Goal: Task Accomplishment & Management: Complete application form

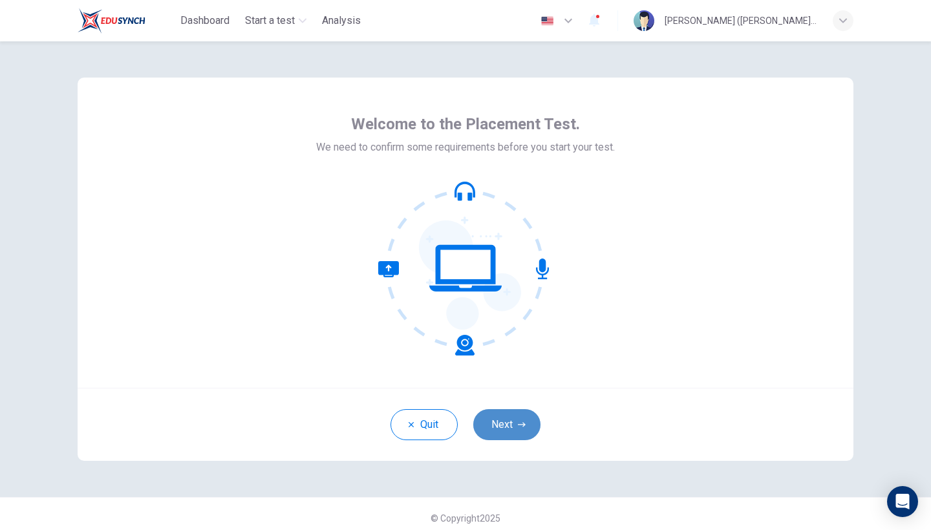
click at [506, 418] on button "Next" at bounding box center [506, 424] width 67 height 31
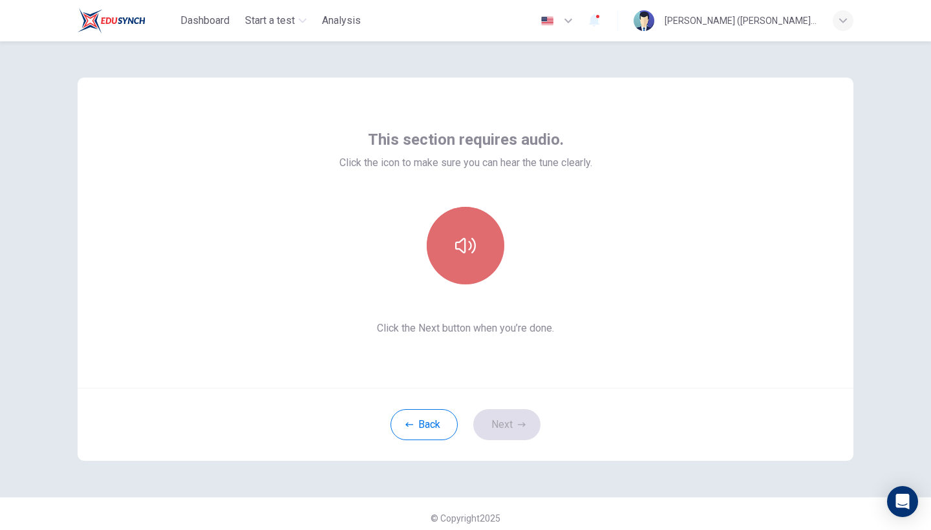
click at [489, 239] on button "button" at bounding box center [466, 246] width 78 height 78
click at [460, 267] on button "button" at bounding box center [466, 246] width 78 height 78
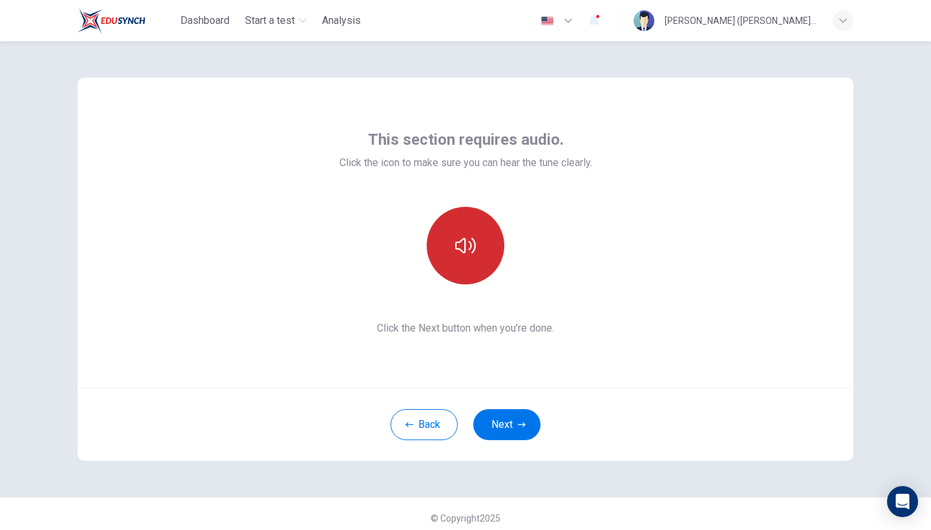
click at [471, 239] on icon "button" at bounding box center [465, 246] width 21 height 16
click at [469, 227] on button "button" at bounding box center [466, 246] width 78 height 78
click at [467, 239] on icon "button" at bounding box center [465, 245] width 21 height 21
click at [471, 241] on icon "button" at bounding box center [465, 245] width 21 height 21
click at [464, 246] on icon "button" at bounding box center [465, 246] width 21 height 16
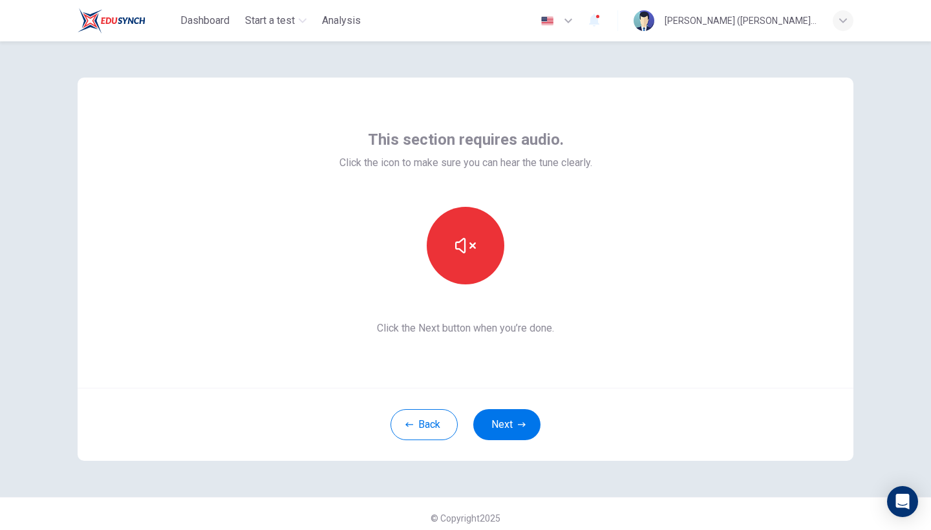
click at [466, 242] on icon "button" at bounding box center [465, 245] width 21 height 21
click at [517, 441] on div "Back Next" at bounding box center [466, 424] width 776 height 73
click at [515, 431] on button "Next" at bounding box center [506, 424] width 67 height 31
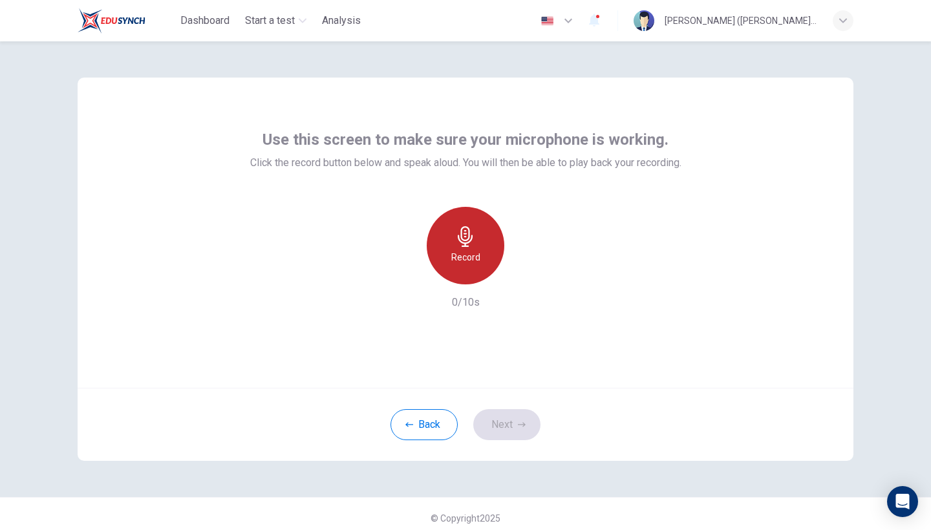
click at [469, 239] on icon "button" at bounding box center [465, 236] width 15 height 21
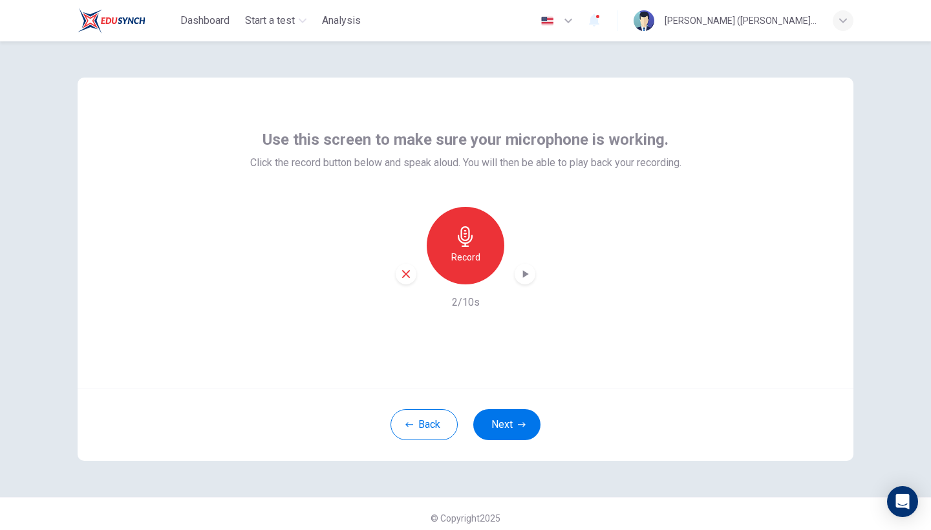
click at [526, 268] on icon "button" at bounding box center [525, 274] width 13 height 13
click at [526, 266] on div "button" at bounding box center [525, 274] width 21 height 21
click at [508, 418] on button "Next" at bounding box center [506, 424] width 67 height 31
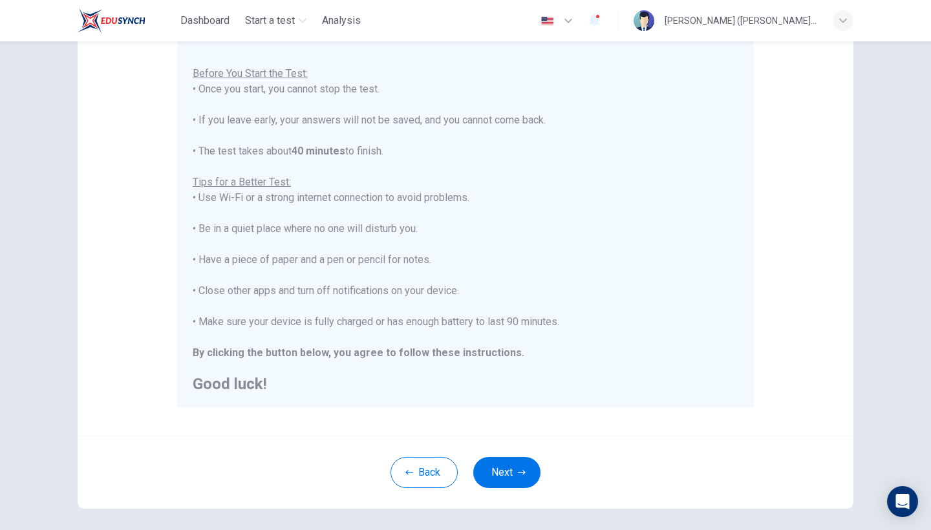
scroll to position [163, 0]
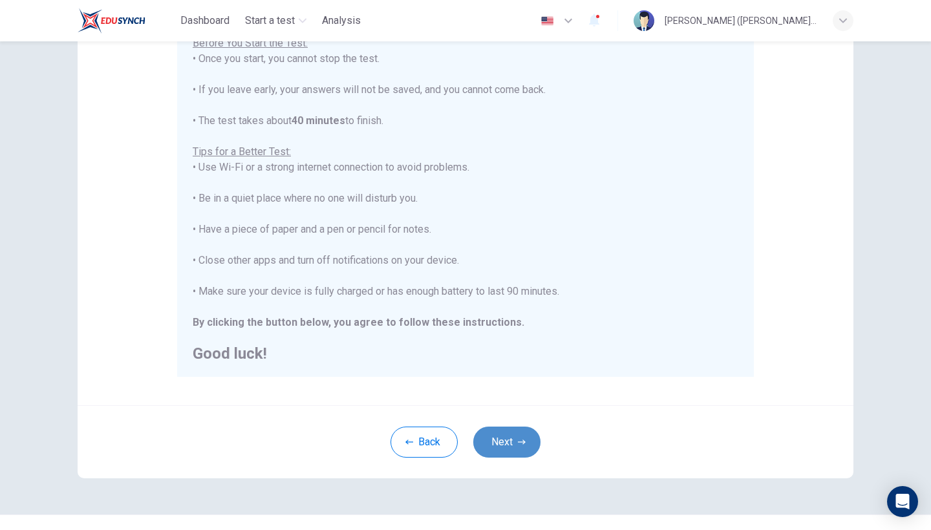
click at [529, 437] on button "Next" at bounding box center [506, 442] width 67 height 31
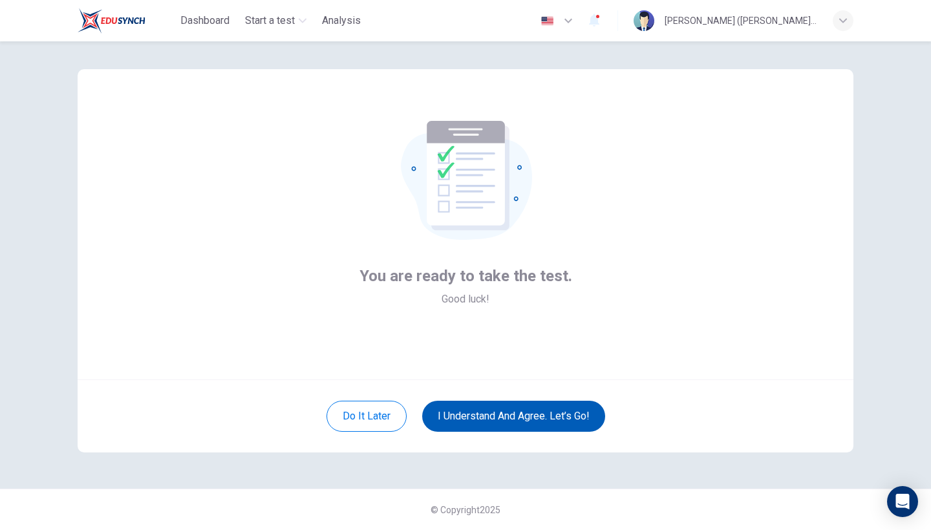
scroll to position [8, 0]
click at [470, 431] on button "I understand and agree. Let’s go!" at bounding box center [513, 416] width 183 height 31
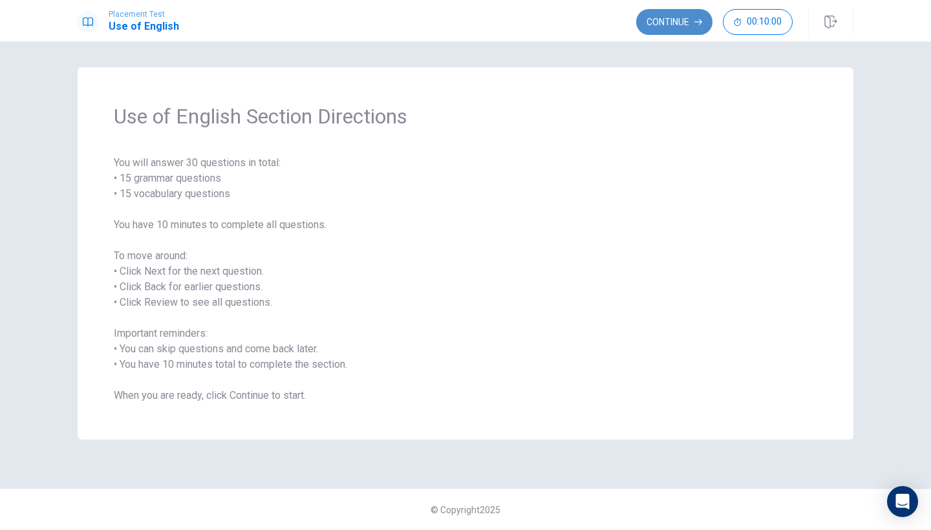
click at [683, 32] on button "Continue" at bounding box center [674, 22] width 76 height 26
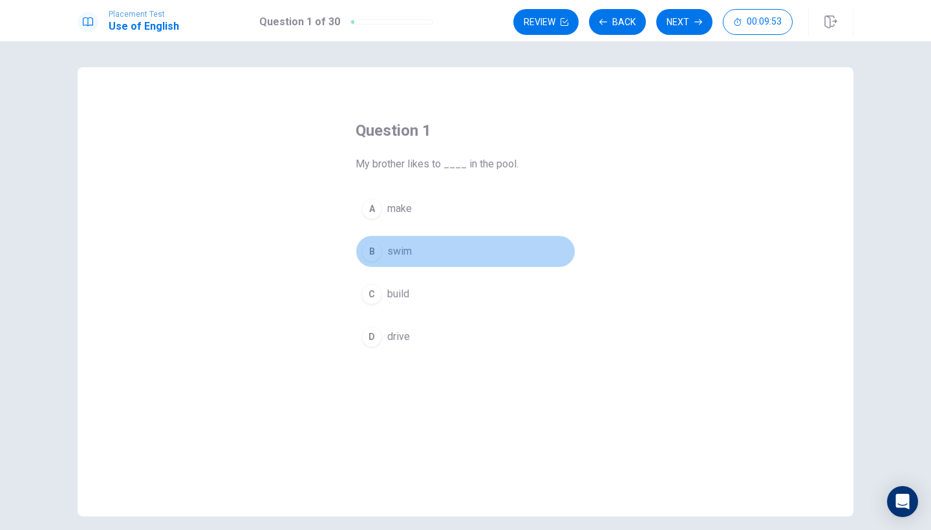
click at [367, 247] on div "B" at bounding box center [371, 251] width 21 height 21
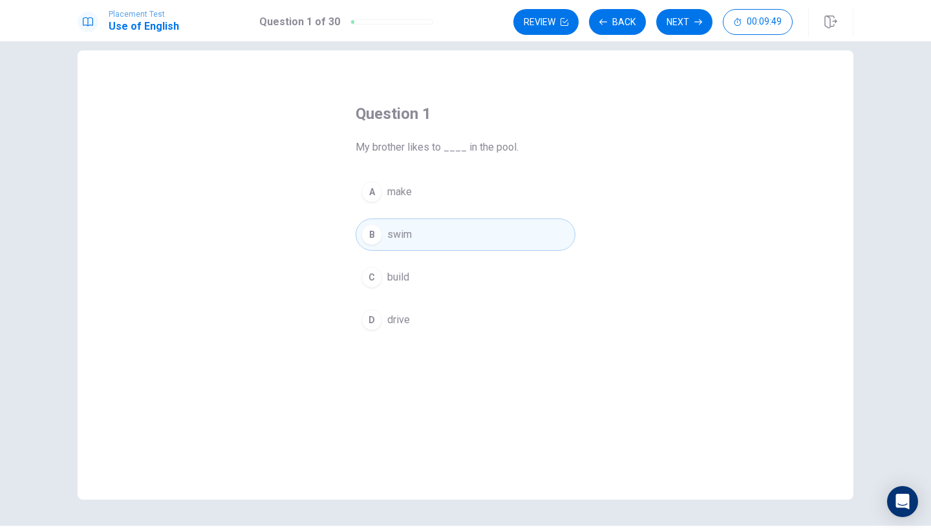
scroll to position [14, 0]
click at [683, 27] on button "Next" at bounding box center [684, 22] width 56 height 26
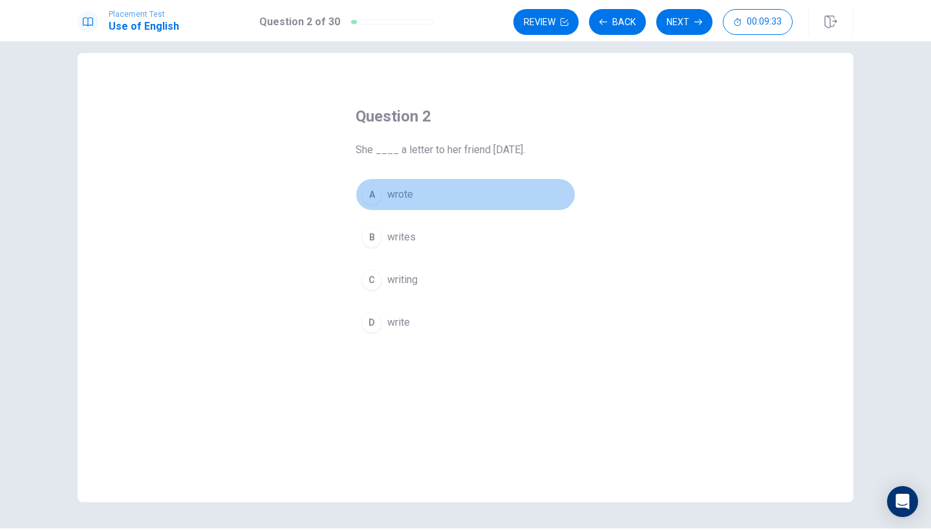
click at [374, 199] on div "A" at bounding box center [371, 194] width 21 height 21
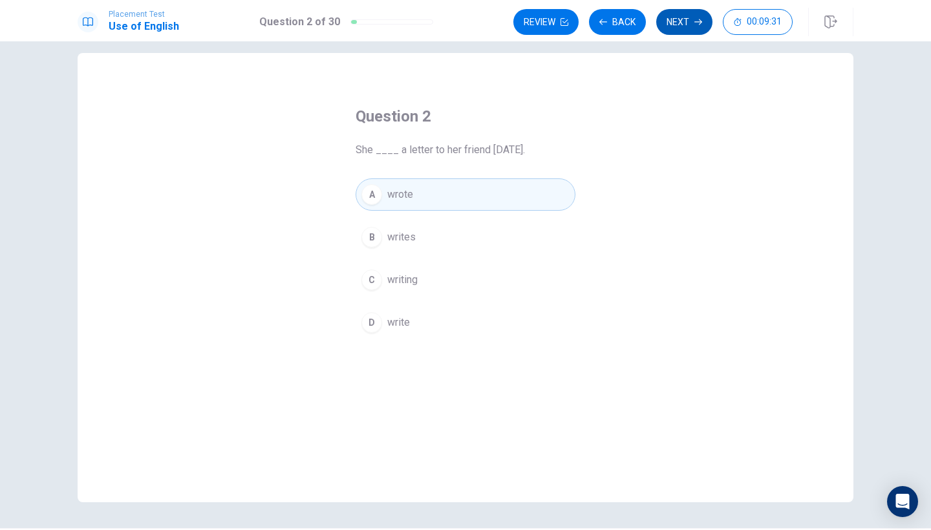
click at [675, 18] on button "Next" at bounding box center [684, 22] width 56 height 26
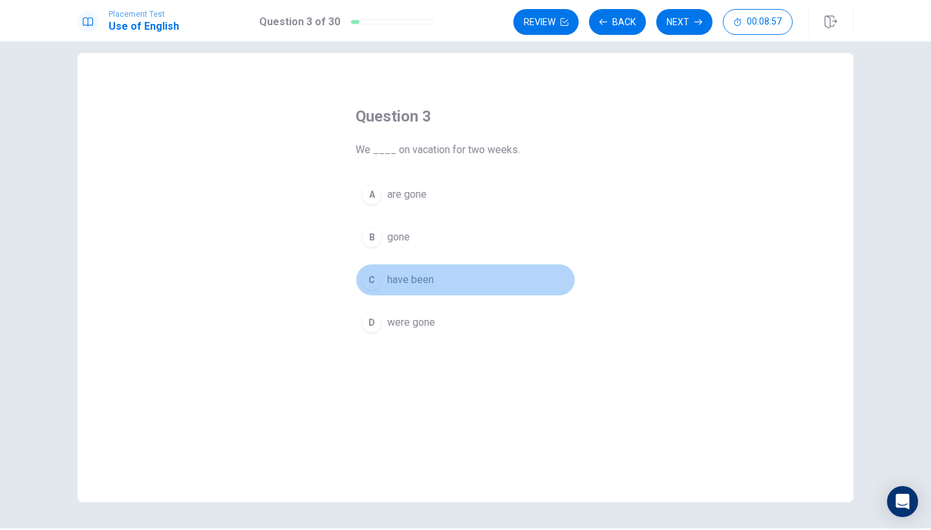
click at [372, 279] on div "C" at bounding box center [371, 280] width 21 height 21
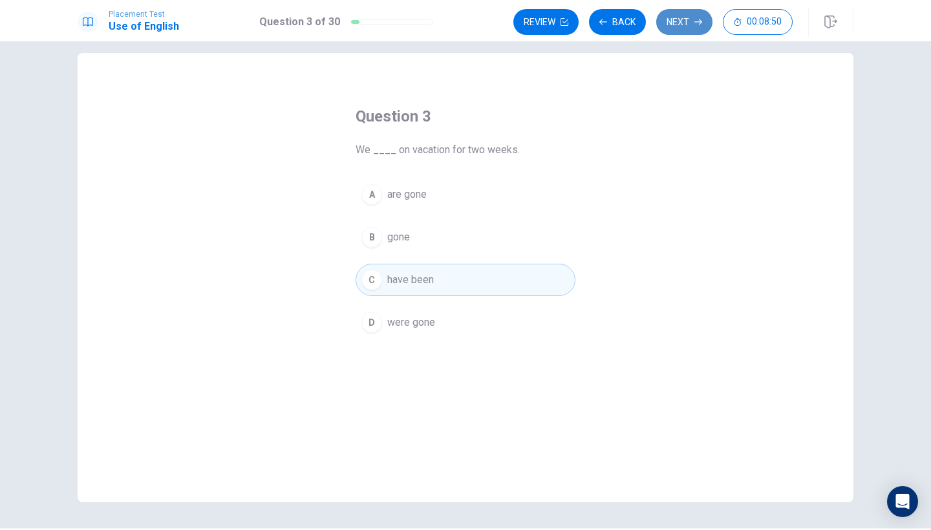
click at [673, 21] on button "Next" at bounding box center [684, 22] width 56 height 26
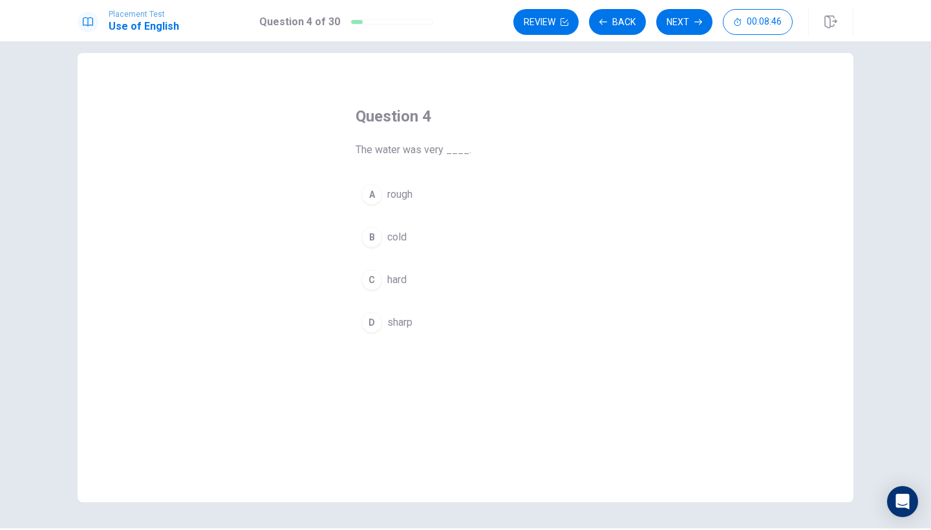
click at [365, 230] on div "B" at bounding box center [371, 237] width 21 height 21
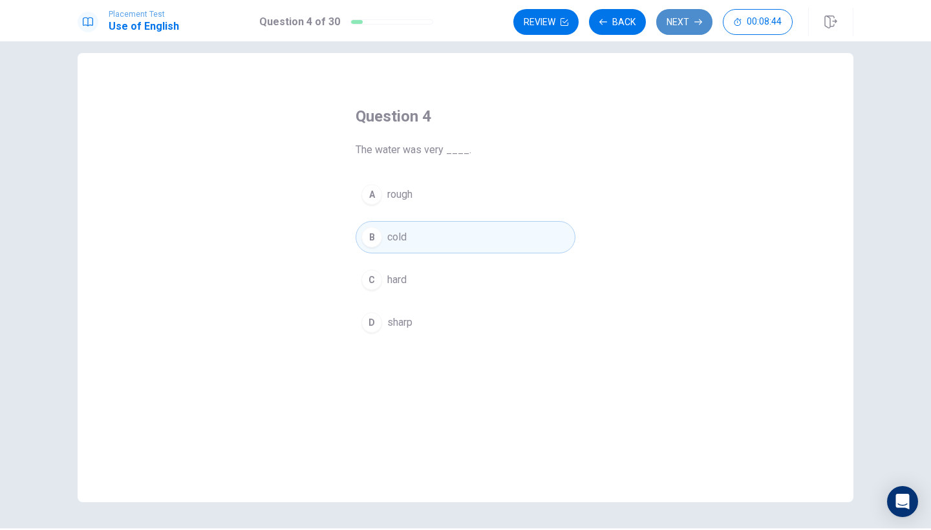
click at [678, 25] on button "Next" at bounding box center [684, 22] width 56 height 26
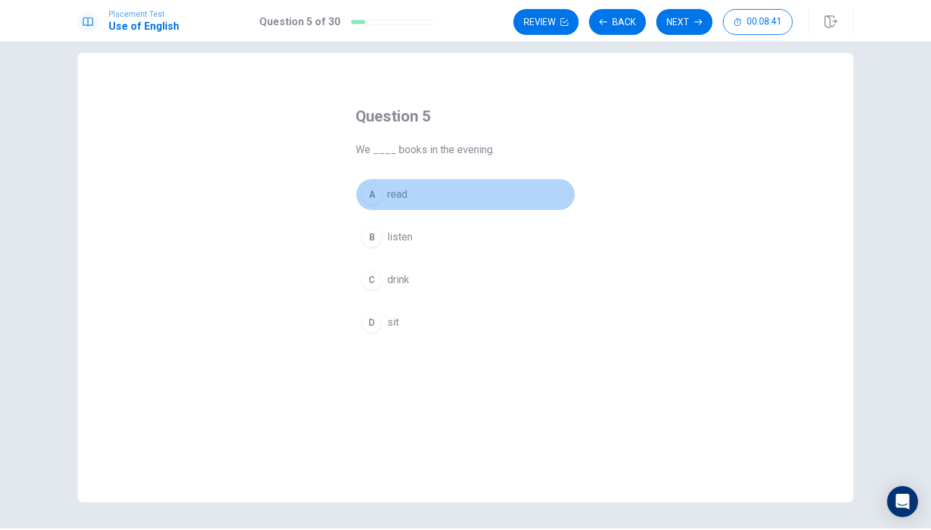
click at [372, 195] on div "A" at bounding box center [371, 194] width 21 height 21
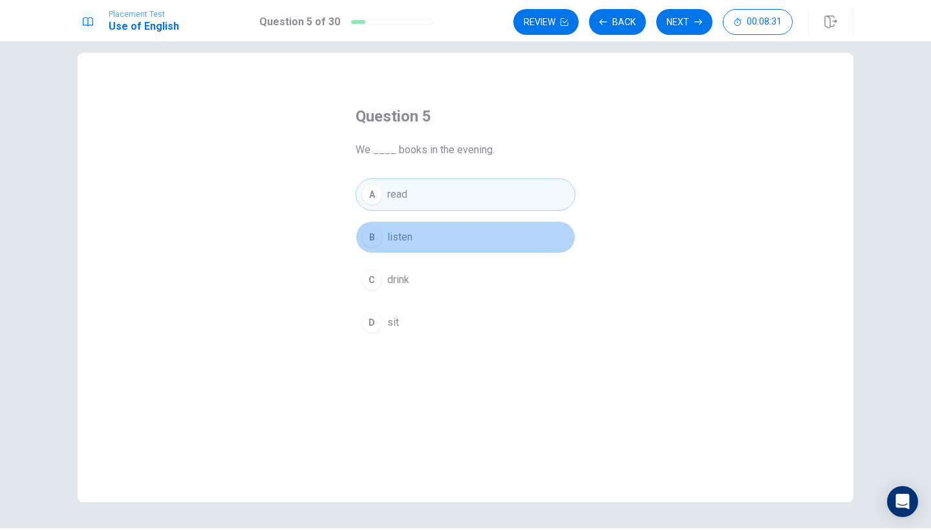
click at [367, 229] on div "B" at bounding box center [371, 237] width 21 height 21
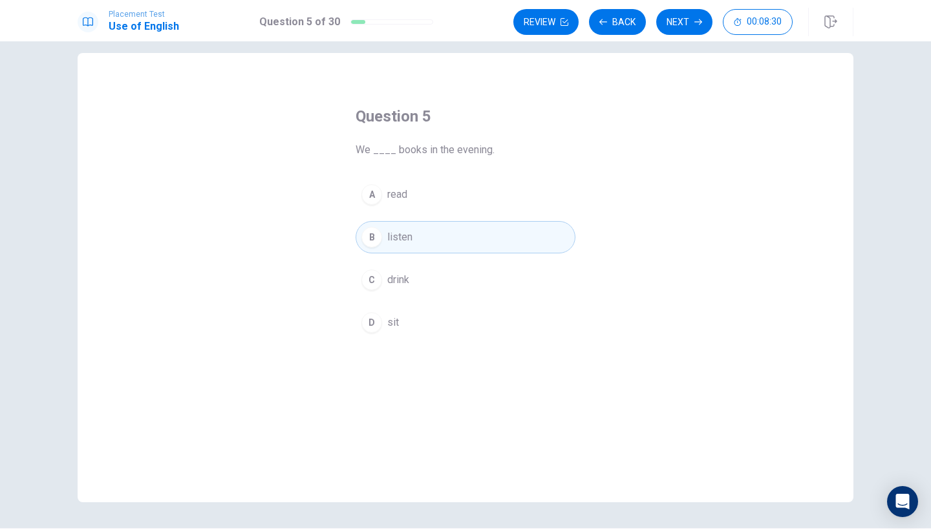
click at [370, 194] on div "A" at bounding box center [371, 194] width 21 height 21
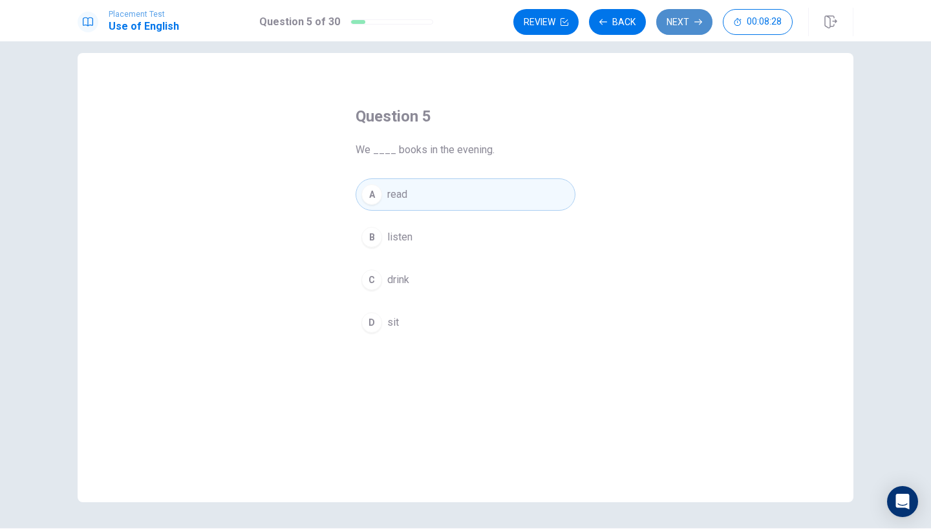
click at [683, 24] on button "Next" at bounding box center [684, 22] width 56 height 26
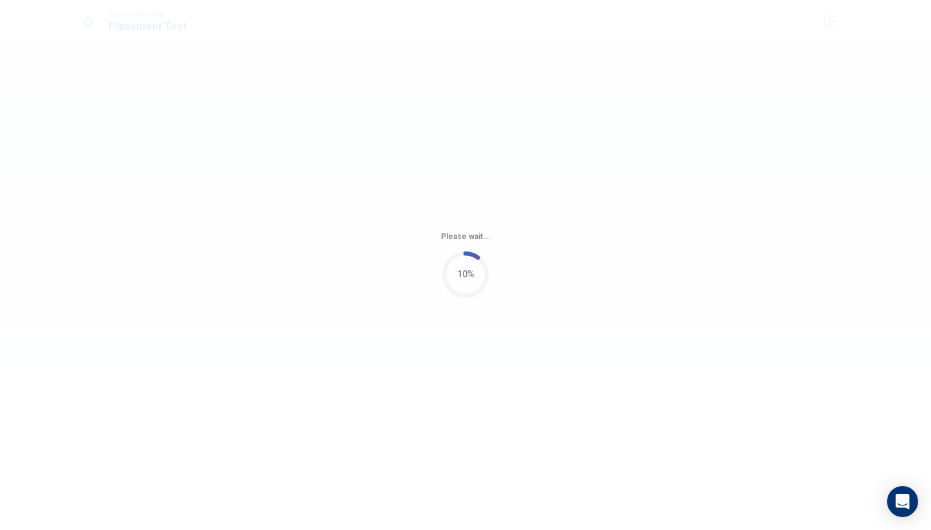
scroll to position [0, 0]
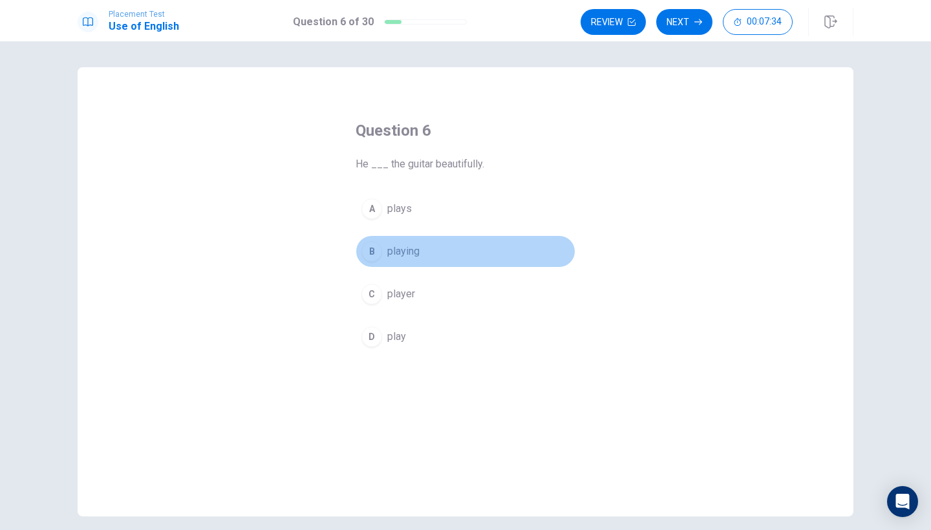
click at [374, 250] on div "B" at bounding box center [371, 251] width 21 height 21
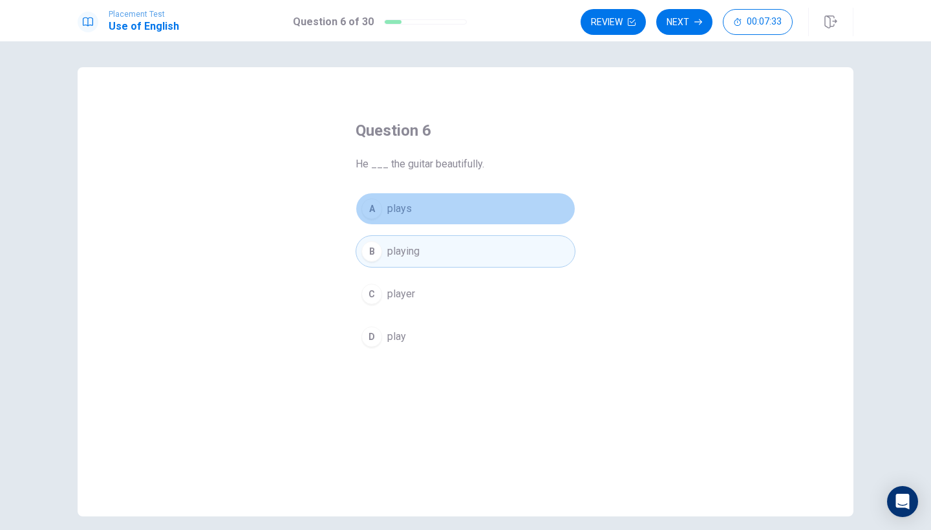
click at [375, 208] on div "A" at bounding box center [371, 209] width 21 height 21
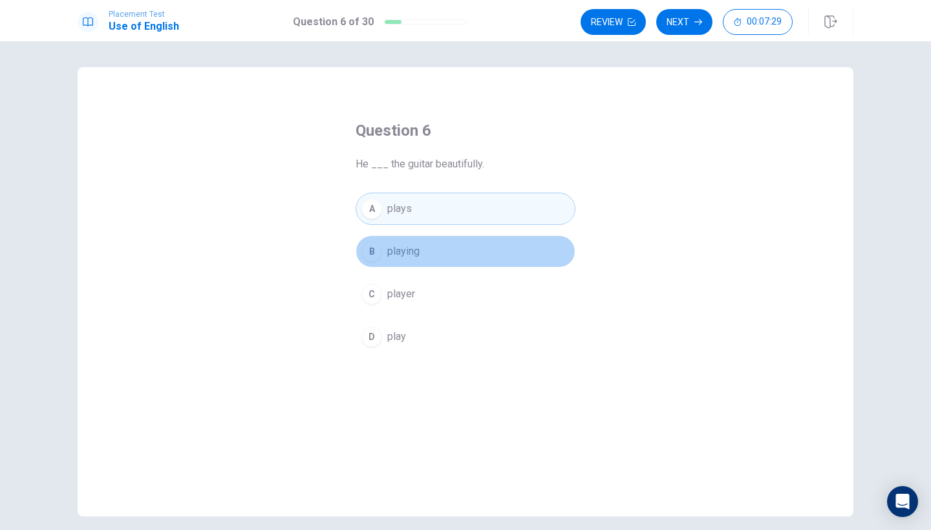
click at [431, 245] on button "B playing" at bounding box center [466, 251] width 220 height 32
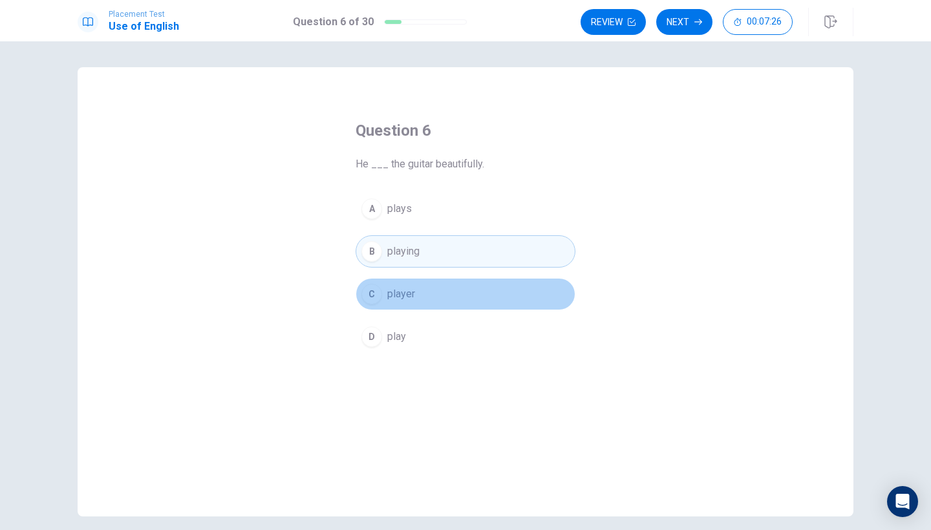
click at [459, 286] on button "C player" at bounding box center [466, 294] width 220 height 32
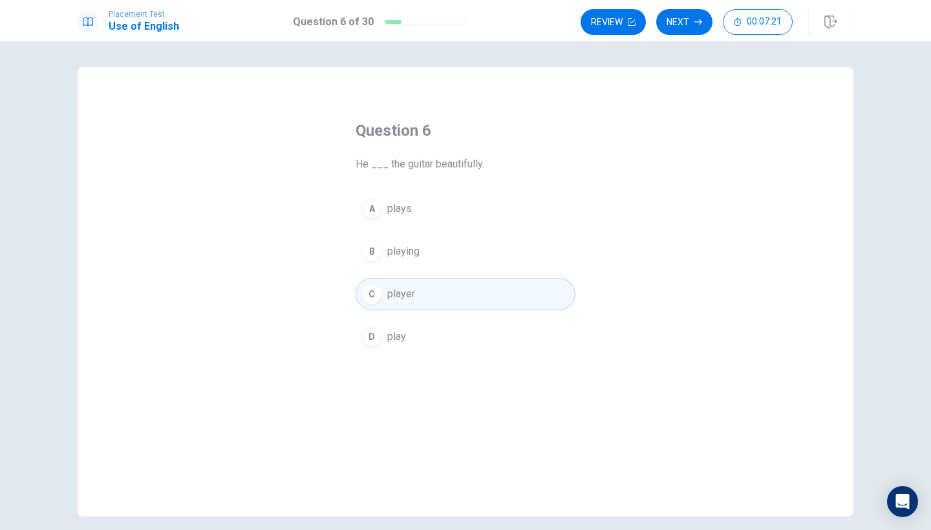
click at [413, 256] on span "playing" at bounding box center [403, 252] width 32 height 16
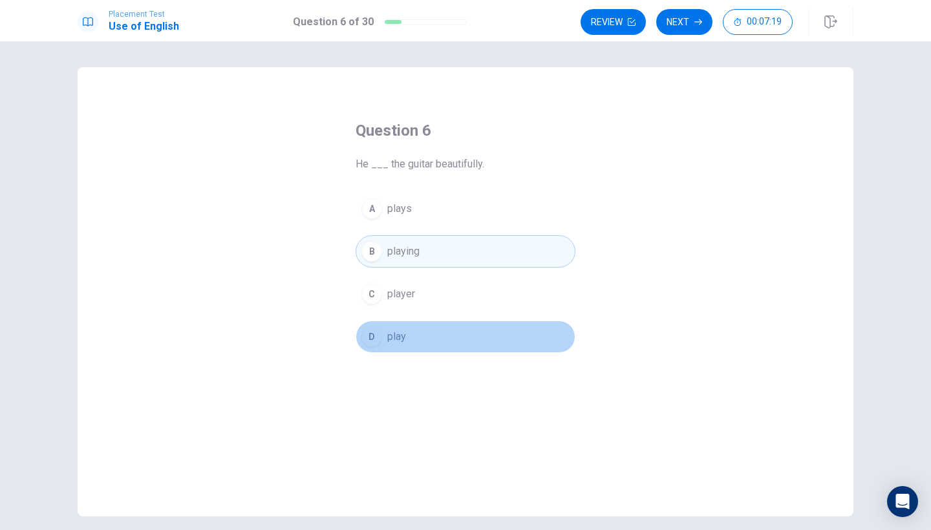
click at [429, 330] on button "D play" at bounding box center [466, 337] width 220 height 32
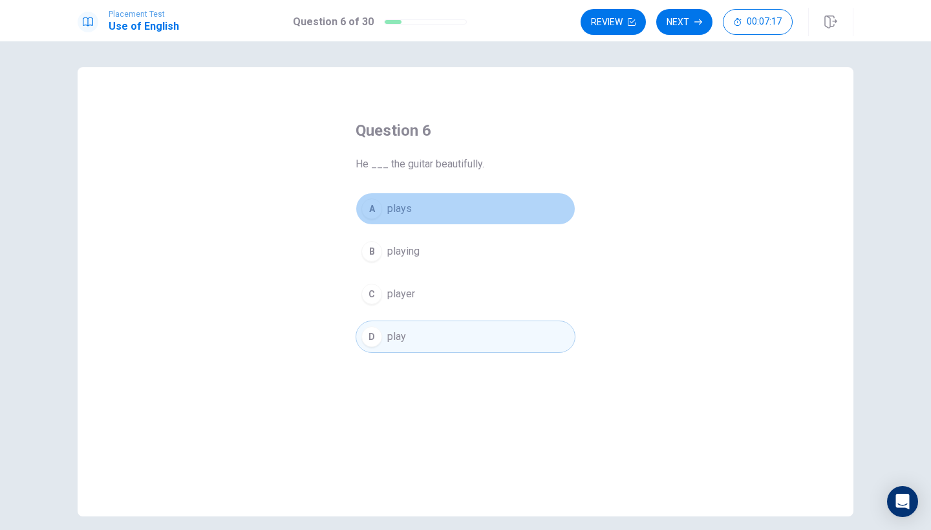
click at [421, 209] on button "A plays" at bounding box center [466, 209] width 220 height 32
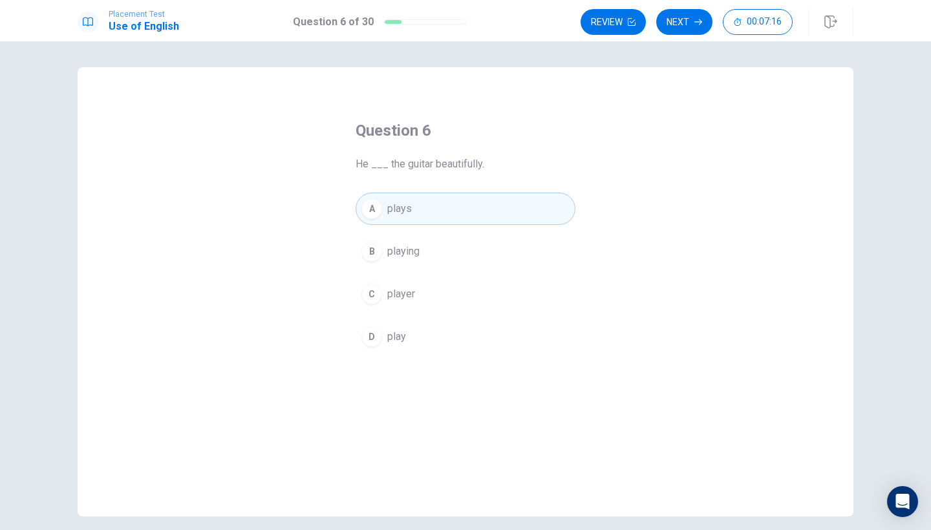
click at [424, 246] on button "B playing" at bounding box center [466, 251] width 220 height 32
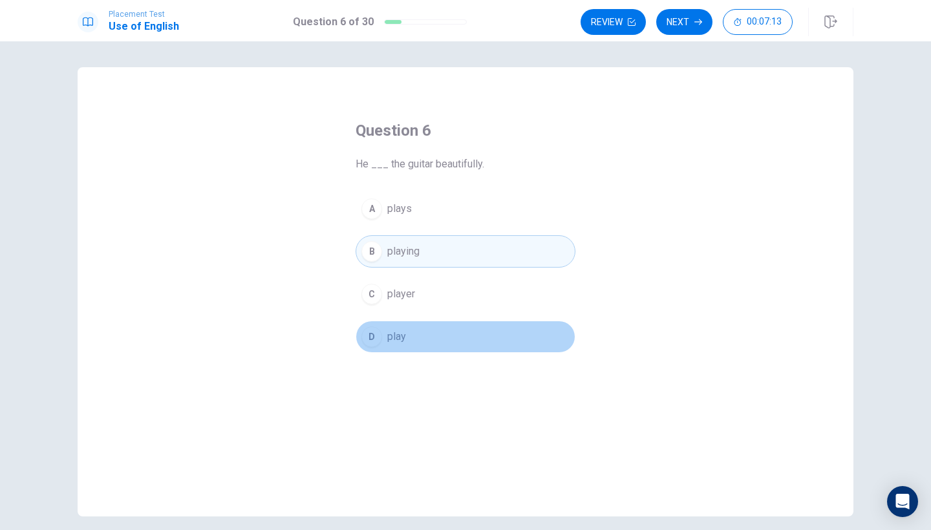
click at [430, 343] on button "D play" at bounding box center [466, 337] width 220 height 32
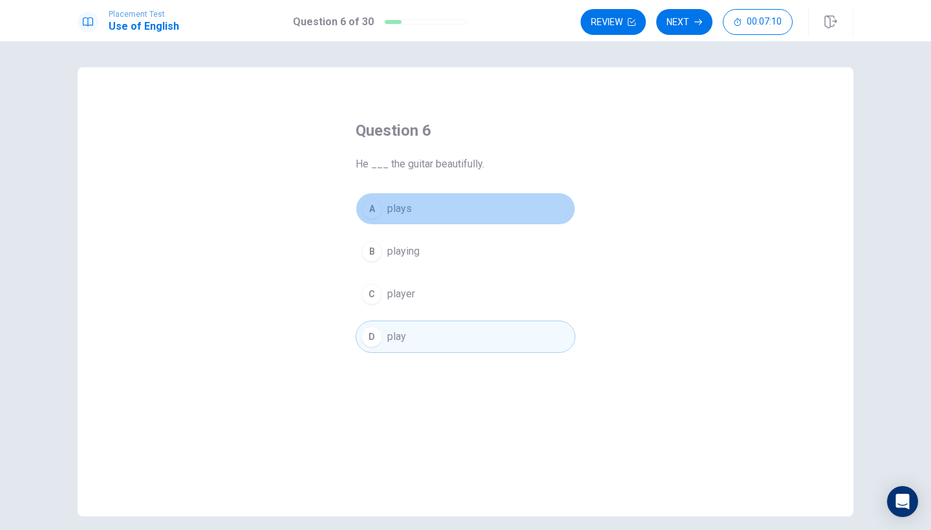
click at [404, 204] on span "plays" at bounding box center [399, 209] width 25 height 16
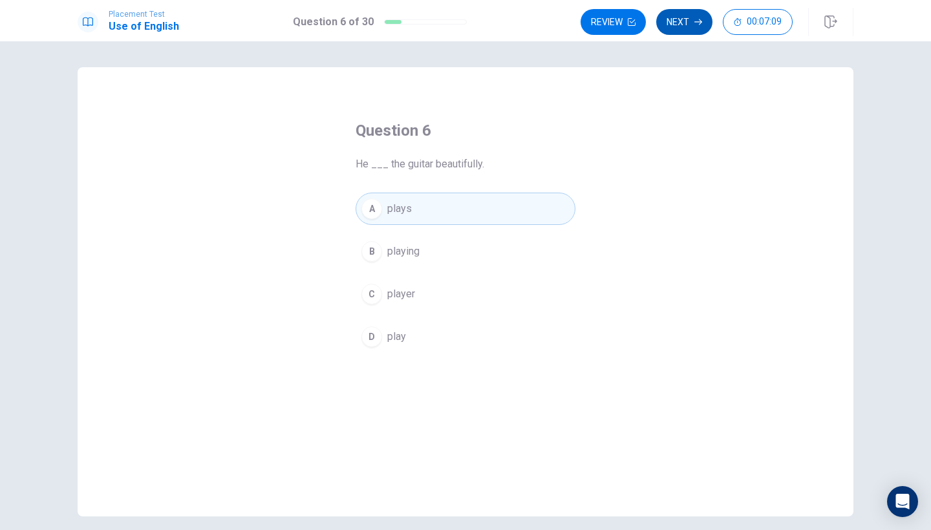
click at [694, 26] on button "Next" at bounding box center [684, 22] width 56 height 26
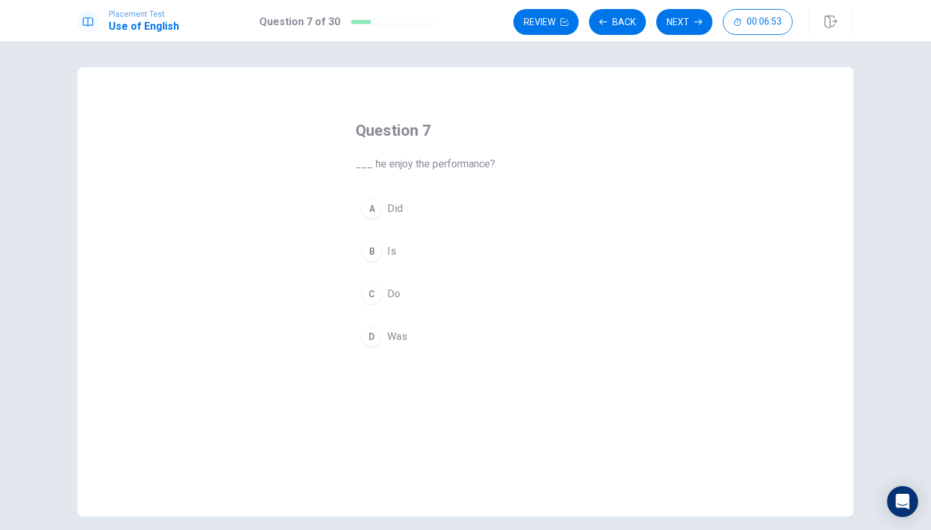
click at [367, 200] on div "A" at bounding box center [371, 209] width 21 height 21
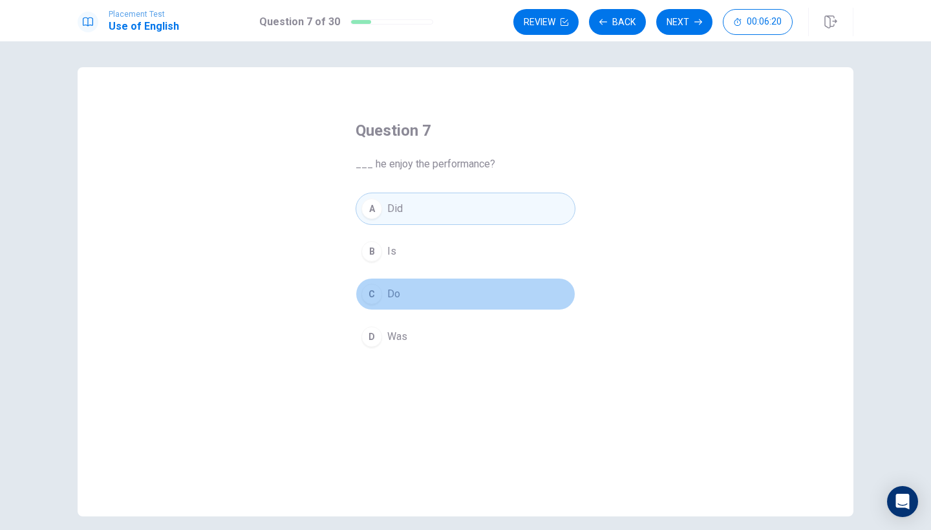
click at [372, 283] on button "C Do" at bounding box center [466, 294] width 220 height 32
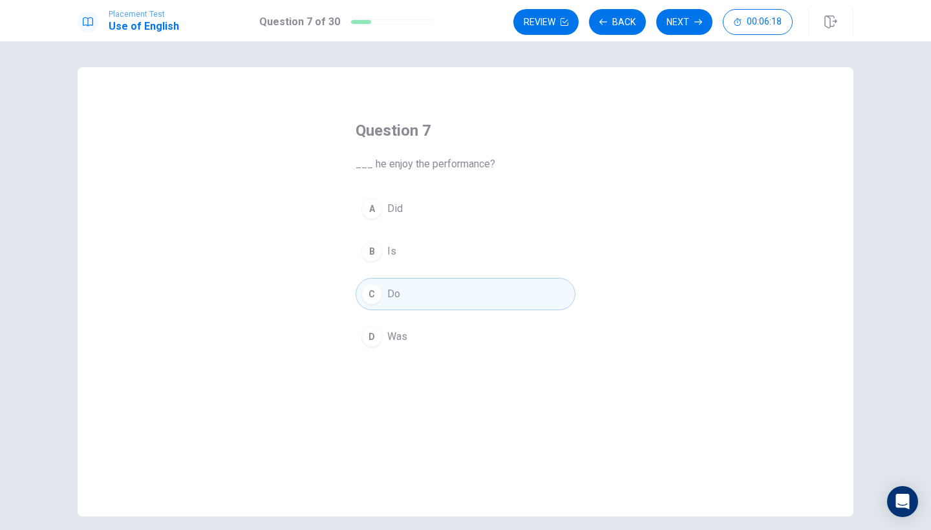
click at [371, 316] on div "A Did B Is C Do D Was" at bounding box center [466, 273] width 220 height 160
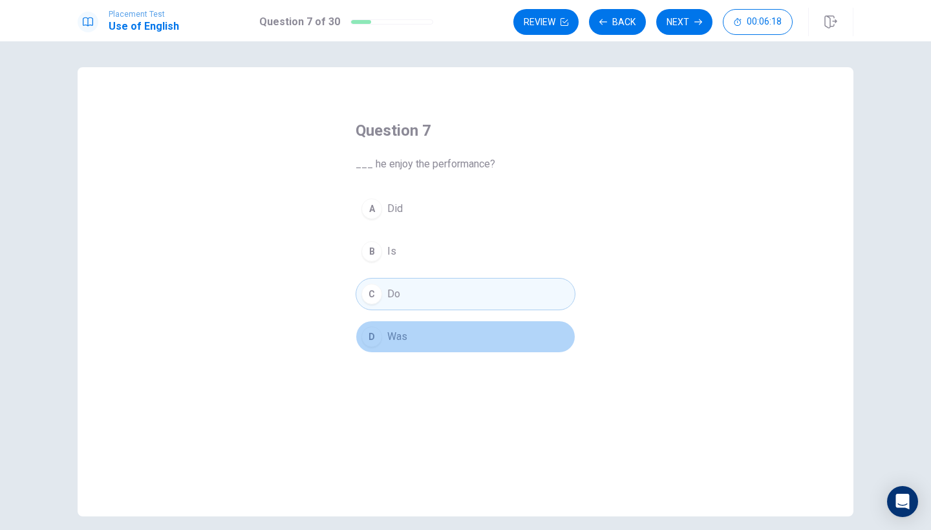
click at [371, 341] on div "D" at bounding box center [371, 337] width 21 height 21
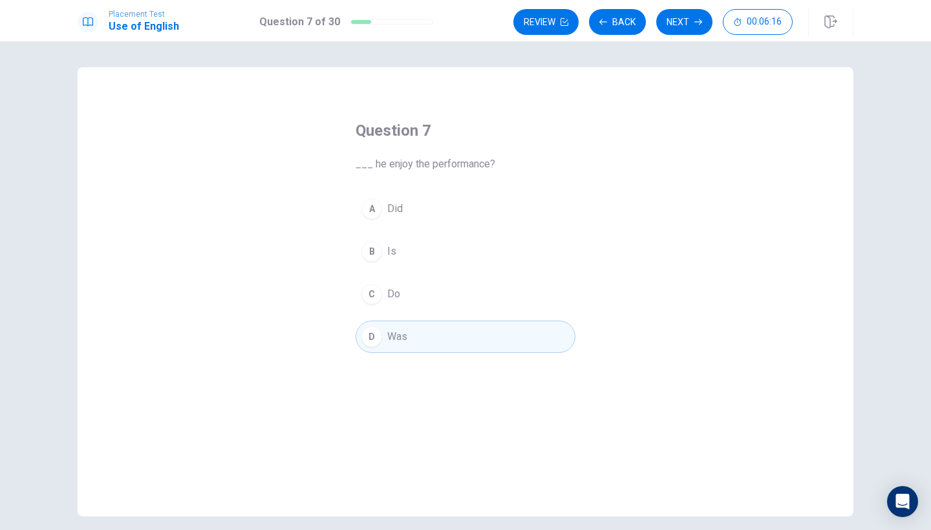
click at [376, 233] on div "A Did B Is C Do D Was" at bounding box center [466, 273] width 220 height 160
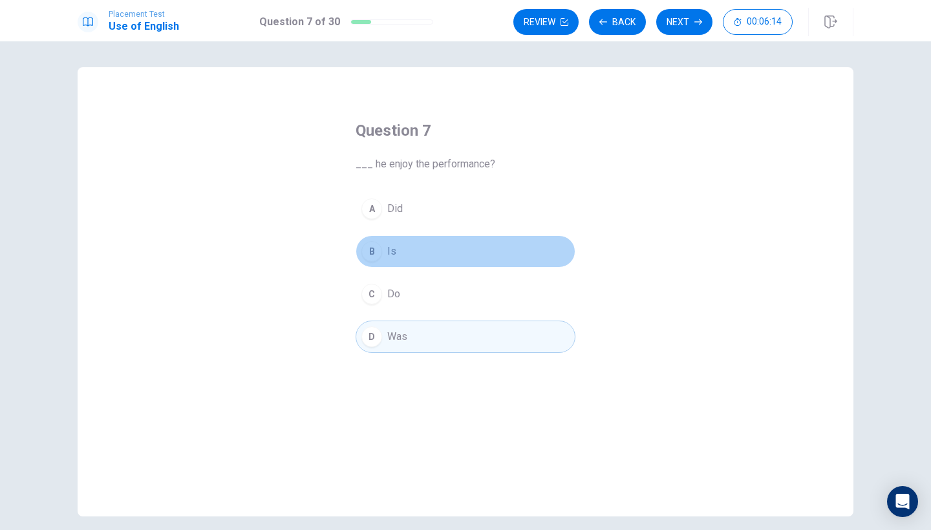
click at [376, 247] on div "B" at bounding box center [371, 251] width 21 height 21
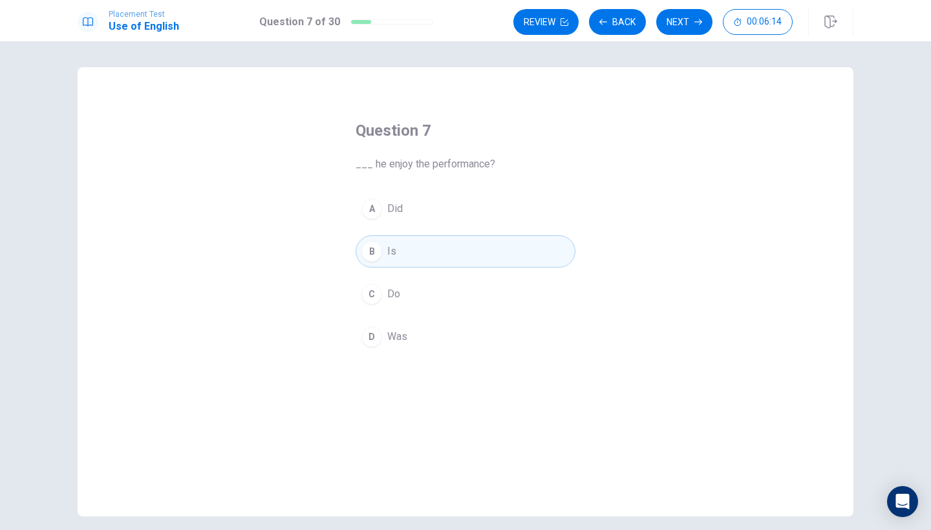
click at [366, 177] on div "Question 7 ___ he enjoy the performance? A Did B Is C Do D Was" at bounding box center [466, 237] width 272 height 274
click at [366, 202] on div "A" at bounding box center [371, 209] width 21 height 21
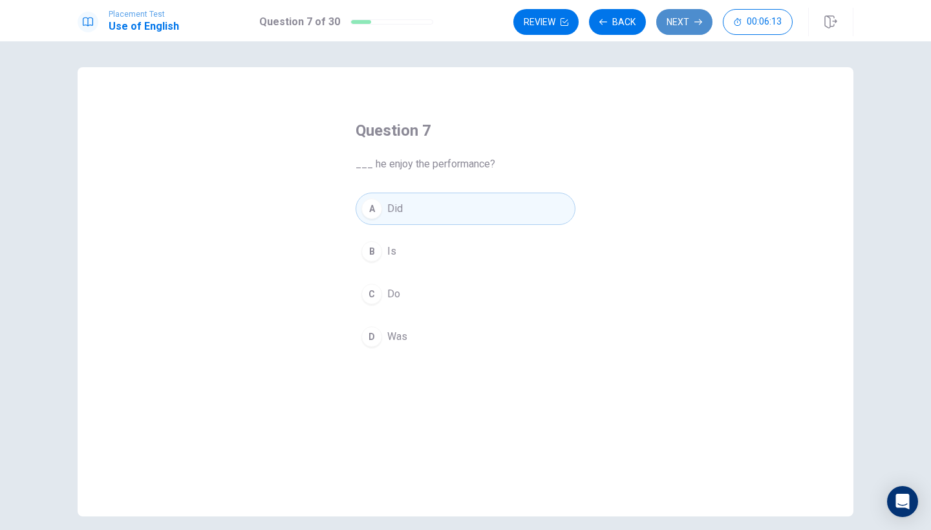
click at [704, 18] on button "Next" at bounding box center [684, 22] width 56 height 26
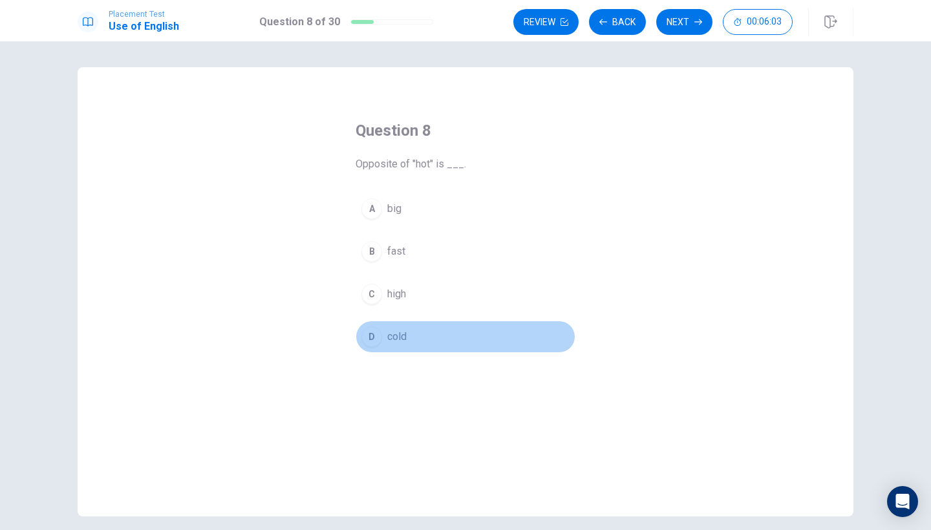
click at [369, 329] on div "D" at bounding box center [371, 337] width 21 height 21
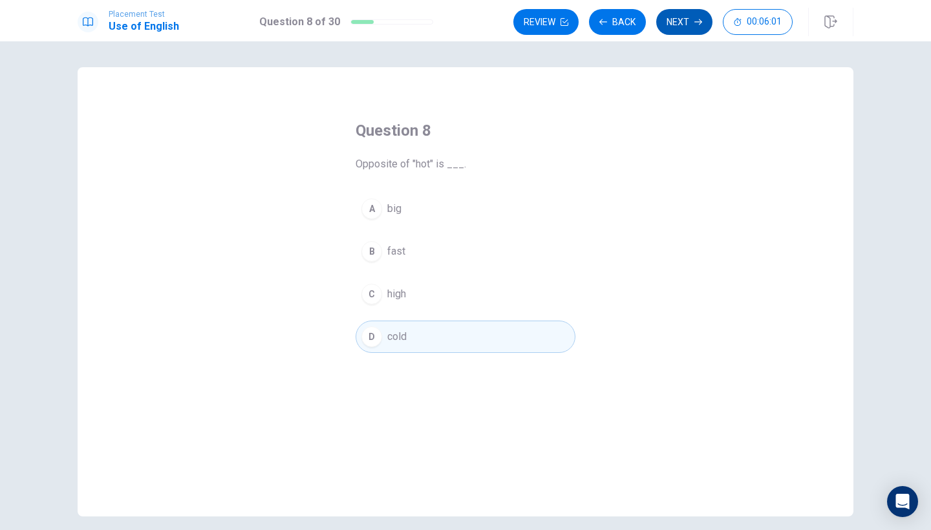
click at [670, 17] on button "Next" at bounding box center [684, 22] width 56 height 26
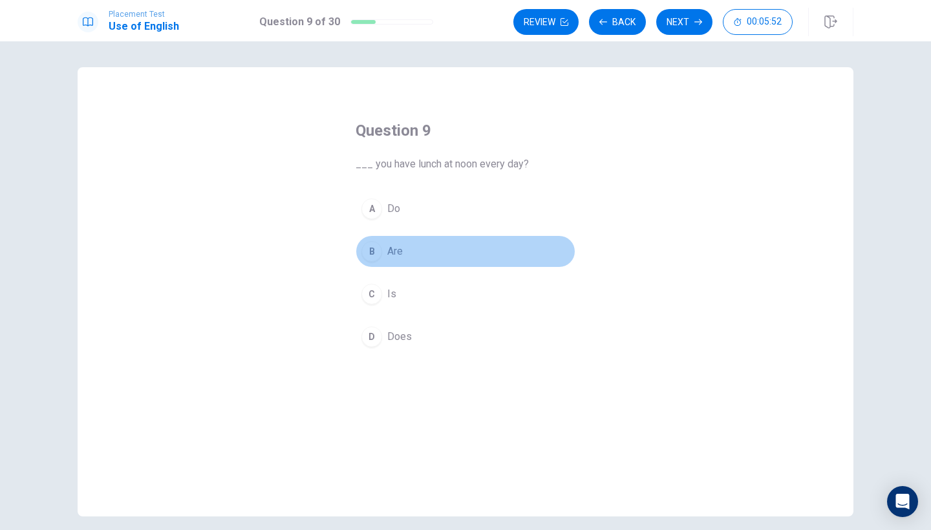
click at [362, 242] on button "B Are" at bounding box center [466, 251] width 220 height 32
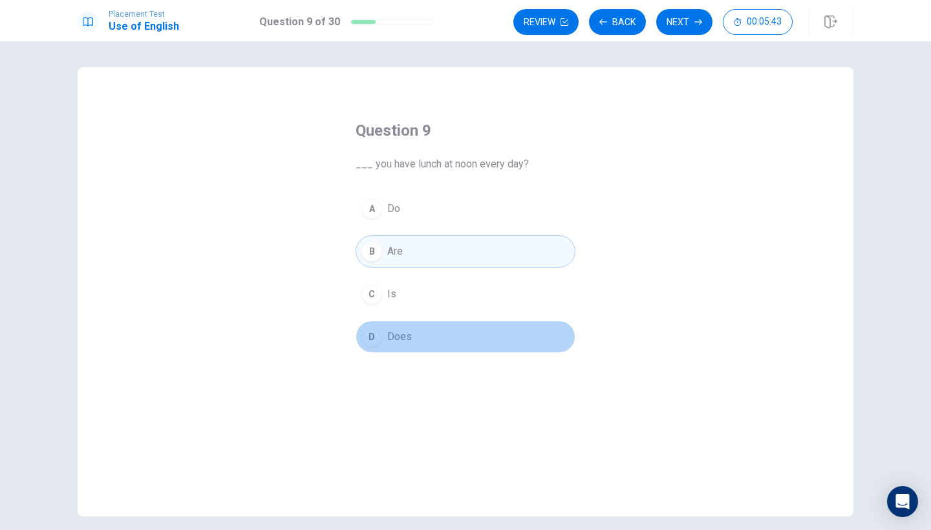
click at [375, 332] on div "D" at bounding box center [371, 337] width 21 height 21
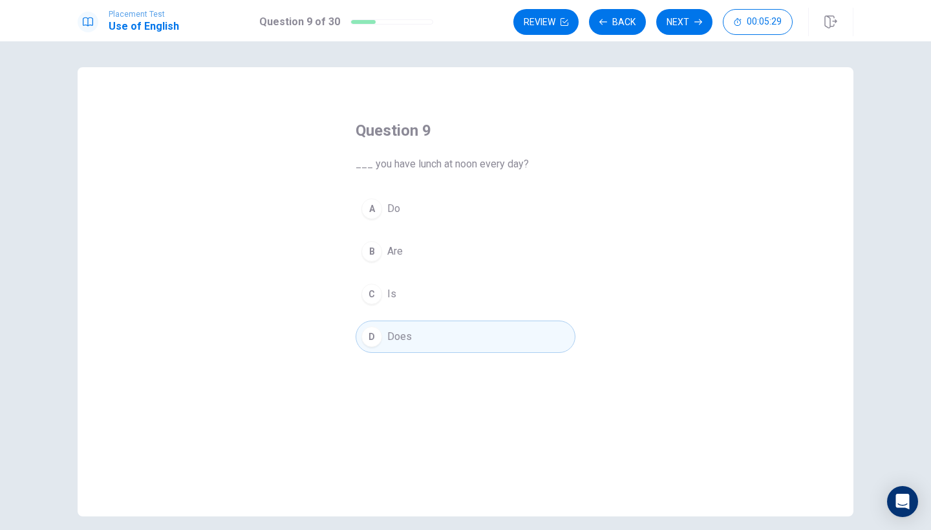
click at [371, 217] on div "A" at bounding box center [371, 209] width 21 height 21
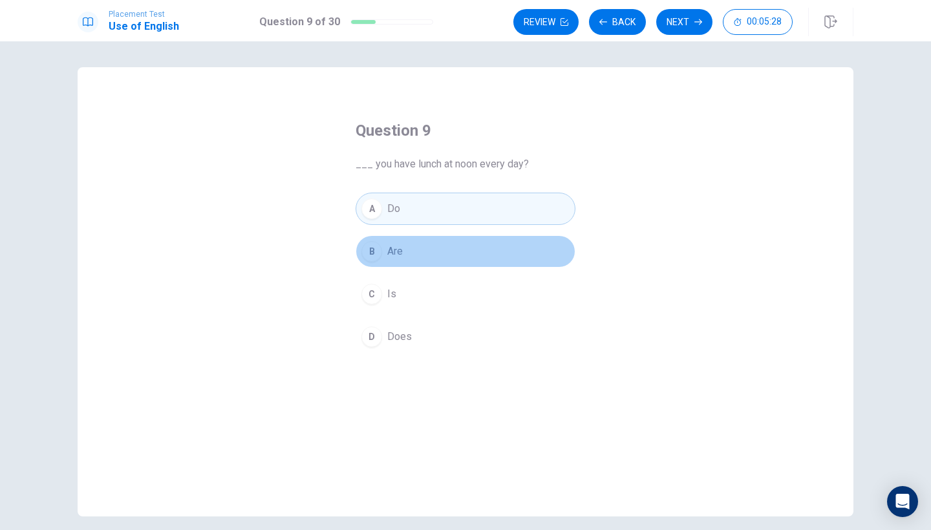
click at [363, 248] on div "B" at bounding box center [371, 251] width 21 height 21
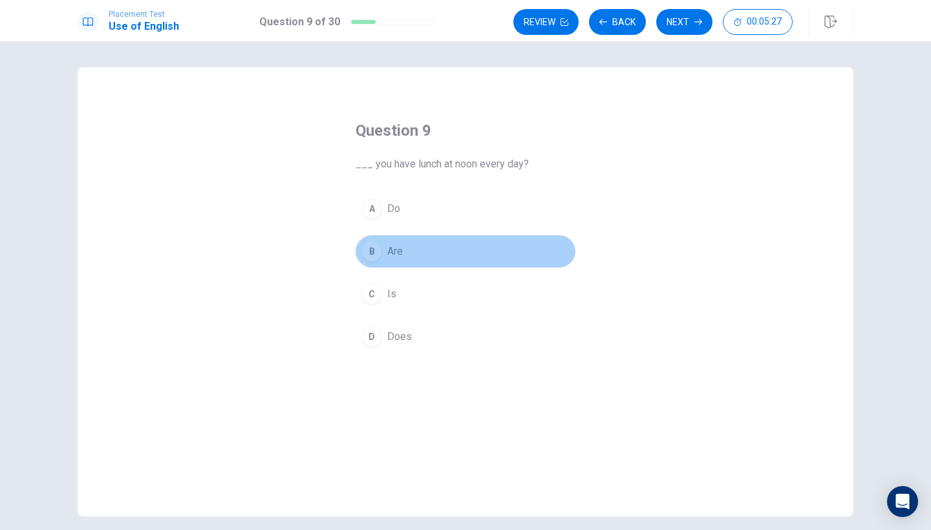
click at [373, 267] on button "B Are" at bounding box center [466, 251] width 220 height 32
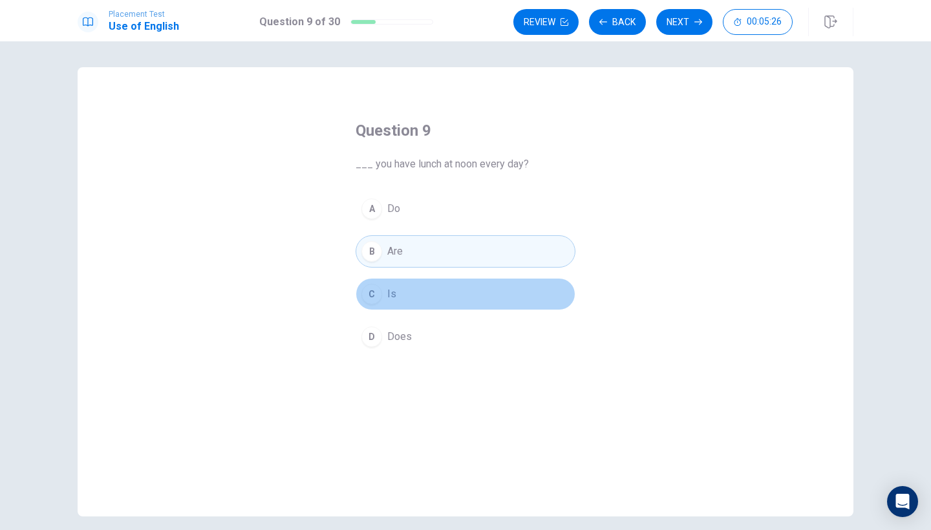
click at [378, 293] on div "C" at bounding box center [371, 294] width 21 height 21
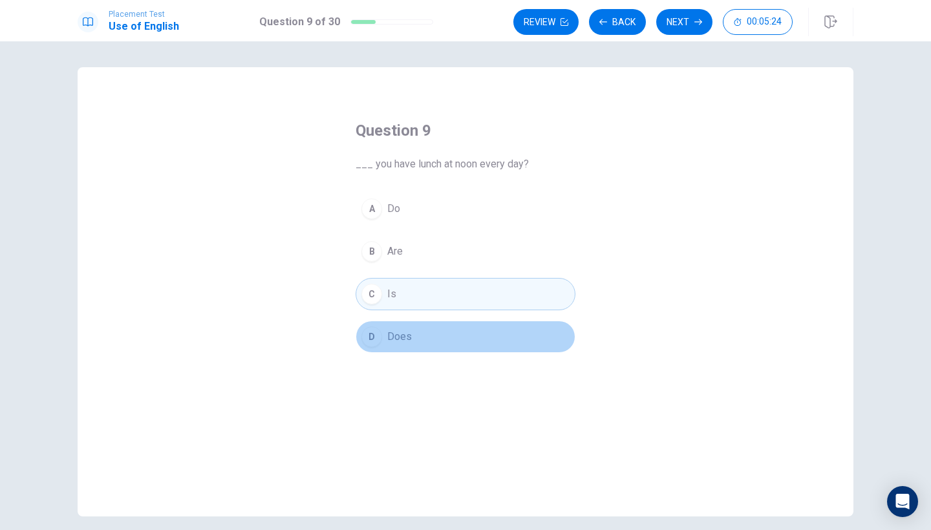
click at [391, 325] on button "D Does" at bounding box center [466, 337] width 220 height 32
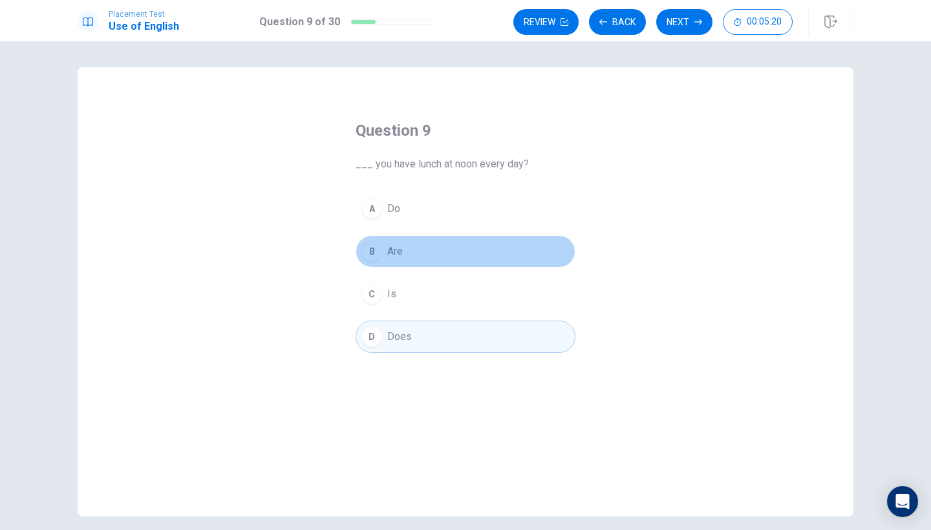
click at [387, 241] on button "B Are" at bounding box center [466, 251] width 220 height 32
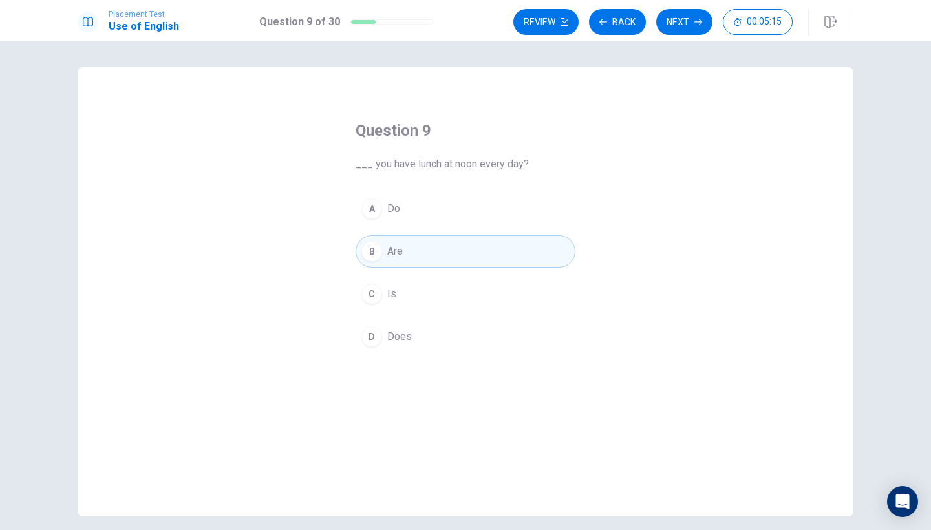
click at [470, 192] on div "Question 9 ___ you have lunch at noon every day? A Do B Are C Is D Does" at bounding box center [466, 237] width 272 height 274
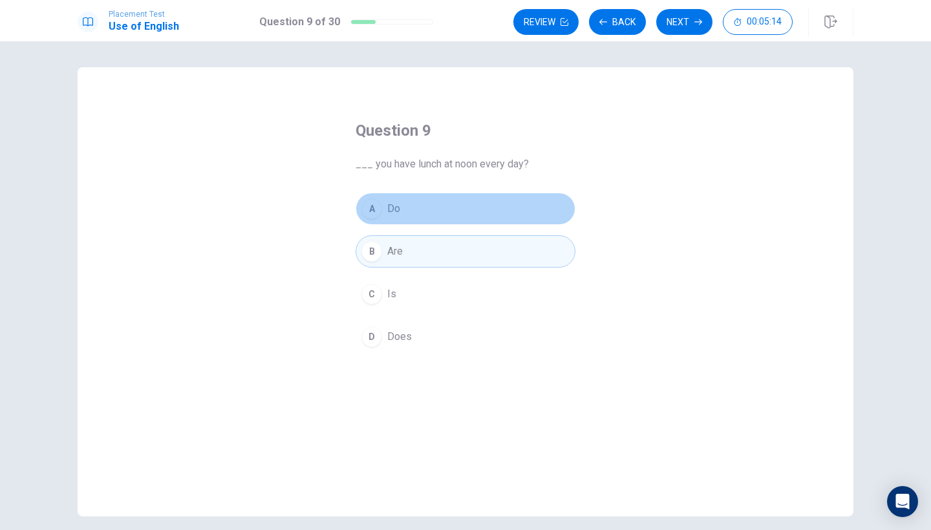
click at [470, 199] on button "A Do" at bounding box center [466, 209] width 220 height 32
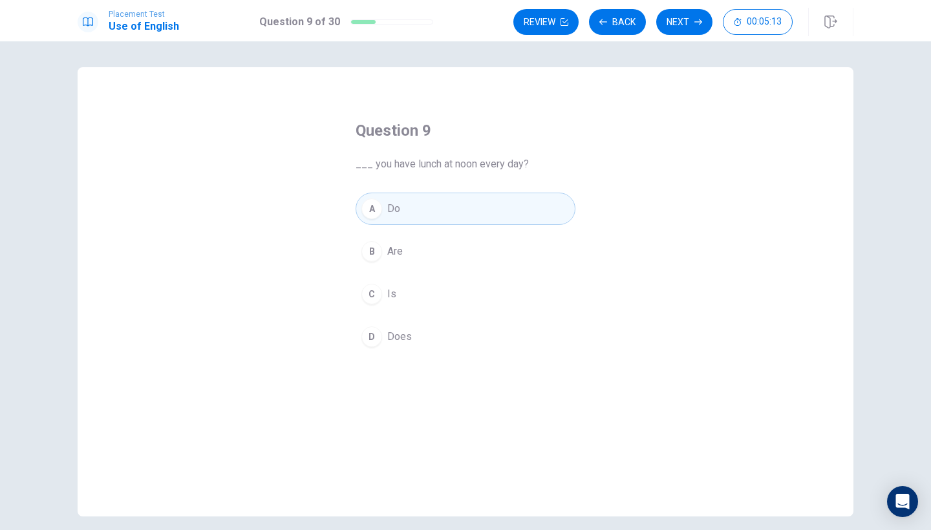
click at [455, 243] on button "B Are" at bounding box center [466, 251] width 220 height 32
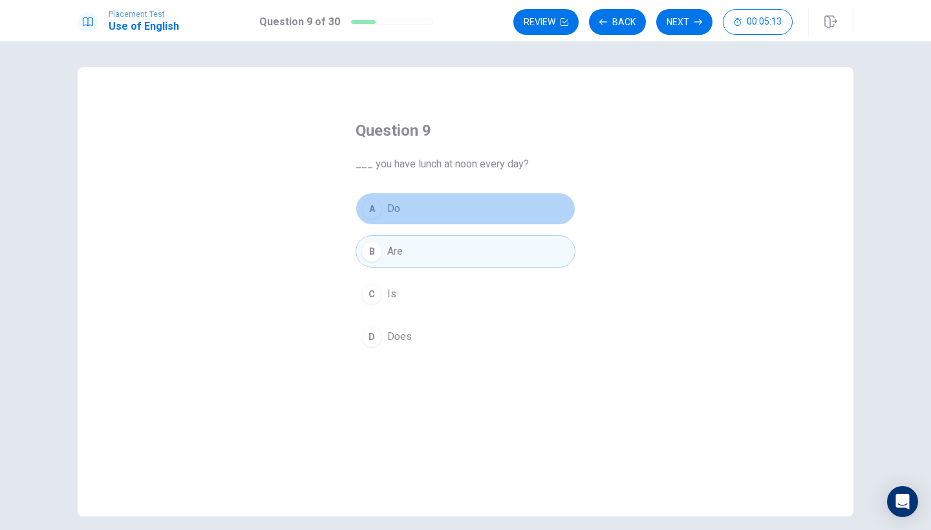
click at [451, 215] on button "A Do" at bounding box center [466, 209] width 220 height 32
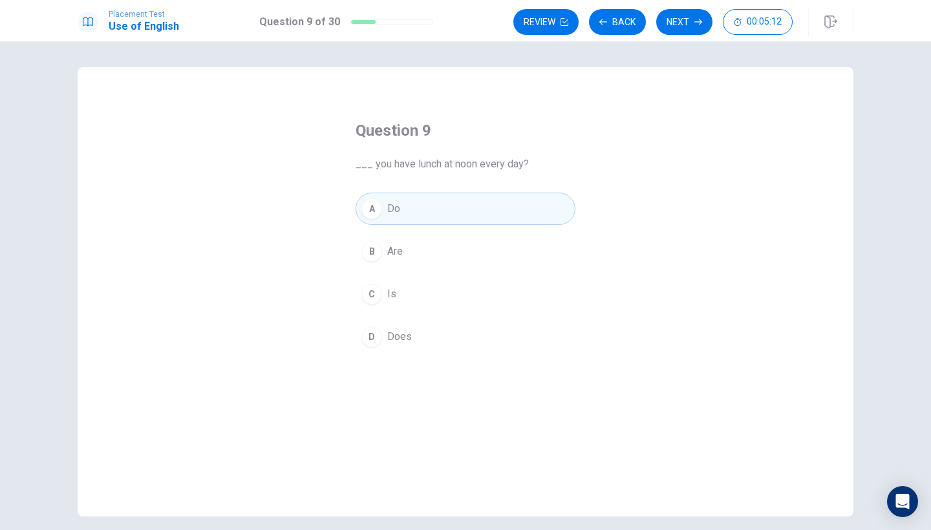
click at [384, 344] on button "D Does" at bounding box center [466, 337] width 220 height 32
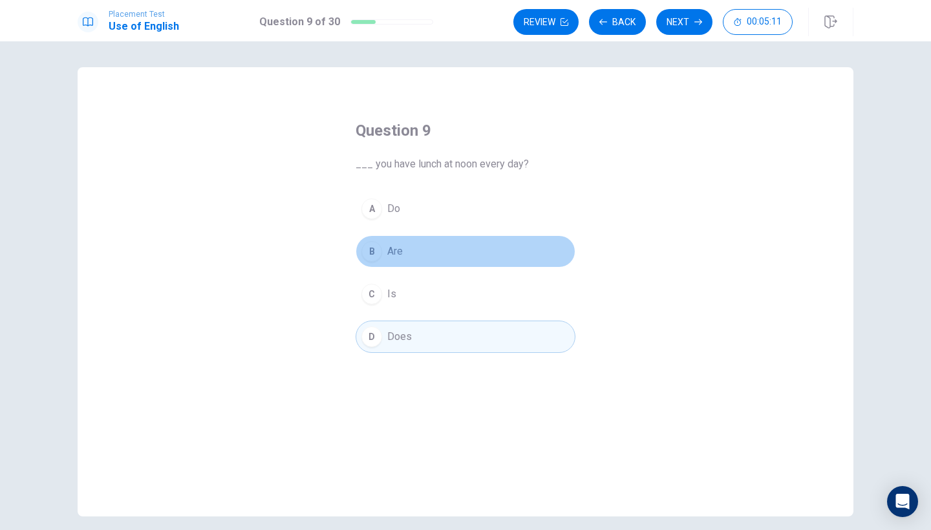
click at [399, 240] on button "B Are" at bounding box center [466, 251] width 220 height 32
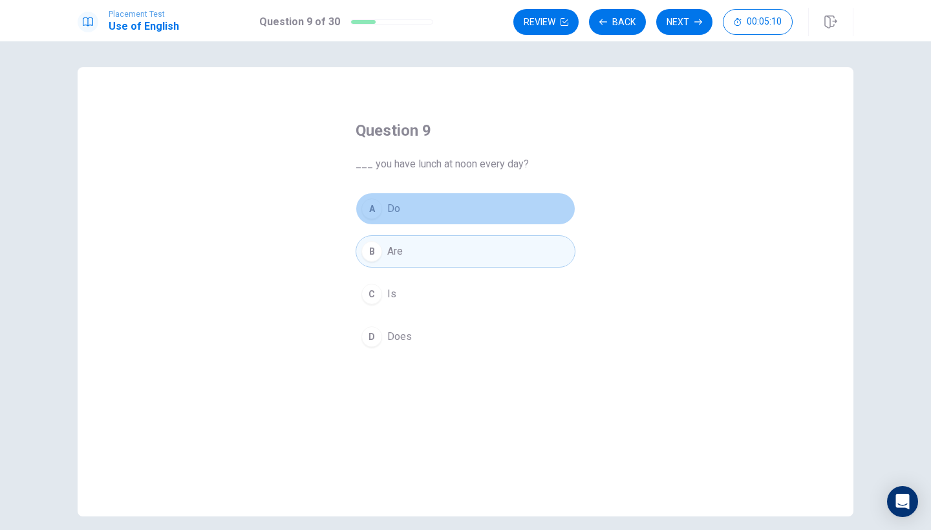
click at [401, 217] on button "A Do" at bounding box center [466, 209] width 220 height 32
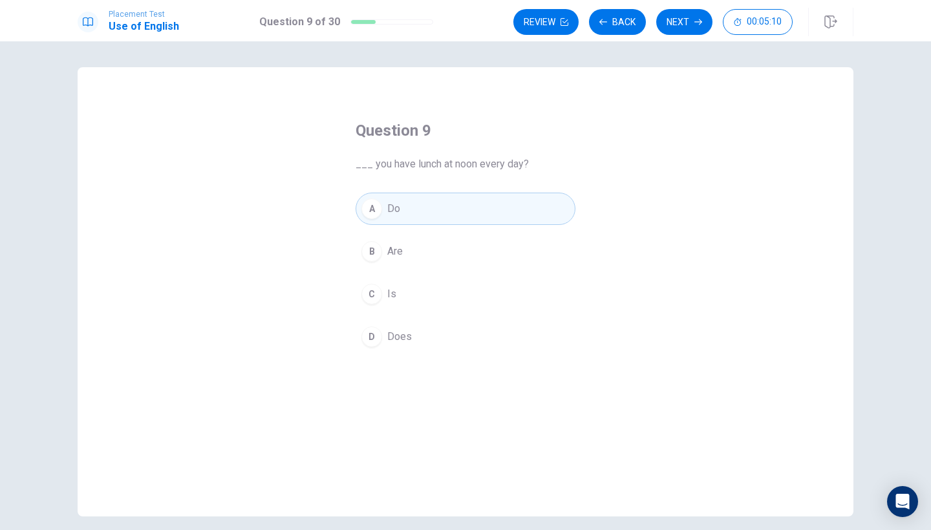
click at [400, 268] on div "A Do B Are C Is D Does" at bounding box center [466, 273] width 220 height 160
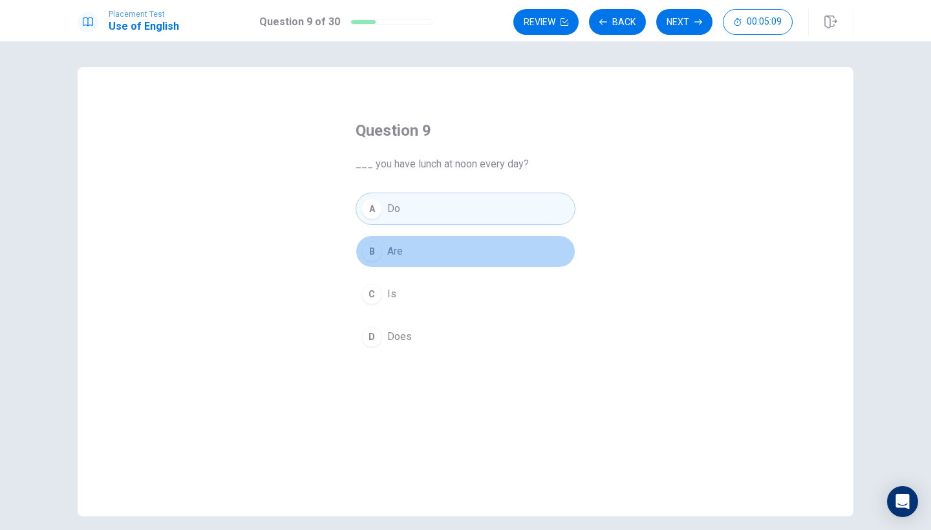
click at [399, 259] on button "B Are" at bounding box center [466, 251] width 220 height 32
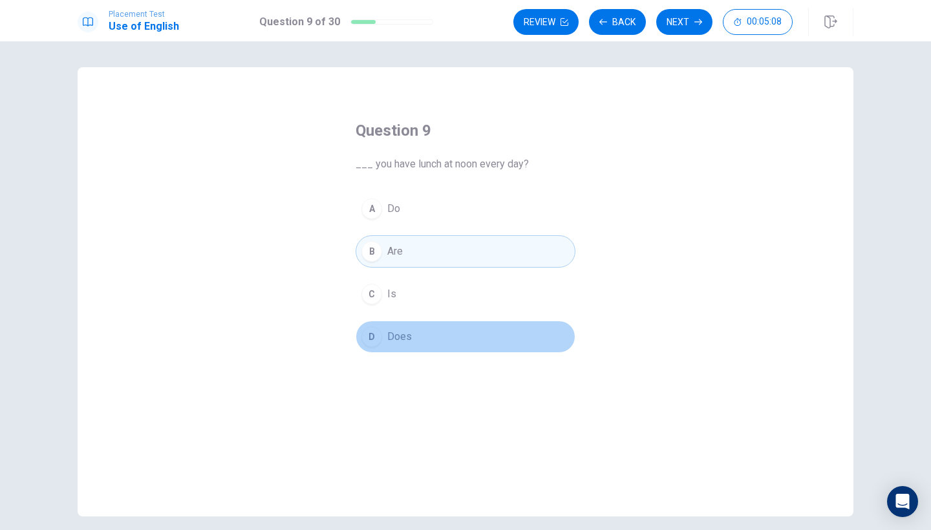
click at [397, 331] on span "Does" at bounding box center [399, 337] width 25 height 16
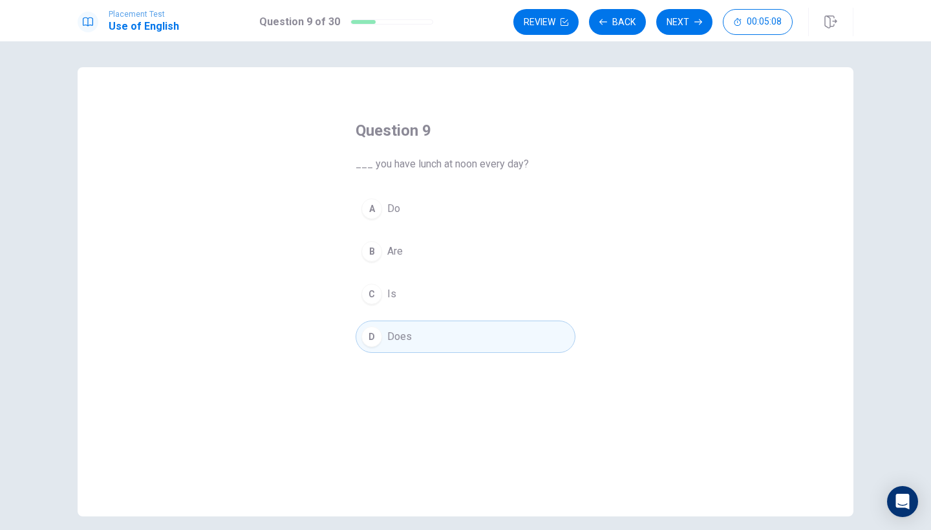
click at [380, 249] on div "B" at bounding box center [371, 251] width 21 height 21
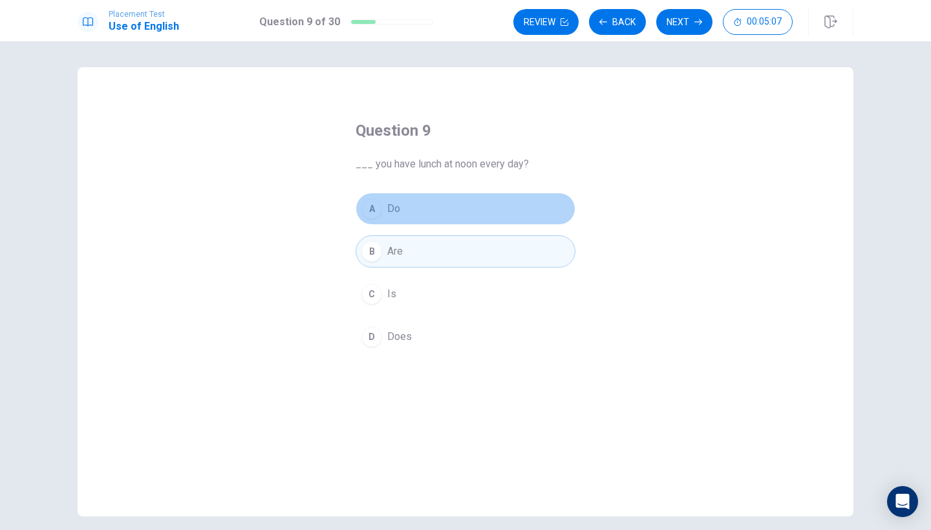
click at [393, 204] on span "Do" at bounding box center [393, 209] width 13 height 16
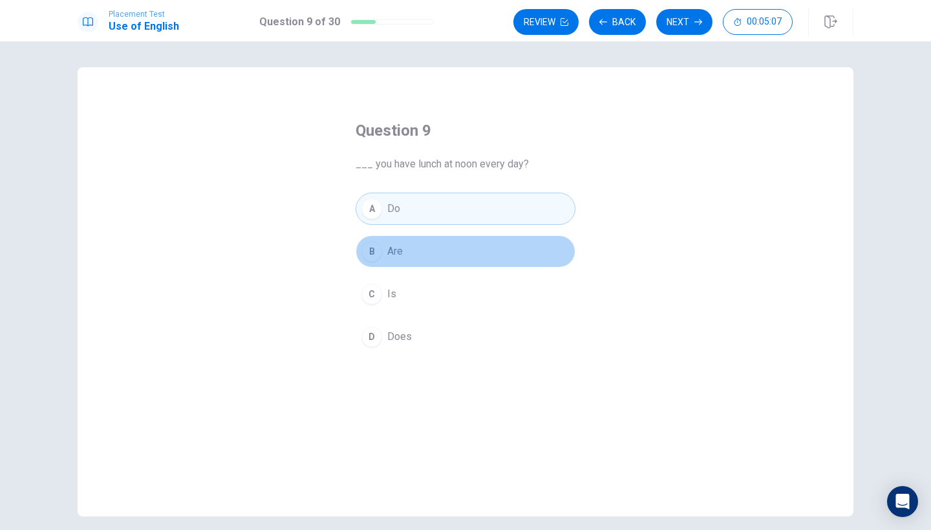
click at [385, 257] on button "B Are" at bounding box center [466, 251] width 220 height 32
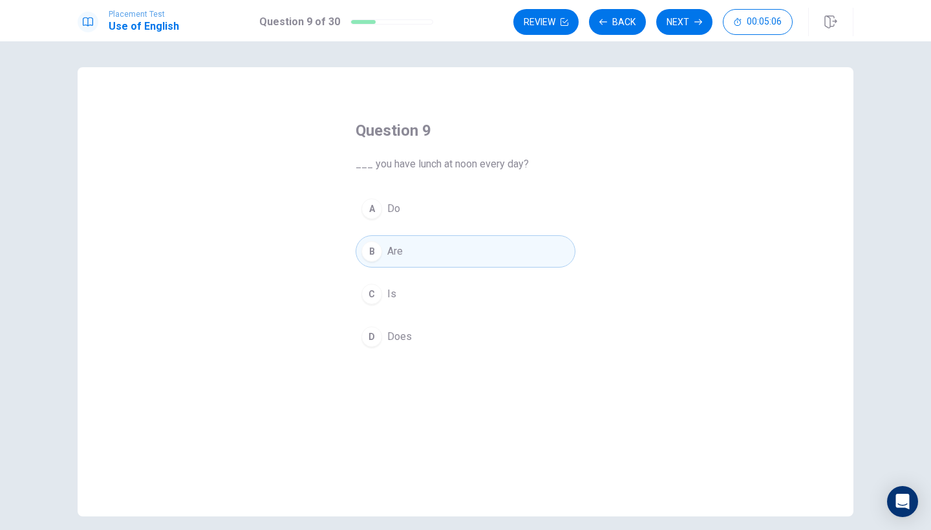
click at [384, 352] on button "D Does" at bounding box center [466, 337] width 220 height 32
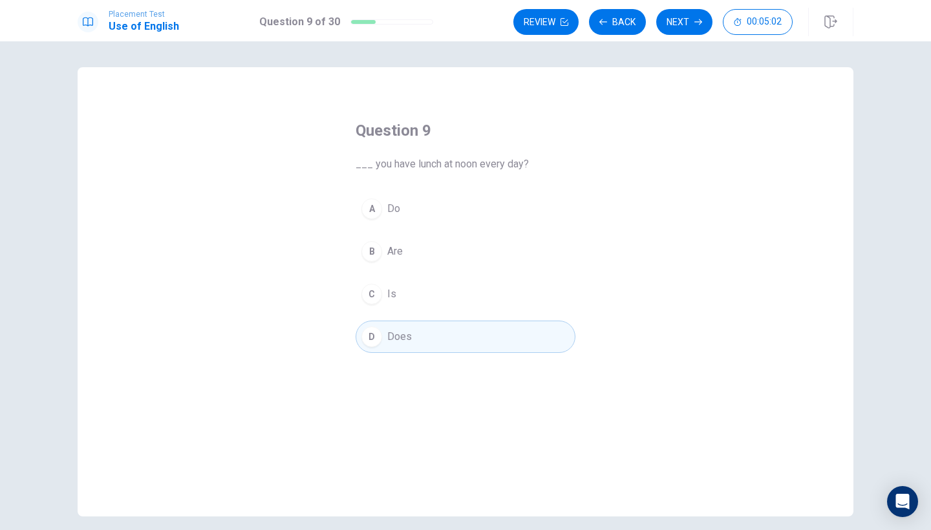
click at [413, 232] on div "A Do B Are C Is D Does" at bounding box center [466, 273] width 220 height 160
click at [413, 230] on div "A Do B Are C Is D Does" at bounding box center [466, 273] width 220 height 160
click at [408, 217] on button "A Do" at bounding box center [466, 209] width 220 height 32
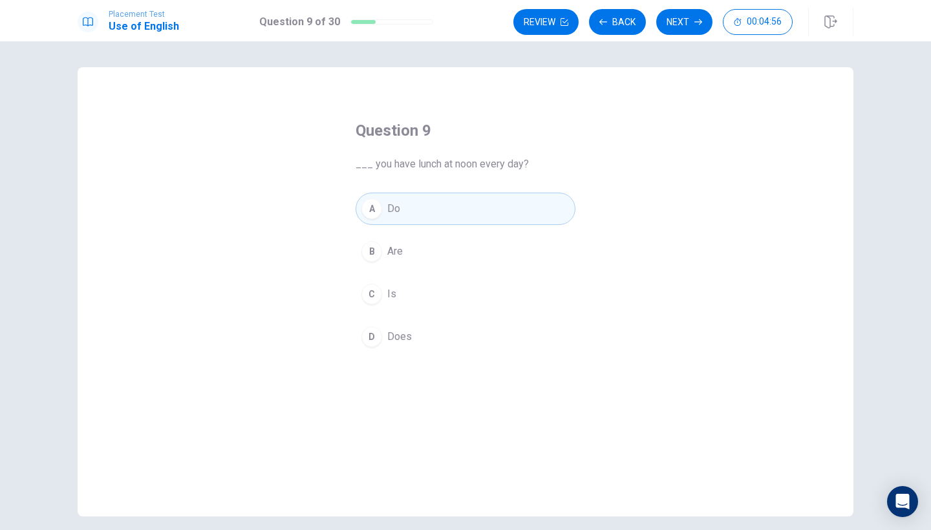
click at [477, 201] on button "A Do" at bounding box center [466, 209] width 220 height 32
click at [471, 241] on button "B Are" at bounding box center [466, 251] width 220 height 32
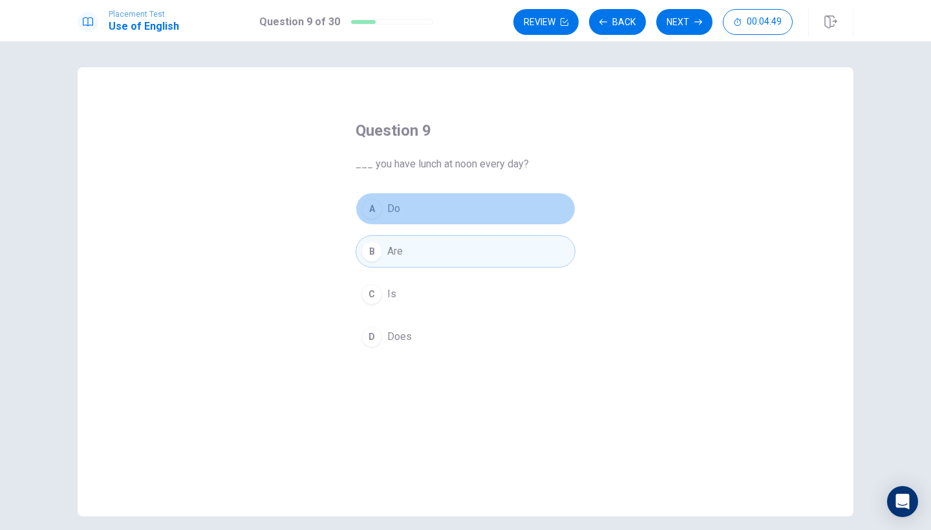
click at [453, 201] on button "A Do" at bounding box center [466, 209] width 220 height 32
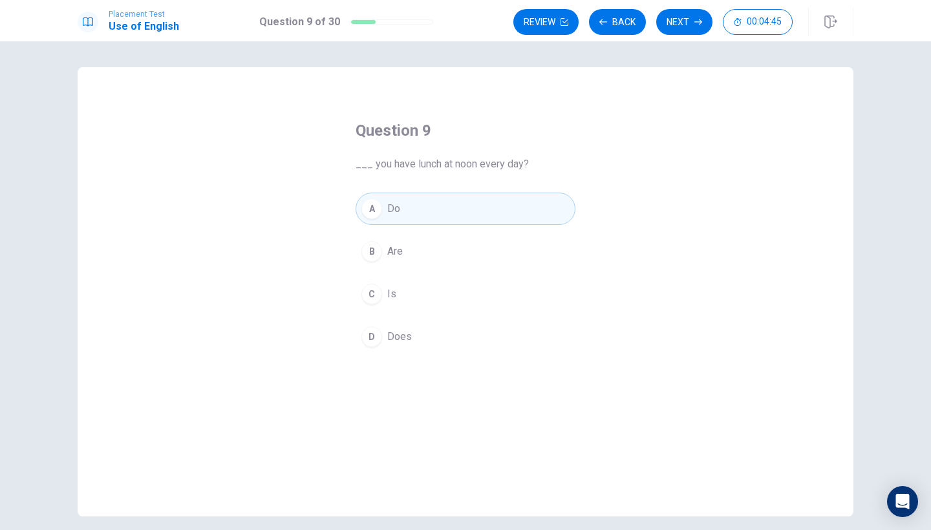
click at [493, 239] on button "B Are" at bounding box center [466, 251] width 220 height 32
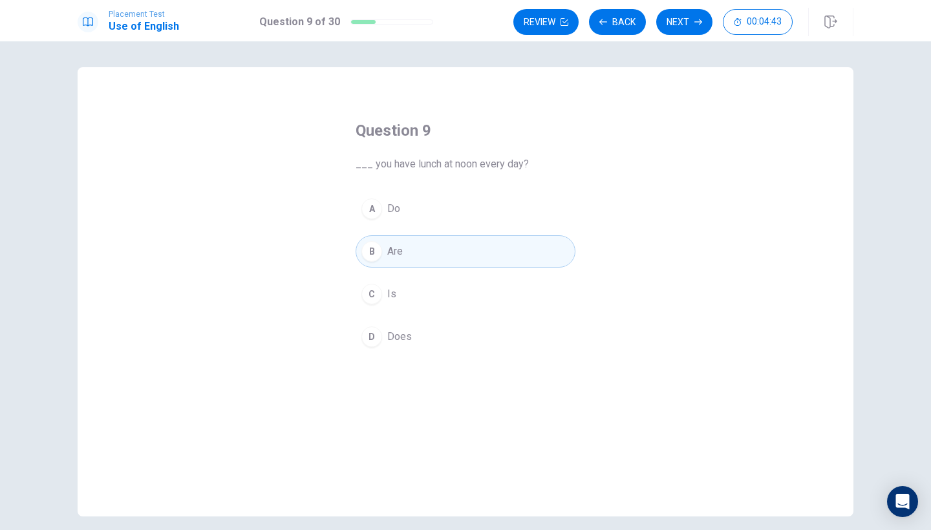
click at [491, 318] on div "A Do B Are C Is D Does" at bounding box center [466, 273] width 220 height 160
click at [504, 324] on button "D Does" at bounding box center [466, 337] width 220 height 32
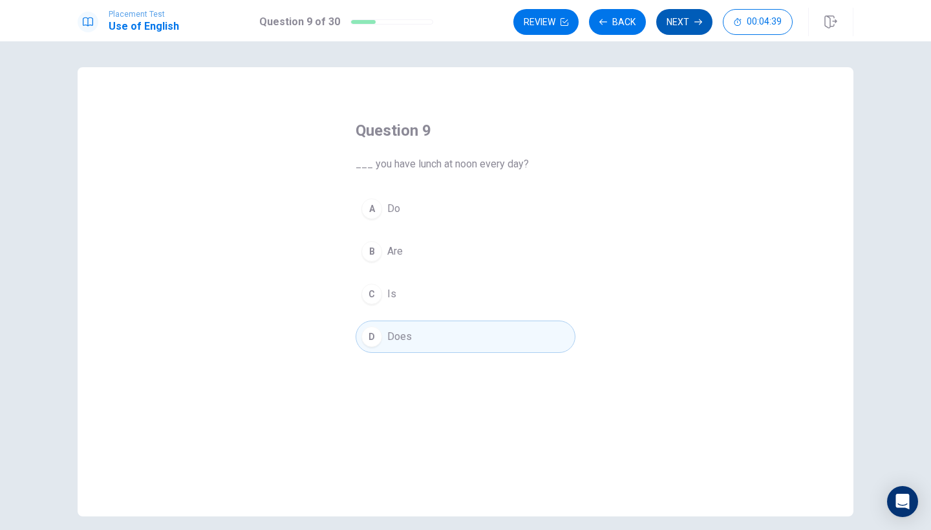
click at [678, 14] on button "Next" at bounding box center [684, 22] width 56 height 26
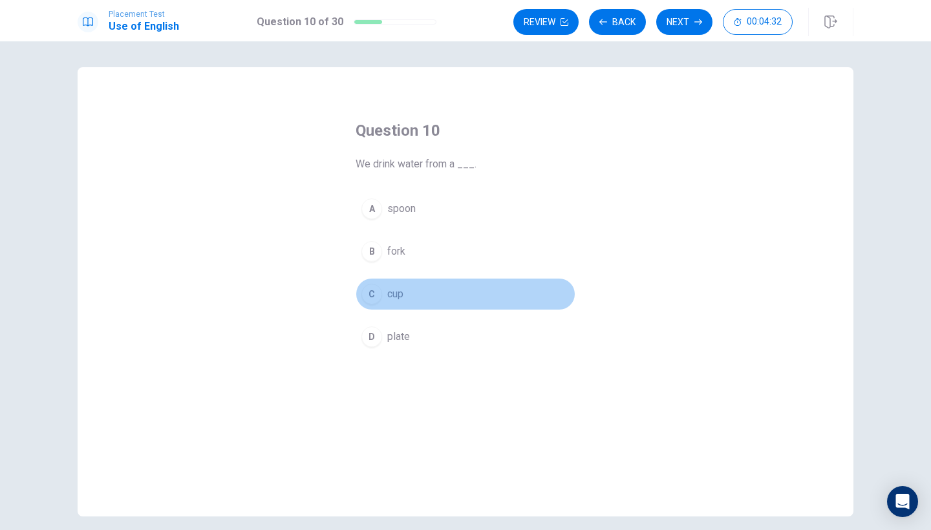
click at [373, 290] on div "C" at bounding box center [371, 294] width 21 height 21
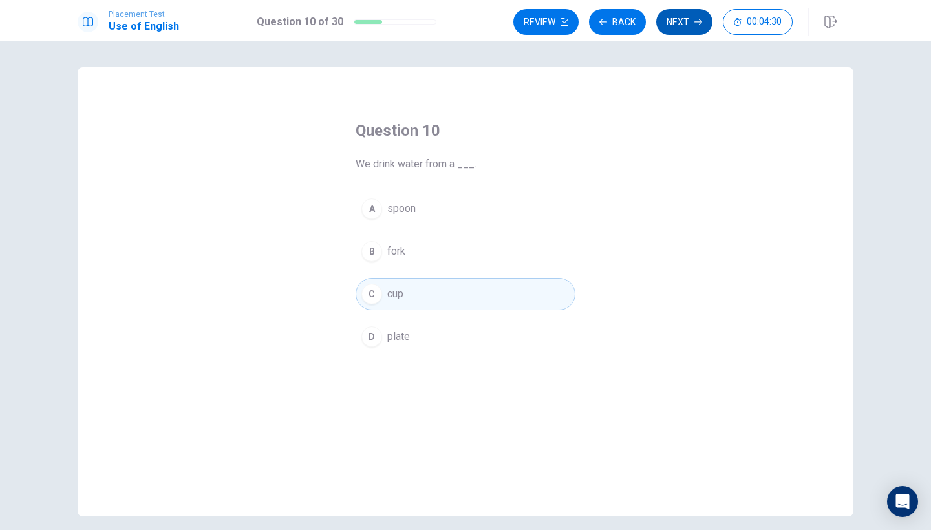
click at [685, 21] on button "Next" at bounding box center [684, 22] width 56 height 26
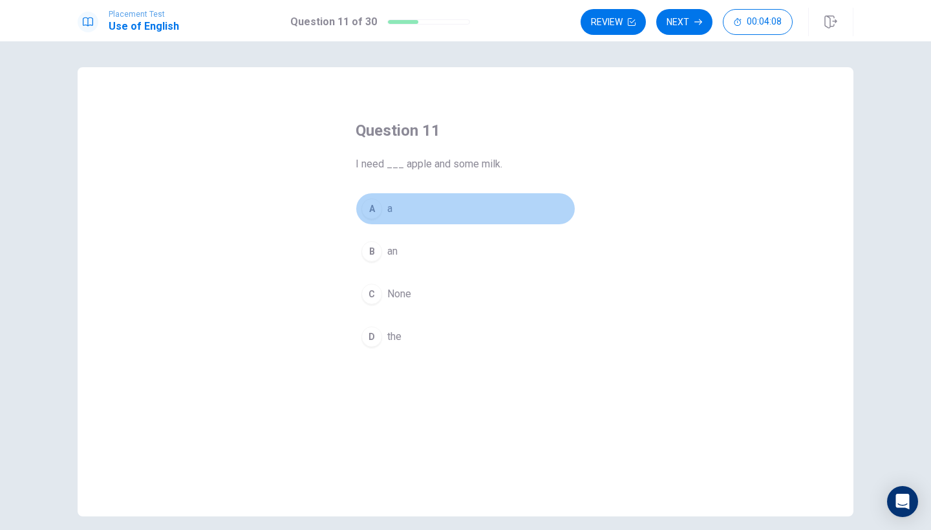
click at [372, 206] on div "A" at bounding box center [371, 209] width 21 height 21
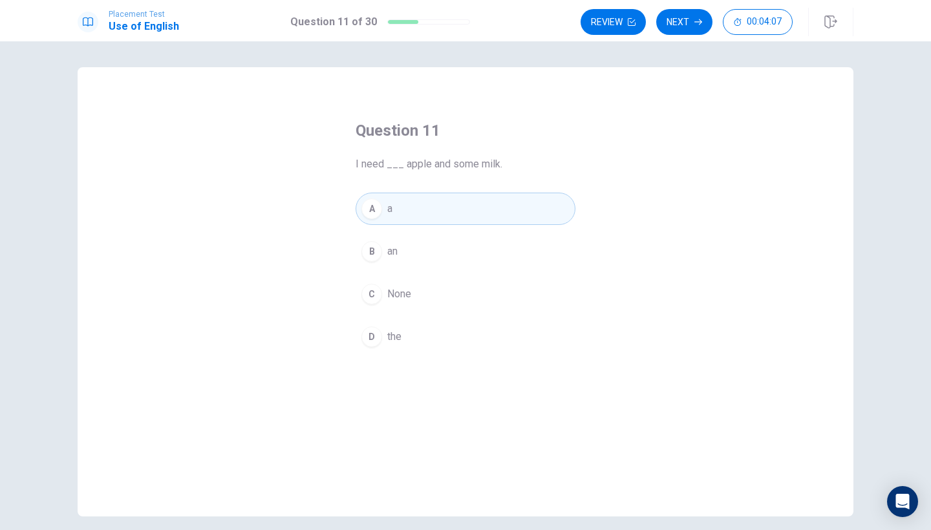
click at [361, 237] on div "A a B an C None D the" at bounding box center [466, 273] width 220 height 160
click at [361, 242] on button "B an" at bounding box center [466, 251] width 220 height 32
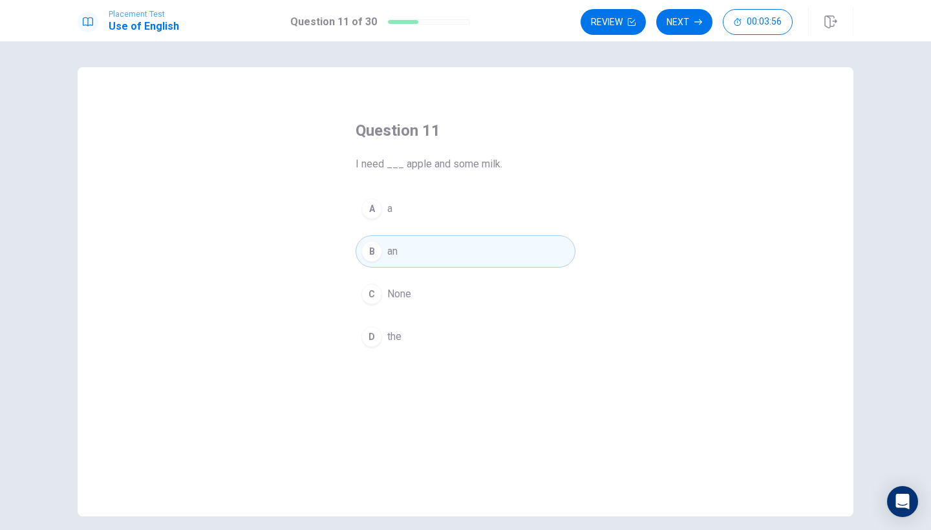
click at [499, 202] on button "A a" at bounding box center [466, 209] width 220 height 32
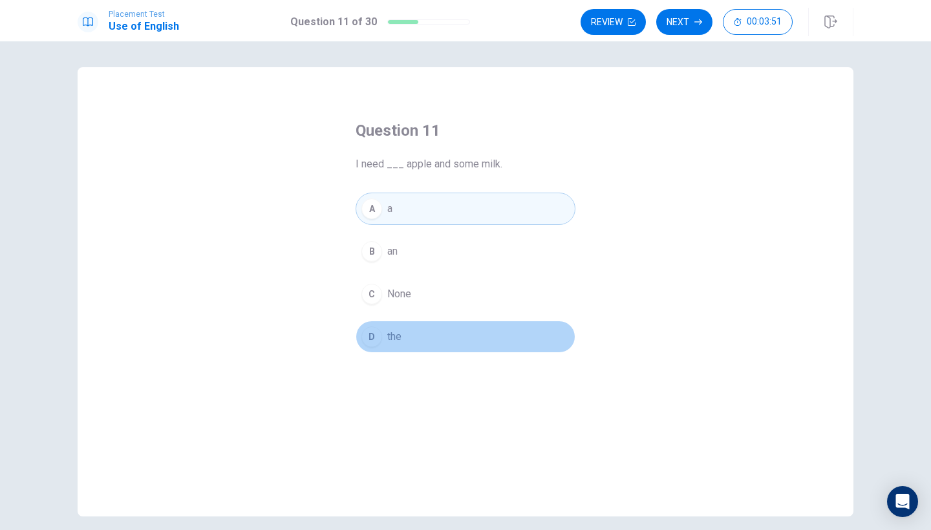
click at [479, 350] on button "D the" at bounding box center [466, 337] width 220 height 32
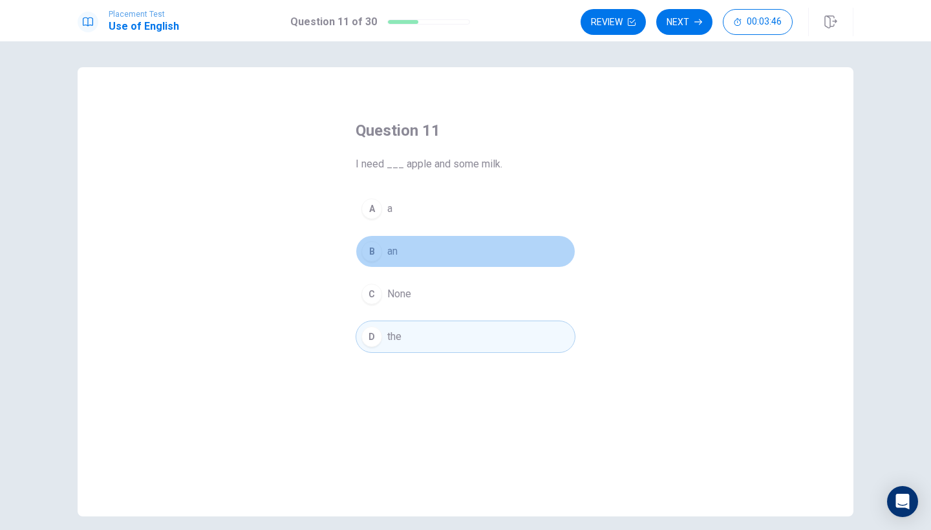
click at [440, 248] on button "B an" at bounding box center [466, 251] width 220 height 32
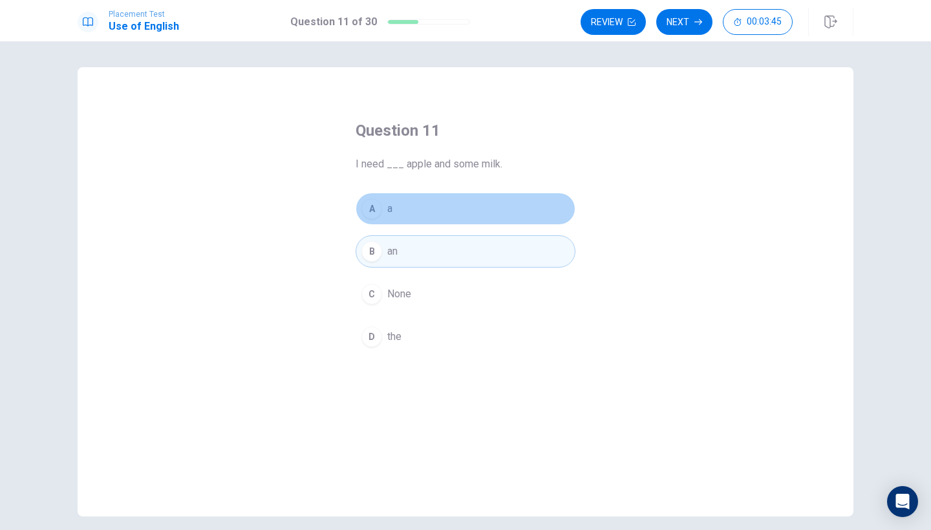
click at [407, 203] on button "A a" at bounding box center [466, 209] width 220 height 32
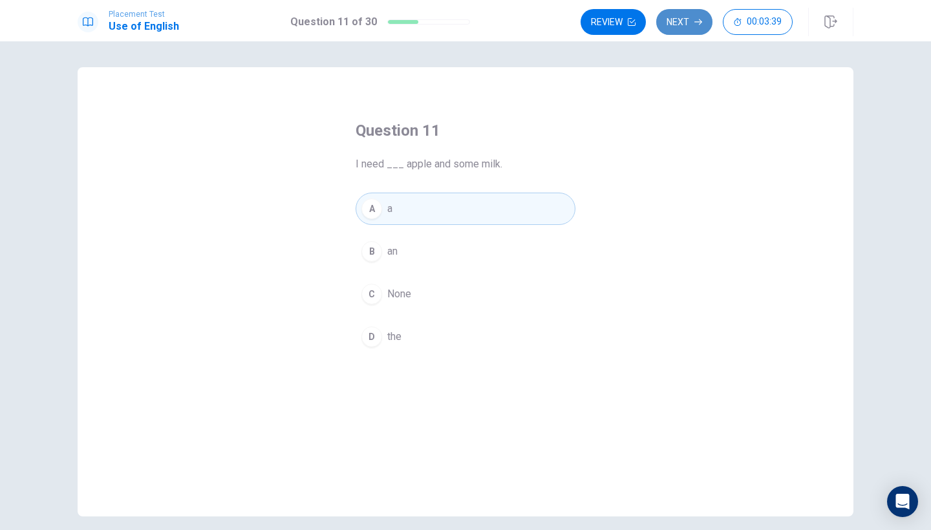
click at [698, 14] on button "Next" at bounding box center [684, 22] width 56 height 26
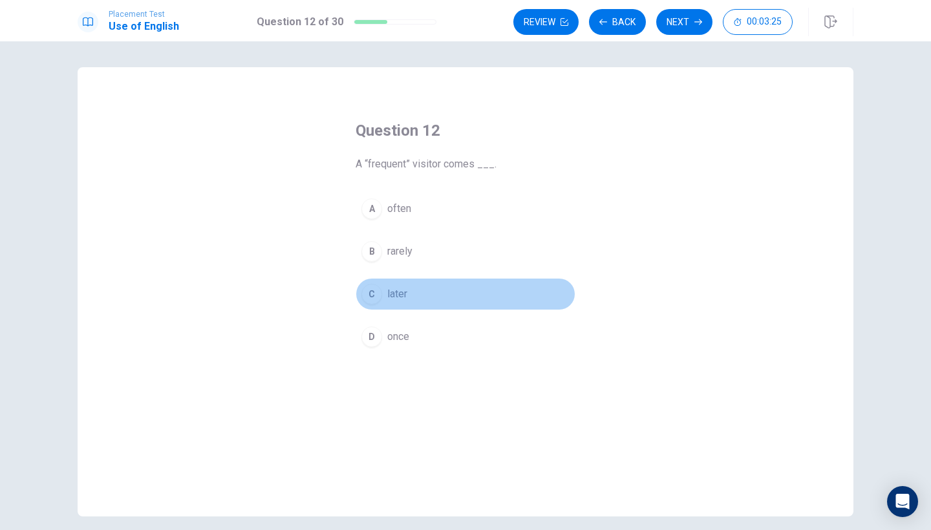
click at [376, 281] on button "C later" at bounding box center [466, 294] width 220 height 32
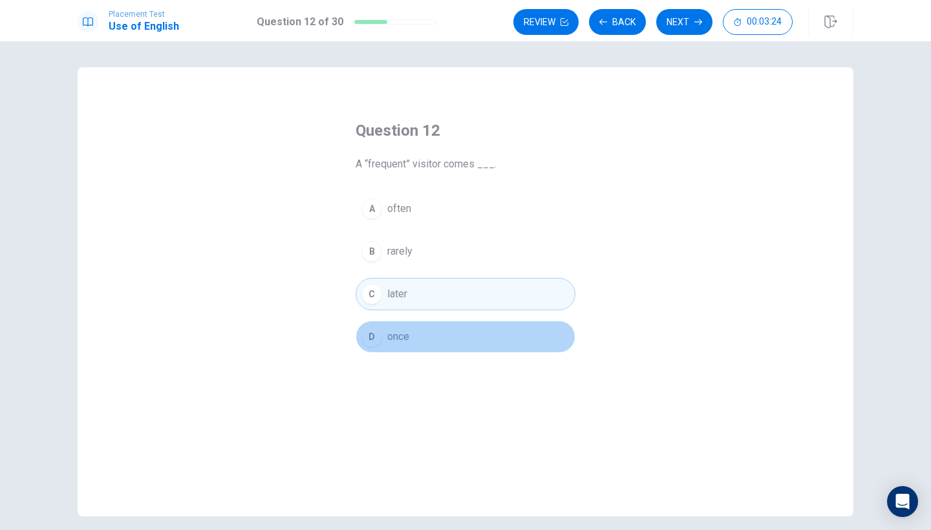
click at [407, 329] on span "once" at bounding box center [398, 337] width 22 height 16
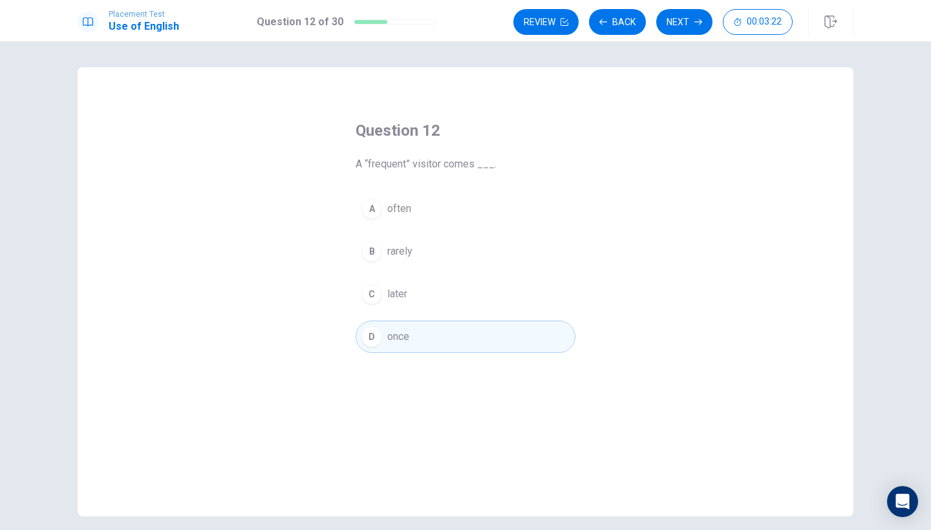
click at [407, 242] on button "B rarely" at bounding box center [466, 251] width 220 height 32
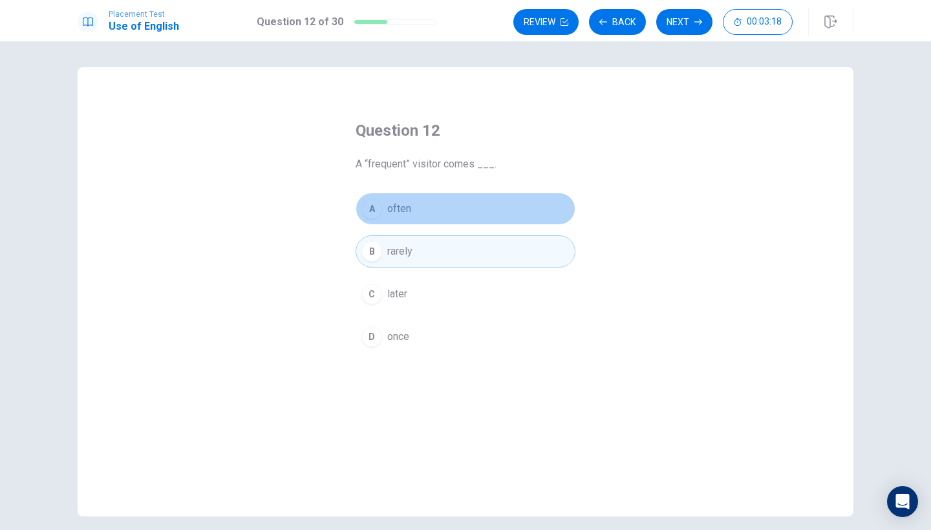
click at [420, 203] on button "A often" at bounding box center [466, 209] width 220 height 32
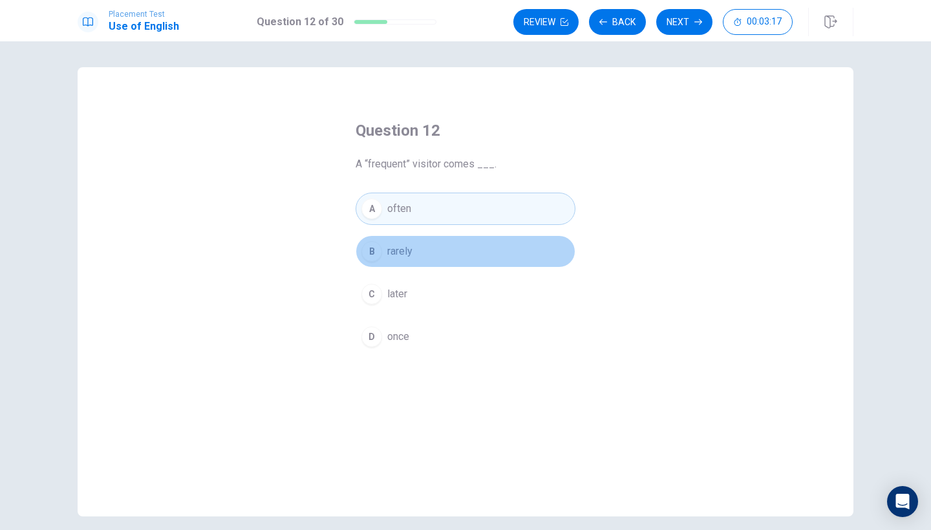
click at [421, 242] on button "B rarely" at bounding box center [466, 251] width 220 height 32
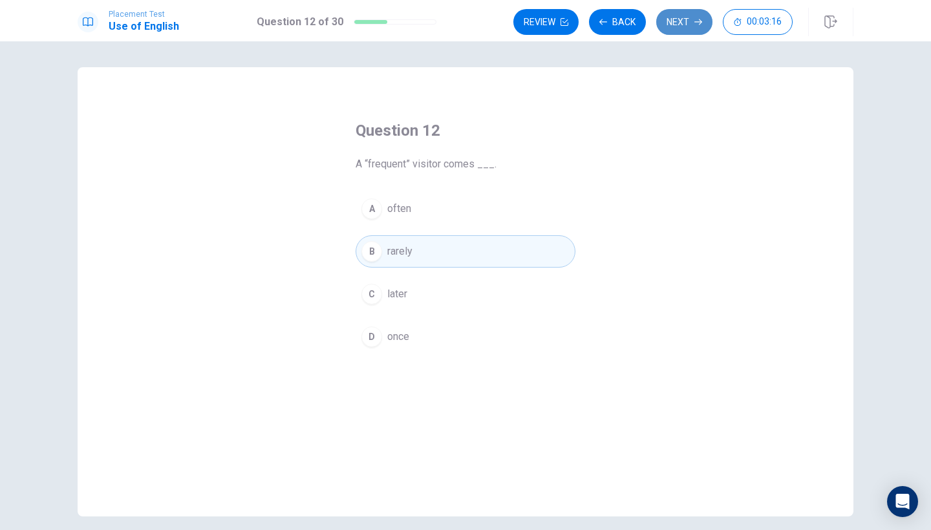
click at [702, 17] on button "Next" at bounding box center [684, 22] width 56 height 26
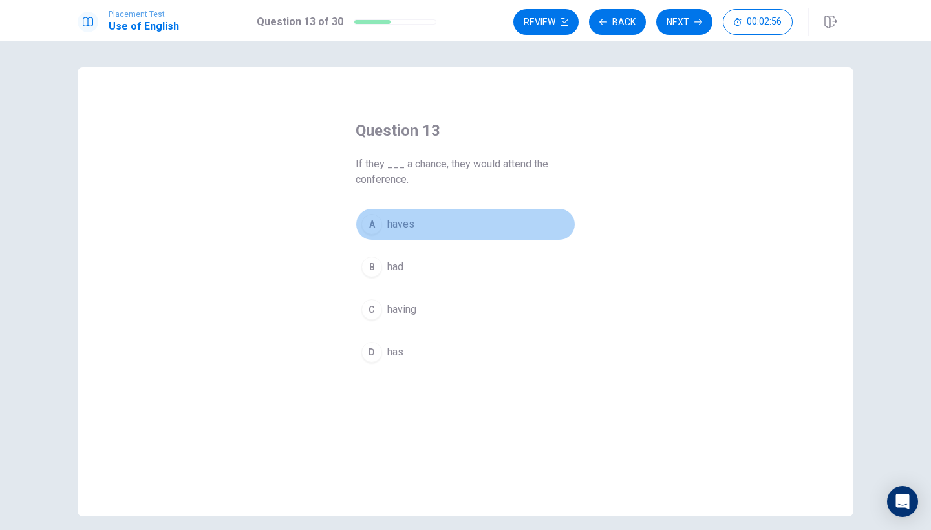
click at [373, 219] on div "A" at bounding box center [371, 224] width 21 height 21
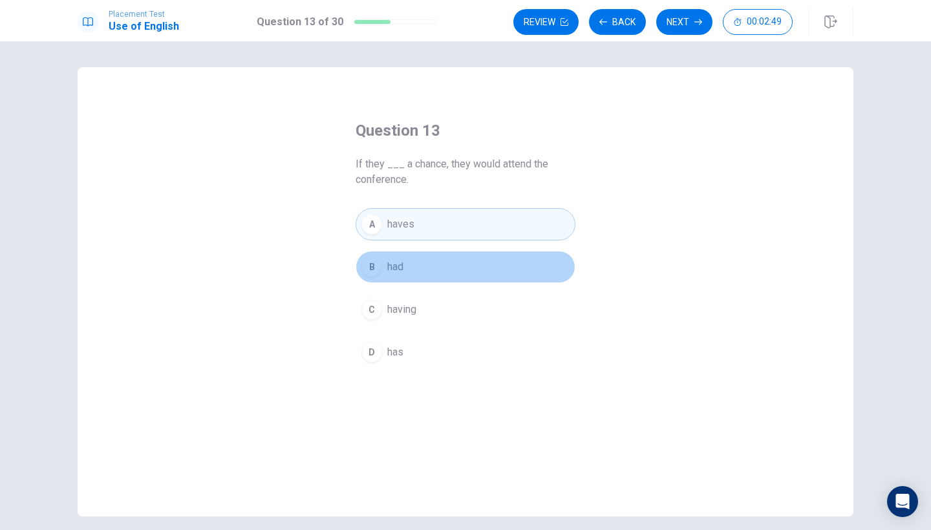
click at [436, 272] on button "B had" at bounding box center [466, 267] width 220 height 32
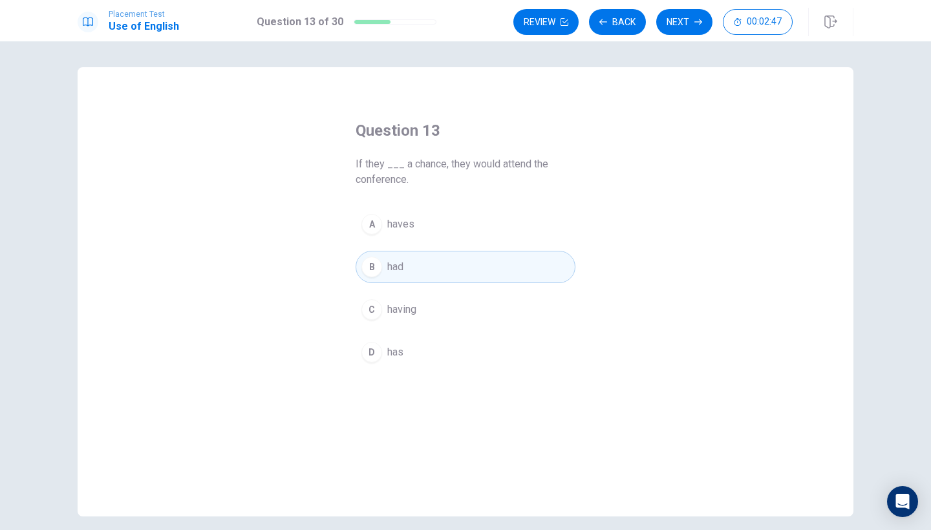
click at [444, 317] on button "C having" at bounding box center [466, 310] width 220 height 32
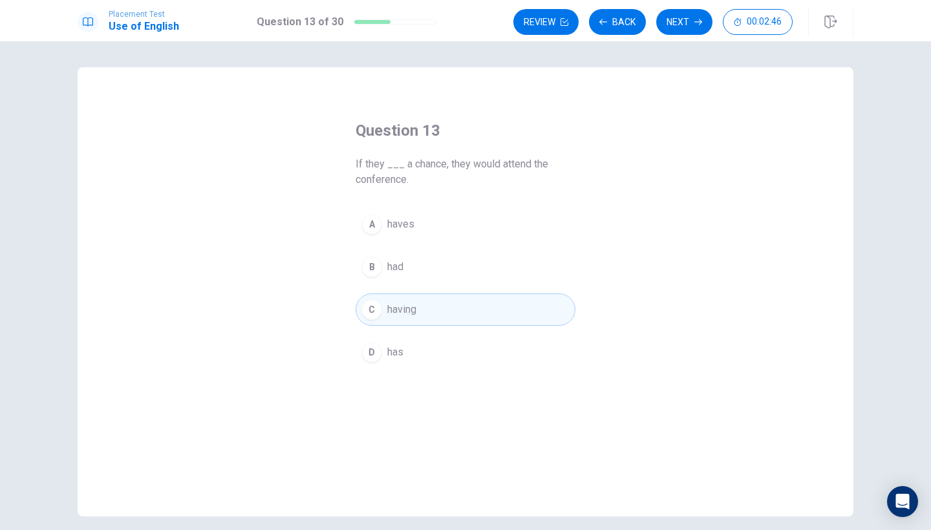
click at [440, 356] on button "D has" at bounding box center [466, 352] width 220 height 32
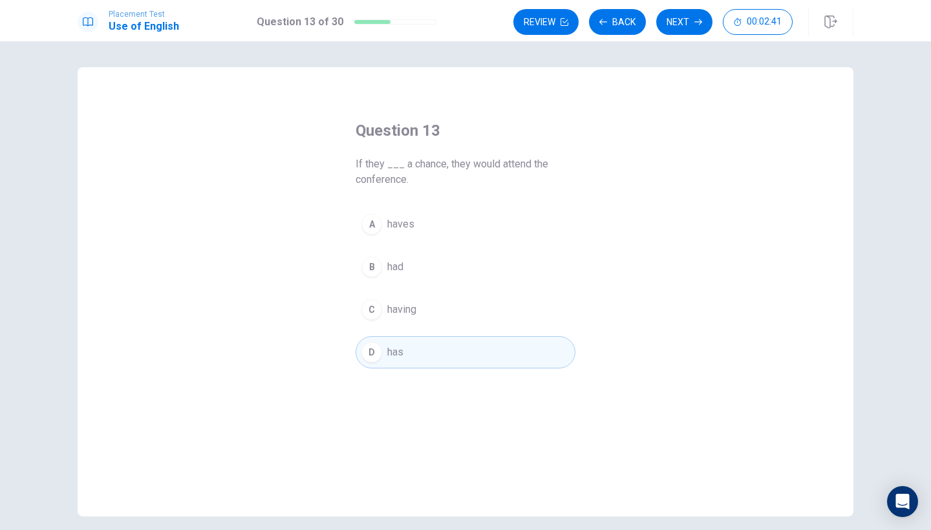
click at [521, 308] on button "C having" at bounding box center [466, 310] width 220 height 32
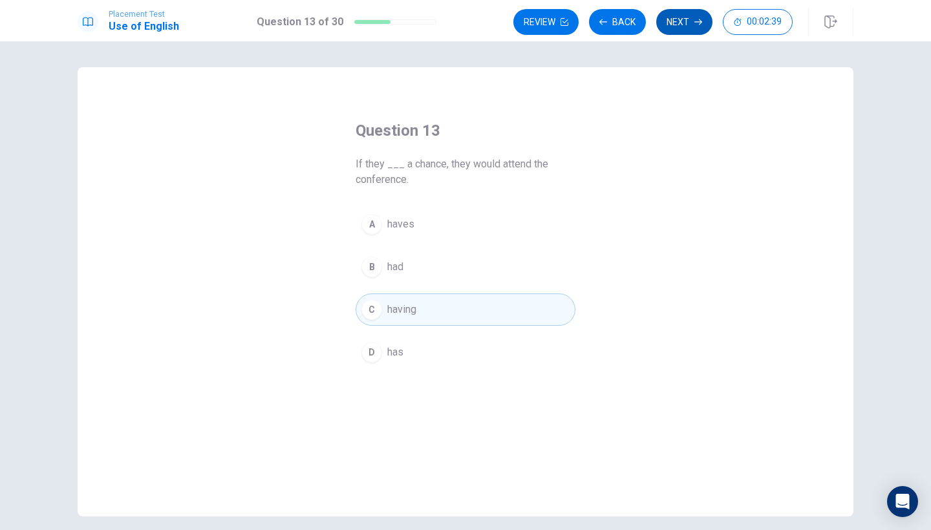
click at [682, 28] on button "Next" at bounding box center [684, 22] width 56 height 26
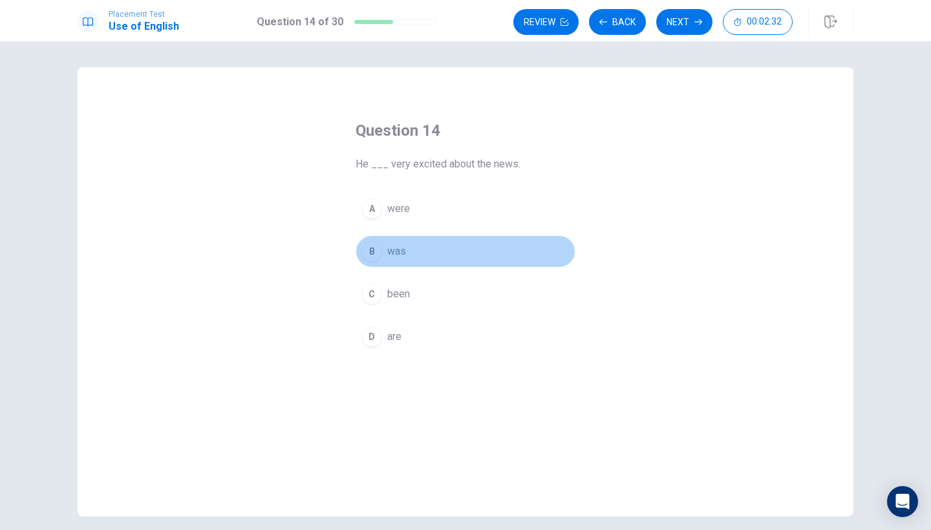
click at [373, 250] on div "B" at bounding box center [371, 251] width 21 height 21
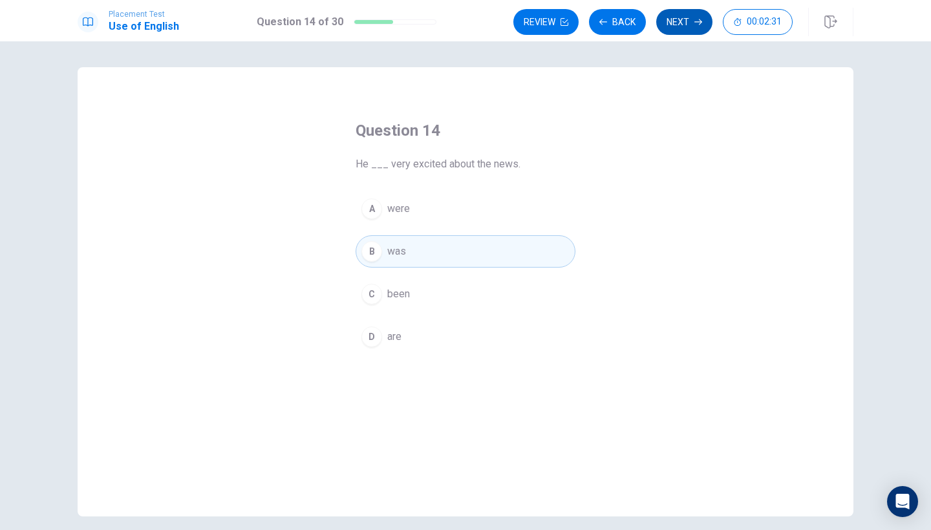
click at [667, 21] on button "Next" at bounding box center [684, 22] width 56 height 26
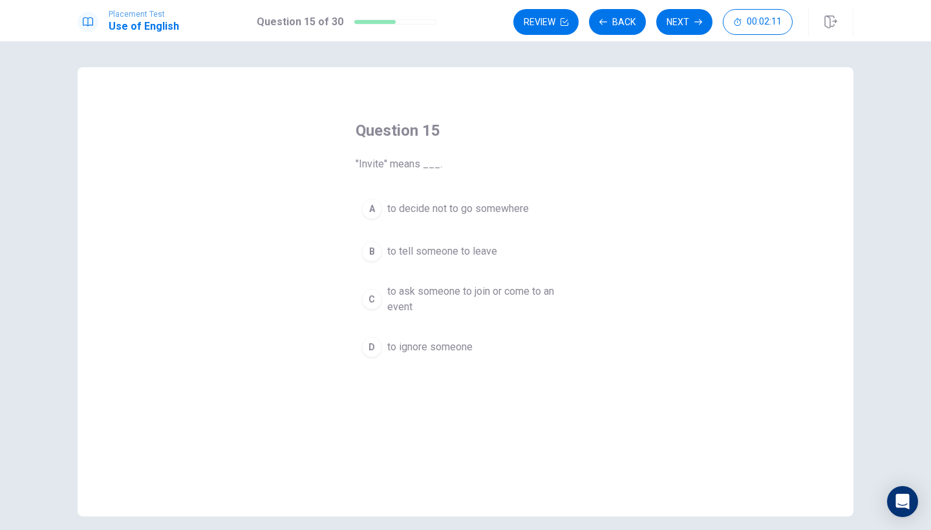
click at [378, 345] on div "D" at bounding box center [371, 347] width 21 height 21
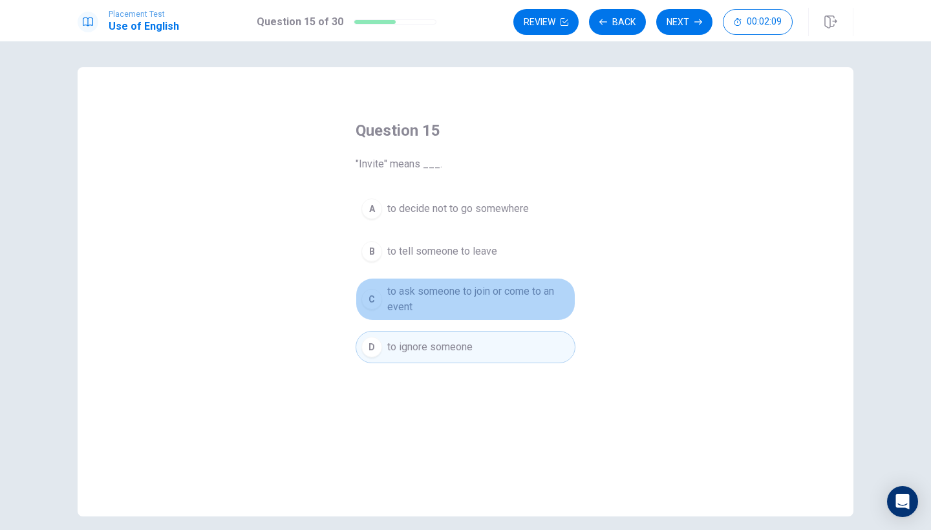
click at [374, 288] on button "C to ask someone to join or come to an event" at bounding box center [466, 299] width 220 height 43
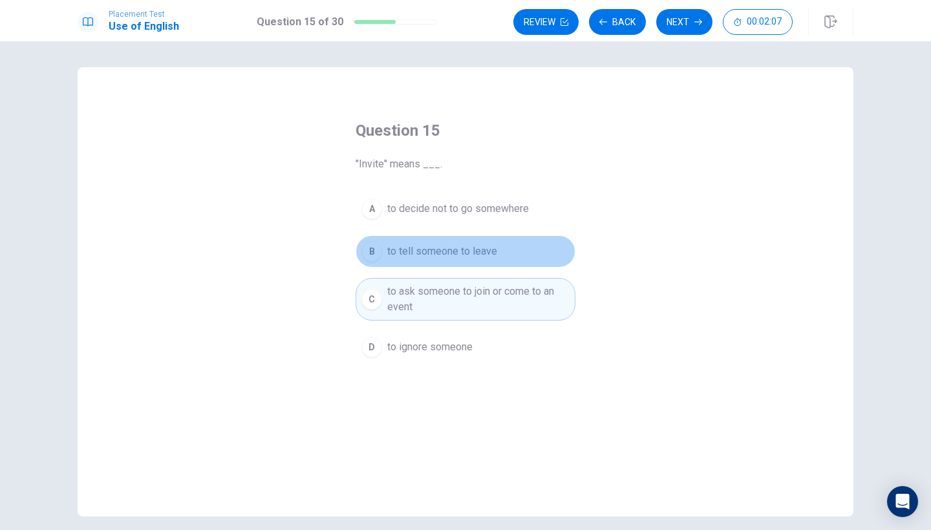
click at [375, 244] on div "B" at bounding box center [371, 251] width 21 height 21
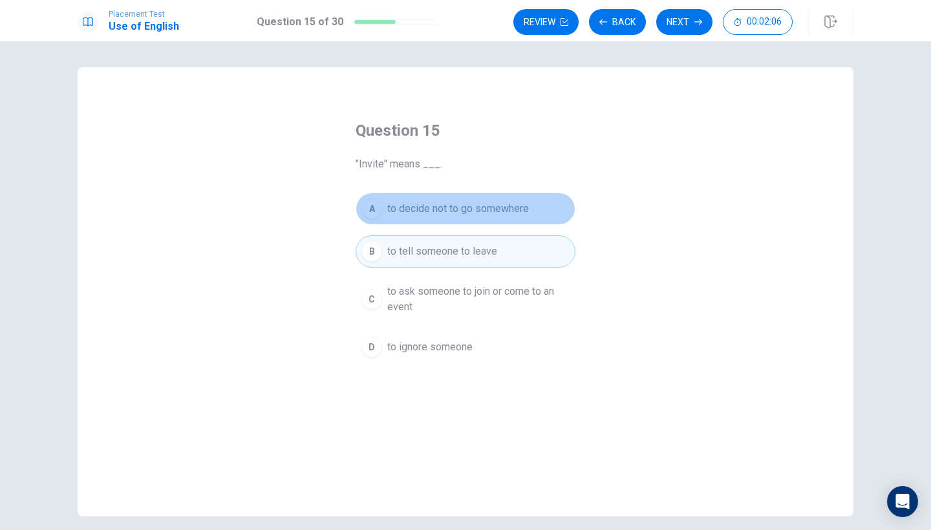
click at [375, 208] on div "A" at bounding box center [371, 209] width 21 height 21
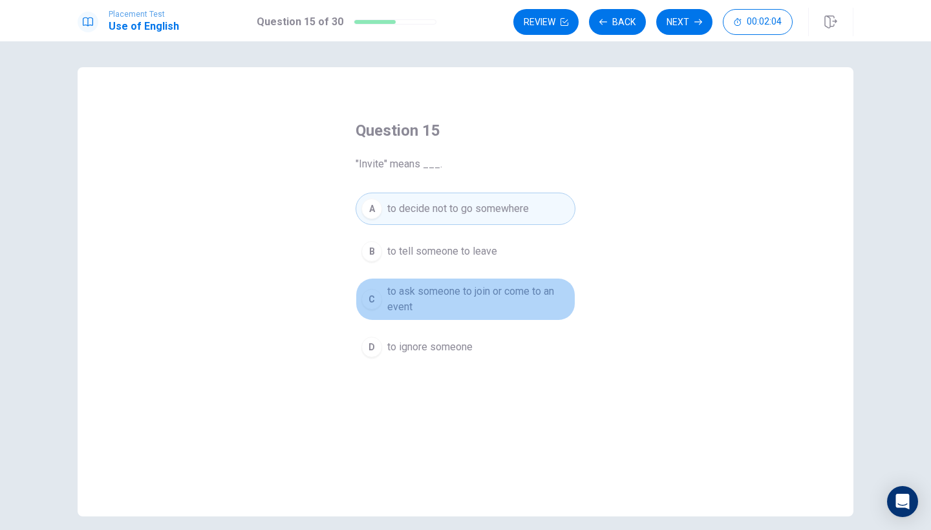
click at [372, 304] on div "C" at bounding box center [371, 299] width 21 height 21
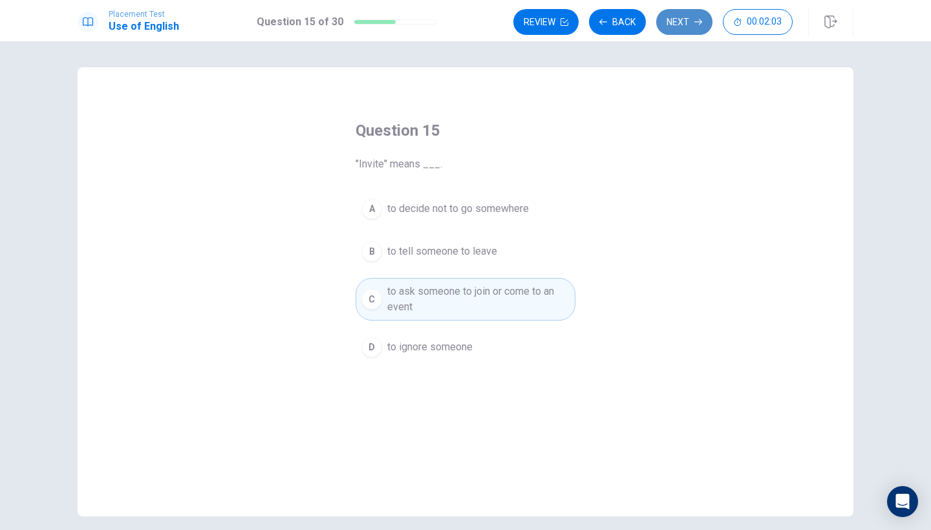
click at [706, 20] on button "Next" at bounding box center [684, 22] width 56 height 26
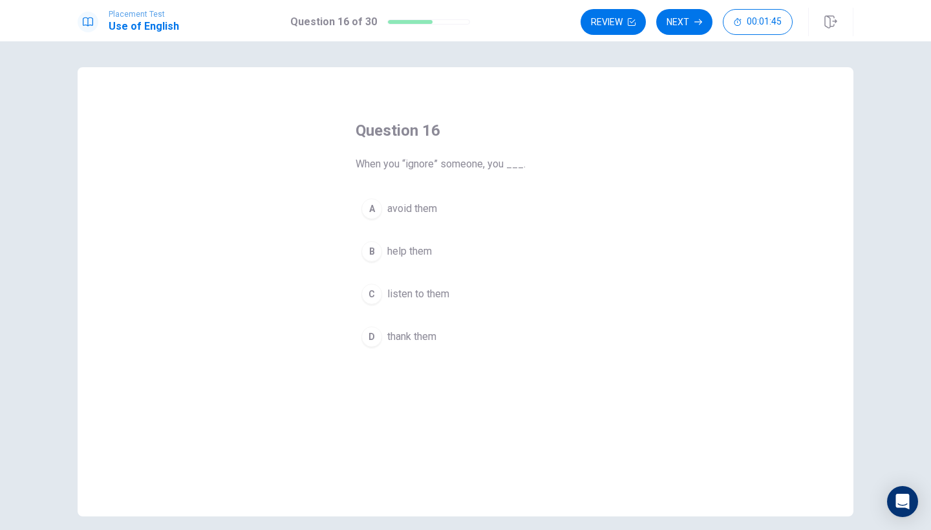
click at [369, 246] on div "B" at bounding box center [371, 251] width 21 height 21
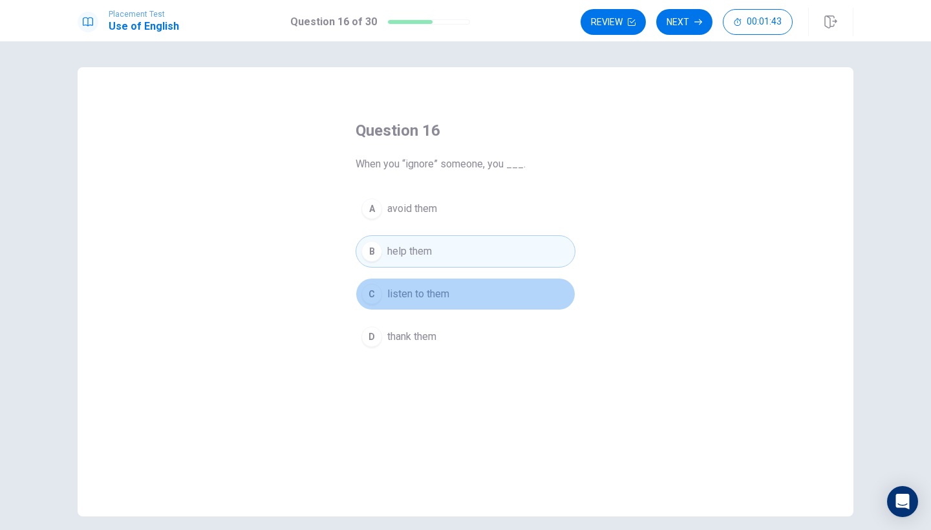
click at [374, 296] on div "C" at bounding box center [371, 294] width 21 height 21
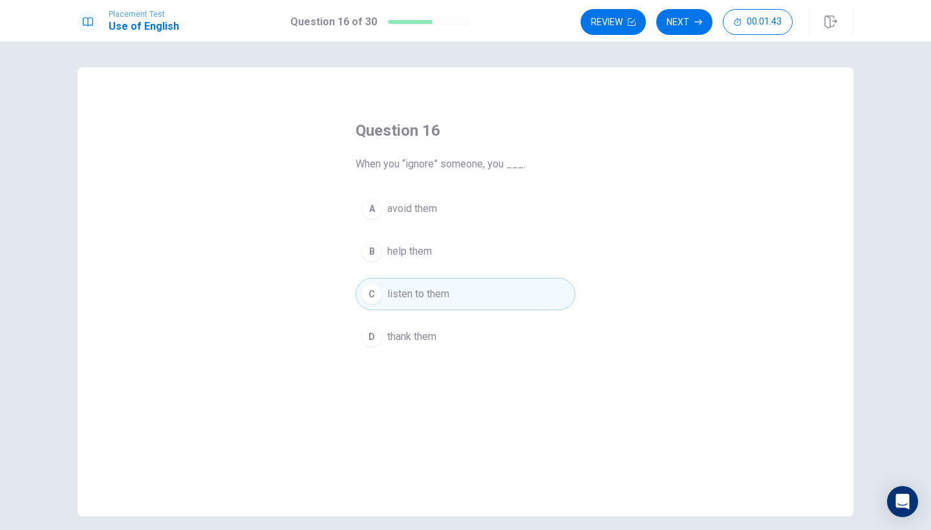
click at [369, 253] on div "B" at bounding box center [371, 251] width 21 height 21
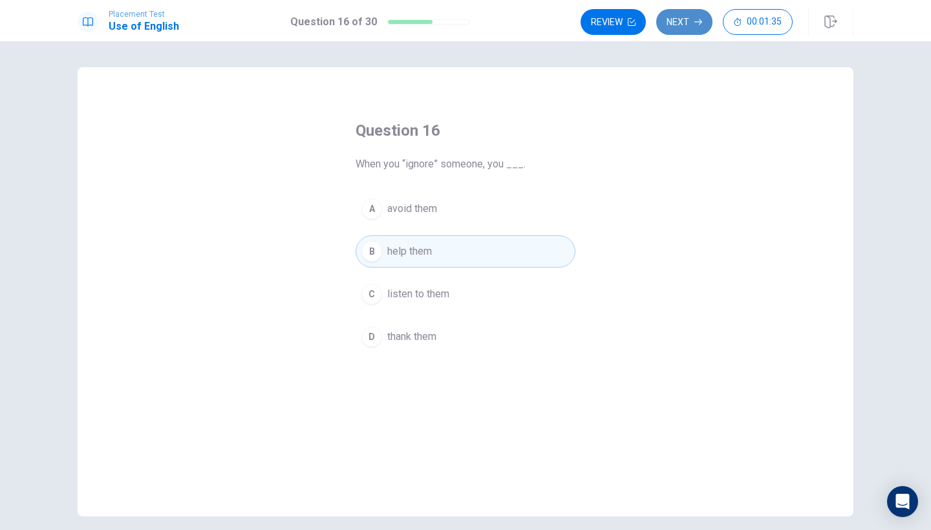
click at [697, 23] on icon "button" at bounding box center [698, 22] width 8 height 8
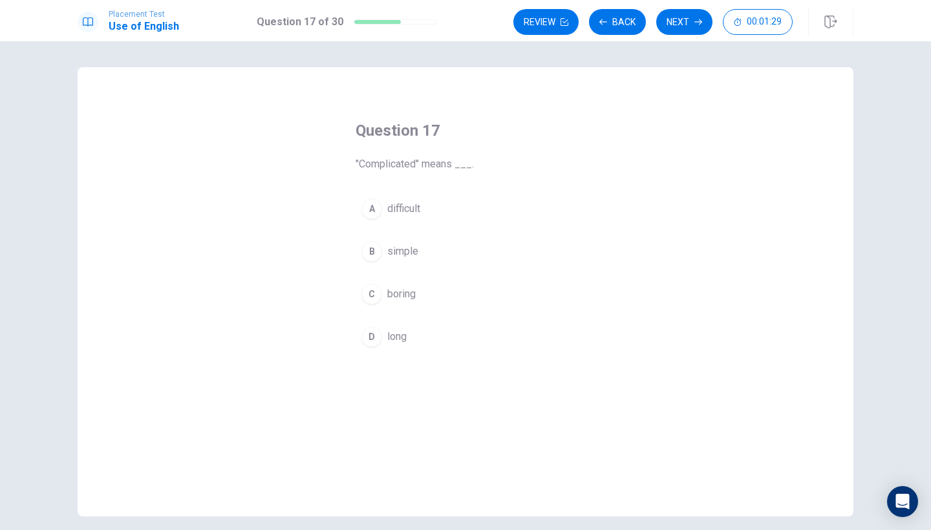
click at [367, 250] on div "B" at bounding box center [371, 251] width 21 height 21
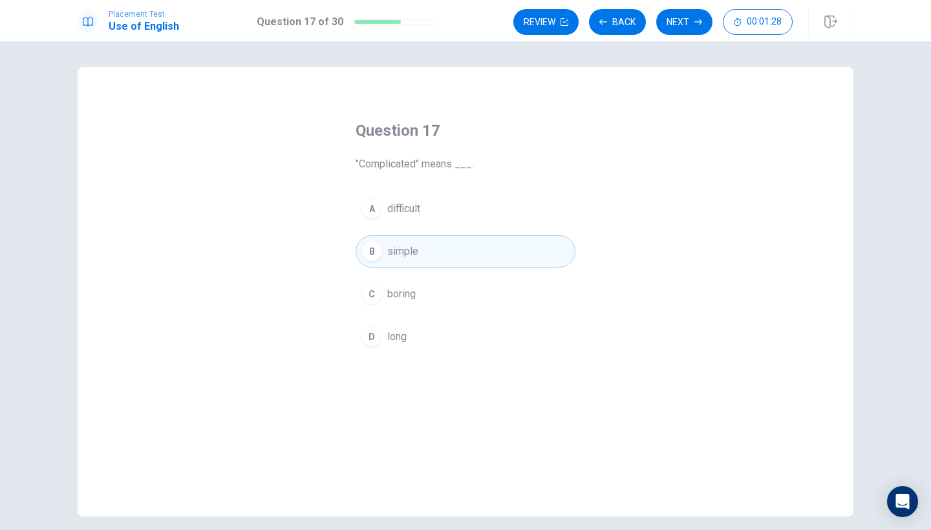
click at [377, 295] on div "C" at bounding box center [371, 294] width 21 height 21
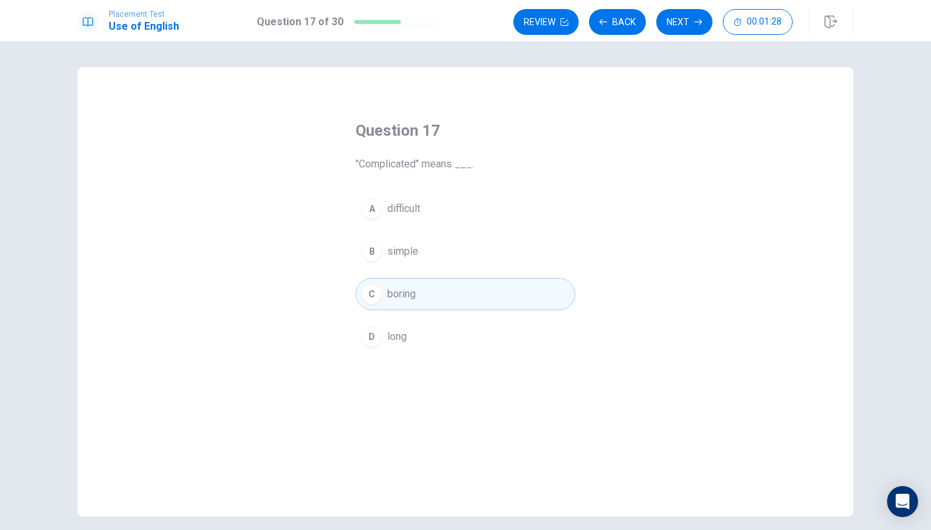
click at [388, 318] on div "A difficult B simple C boring D long" at bounding box center [466, 273] width 220 height 160
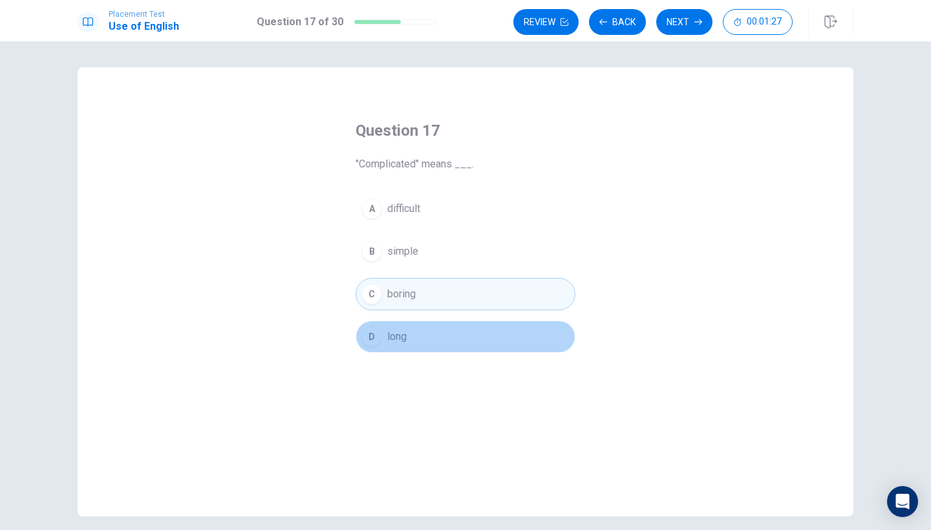
click at [388, 341] on span "long" at bounding box center [396, 337] width 19 height 16
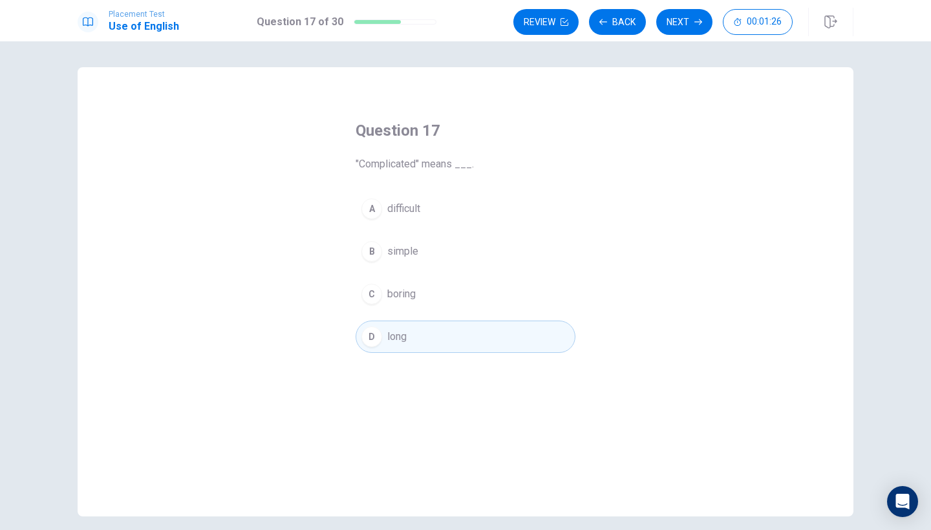
click at [440, 269] on div "A difficult B simple C boring D long" at bounding box center [466, 273] width 220 height 160
click at [439, 277] on div "A difficult B simple C boring D long" at bounding box center [466, 273] width 220 height 160
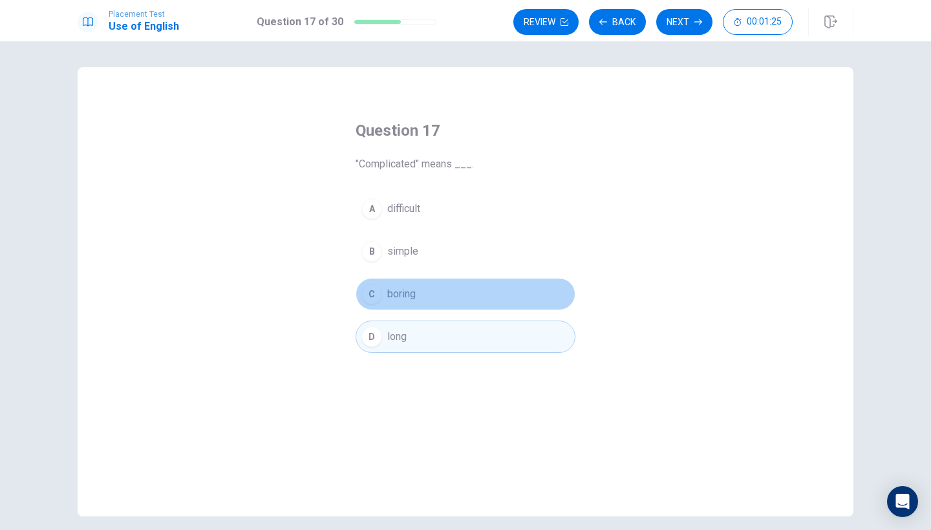
click at [438, 286] on button "C boring" at bounding box center [466, 294] width 220 height 32
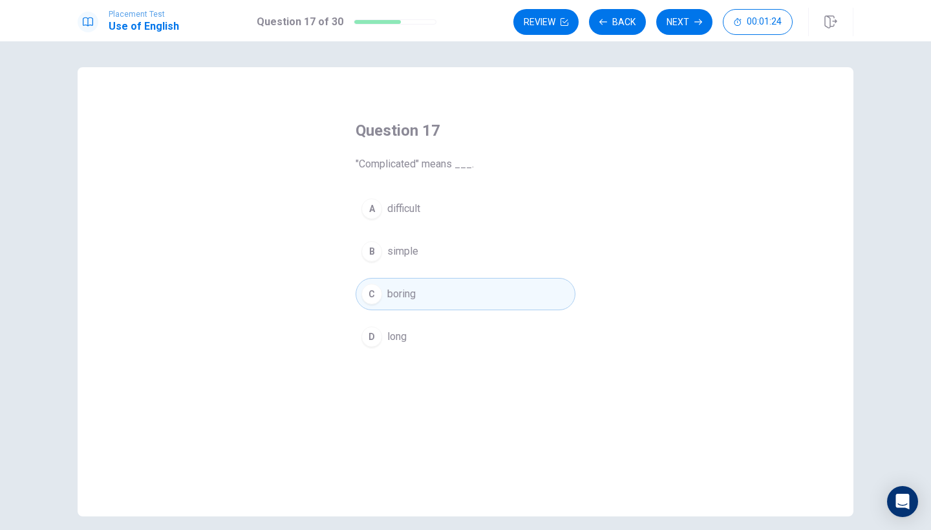
click at [435, 240] on button "B simple" at bounding box center [466, 251] width 220 height 32
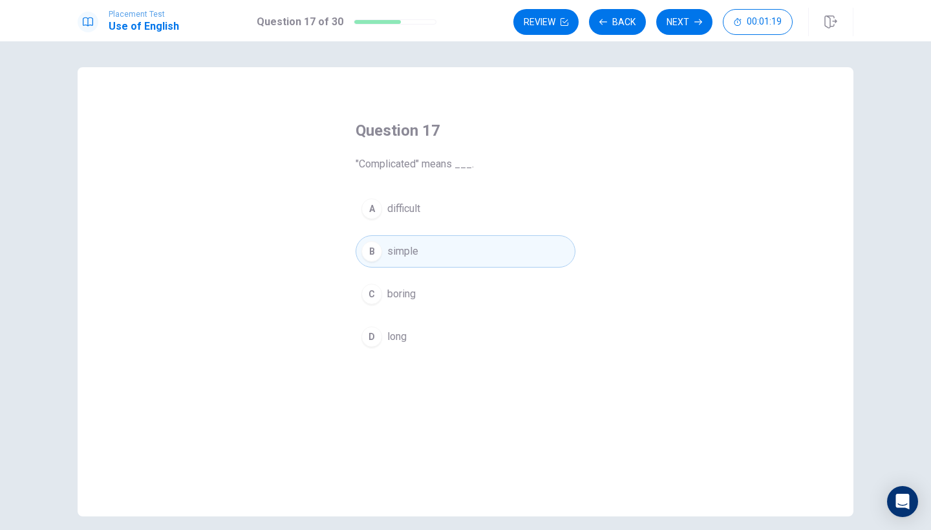
click at [496, 220] on button "A difficult" at bounding box center [466, 209] width 220 height 32
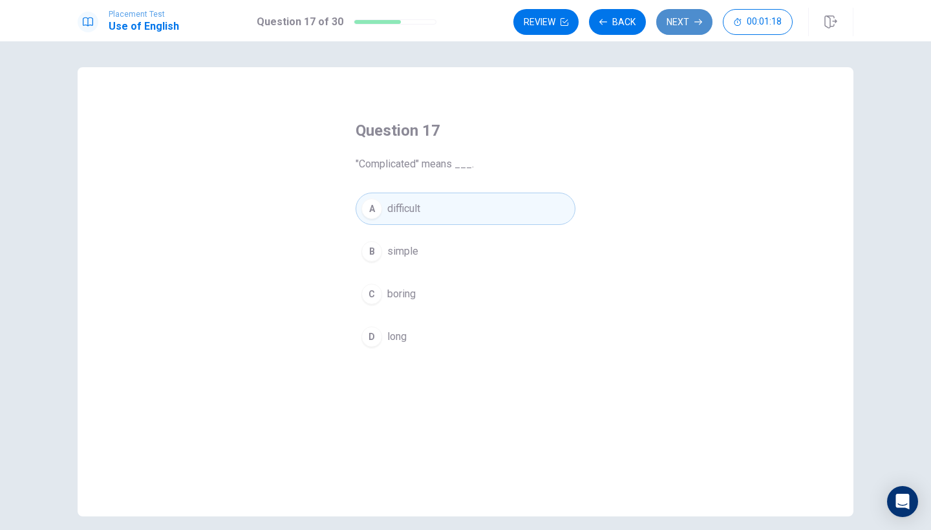
click at [707, 12] on button "Next" at bounding box center [684, 22] width 56 height 26
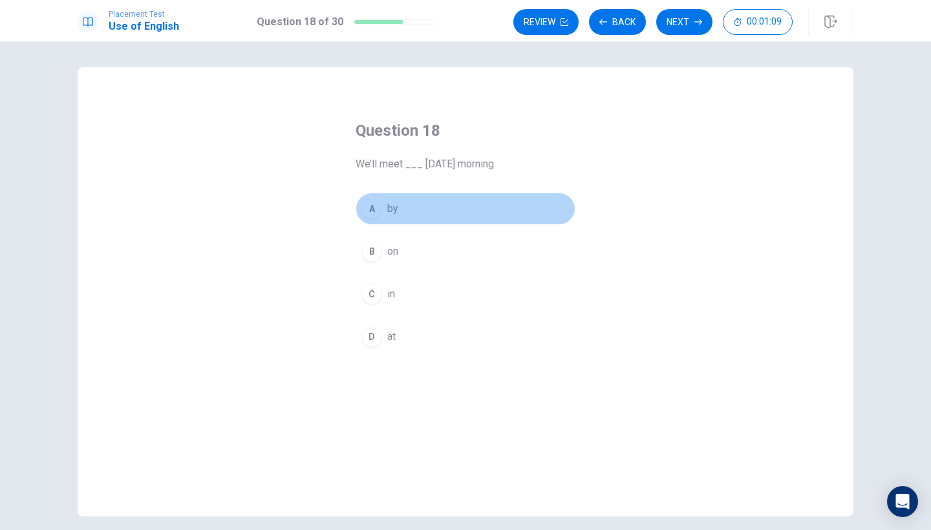
click at [370, 205] on div "A" at bounding box center [371, 209] width 21 height 21
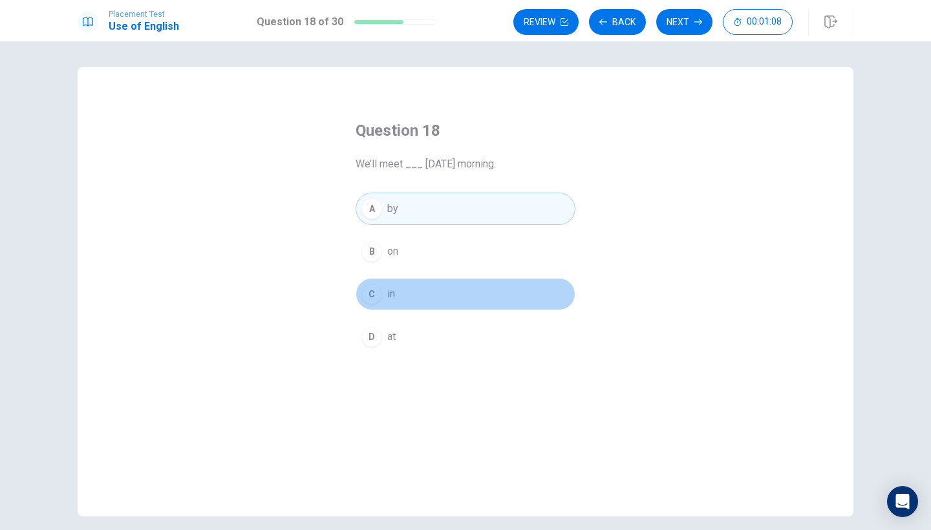
click at [400, 293] on button "C in" at bounding box center [466, 294] width 220 height 32
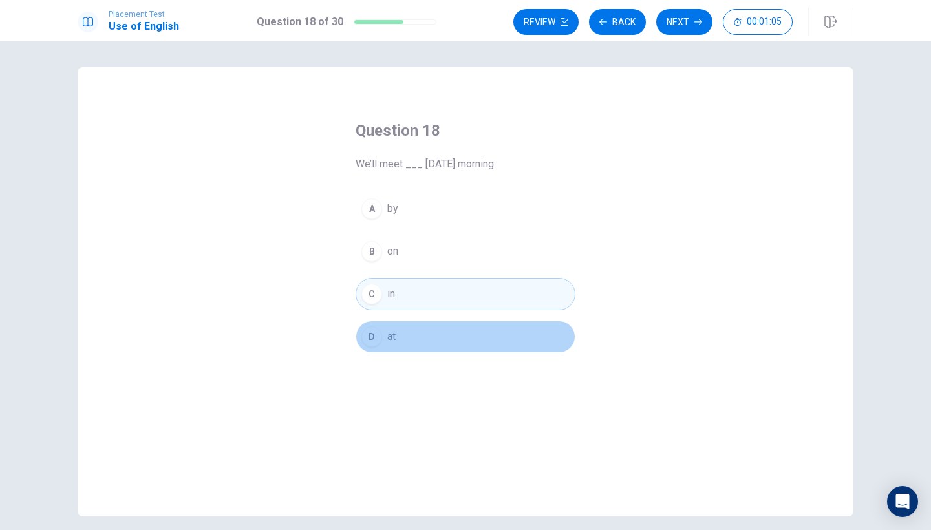
click at [418, 331] on button "D at" at bounding box center [466, 337] width 220 height 32
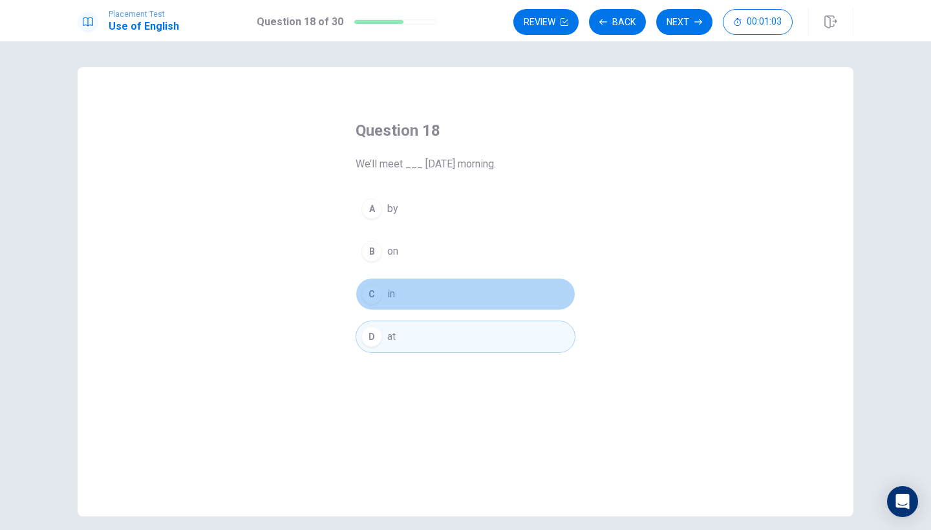
click at [401, 296] on button "C in" at bounding box center [466, 294] width 220 height 32
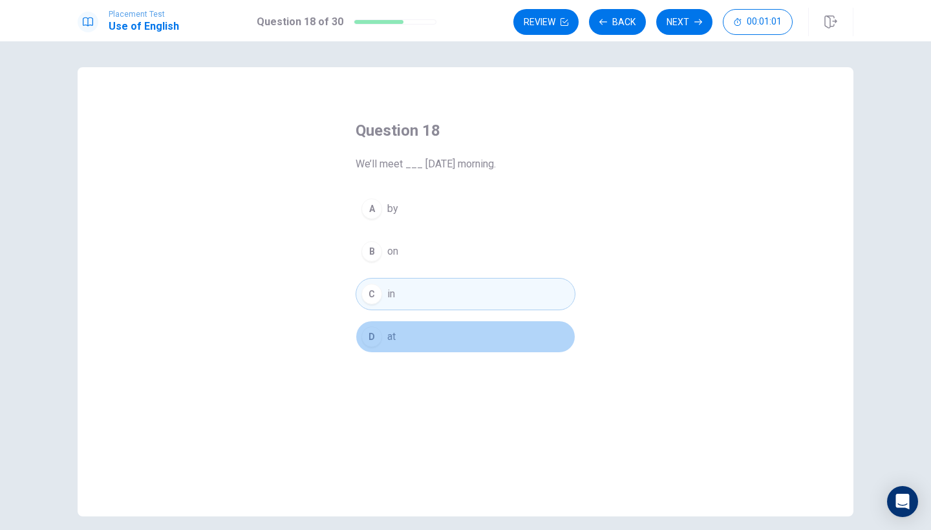
click at [451, 345] on button "D at" at bounding box center [466, 337] width 220 height 32
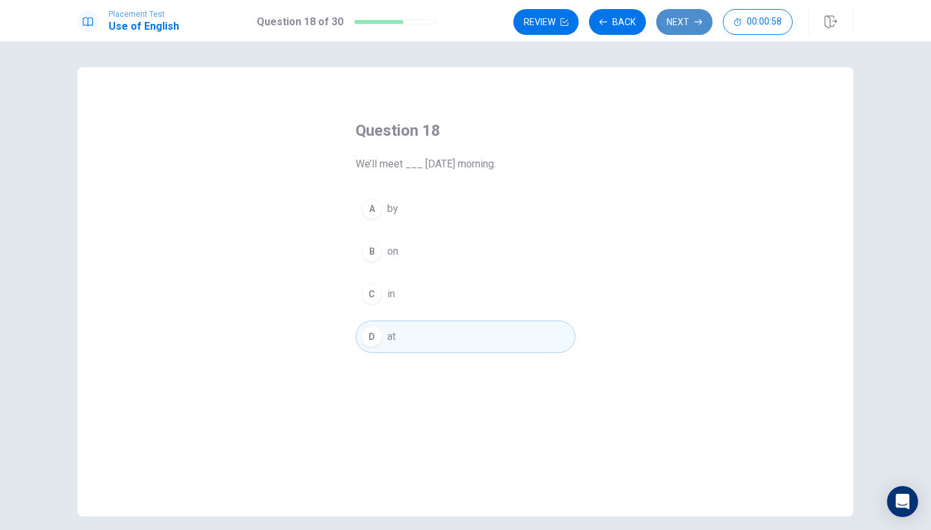
click at [677, 17] on button "Next" at bounding box center [684, 22] width 56 height 26
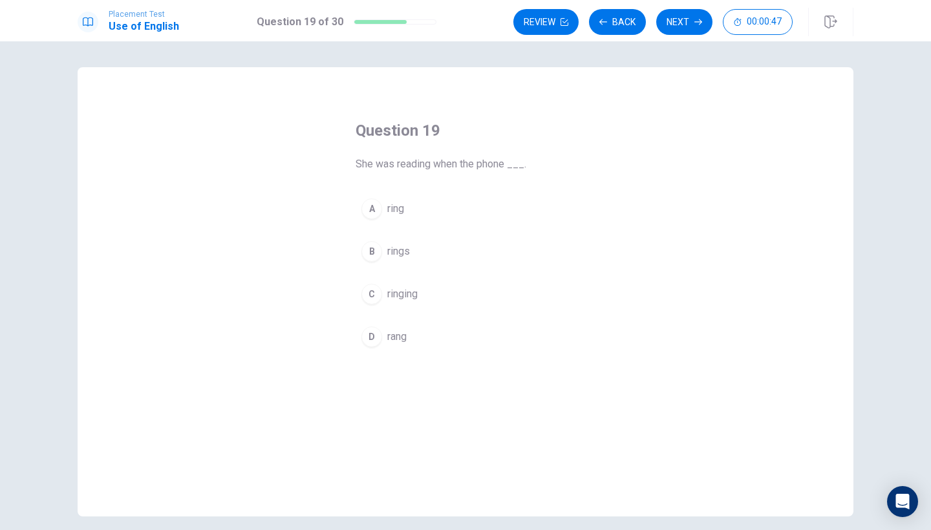
click at [370, 250] on div "B" at bounding box center [371, 251] width 21 height 21
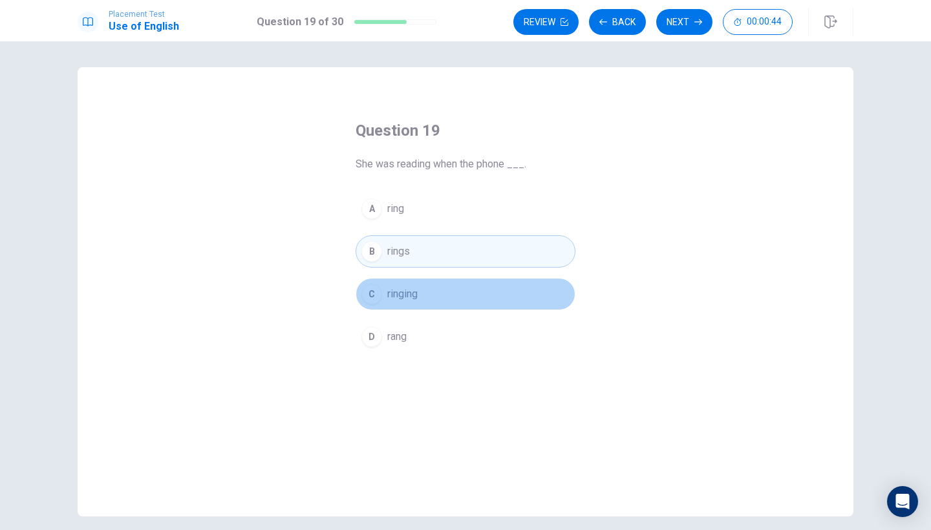
click at [380, 294] on div "C" at bounding box center [371, 294] width 21 height 21
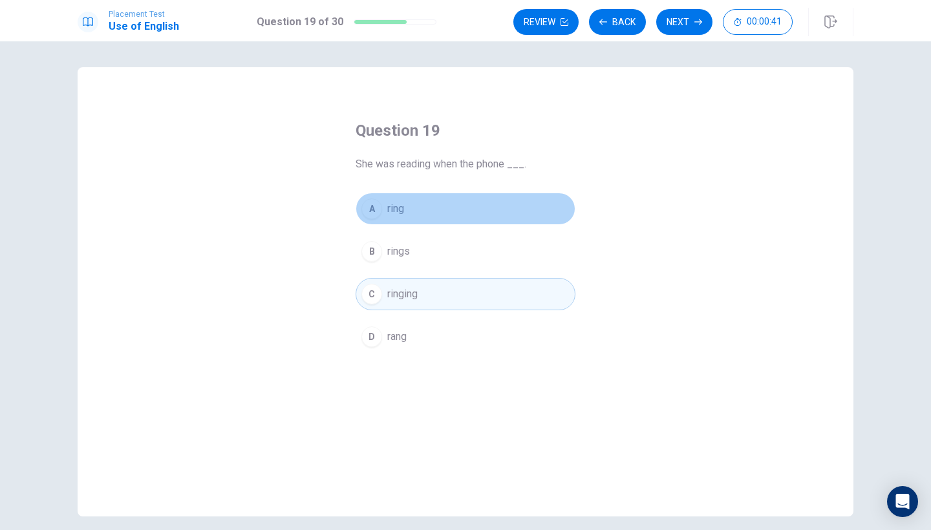
click at [398, 210] on span "ring" at bounding box center [395, 209] width 17 height 16
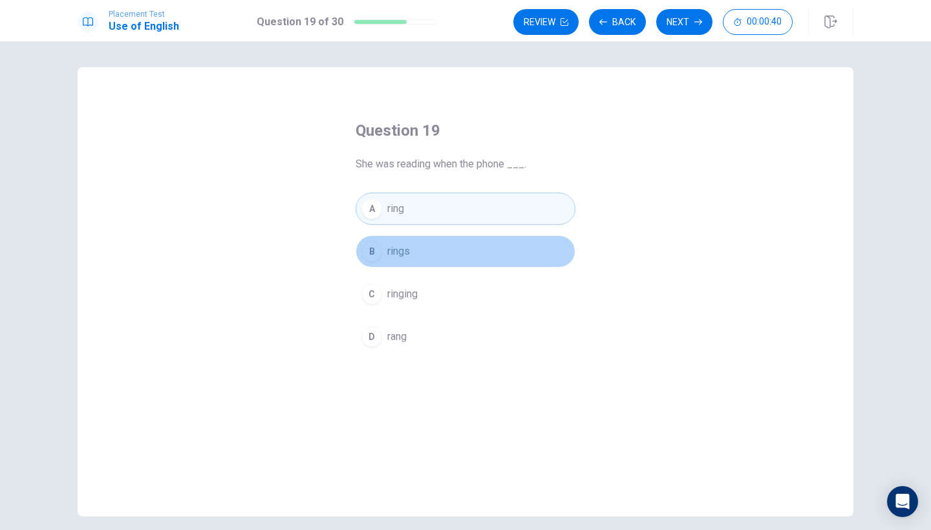
click at [385, 243] on button "B rings" at bounding box center [466, 251] width 220 height 32
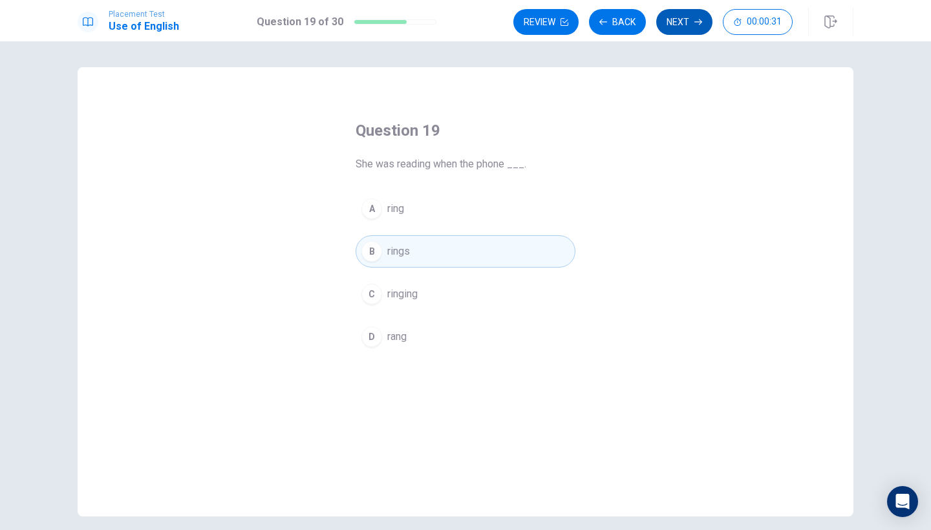
click at [699, 13] on button "Next" at bounding box center [684, 22] width 56 height 26
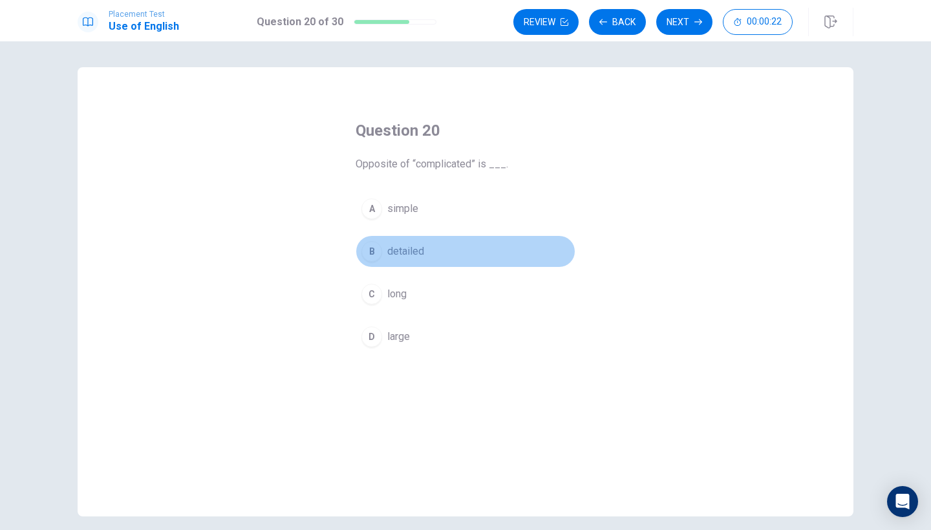
click at [373, 254] on div "B" at bounding box center [371, 251] width 21 height 21
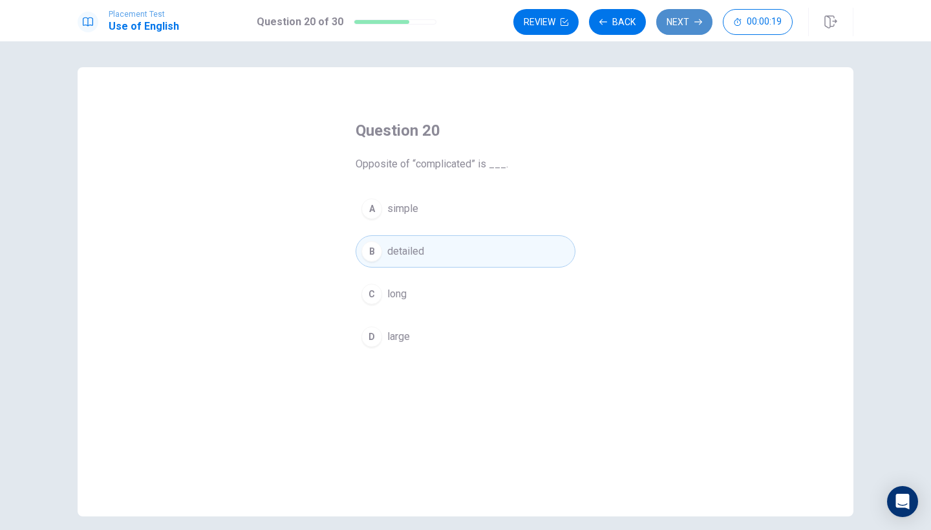
click at [698, 16] on button "Next" at bounding box center [684, 22] width 56 height 26
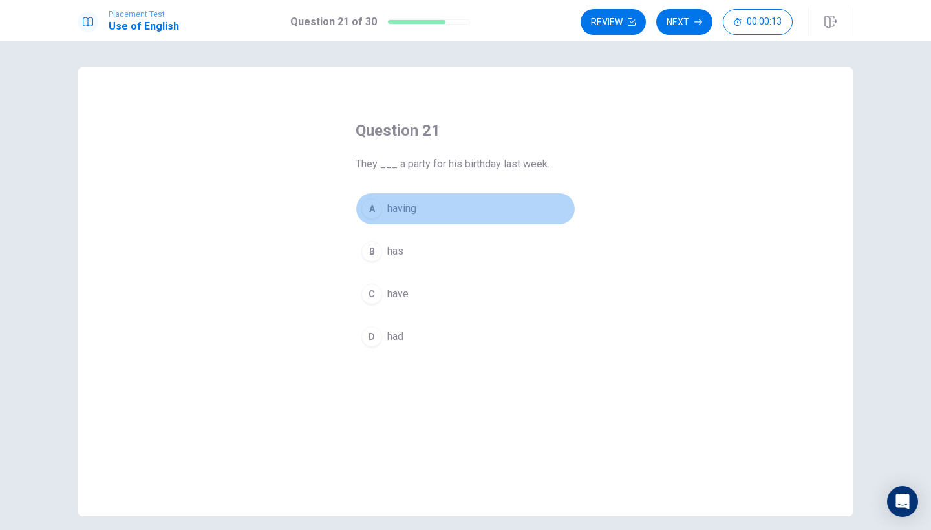
click at [373, 211] on div "A" at bounding box center [371, 209] width 21 height 21
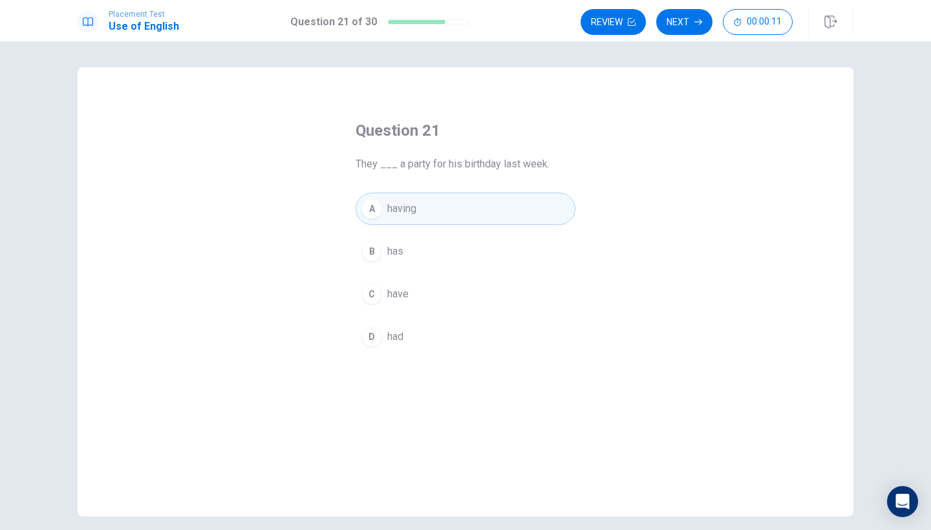
click at [389, 242] on button "B has" at bounding box center [466, 251] width 220 height 32
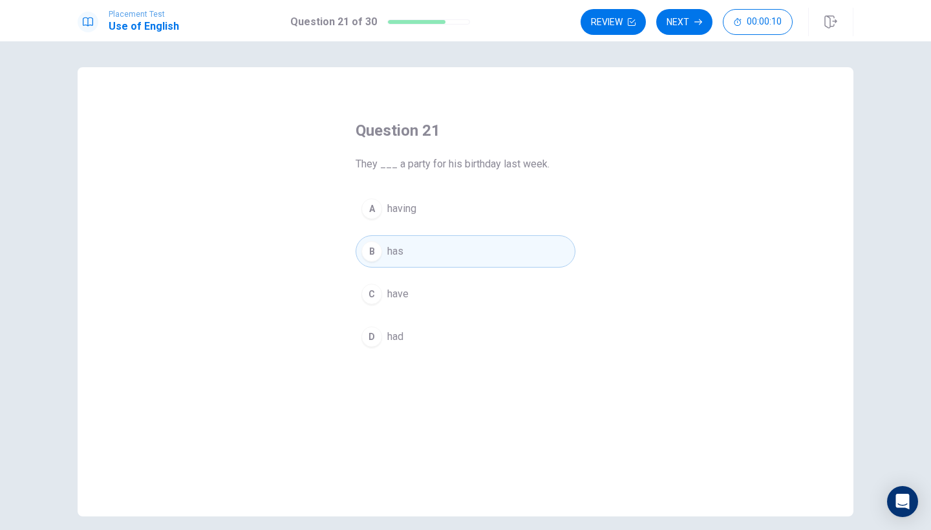
click at [427, 296] on button "C have" at bounding box center [466, 294] width 220 height 32
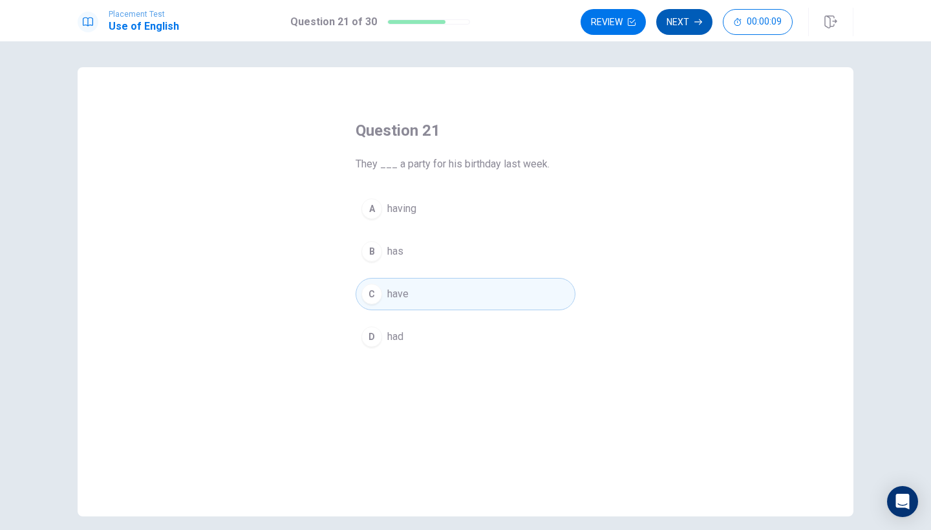
click at [694, 20] on icon "button" at bounding box center [698, 22] width 8 height 8
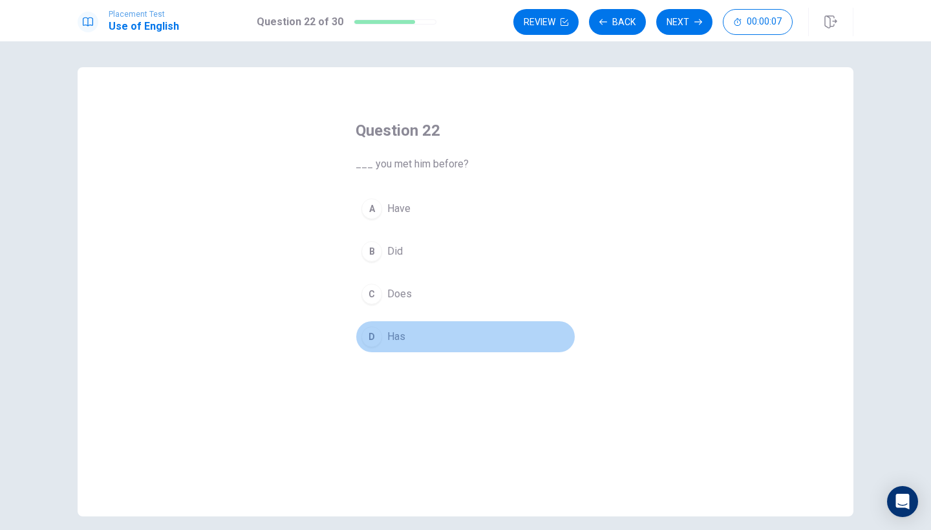
click at [380, 335] on div "D" at bounding box center [371, 337] width 21 height 21
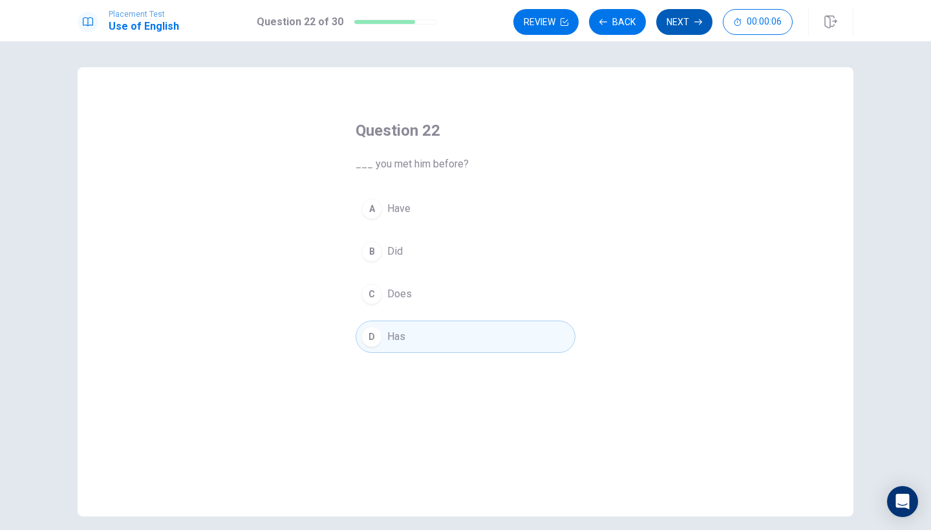
click at [700, 17] on button "Next" at bounding box center [684, 22] width 56 height 26
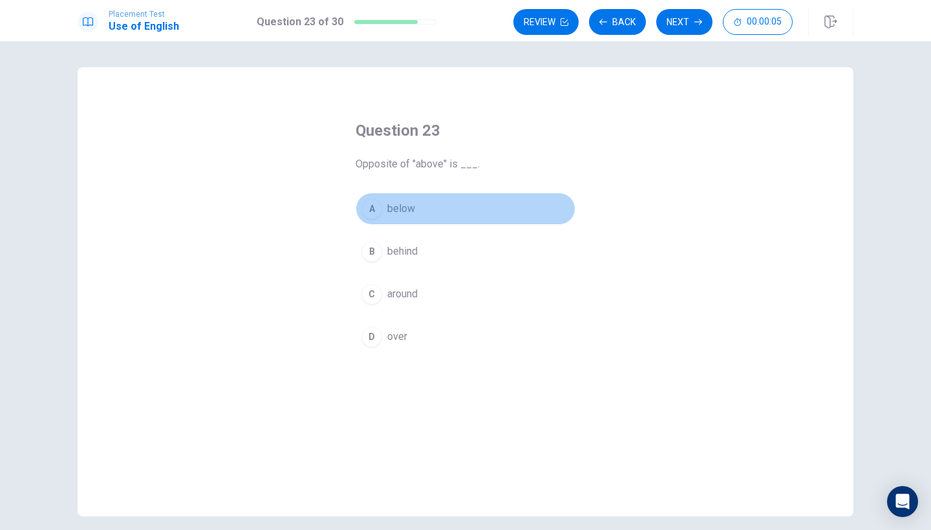
click at [374, 205] on div "A" at bounding box center [371, 209] width 21 height 21
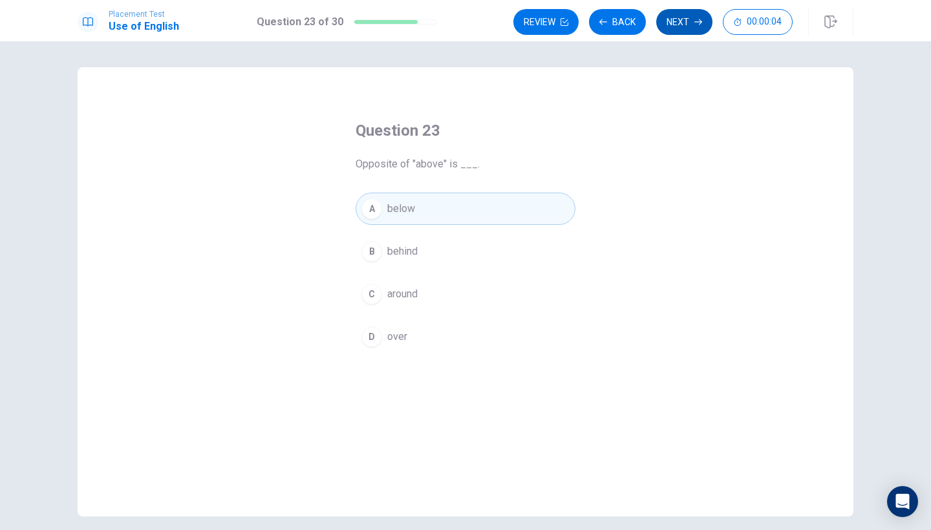
click at [689, 16] on button "Next" at bounding box center [684, 22] width 56 height 26
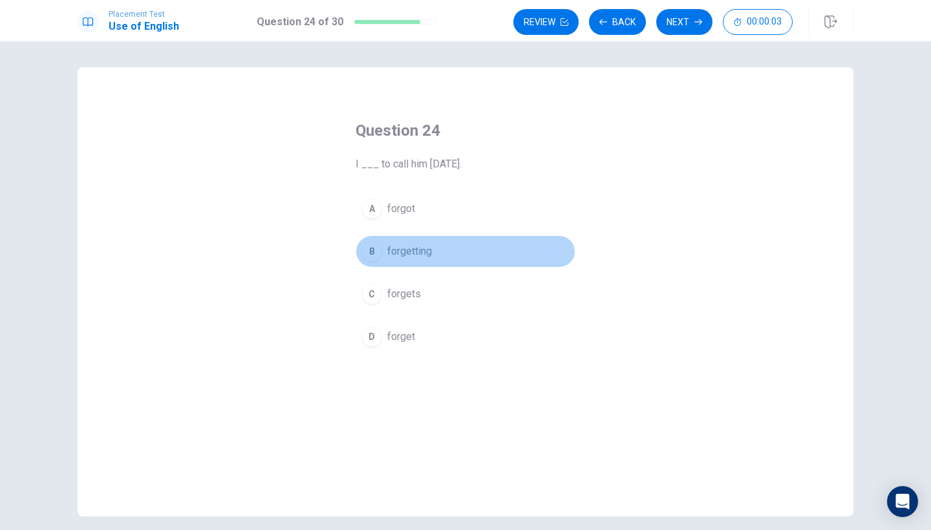
click at [378, 261] on button "B forgetting" at bounding box center [466, 251] width 220 height 32
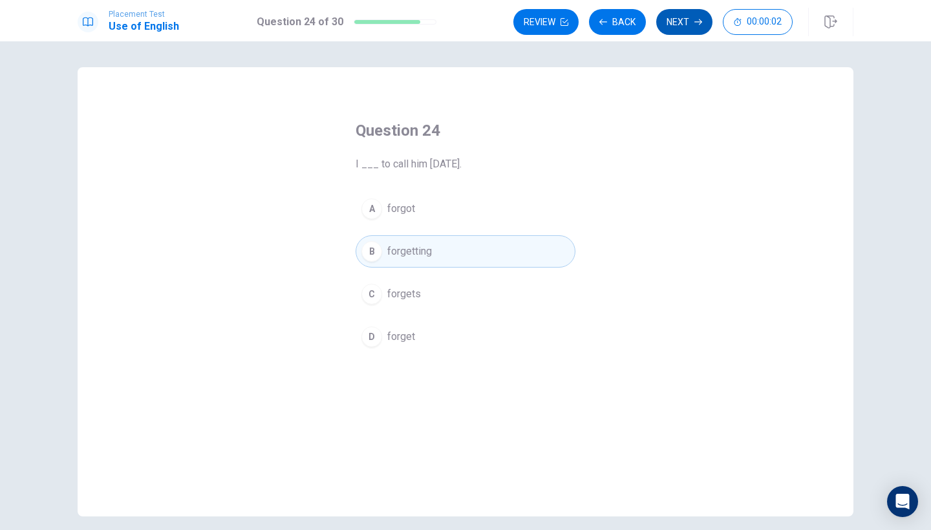
click at [680, 14] on button "Next" at bounding box center [684, 22] width 56 height 26
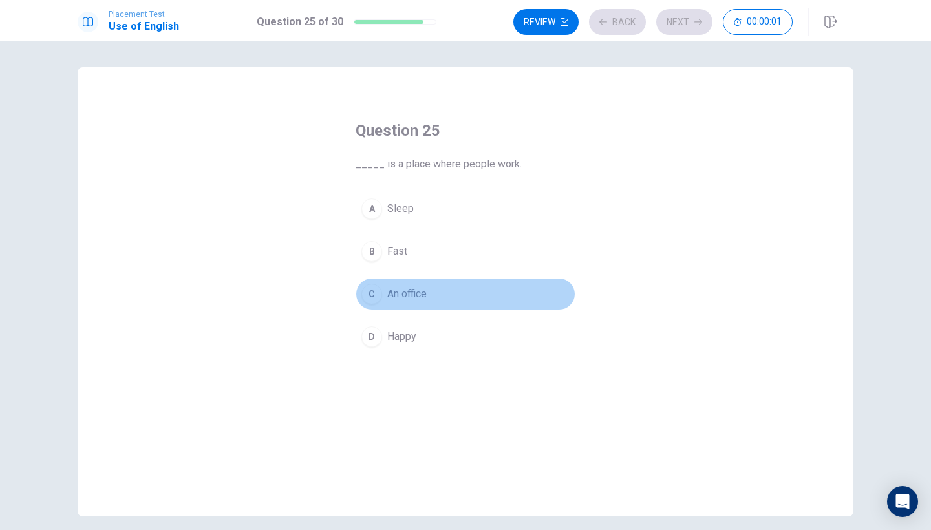
click at [375, 289] on div "C" at bounding box center [371, 294] width 21 height 21
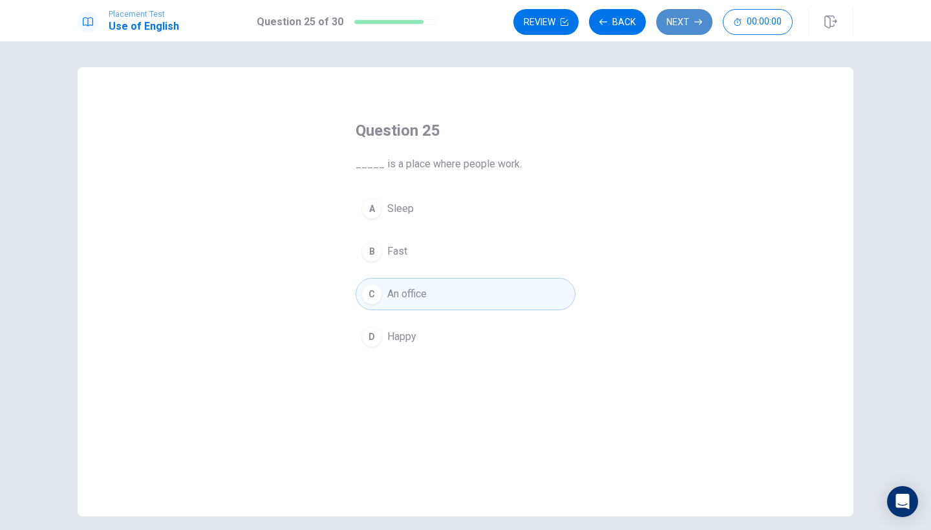
click at [682, 30] on button "Next" at bounding box center [684, 22] width 56 height 26
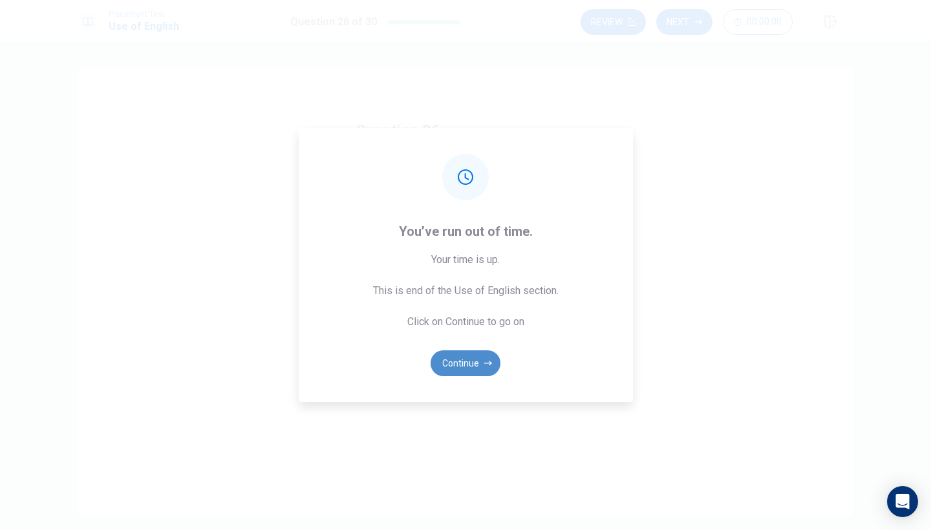
click at [464, 365] on button "Continue" at bounding box center [466, 363] width 70 height 26
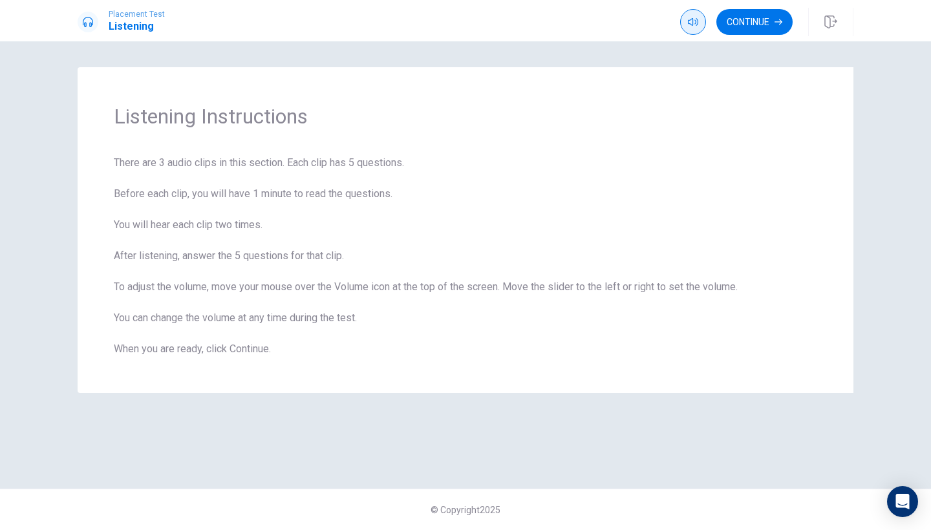
click at [689, 23] on icon "button" at bounding box center [693, 22] width 10 height 10
click at [689, 21] on icon "button" at bounding box center [693, 22] width 10 height 10
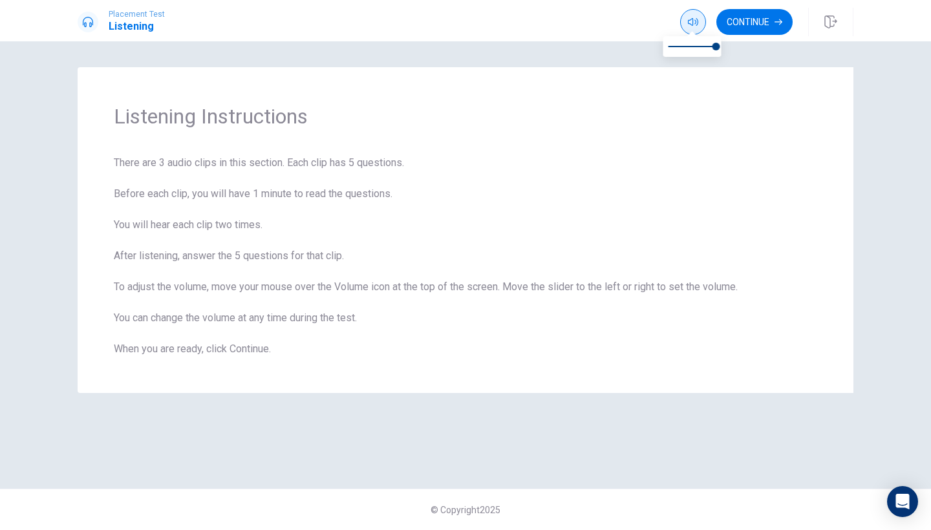
click at [691, 23] on icon "button" at bounding box center [693, 22] width 10 height 10
click at [779, 13] on button "Continue" at bounding box center [754, 22] width 76 height 26
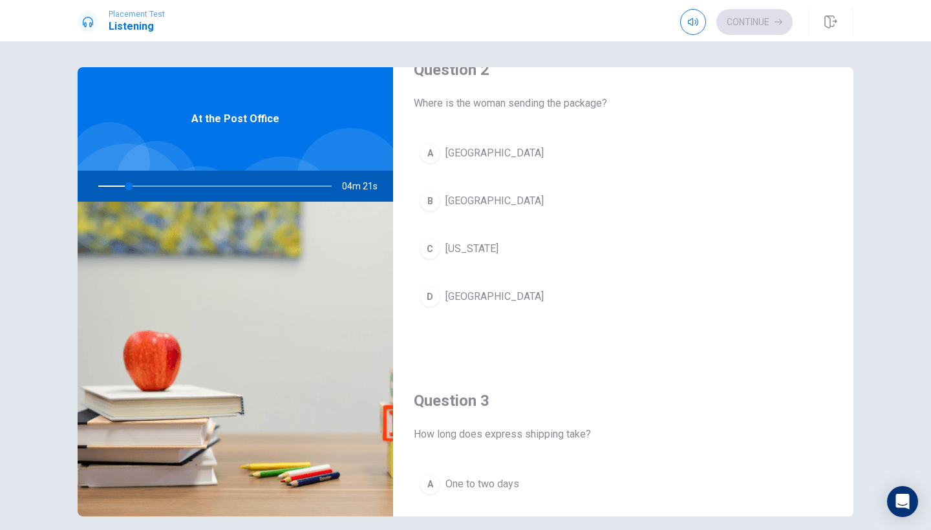
scroll to position [365, 0]
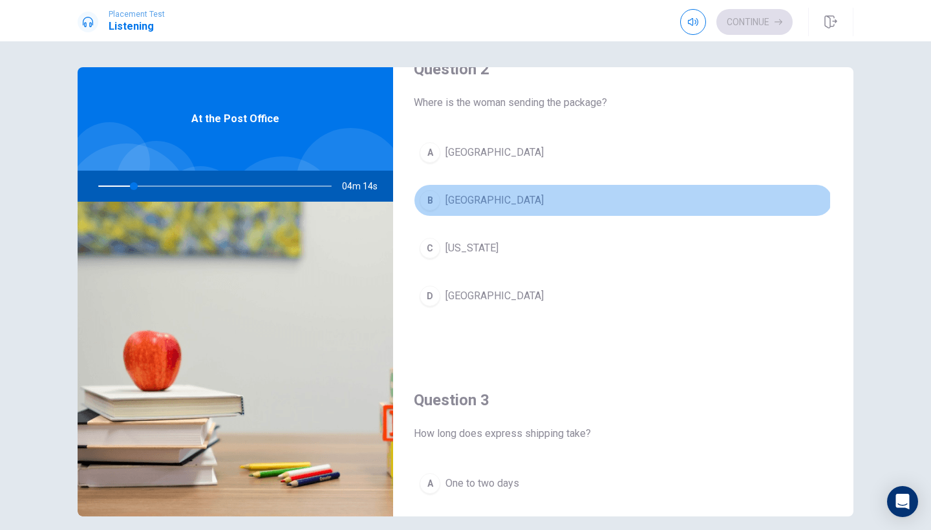
click at [429, 201] on div "B" at bounding box center [430, 200] width 21 height 21
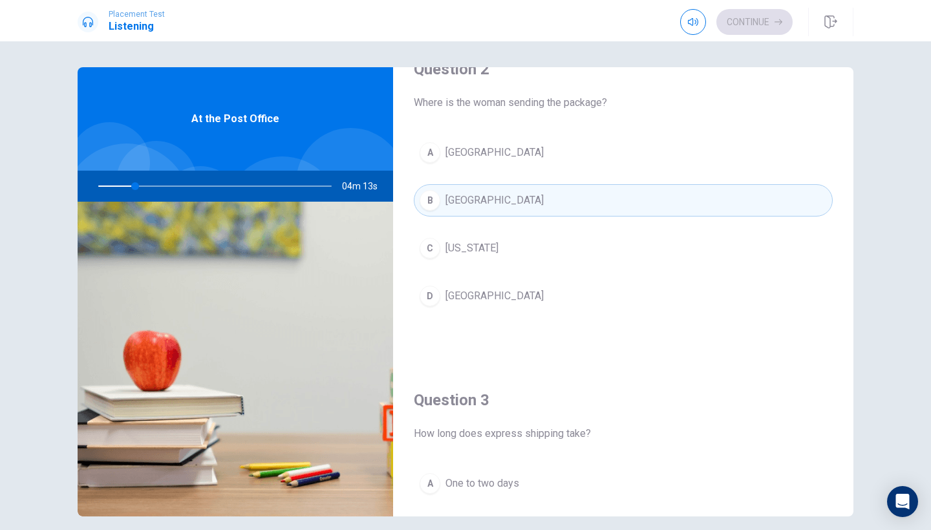
click at [429, 202] on div "B" at bounding box center [430, 200] width 21 height 21
click at [429, 268] on div "A Boston B Chicago C [US_STATE] D [GEOGRAPHIC_DATA]" at bounding box center [623, 237] width 419 height 202
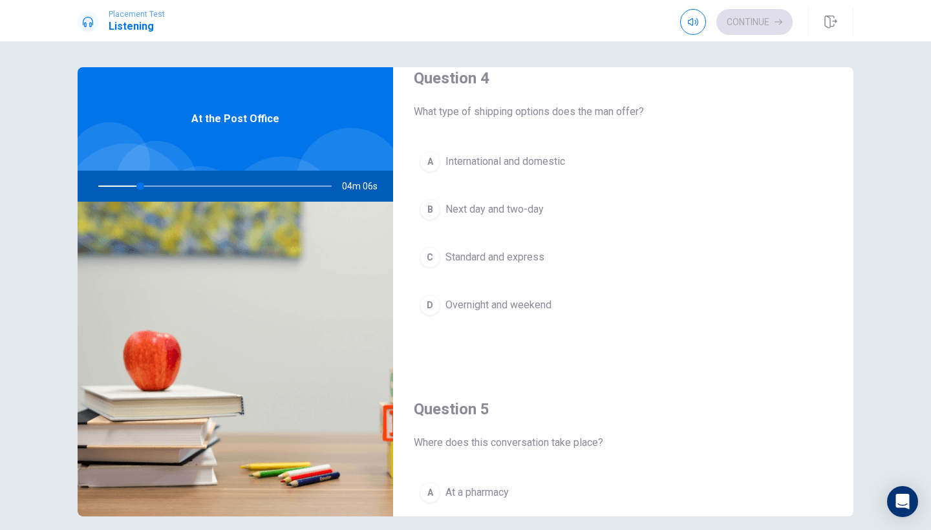
scroll to position [1013, 0]
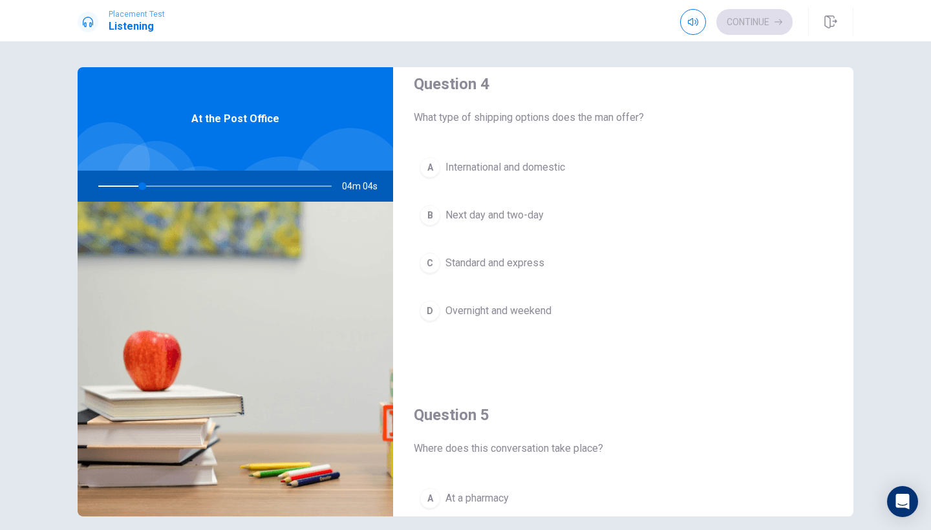
click at [435, 163] on div "A" at bounding box center [430, 167] width 21 height 21
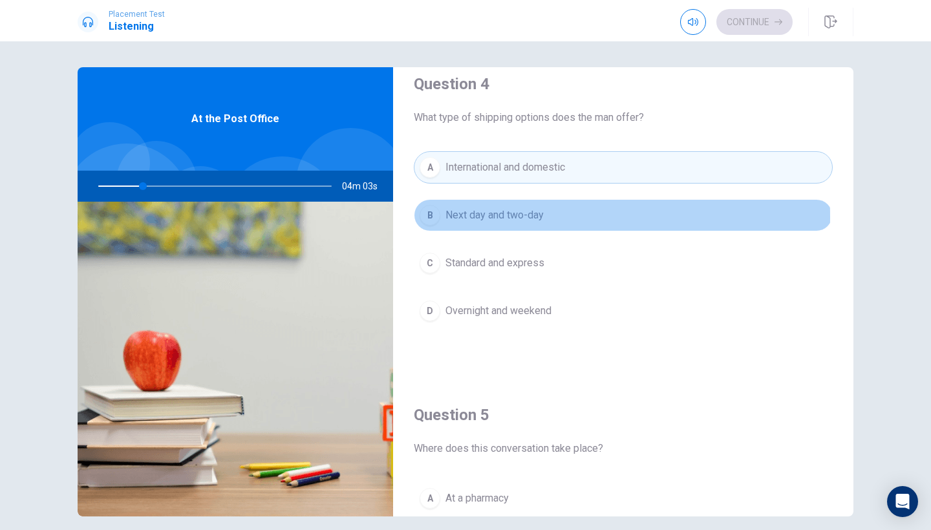
click at [435, 217] on div "B" at bounding box center [430, 215] width 21 height 21
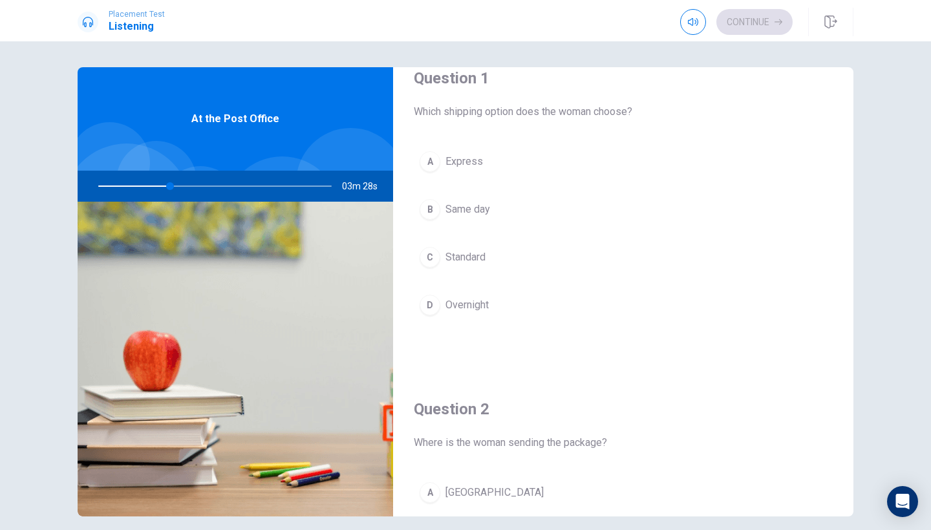
scroll to position [25, 0]
click at [429, 165] on div "A" at bounding box center [430, 162] width 21 height 21
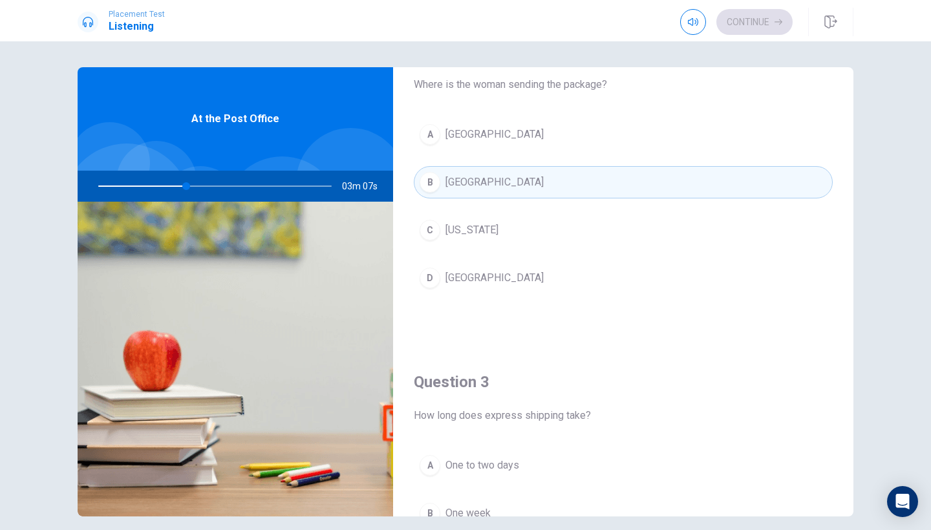
scroll to position [378, 0]
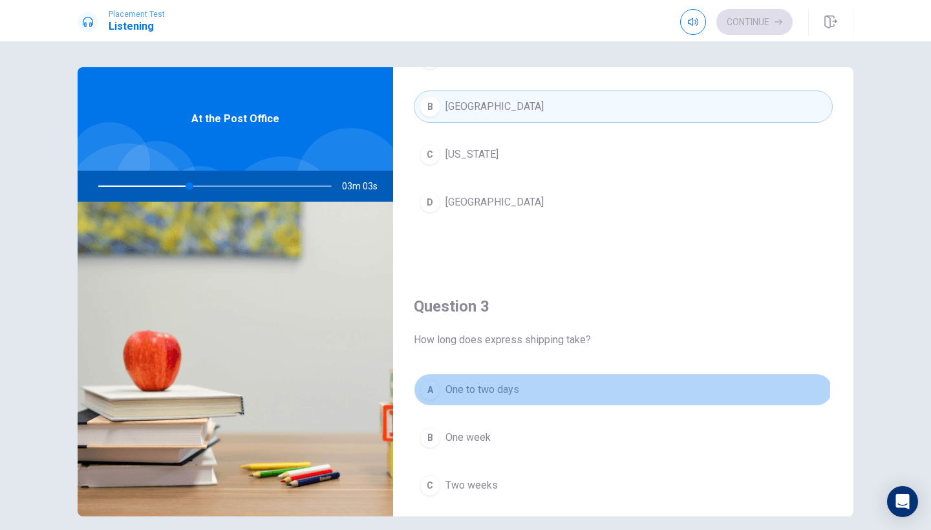
click at [468, 388] on span "One to two days" at bounding box center [483, 390] width 74 height 16
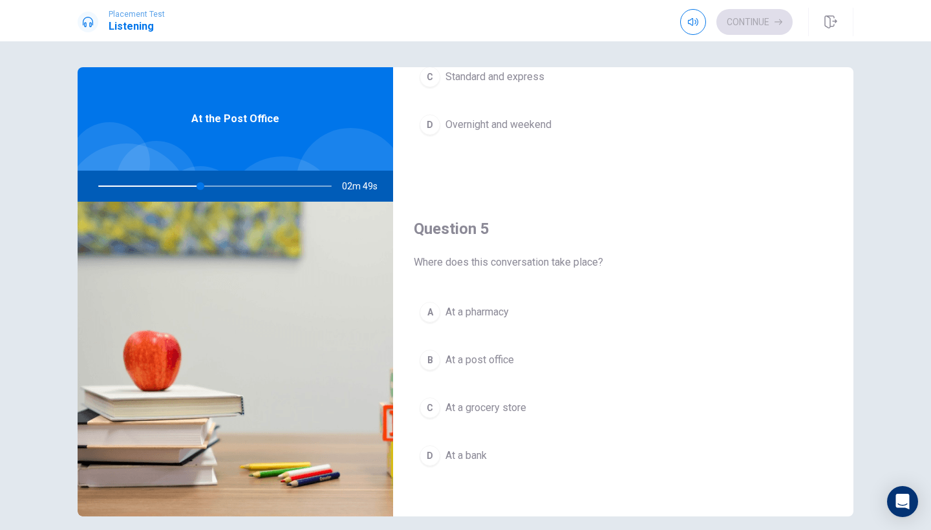
scroll to position [1205, 0]
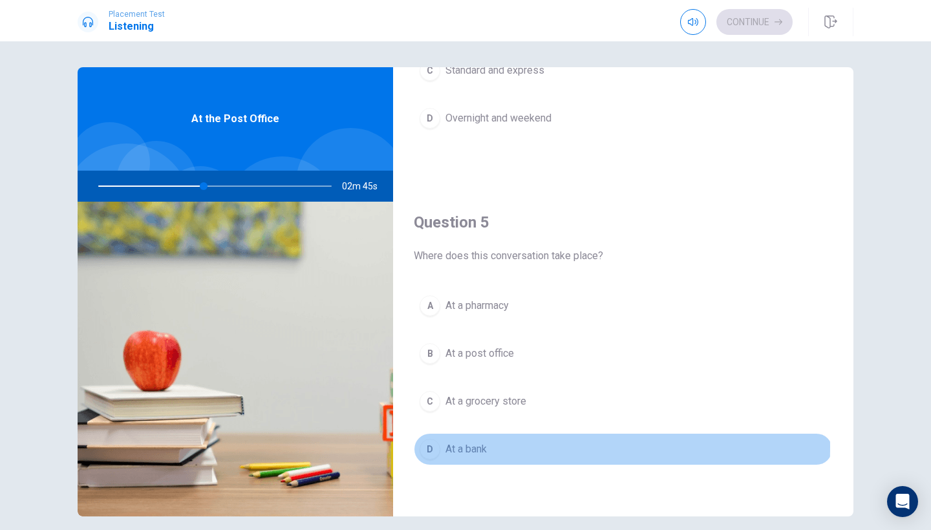
click at [422, 447] on div "D" at bounding box center [430, 449] width 21 height 21
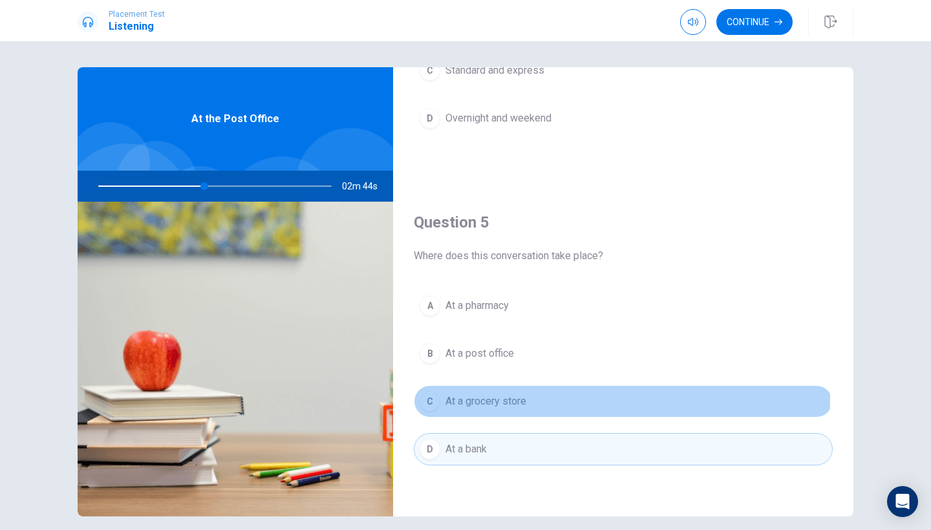
click at [438, 397] on div "C" at bounding box center [430, 401] width 21 height 21
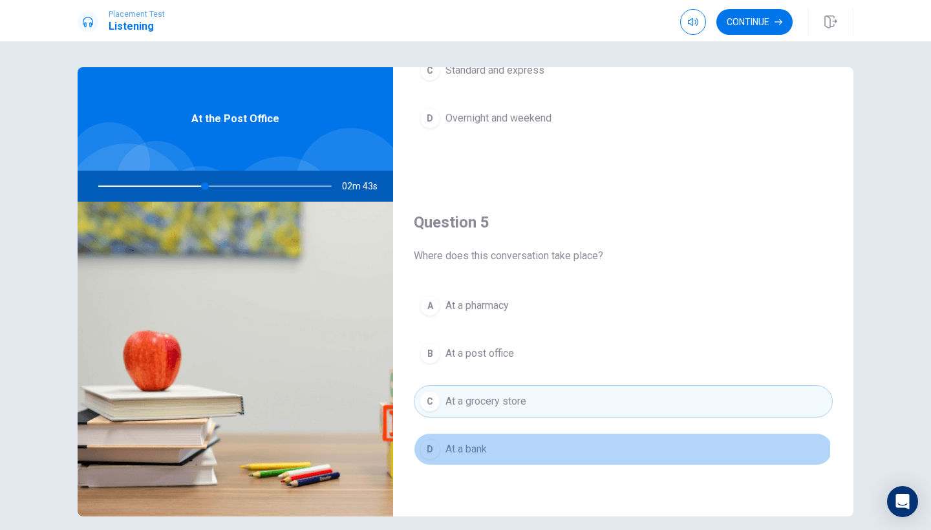
click at [452, 448] on span "At a bank" at bounding box center [466, 450] width 41 height 16
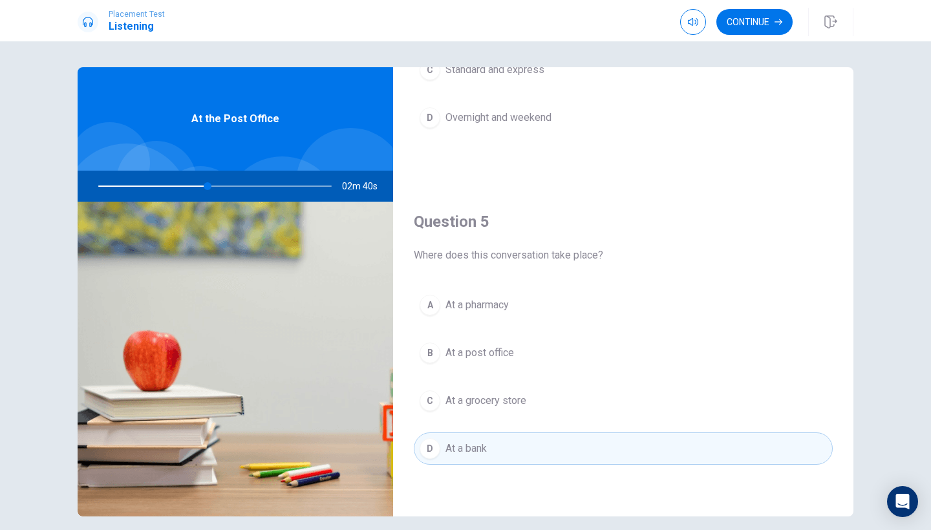
scroll to position [1206, 0]
drag, startPoint x: 206, startPoint y: 185, endPoint x: 156, endPoint y: 178, distance: 50.2
click at [156, 178] on div at bounding box center [212, 186] width 259 height 31
click at [511, 345] on span "At a post office" at bounding box center [480, 353] width 69 height 16
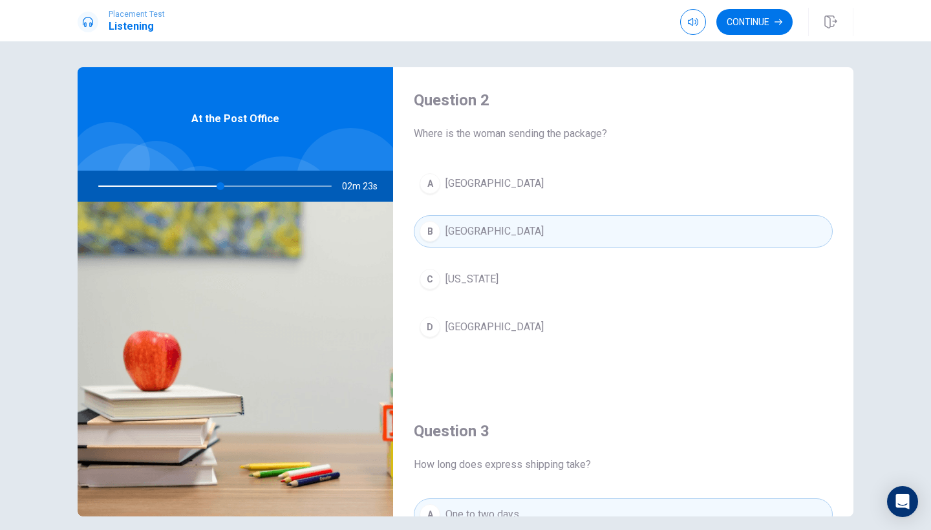
scroll to position [341, 0]
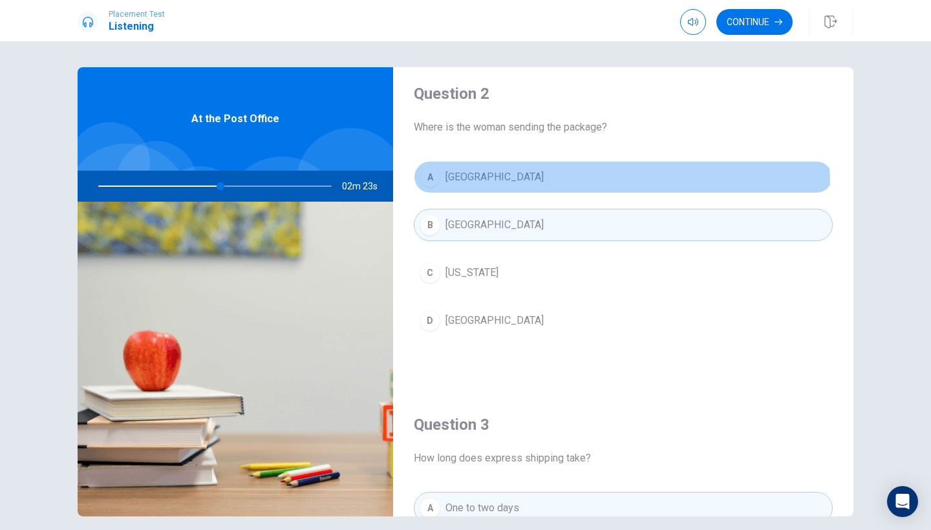
click at [488, 186] on button "A [GEOGRAPHIC_DATA]" at bounding box center [623, 177] width 419 height 32
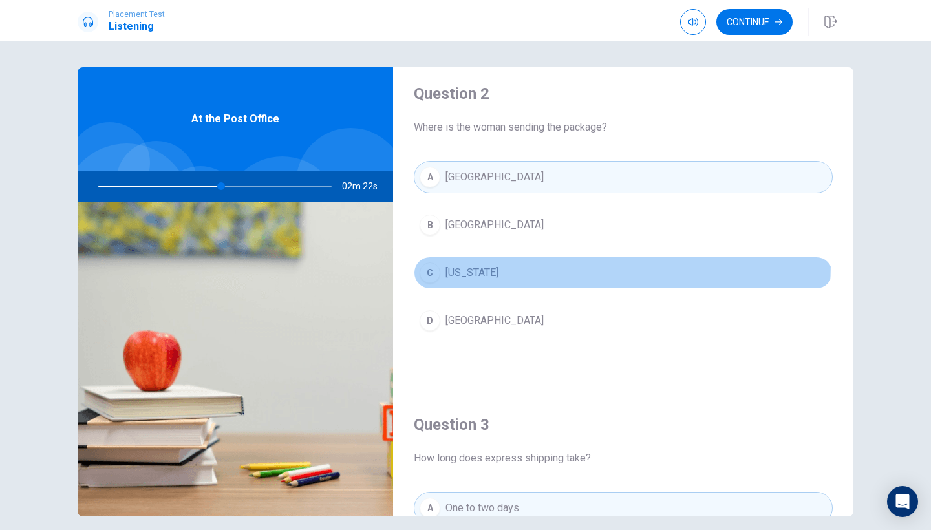
click at [500, 263] on button "C [US_STATE]" at bounding box center [623, 273] width 419 height 32
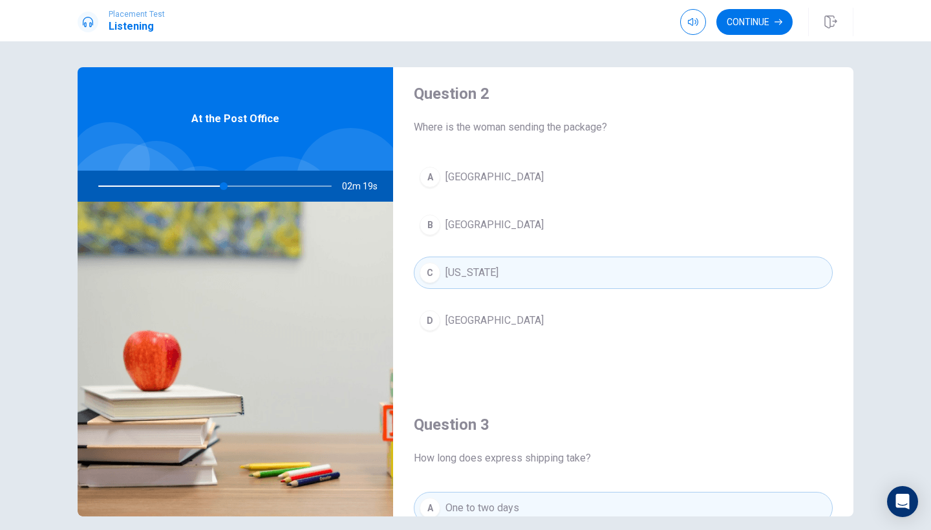
click at [506, 215] on button "B [GEOGRAPHIC_DATA]" at bounding box center [623, 225] width 419 height 32
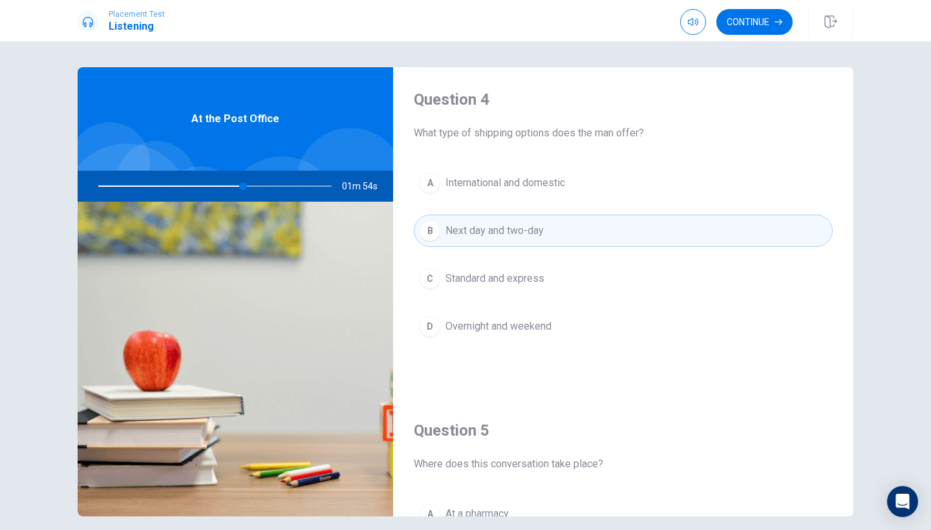
scroll to position [1029, 0]
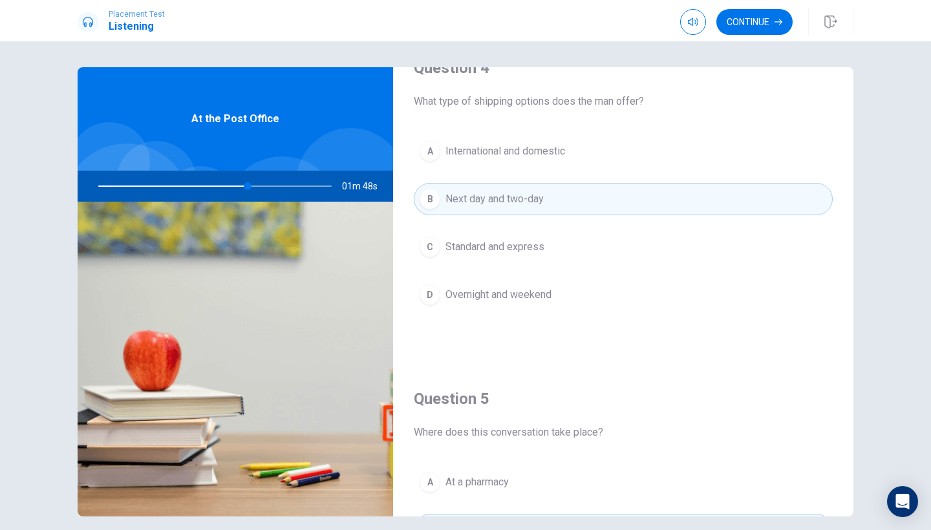
drag, startPoint x: 414, startPoint y: 103, endPoint x: 500, endPoint y: 210, distance: 137.4
click at [500, 211] on div "Question 4 What type of shipping options does the man offer? A International an…" at bounding box center [623, 197] width 460 height 331
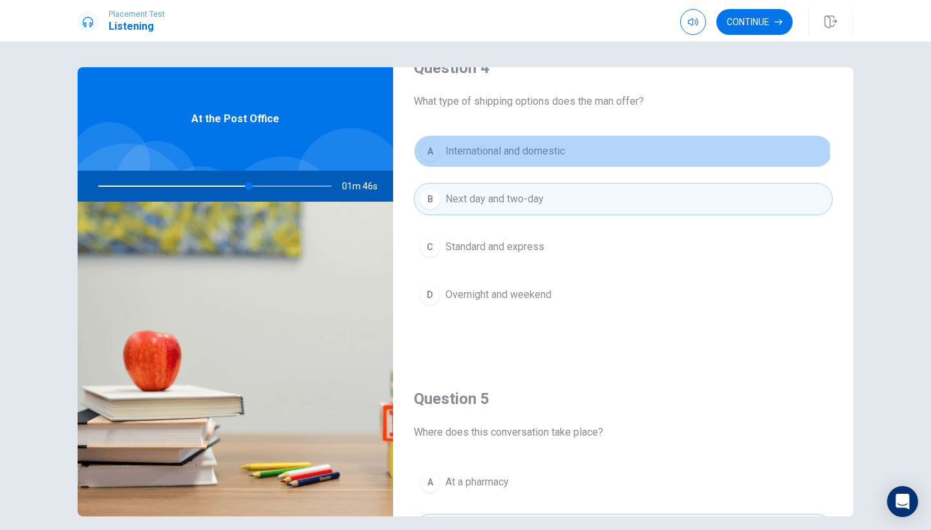
click at [490, 158] on span "International and domestic" at bounding box center [506, 152] width 120 height 16
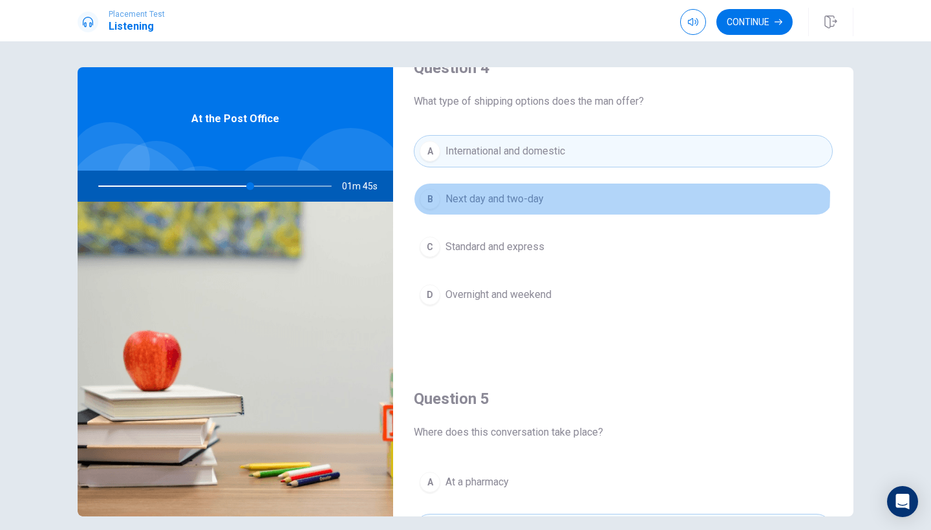
click at [489, 191] on button "B Next day and two-day" at bounding box center [623, 199] width 419 height 32
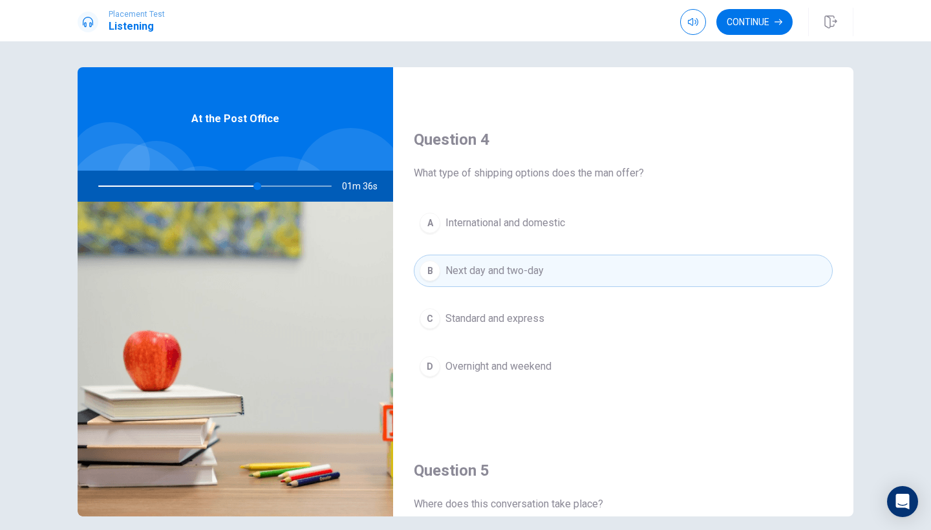
scroll to position [958, 0]
click at [452, 310] on span "Standard and express" at bounding box center [495, 318] width 99 height 16
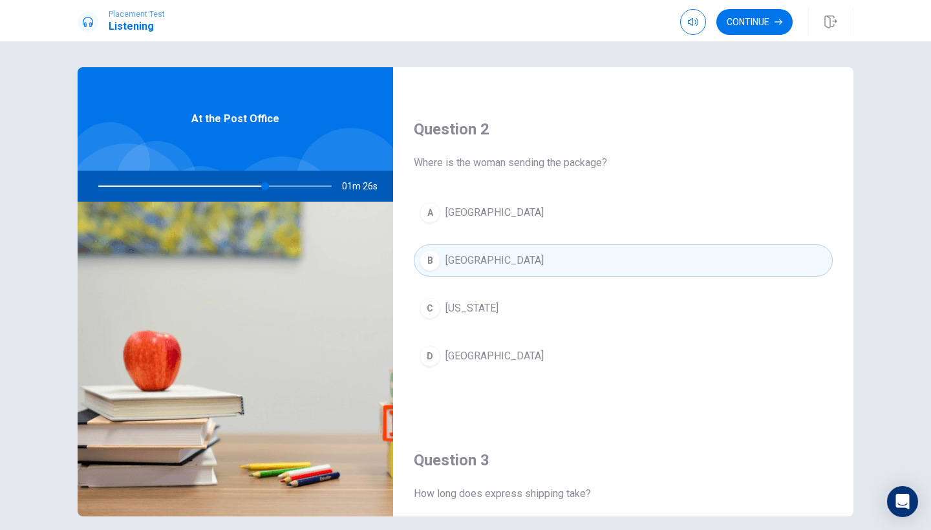
scroll to position [307, 0]
click at [537, 215] on button "A [GEOGRAPHIC_DATA]" at bounding box center [623, 211] width 419 height 32
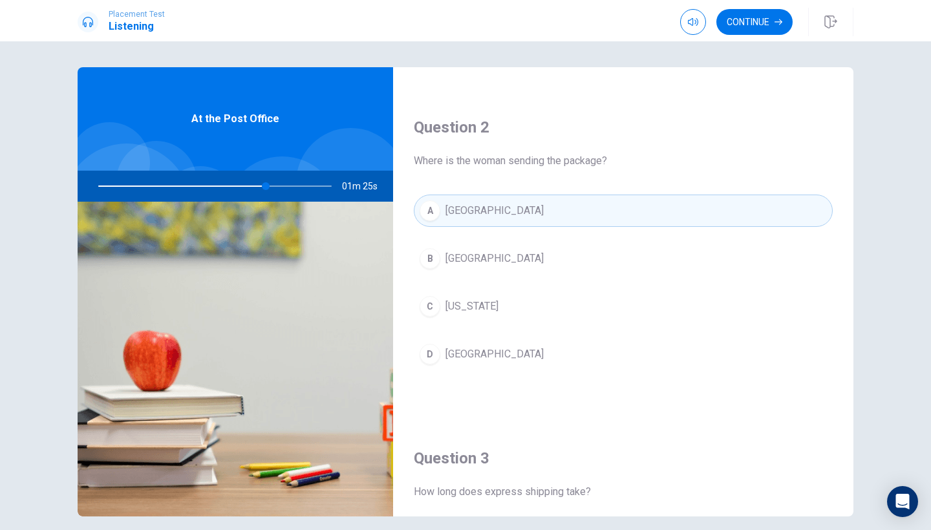
click at [537, 276] on div "A Boston B Chicago C [US_STATE] D [GEOGRAPHIC_DATA]" at bounding box center [623, 296] width 419 height 202
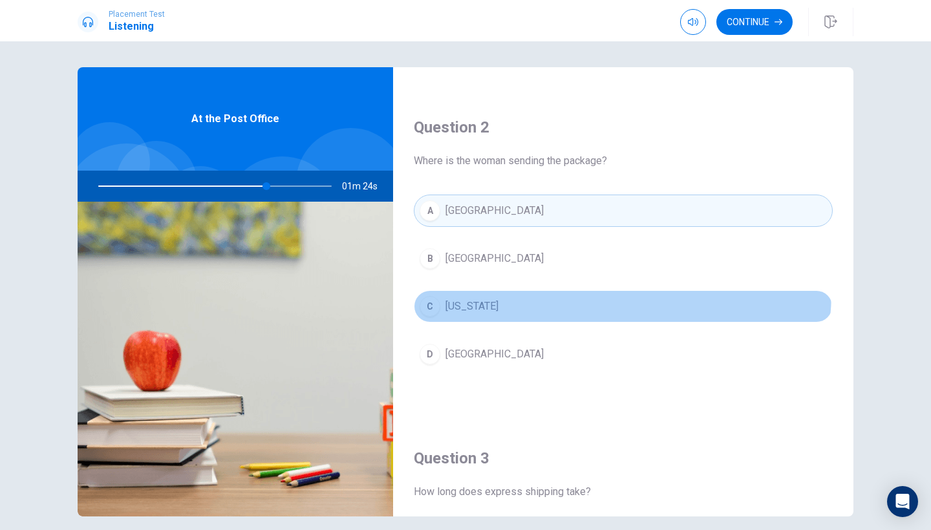
click at [537, 291] on button "C [US_STATE]" at bounding box center [623, 306] width 419 height 32
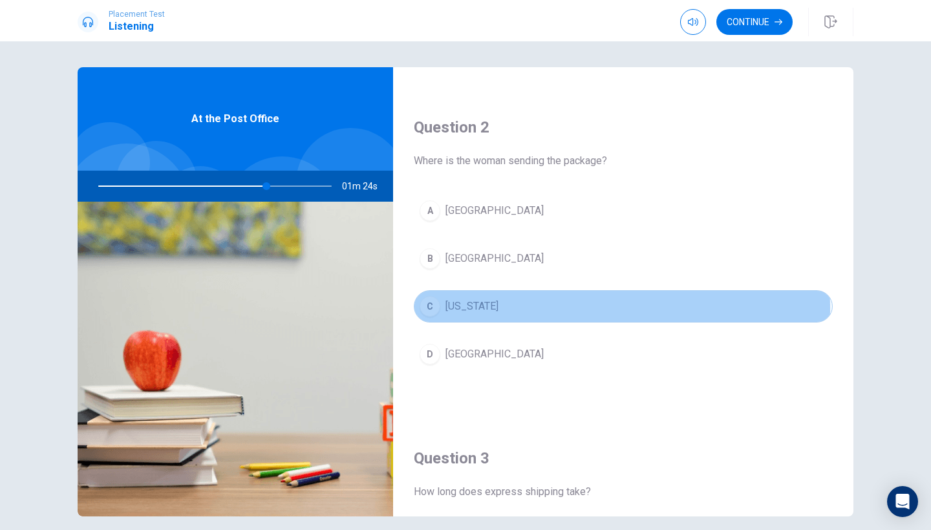
click at [552, 308] on button "C [US_STATE]" at bounding box center [623, 306] width 419 height 32
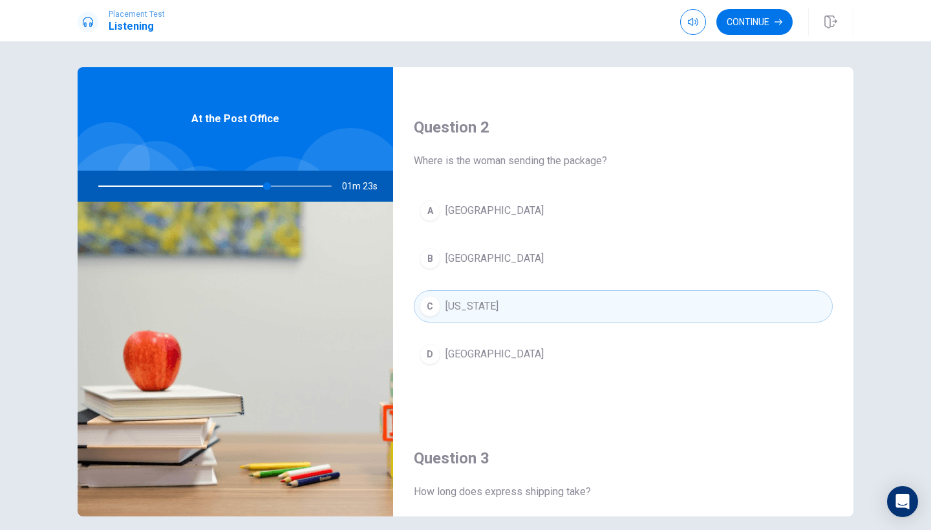
drag, startPoint x: 567, startPoint y: 390, endPoint x: 561, endPoint y: 363, distance: 27.8
click at [562, 363] on div "A Boston B Chicago C [US_STATE] D [GEOGRAPHIC_DATA]" at bounding box center [623, 296] width 419 height 202
click at [561, 363] on button "D [GEOGRAPHIC_DATA]" at bounding box center [623, 354] width 419 height 32
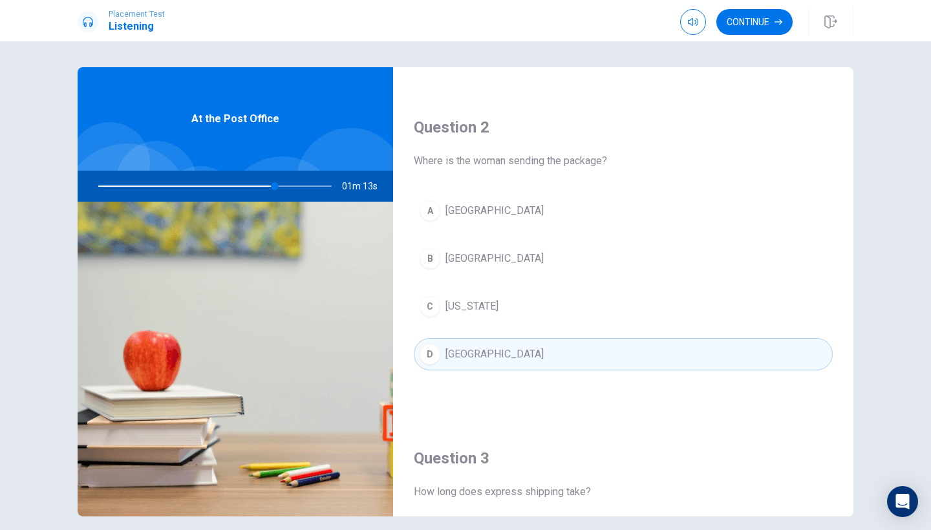
click at [471, 203] on span "[GEOGRAPHIC_DATA]" at bounding box center [495, 211] width 98 height 16
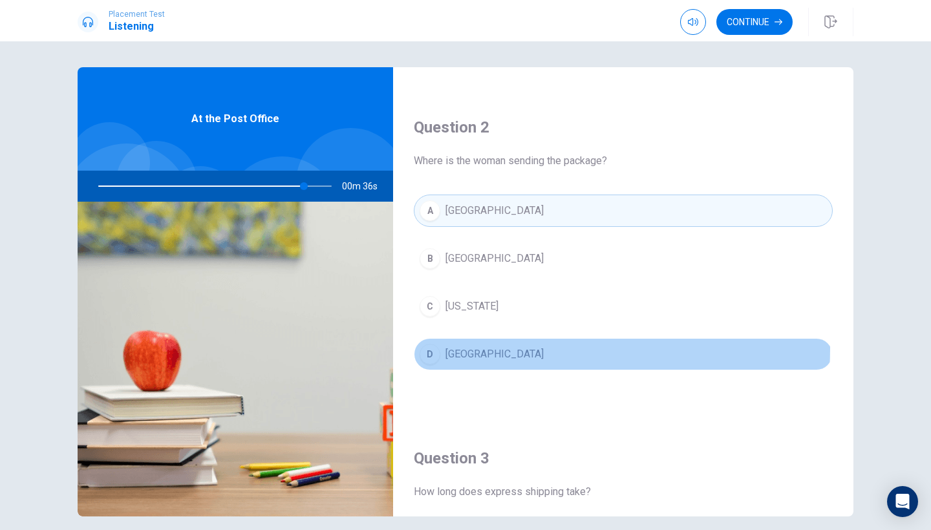
click at [447, 348] on span "[GEOGRAPHIC_DATA]" at bounding box center [495, 355] width 98 height 16
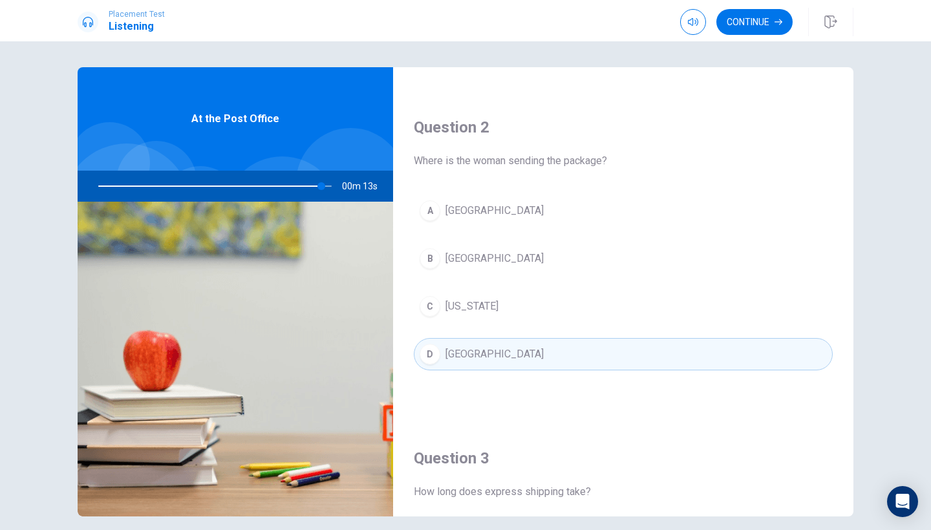
click at [451, 275] on div "A Boston B Chicago C [US_STATE] D [GEOGRAPHIC_DATA]" at bounding box center [623, 296] width 419 height 202
click at [451, 237] on div "A Boston B Chicago C [US_STATE] D [GEOGRAPHIC_DATA]" at bounding box center [623, 296] width 419 height 202
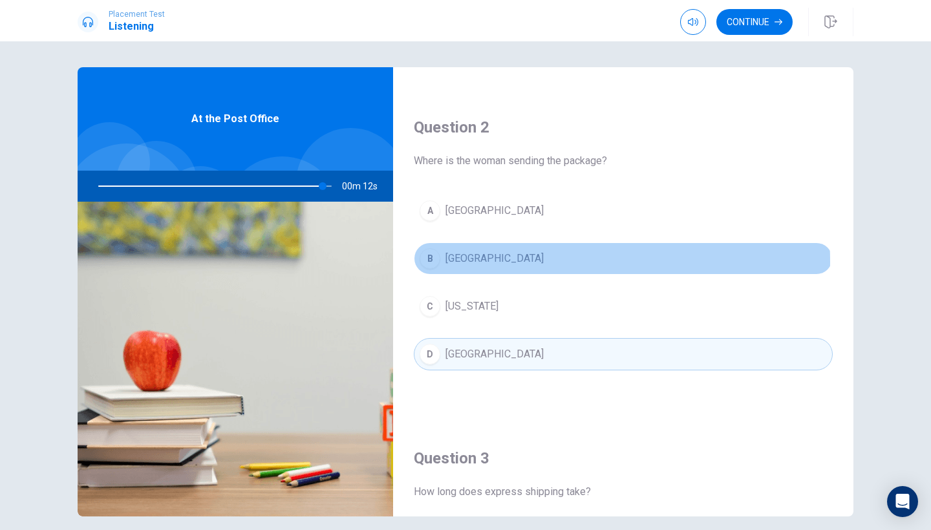
click at [464, 262] on span "[GEOGRAPHIC_DATA]" at bounding box center [495, 259] width 98 height 16
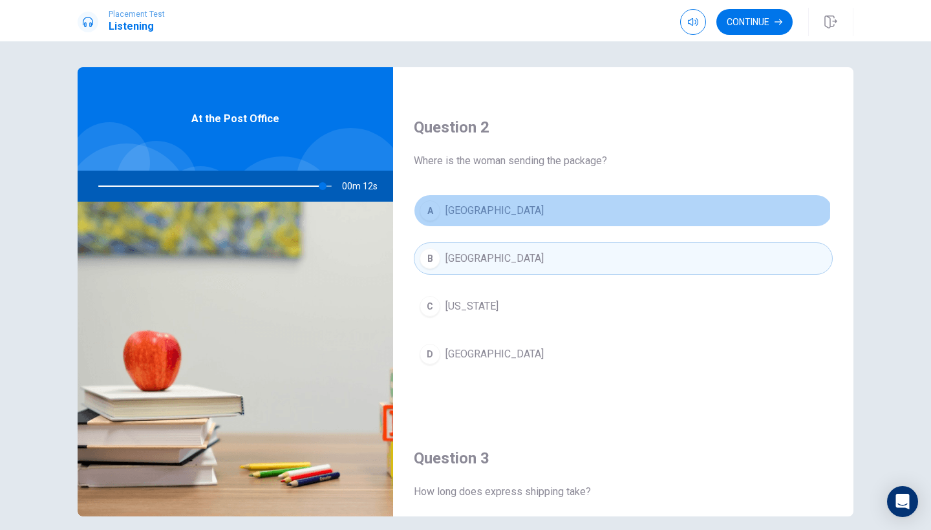
click at [467, 210] on span "[GEOGRAPHIC_DATA]" at bounding box center [495, 211] width 98 height 16
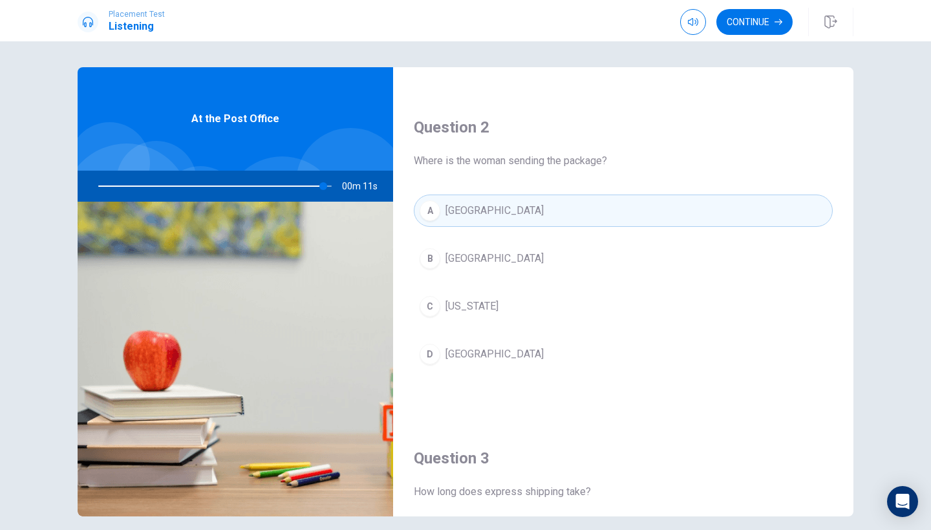
click at [464, 211] on span "[GEOGRAPHIC_DATA]" at bounding box center [495, 211] width 98 height 16
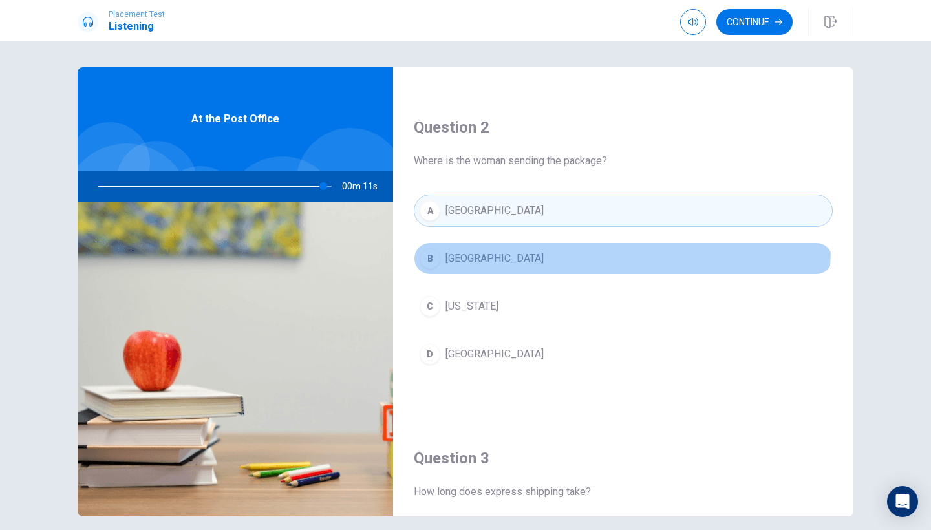
click at [468, 245] on button "B [GEOGRAPHIC_DATA]" at bounding box center [623, 258] width 419 height 32
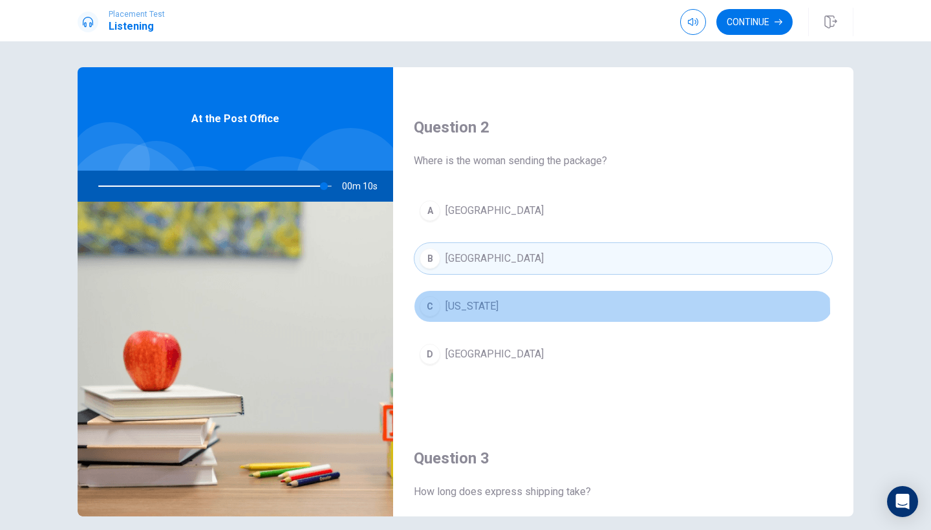
click at [464, 312] on span "[US_STATE]" at bounding box center [472, 307] width 53 height 16
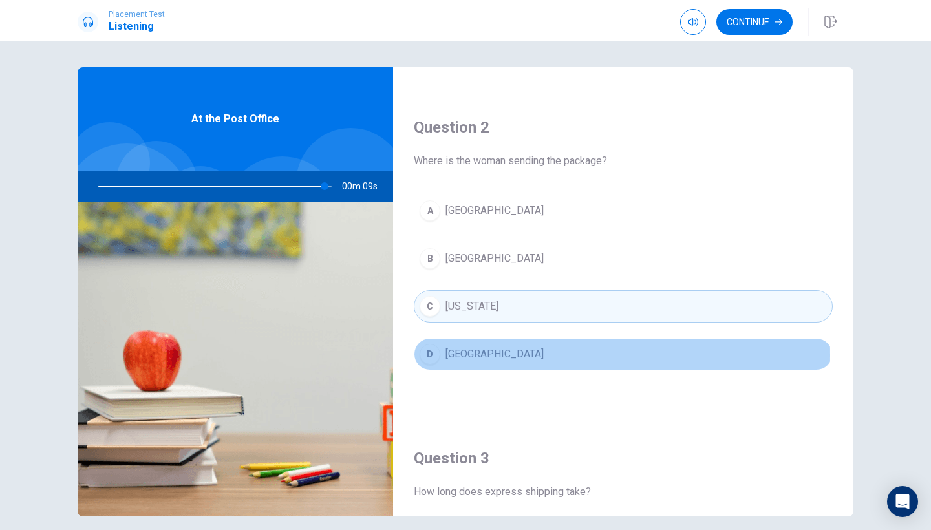
click at [466, 355] on span "[GEOGRAPHIC_DATA]" at bounding box center [495, 355] width 98 height 16
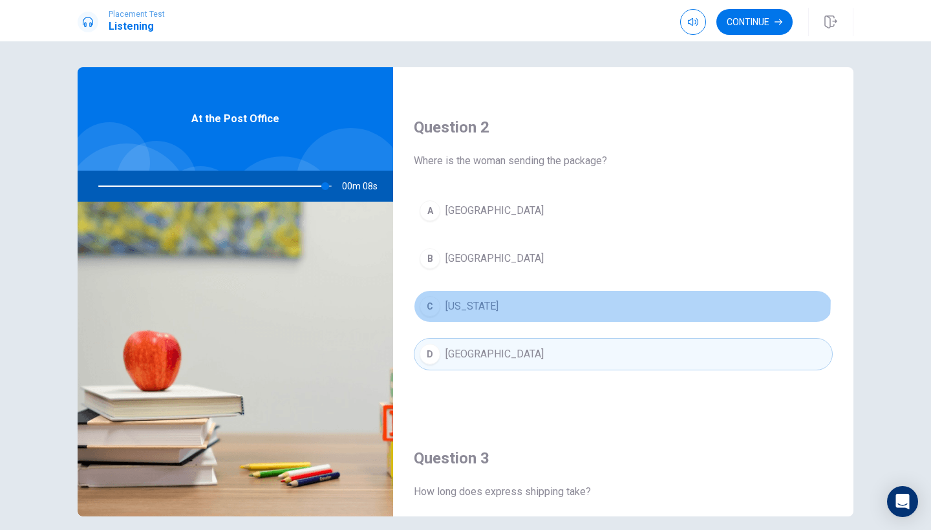
click at [503, 296] on button "C [US_STATE]" at bounding box center [623, 306] width 419 height 32
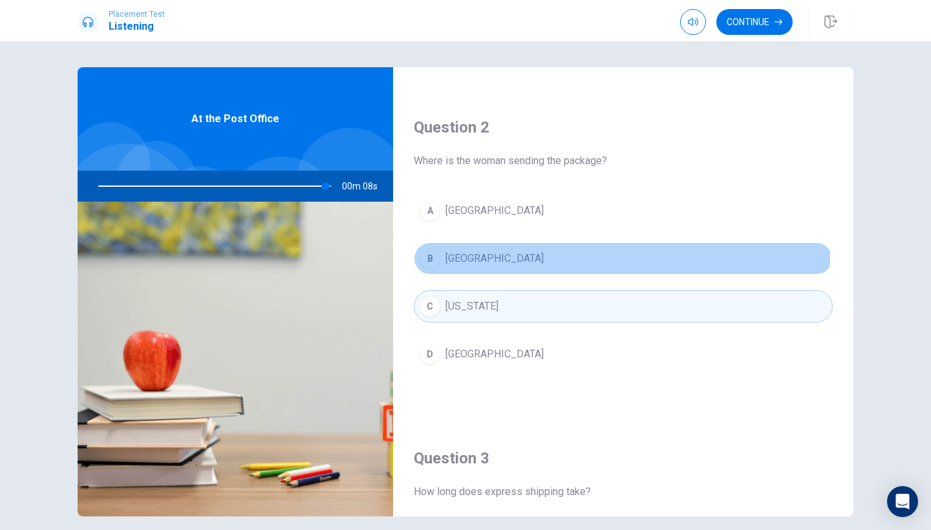
click at [508, 255] on button "B [GEOGRAPHIC_DATA]" at bounding box center [623, 258] width 419 height 32
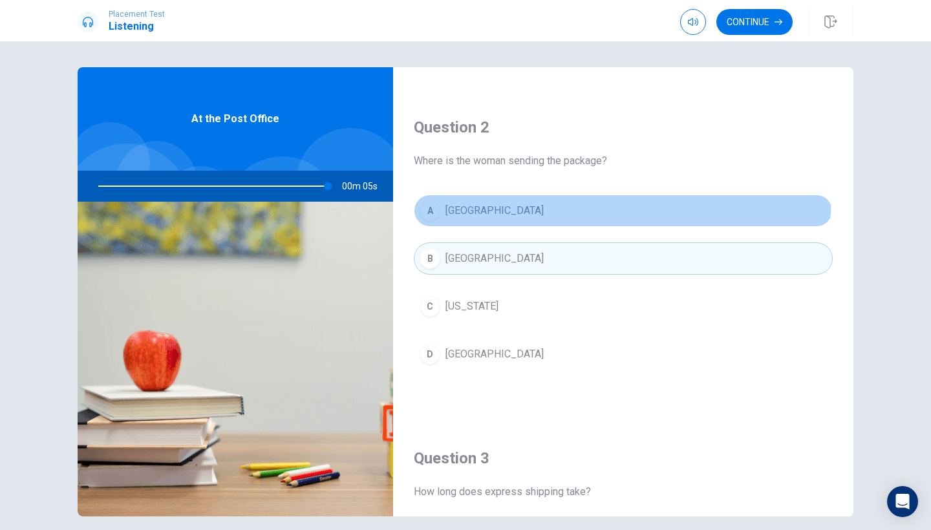
click at [554, 195] on button "A [GEOGRAPHIC_DATA]" at bounding box center [623, 211] width 419 height 32
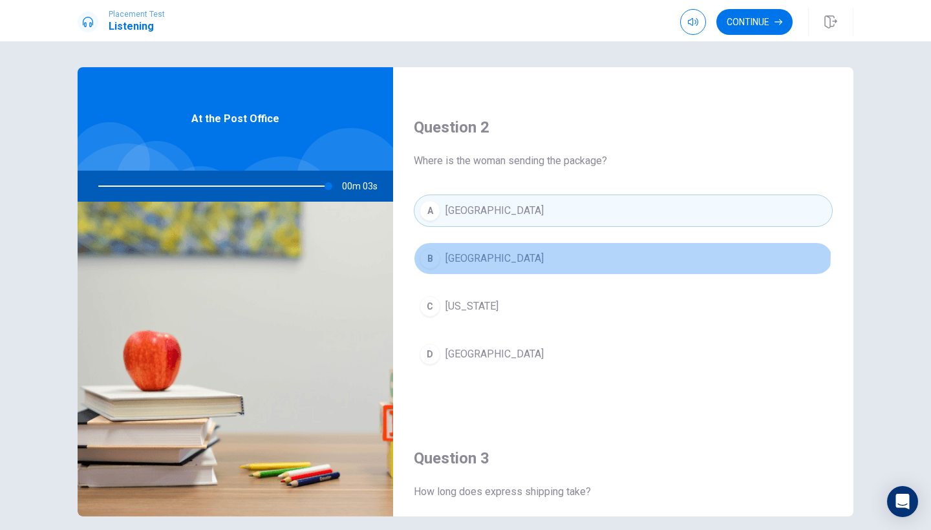
click at [557, 250] on button "B [GEOGRAPHIC_DATA]" at bounding box center [623, 258] width 419 height 32
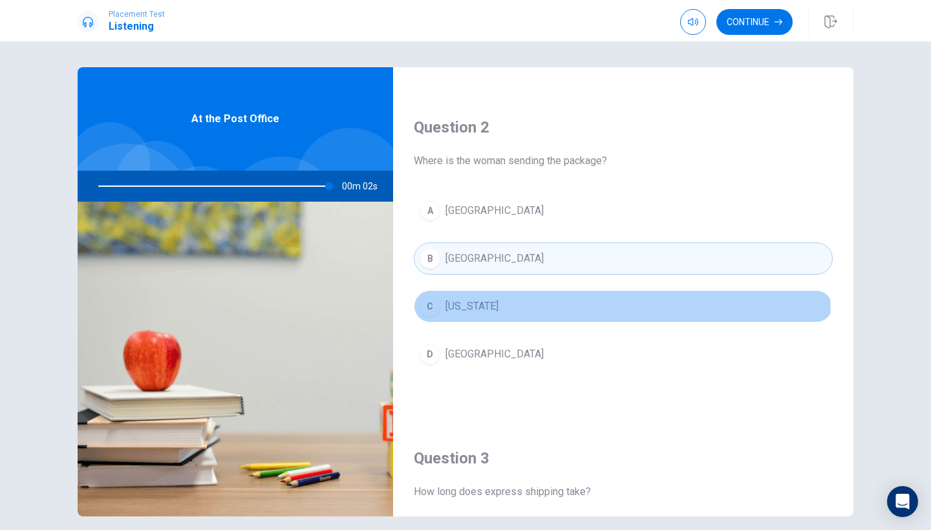
click at [552, 318] on button "C [US_STATE]" at bounding box center [623, 306] width 419 height 32
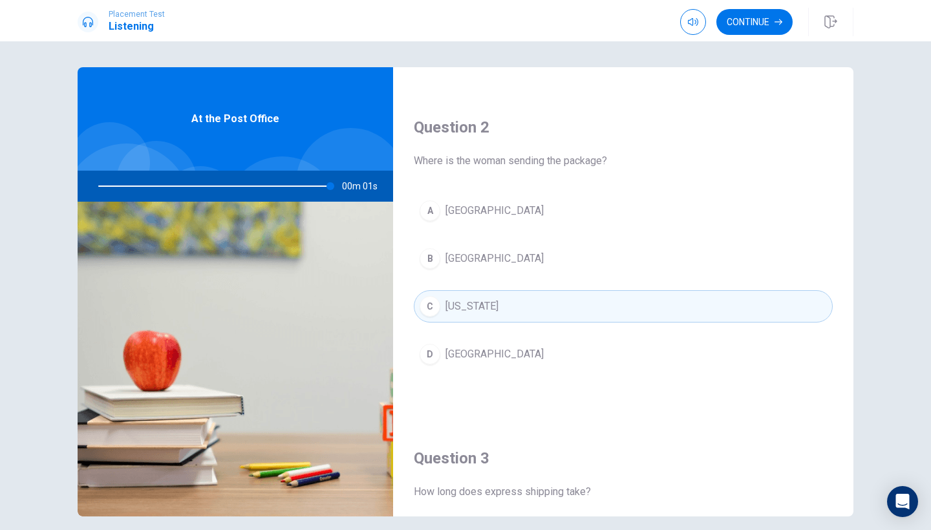
click at [535, 239] on div "A Boston B Chicago C [US_STATE] D [GEOGRAPHIC_DATA]" at bounding box center [623, 296] width 419 height 202
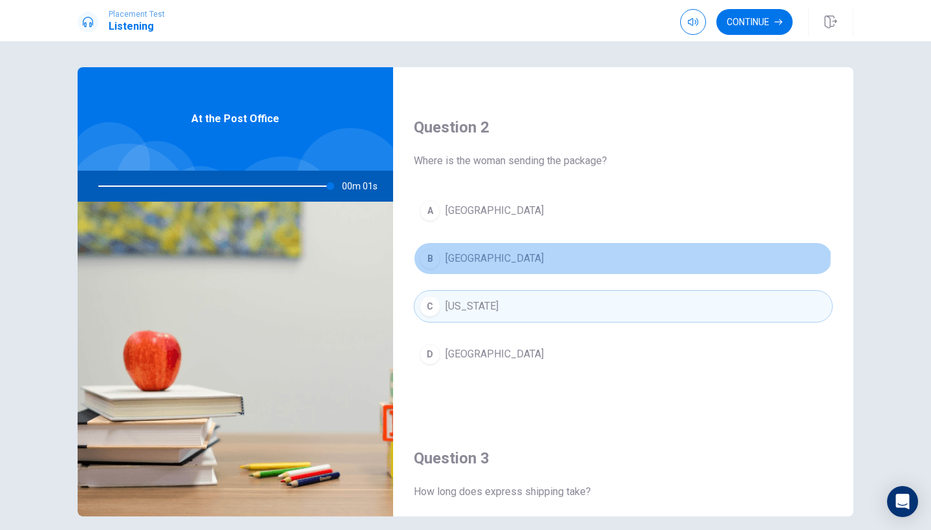
click at [535, 249] on button "B [GEOGRAPHIC_DATA]" at bounding box center [623, 258] width 419 height 32
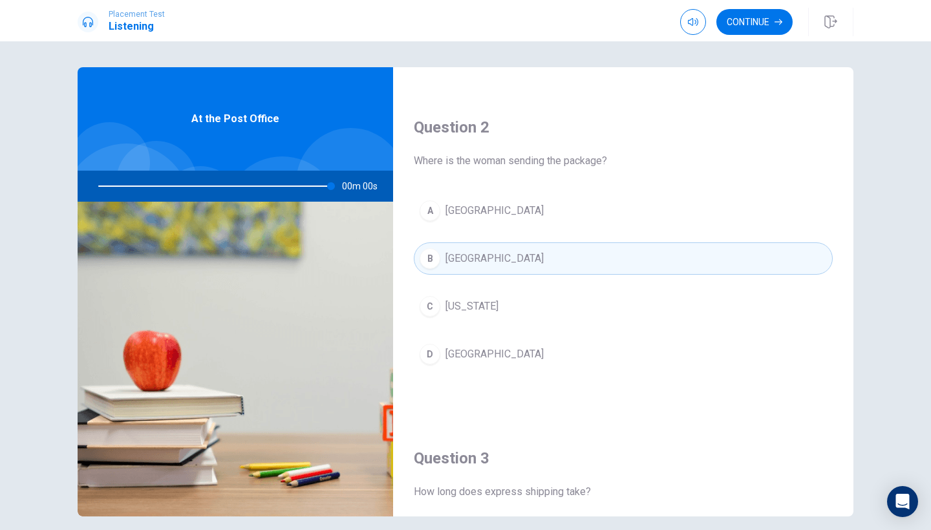
type input "0"
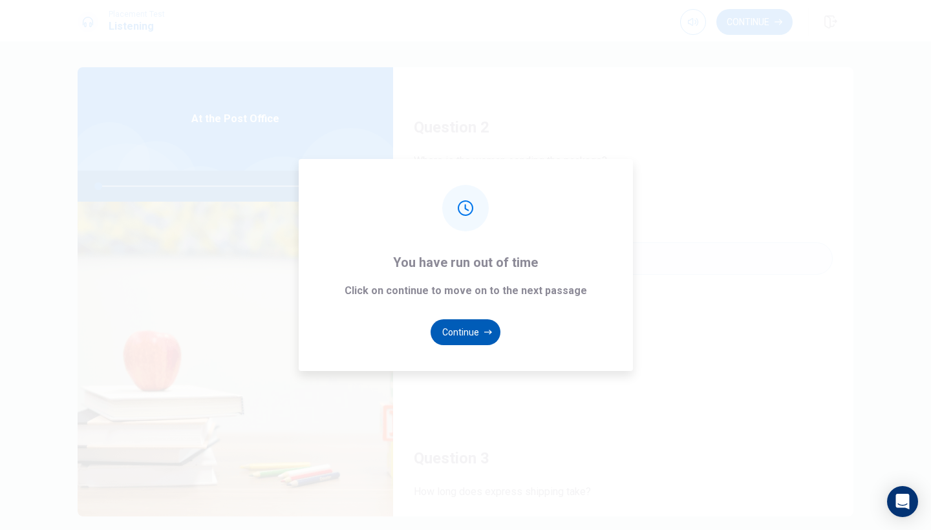
click at [438, 323] on button "Continue" at bounding box center [466, 332] width 70 height 26
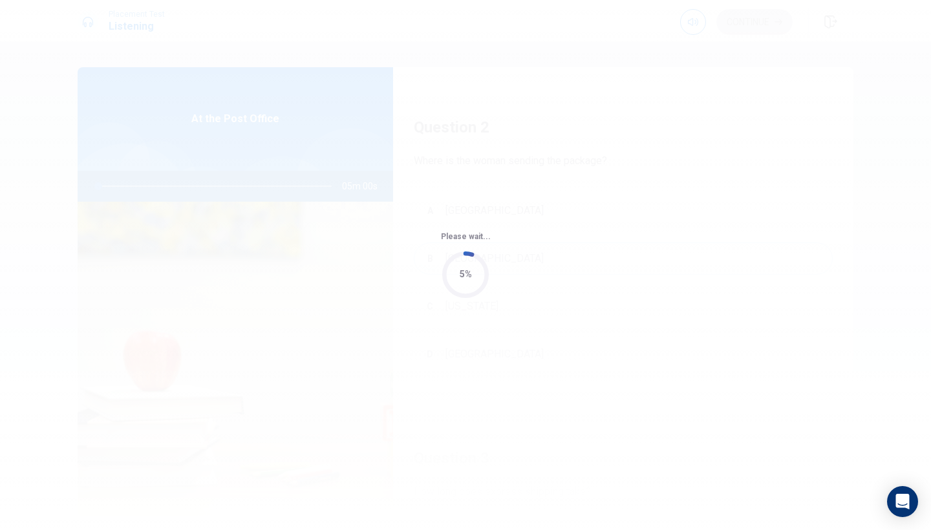
click at [440, 302] on div "Please wait... 5%" at bounding box center [465, 265] width 931 height 530
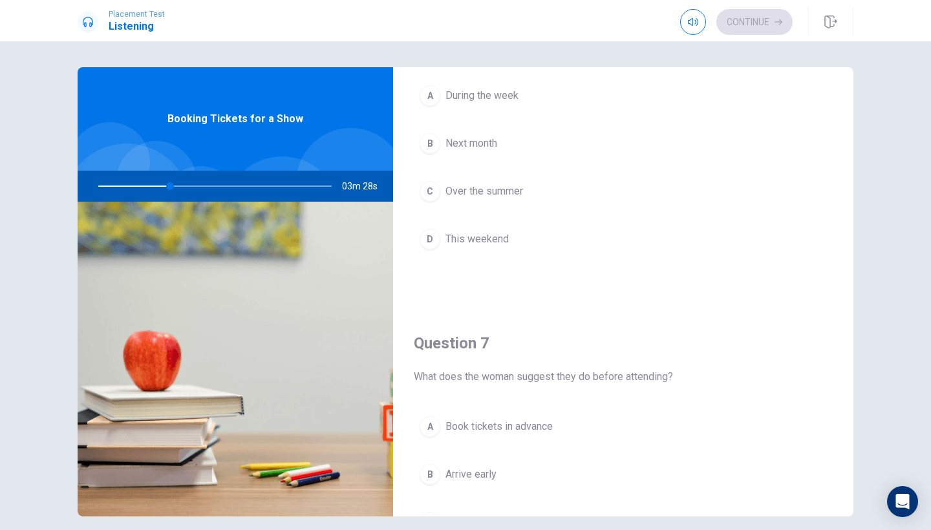
scroll to position [95, 0]
click at [434, 230] on div "D" at bounding box center [430, 235] width 21 height 21
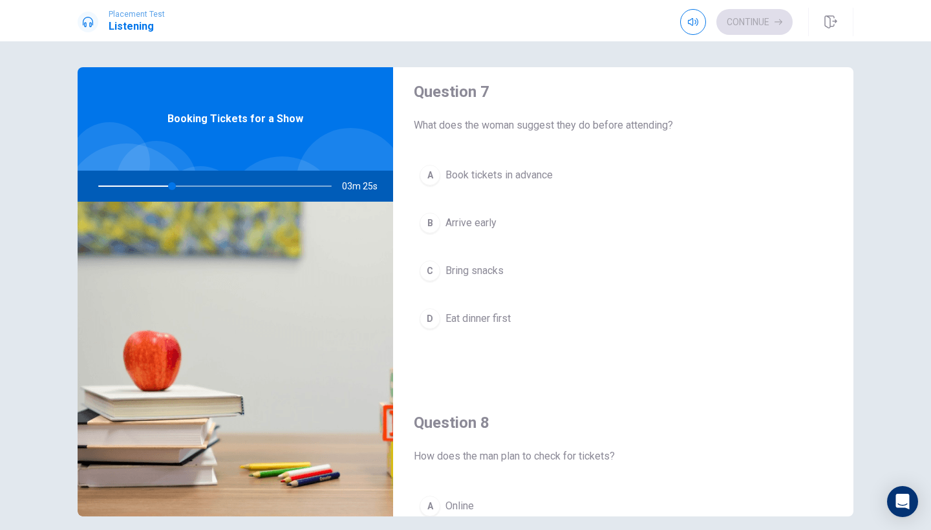
scroll to position [347, 0]
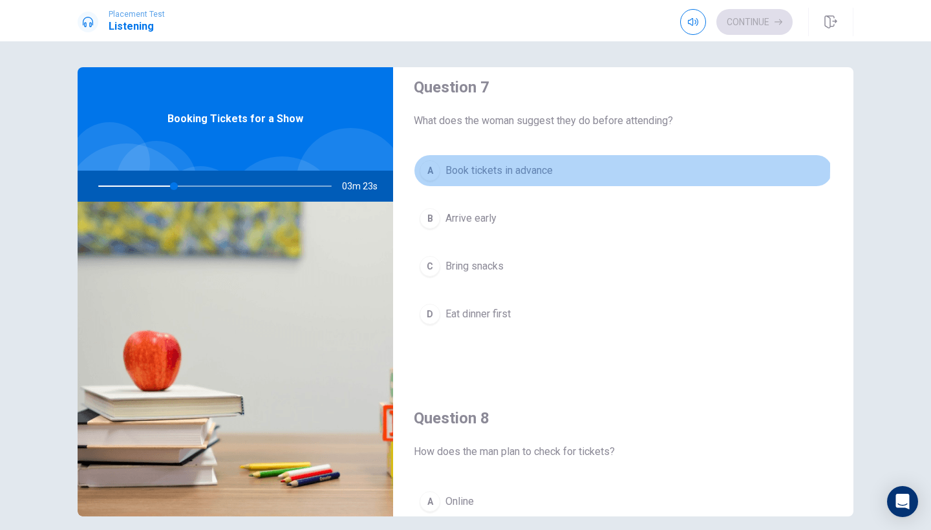
click at [424, 167] on div "A" at bounding box center [430, 170] width 21 height 21
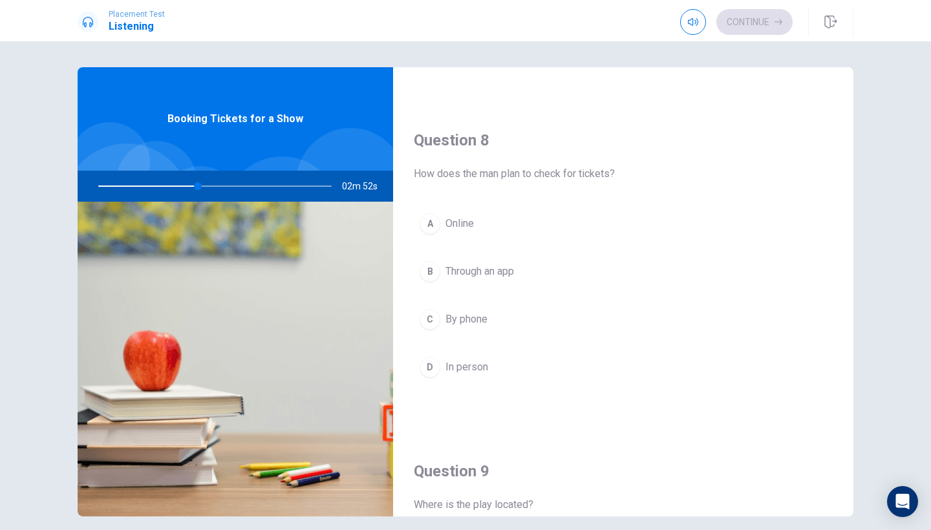
scroll to position [627, 0]
click at [429, 207] on button "A Online" at bounding box center [623, 222] width 419 height 32
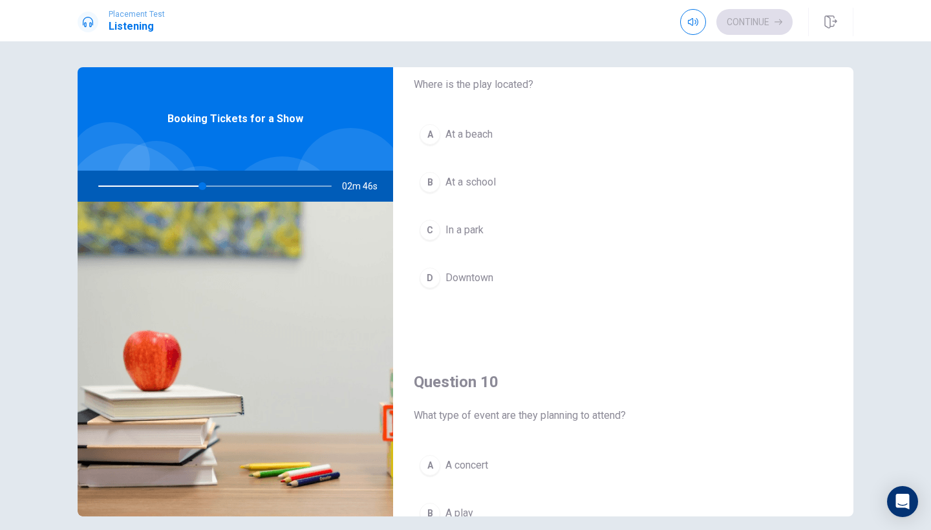
scroll to position [1045, 0]
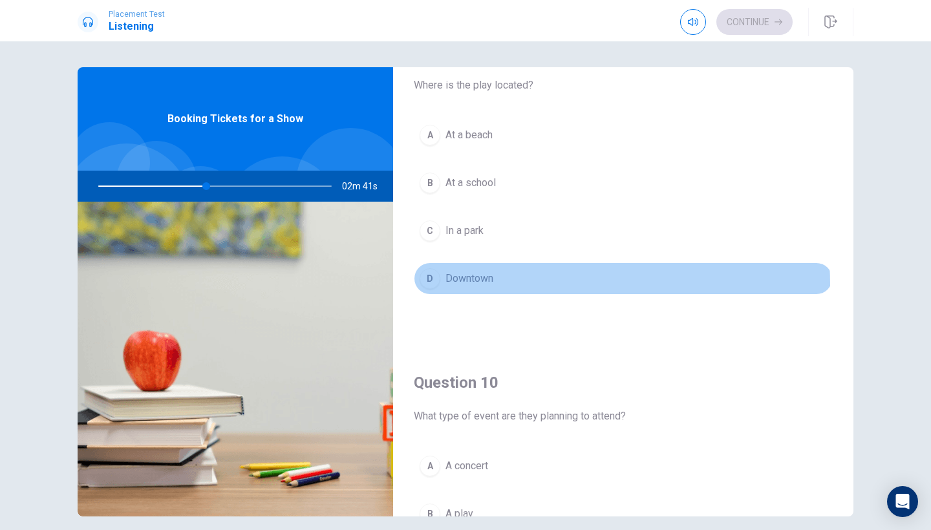
click at [435, 286] on div "D" at bounding box center [430, 278] width 21 height 21
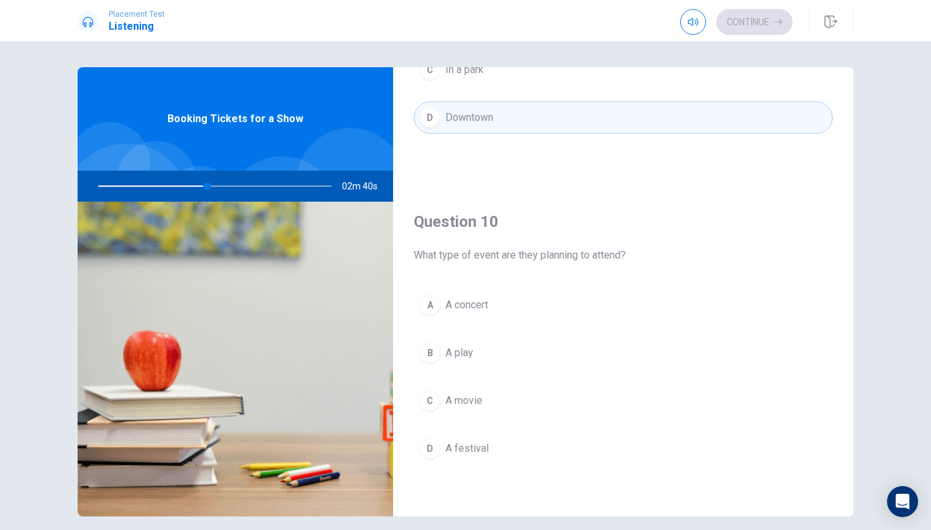
scroll to position [1206, 0]
drag, startPoint x: 417, startPoint y: 249, endPoint x: 517, endPoint y: 259, distance: 100.8
click at [554, 258] on span "What type of event are they planning to attend?" at bounding box center [623, 256] width 419 height 16
click at [435, 401] on div "C" at bounding box center [430, 401] width 21 height 21
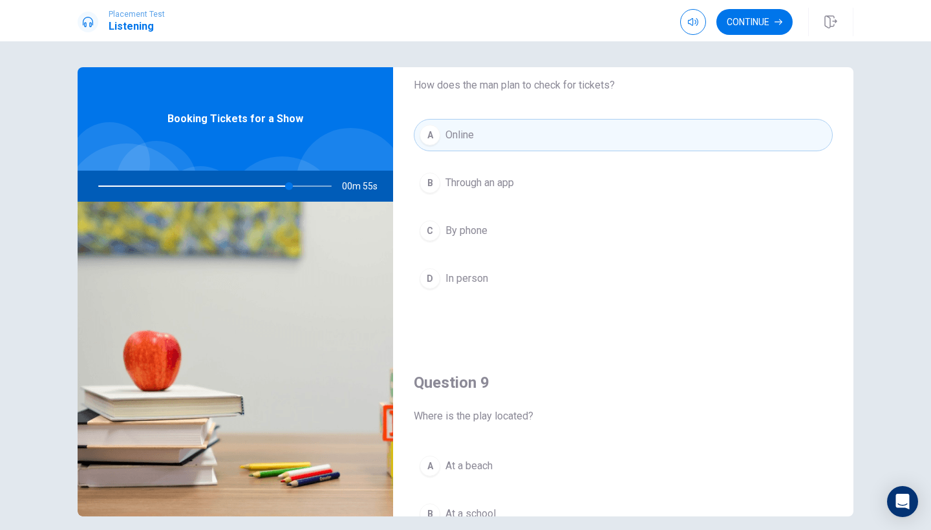
scroll to position [709, 0]
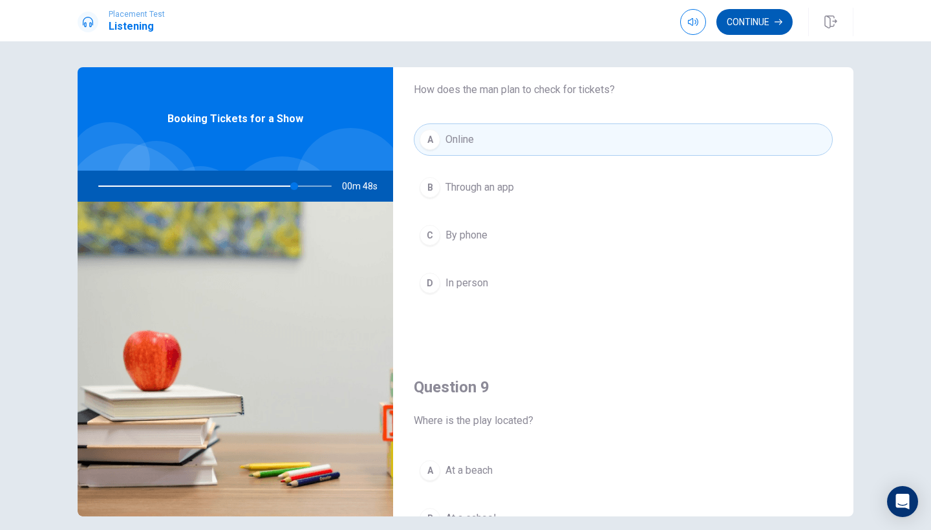
click at [789, 20] on button "Continue" at bounding box center [754, 22] width 76 height 26
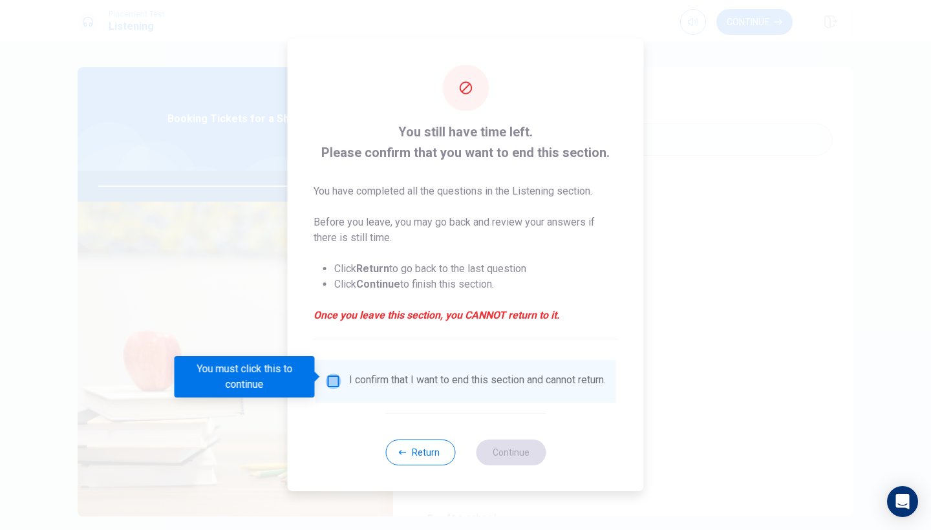
click at [333, 378] on input "You must click this to continue" at bounding box center [334, 382] width 16 height 16
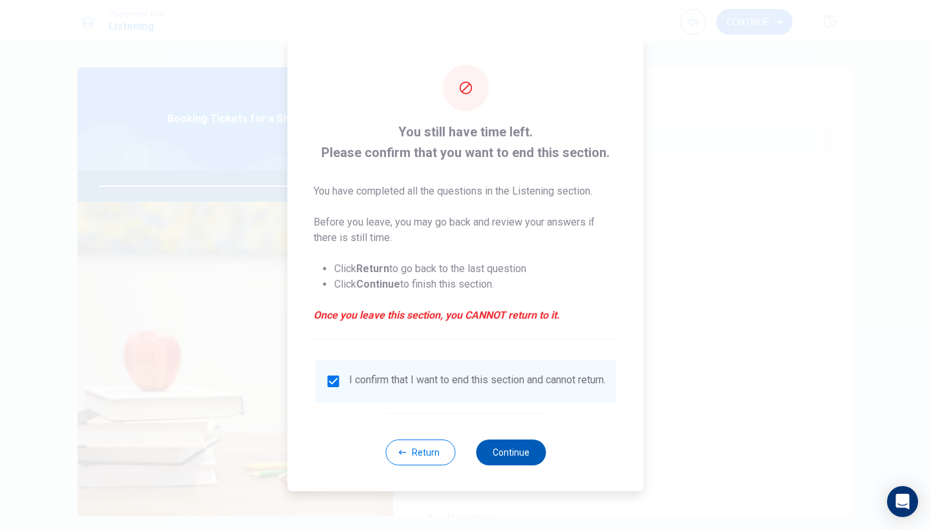
click at [524, 457] on button "Continue" at bounding box center [511, 453] width 70 height 26
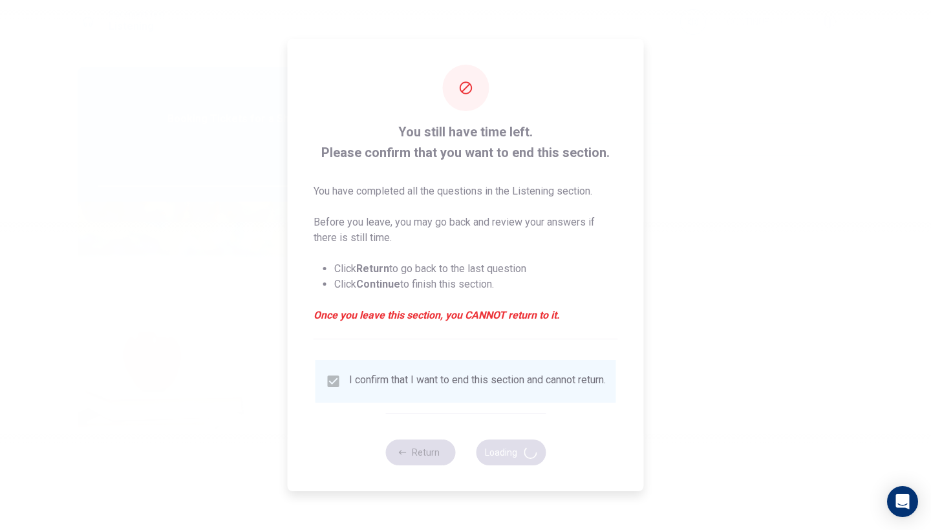
type input "86"
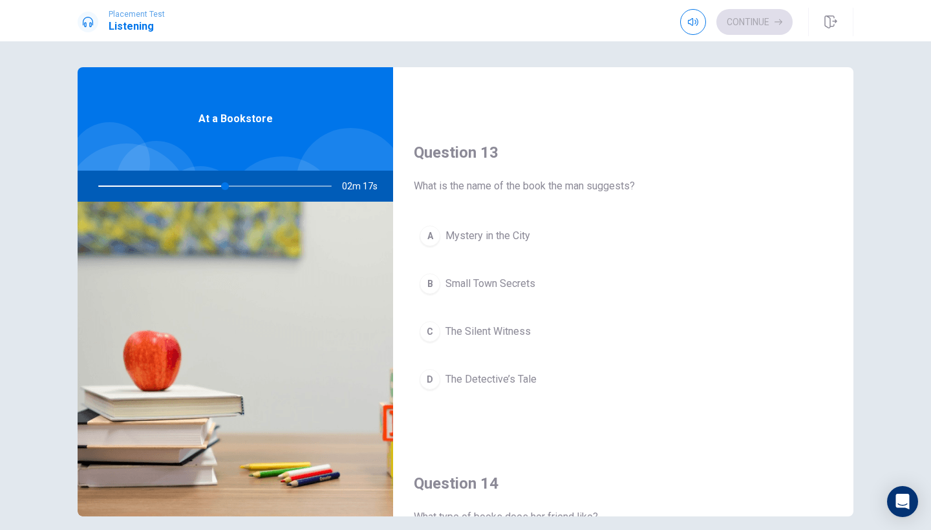
scroll to position [608, 0]
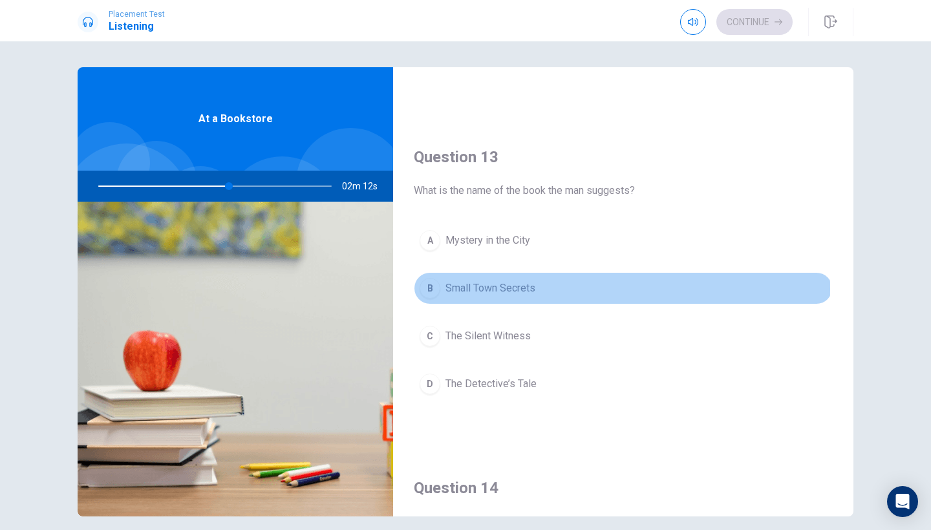
click at [429, 289] on div "B" at bounding box center [430, 288] width 21 height 21
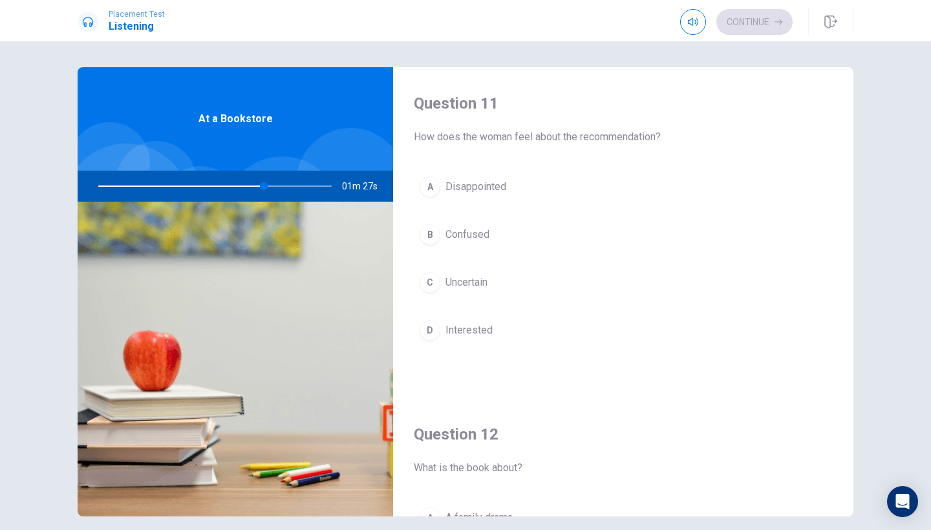
scroll to position [5, 0]
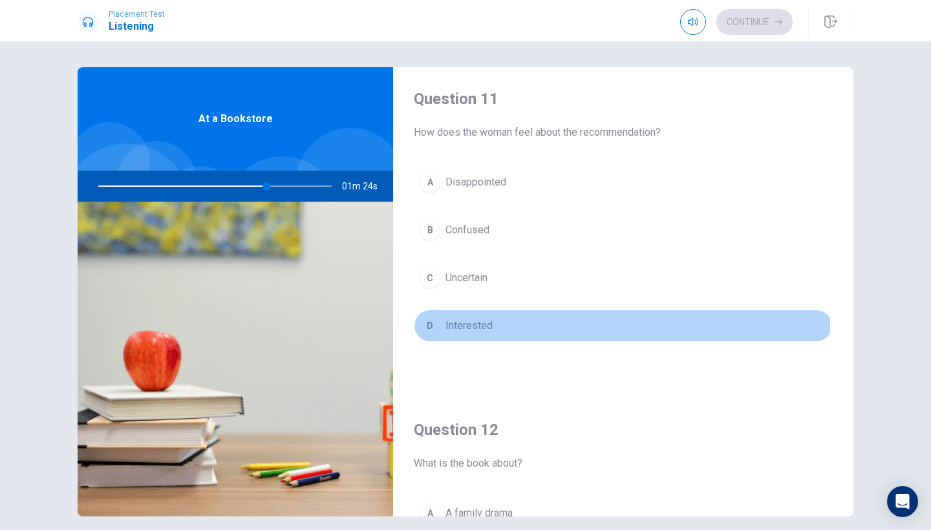
click at [435, 325] on div "D" at bounding box center [430, 326] width 21 height 21
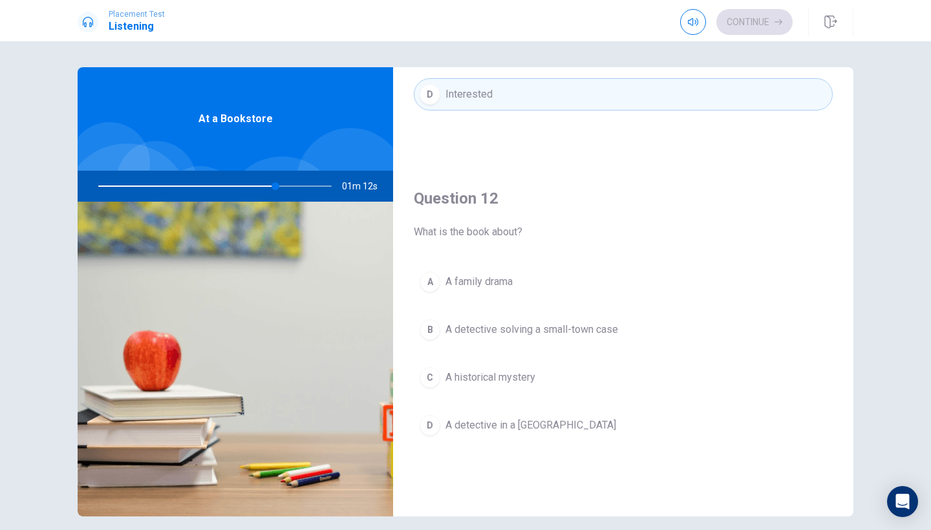
scroll to position [241, 0]
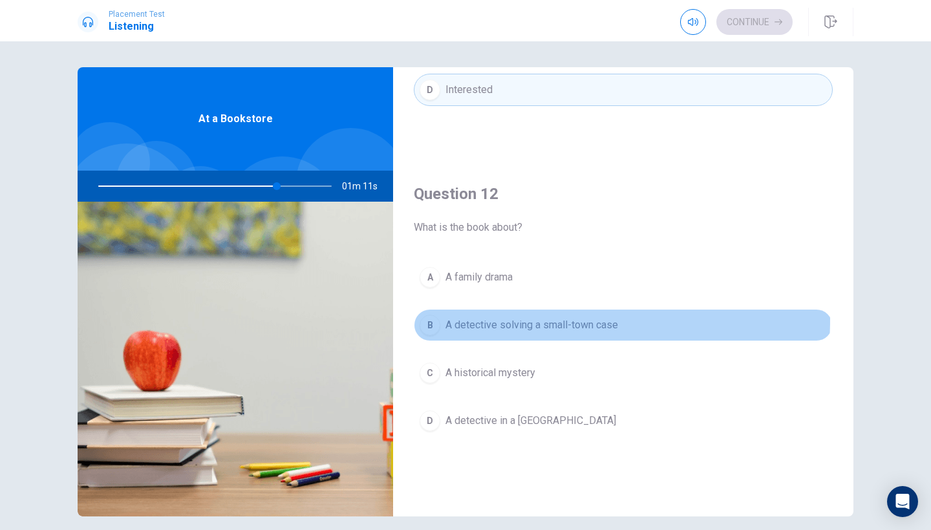
click at [446, 318] on span "A detective solving a small-town case" at bounding box center [532, 325] width 173 height 16
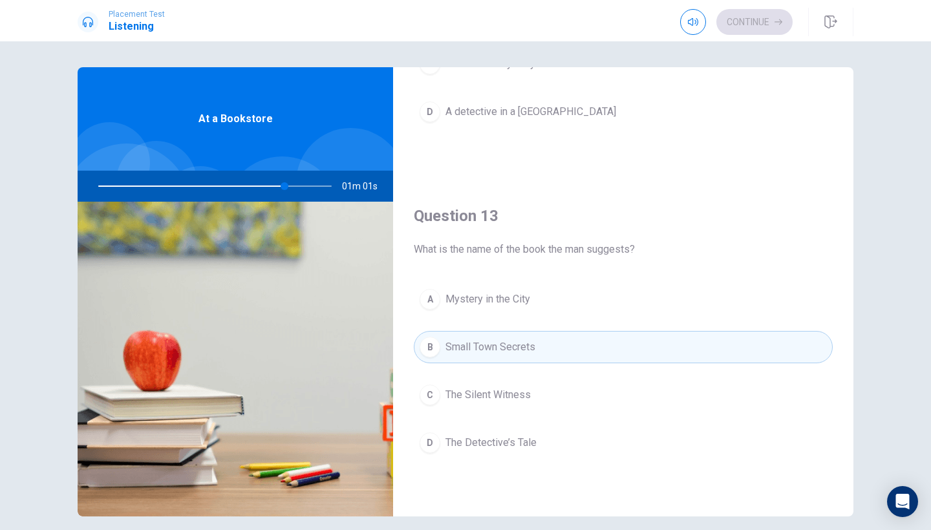
scroll to position [549, 0]
click at [465, 438] on span "The Detective’s Tale" at bounding box center [491, 444] width 91 height 16
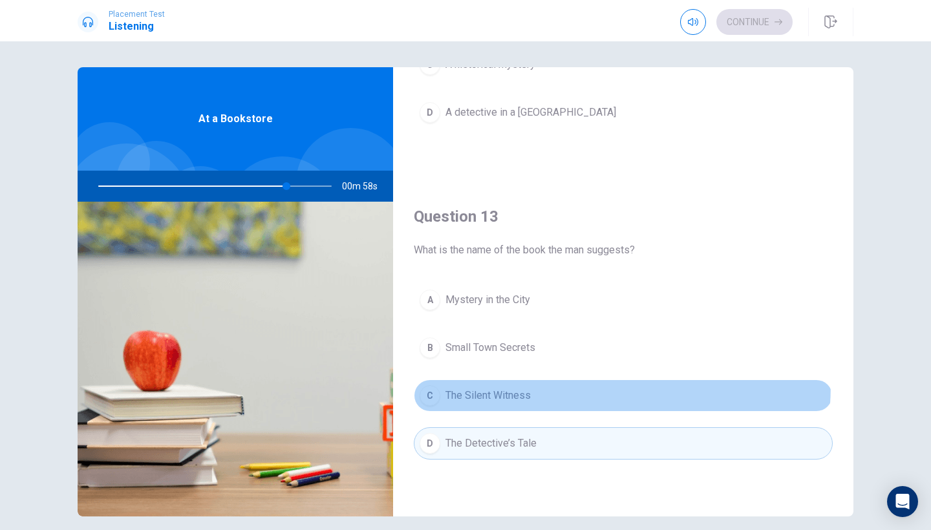
click at [473, 383] on button "C The Silent Witness" at bounding box center [623, 396] width 419 height 32
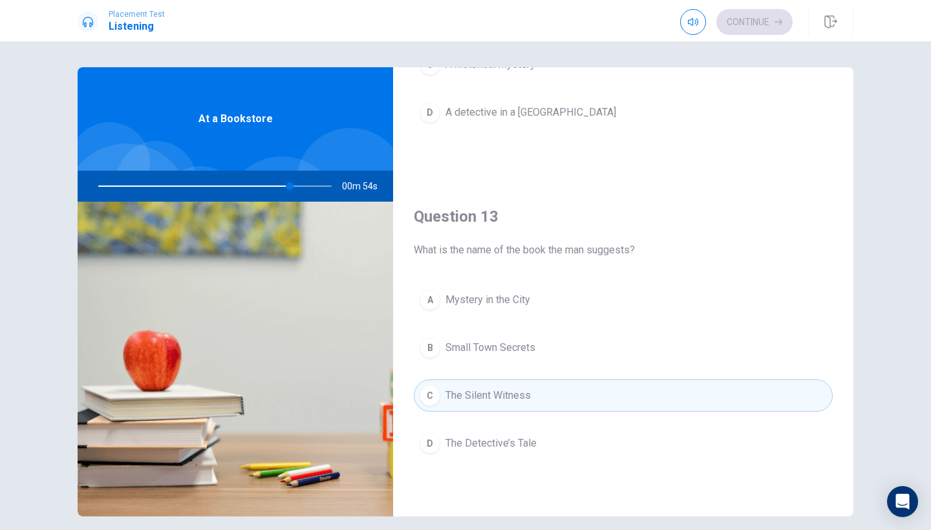
drag, startPoint x: 288, startPoint y: 181, endPoint x: 224, endPoint y: 188, distance: 64.4
click at [222, 188] on div at bounding box center [212, 186] width 259 height 31
click at [174, 184] on div at bounding box center [212, 186] width 259 height 31
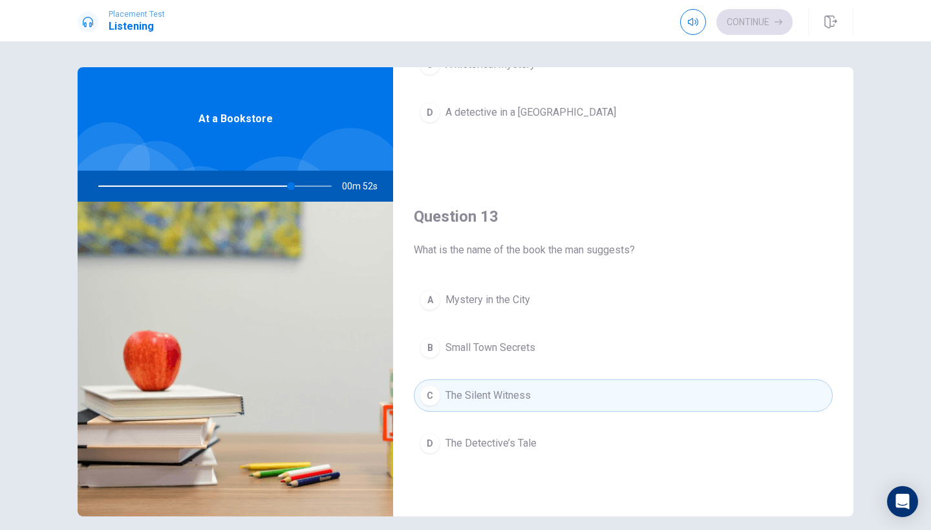
click at [174, 184] on div at bounding box center [212, 186] width 259 height 31
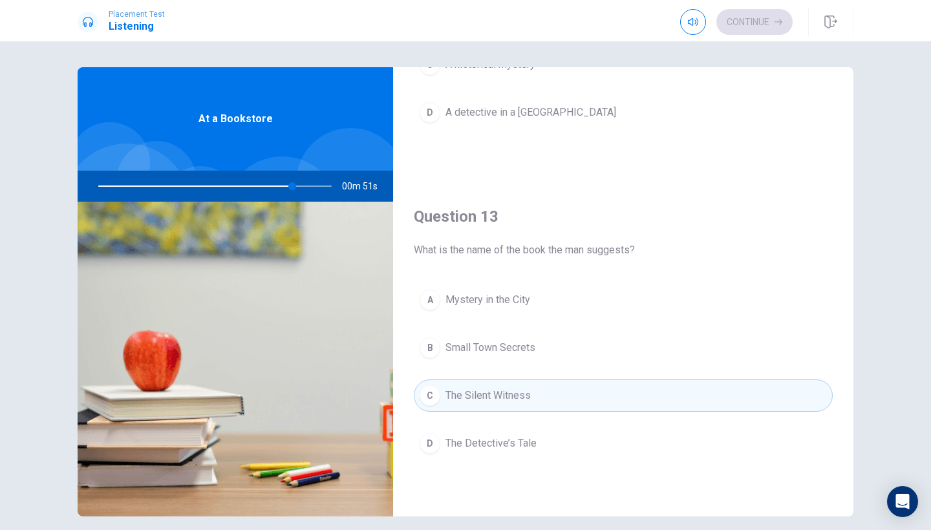
click at [174, 184] on div at bounding box center [212, 186] width 259 height 31
click at [173, 184] on div at bounding box center [212, 186] width 259 height 31
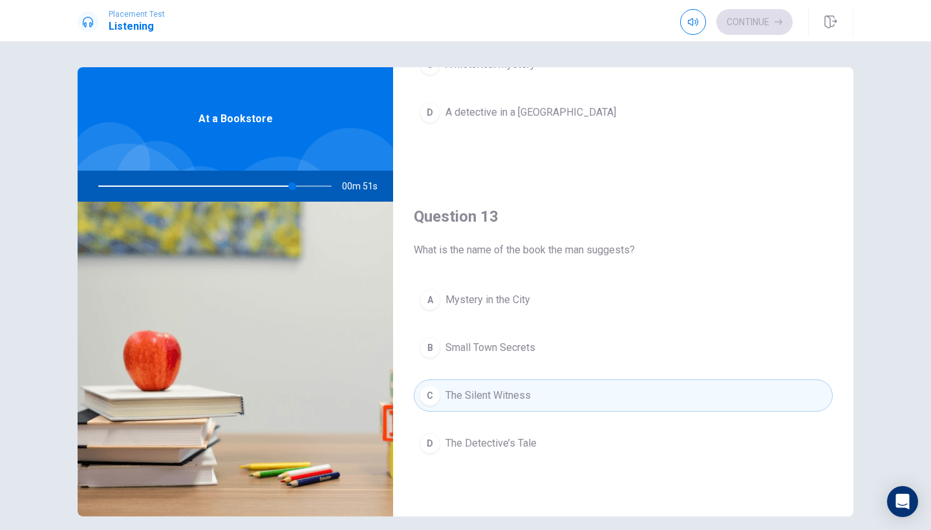
click at [171, 184] on div at bounding box center [212, 186] width 259 height 31
drag, startPoint x: 291, startPoint y: 182, endPoint x: 203, endPoint y: 199, distance: 89.7
click at [204, 197] on div at bounding box center [212, 186] width 259 height 31
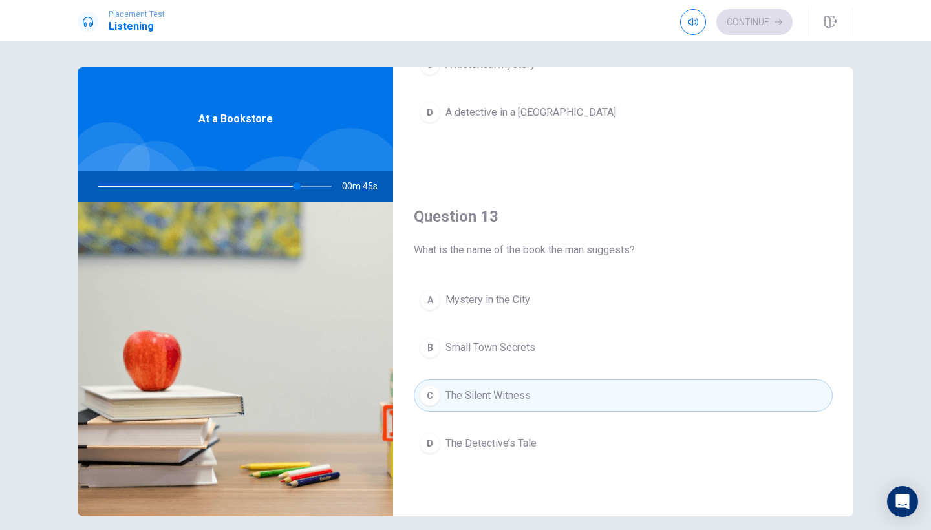
click at [762, 27] on div "Continue" at bounding box center [736, 22] width 113 height 26
click at [762, 25] on div "Continue" at bounding box center [736, 22] width 113 height 26
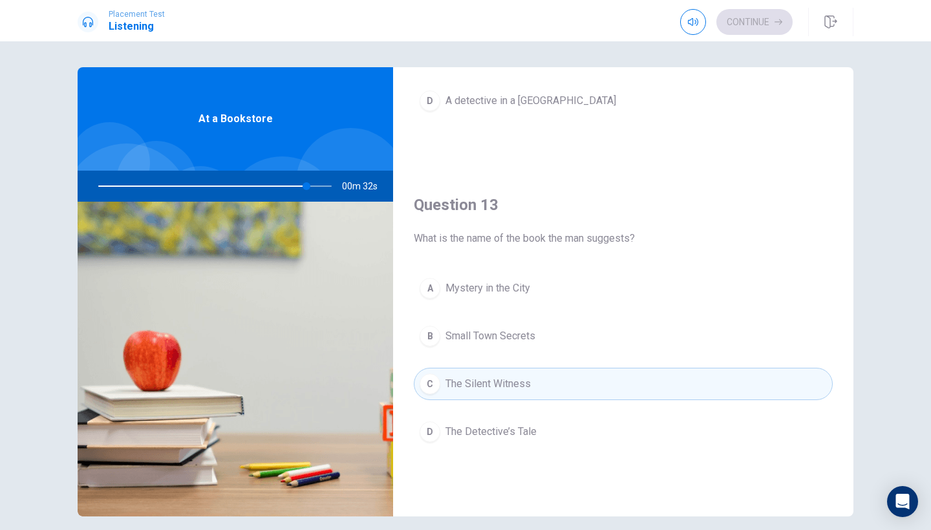
scroll to position [568, 0]
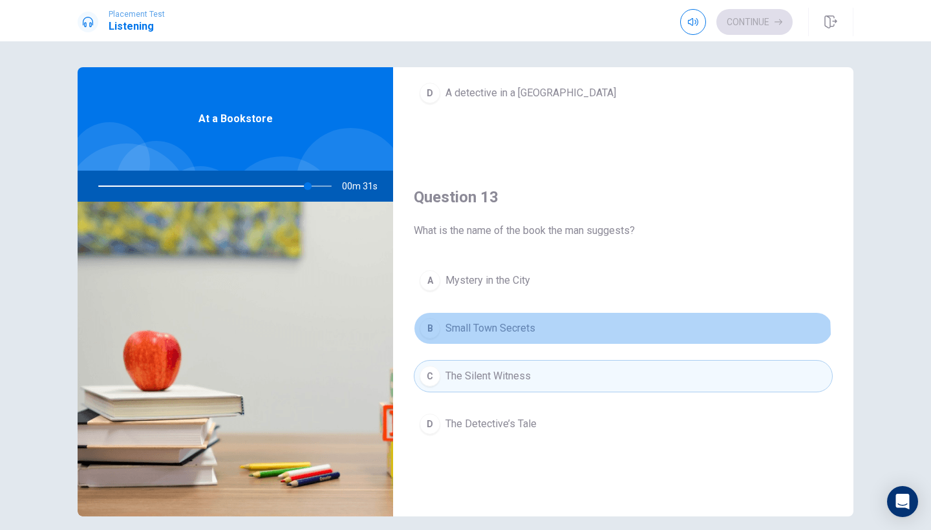
click at [533, 338] on button "B Small Town Secrets" at bounding box center [623, 328] width 419 height 32
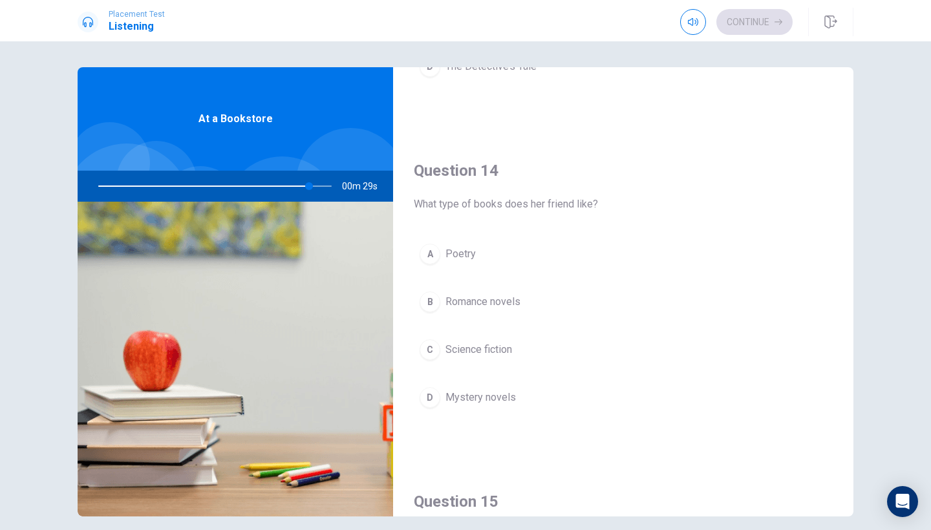
scroll to position [929, 0]
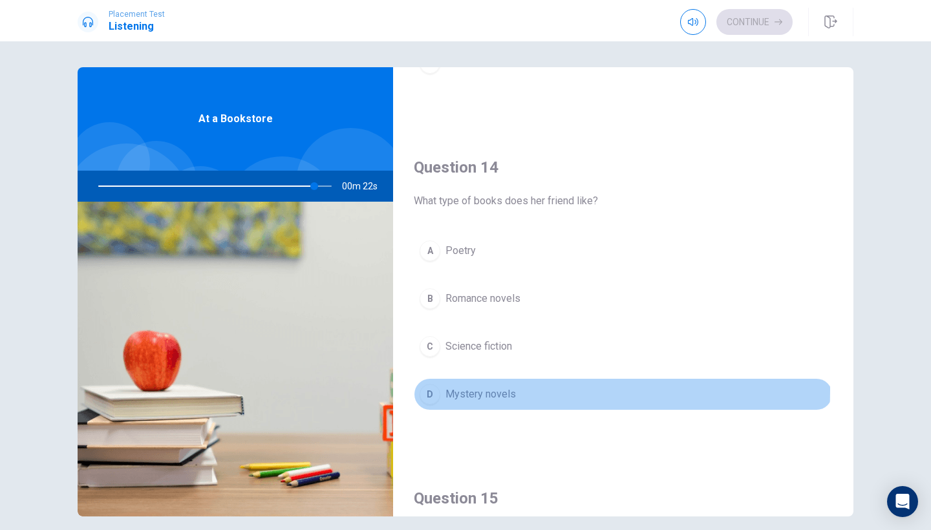
click at [432, 390] on div "D" at bounding box center [430, 394] width 21 height 21
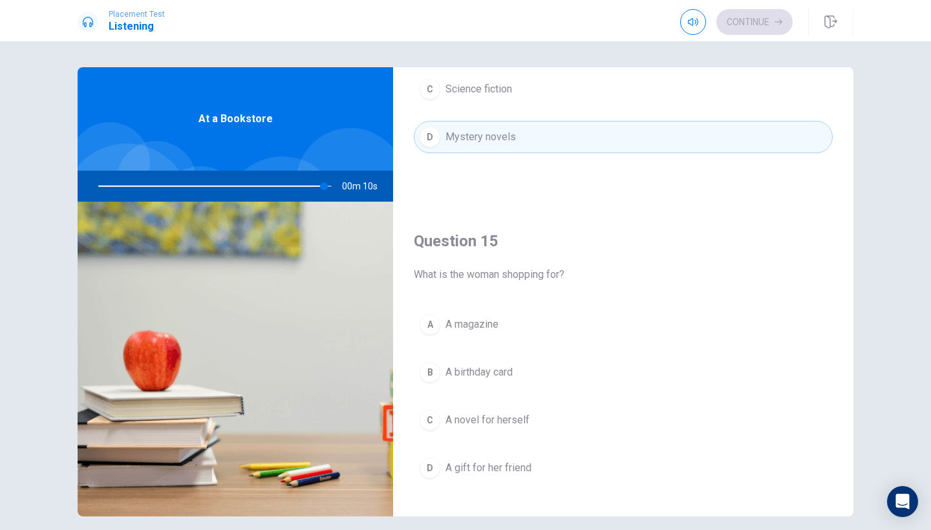
scroll to position [1195, 0]
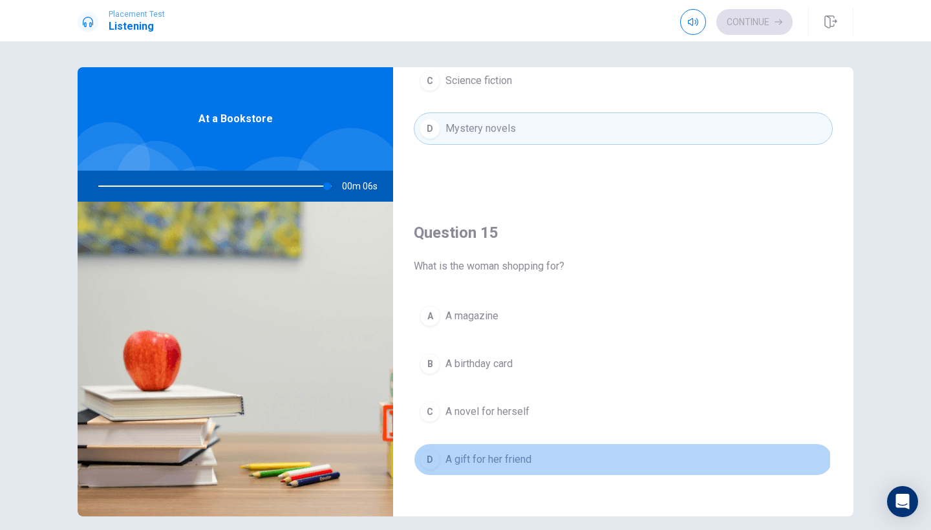
click at [429, 458] on div "D" at bounding box center [430, 459] width 21 height 21
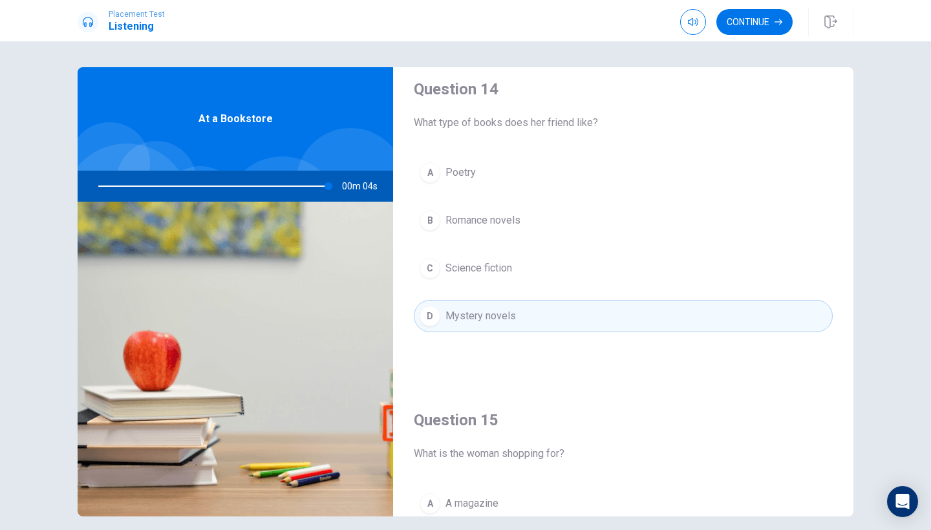
scroll to position [921, 0]
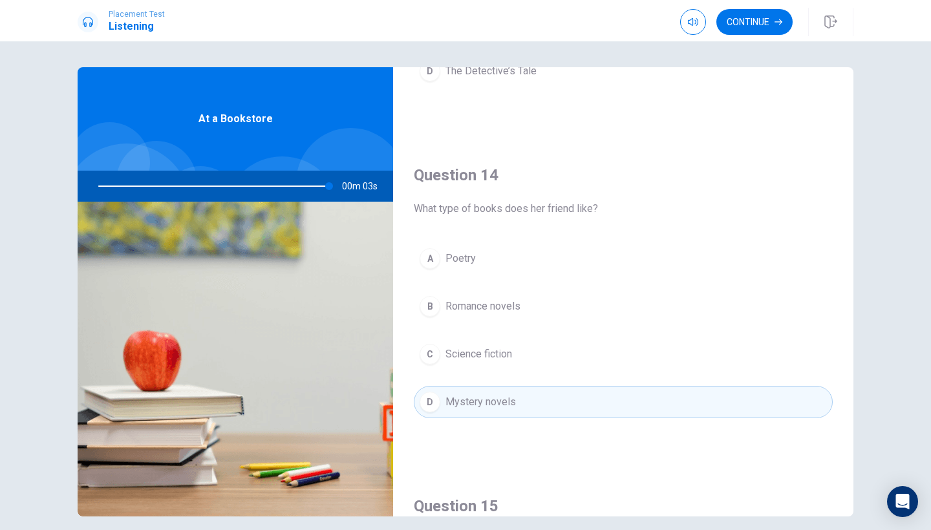
click at [450, 278] on div "A Poetry B Romance novels C Science fiction D Mystery novels" at bounding box center [623, 343] width 419 height 202
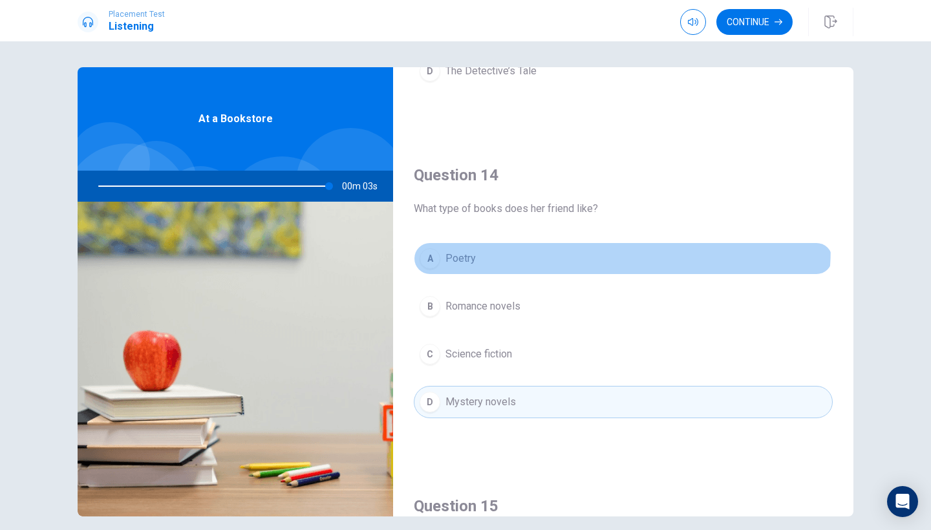
click at [450, 244] on button "A Poetry" at bounding box center [623, 258] width 419 height 32
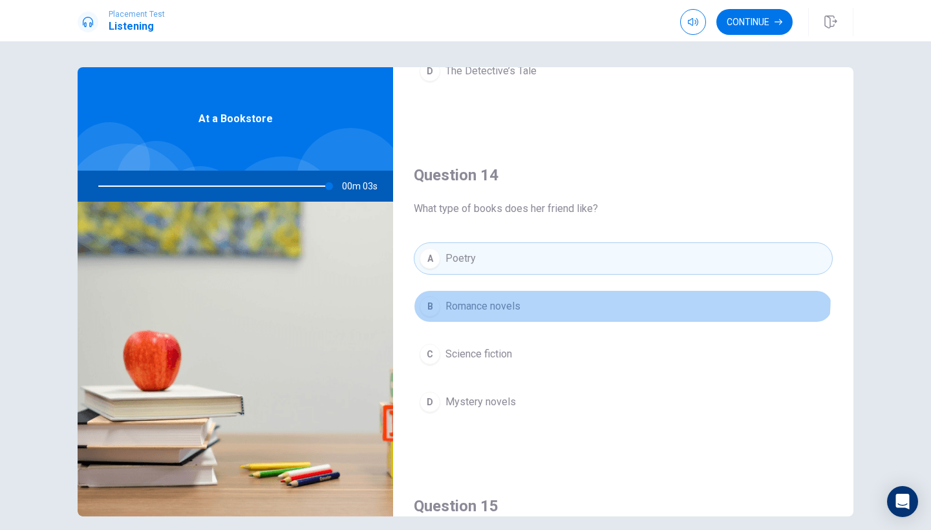
click at [454, 291] on button "B Romance novels" at bounding box center [623, 306] width 419 height 32
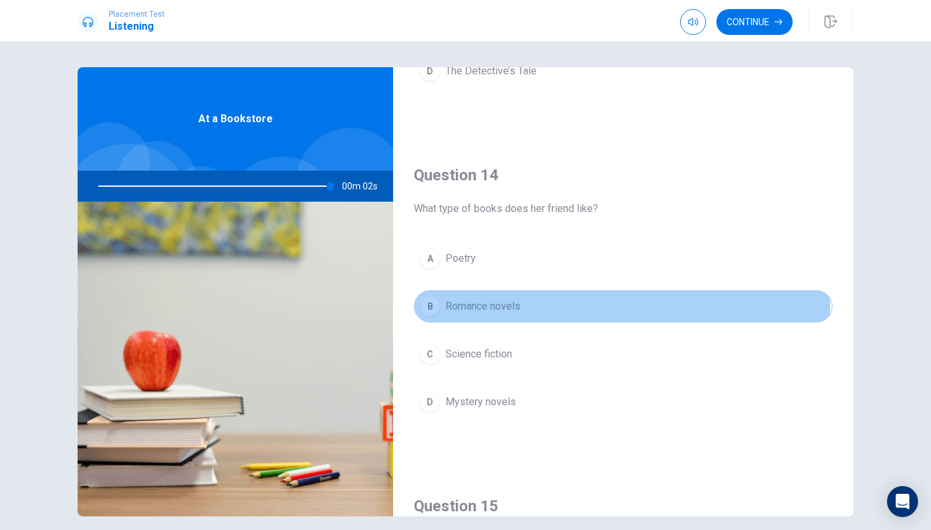
click at [454, 305] on span "Romance novels" at bounding box center [483, 307] width 75 height 16
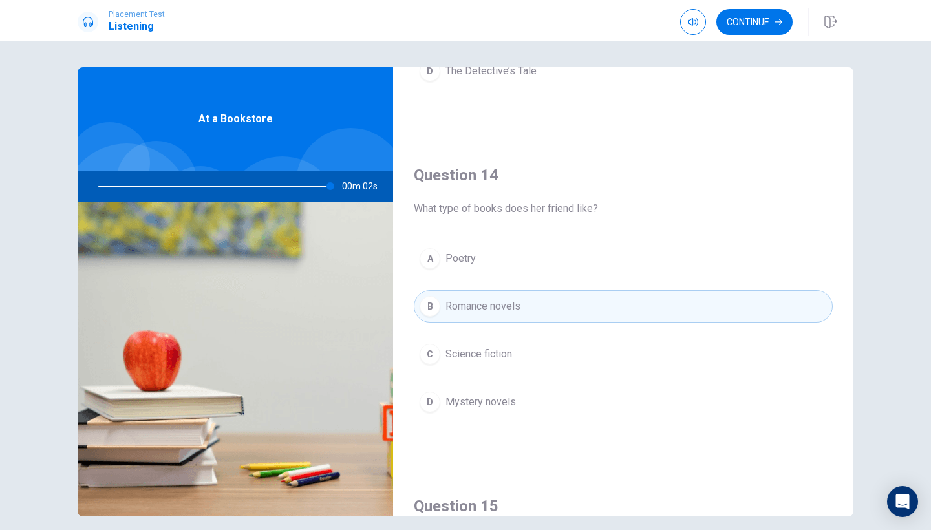
click at [454, 338] on div "A Poetry B Romance novels C Science fiction D Mystery novels" at bounding box center [623, 343] width 419 height 202
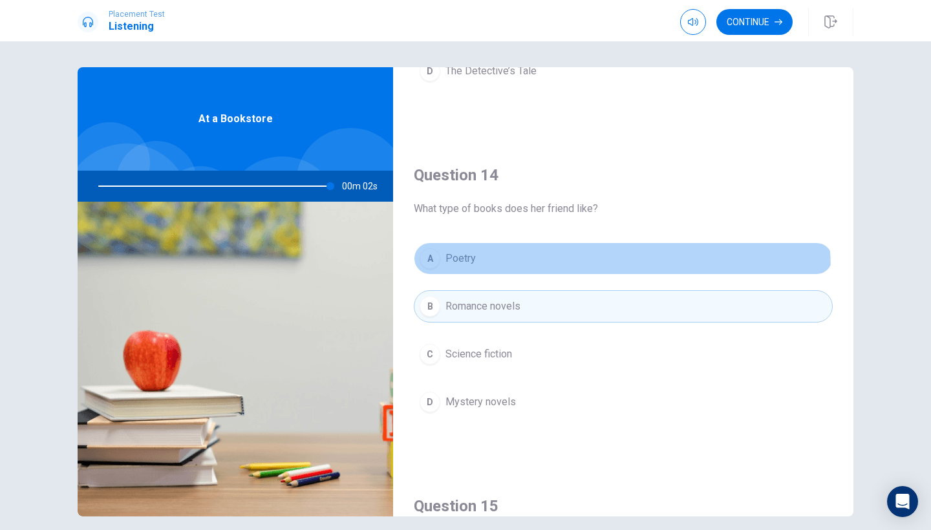
click at [452, 272] on button "A Poetry" at bounding box center [623, 258] width 419 height 32
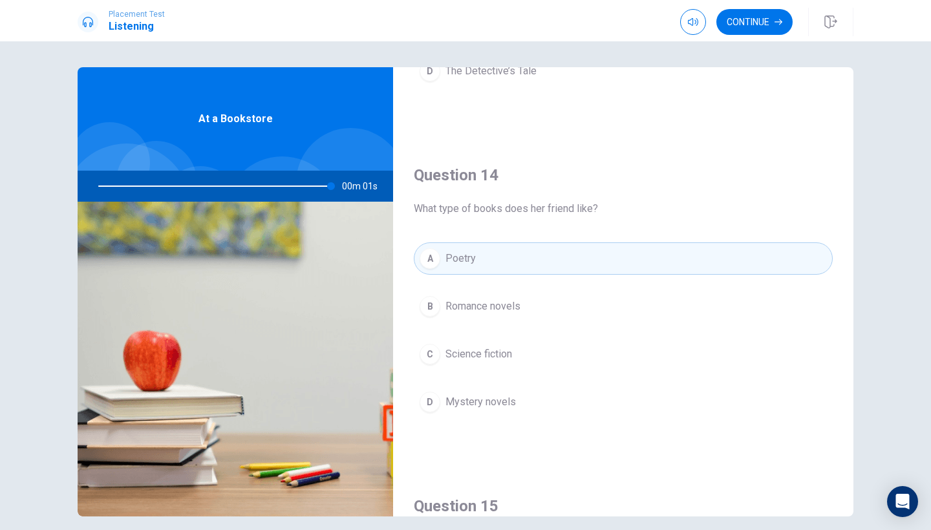
click at [464, 367] on button "C Science fiction" at bounding box center [623, 354] width 419 height 32
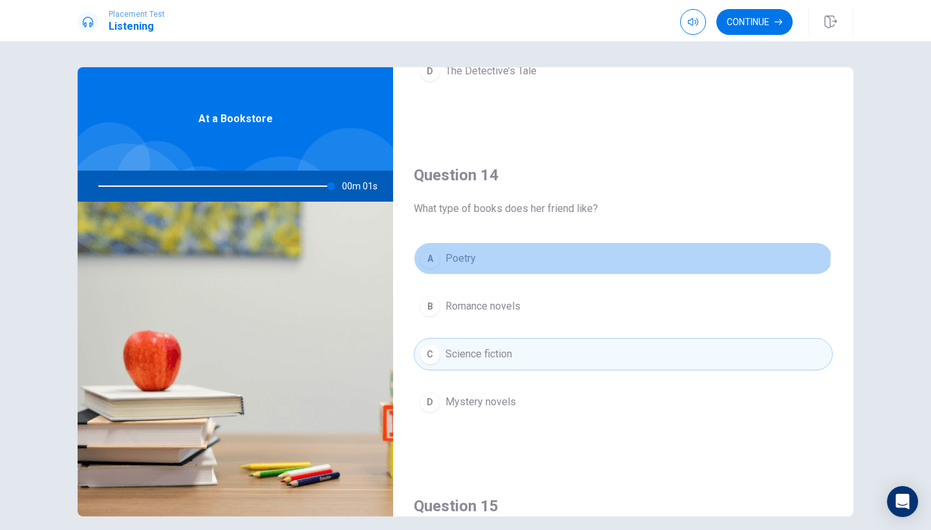
click at [463, 246] on button "A Poetry" at bounding box center [623, 258] width 419 height 32
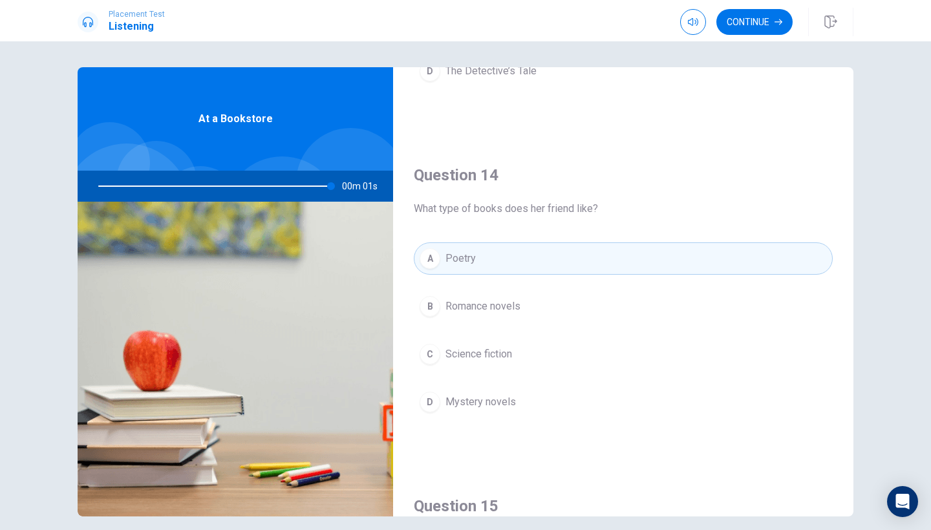
type input "0"
click at [463, 336] on div "Placement Test Listening Continue Continue Question 11 How does the woman feel …" at bounding box center [465, 265] width 931 height 530
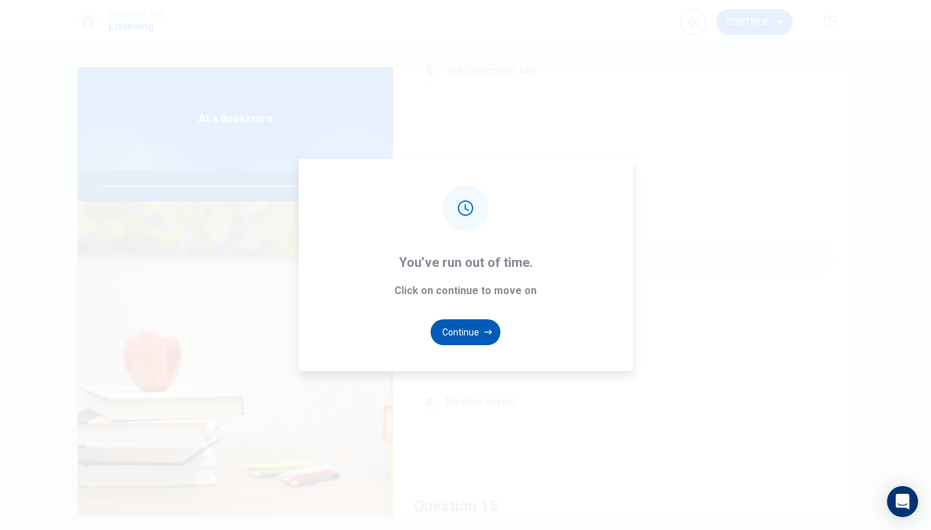
click at [464, 343] on button "Continue" at bounding box center [466, 332] width 70 height 26
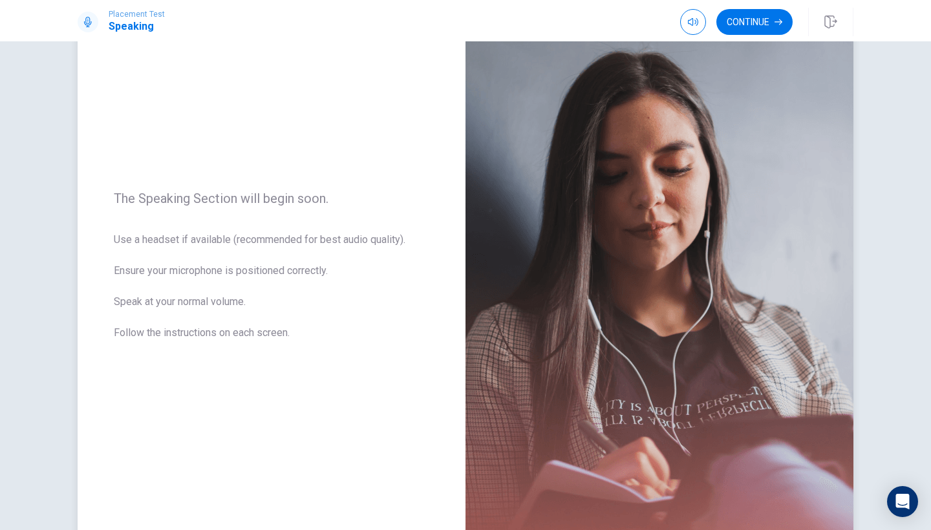
scroll to position [76, 0]
click at [760, 16] on button "Continue" at bounding box center [754, 22] width 76 height 26
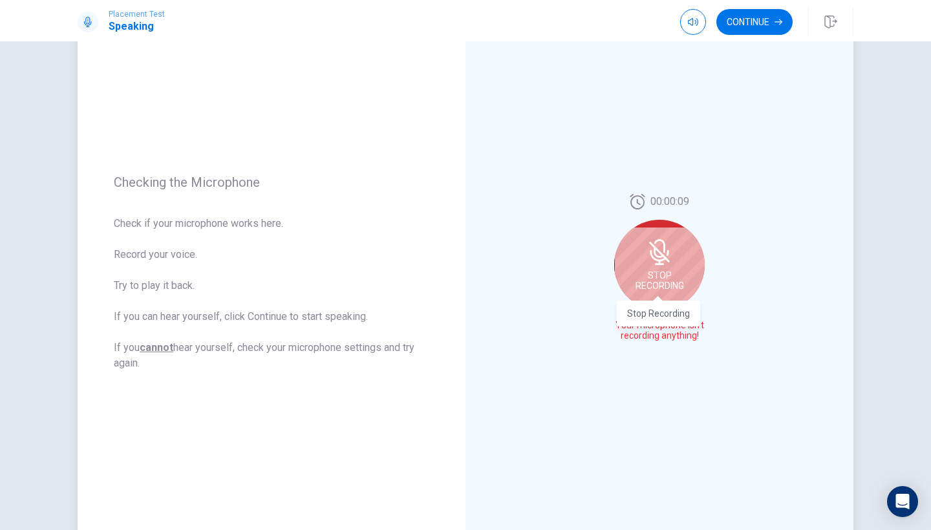
click at [676, 282] on span "Stop Recording" at bounding box center [660, 280] width 48 height 21
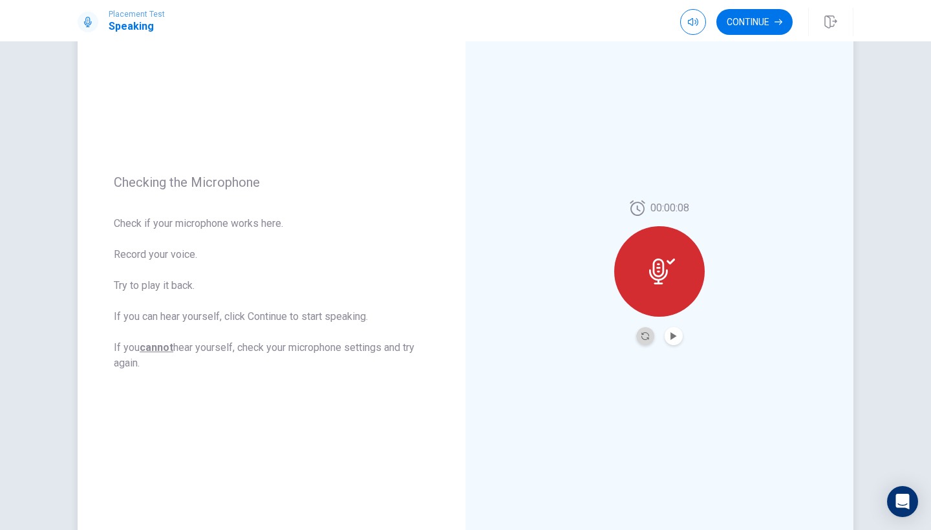
click at [638, 336] on button "Record Again" at bounding box center [645, 336] width 18 height 18
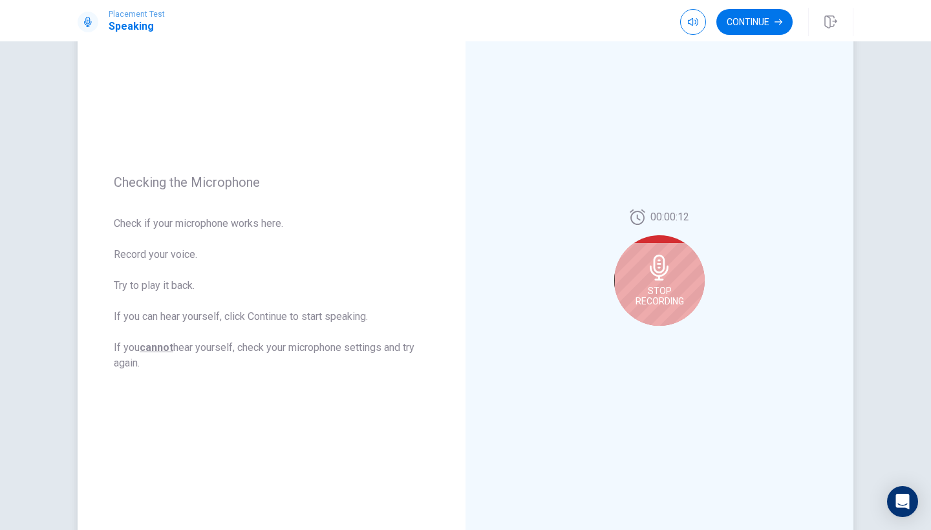
click at [676, 269] on div "Stop Recording" at bounding box center [659, 280] width 91 height 91
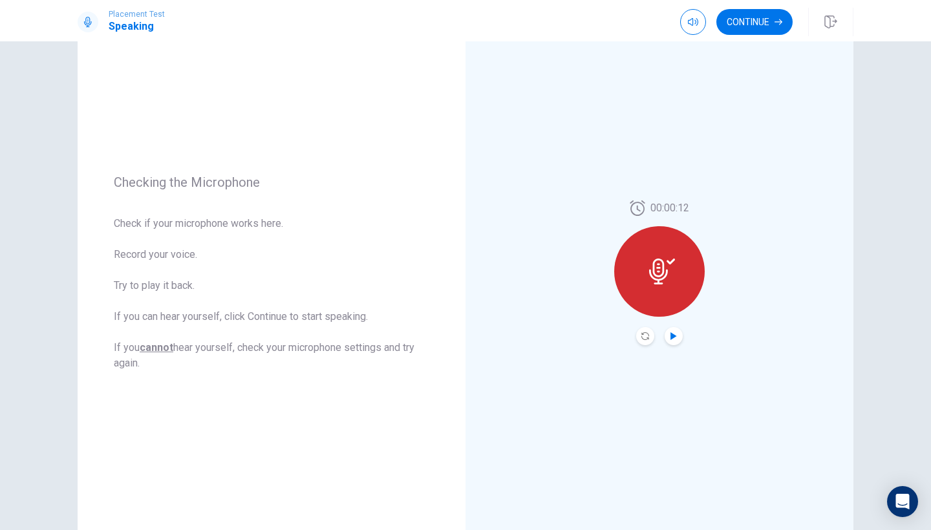
click at [673, 337] on icon "Play Audio" at bounding box center [674, 336] width 6 height 8
click at [750, 21] on button "Continue" at bounding box center [754, 22] width 76 height 26
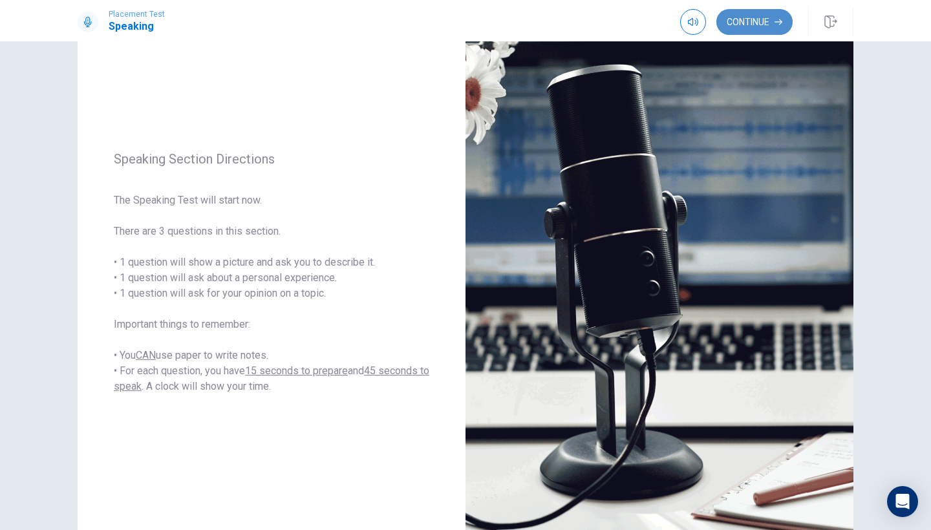
click at [753, 19] on button "Continue" at bounding box center [754, 22] width 76 height 26
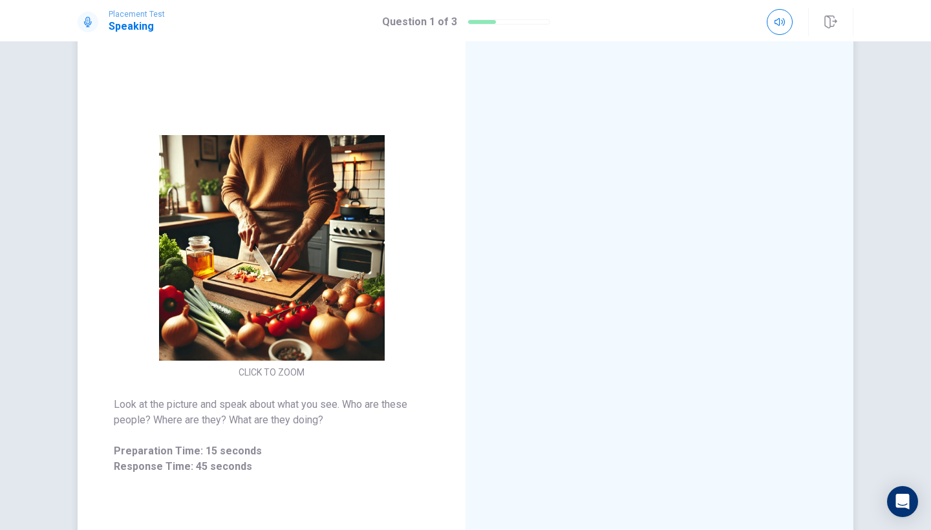
scroll to position [43, 0]
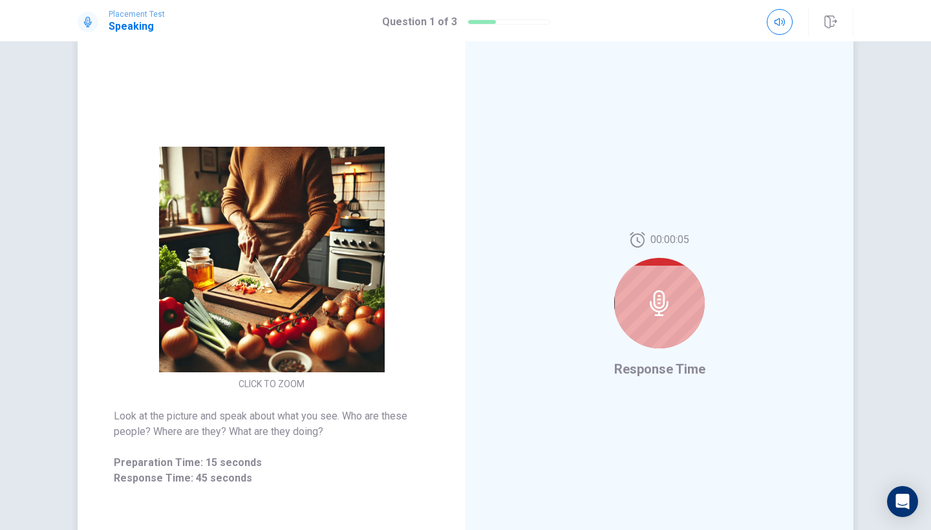
click at [674, 317] on div at bounding box center [659, 303] width 91 height 91
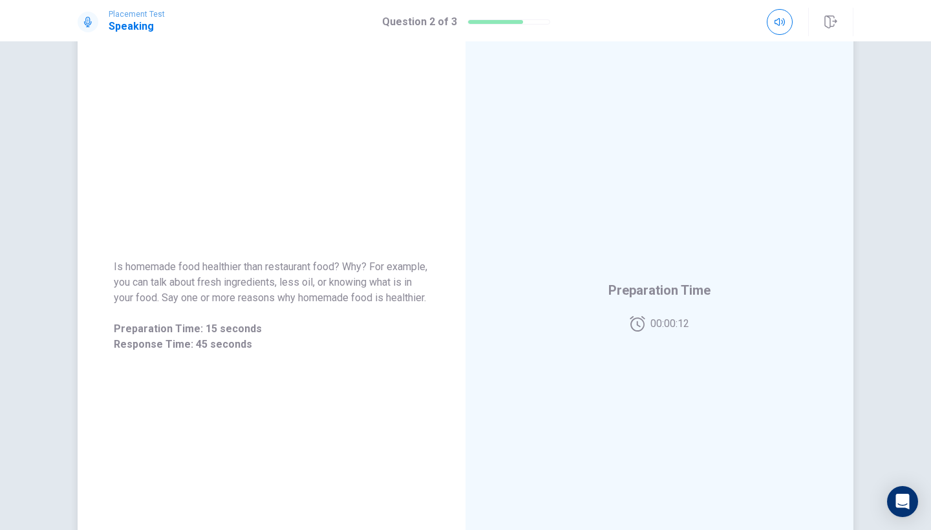
click at [669, 314] on div "Preparation Time 00:00:12" at bounding box center [659, 306] width 102 height 52
click at [669, 314] on div "Preparation Time 00:00:11" at bounding box center [659, 306] width 102 height 52
click at [673, 321] on span "00:00:11" at bounding box center [669, 324] width 39 height 16
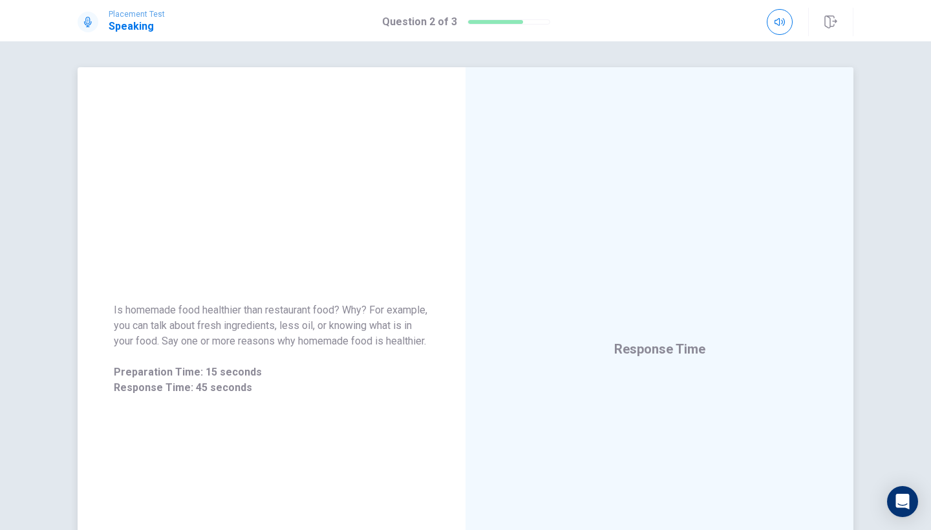
scroll to position [0, 0]
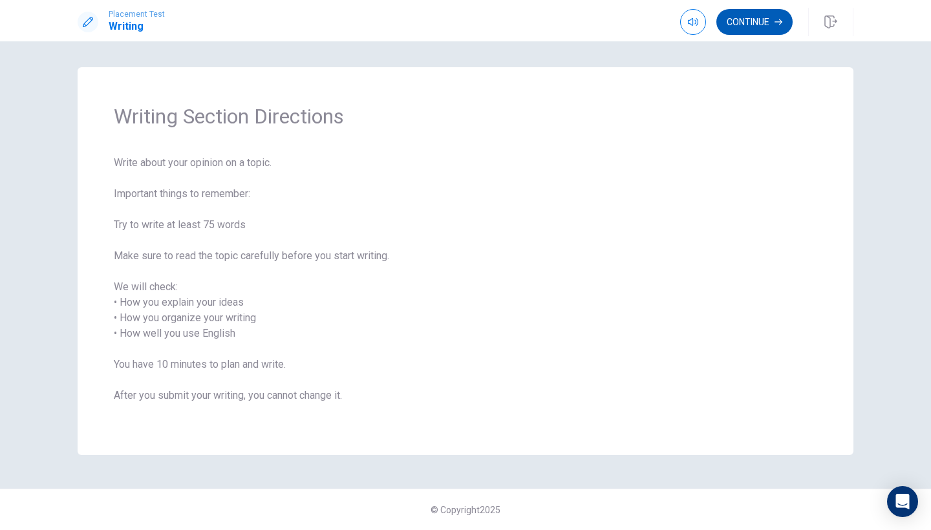
click at [753, 19] on button "Continue" at bounding box center [754, 22] width 76 height 26
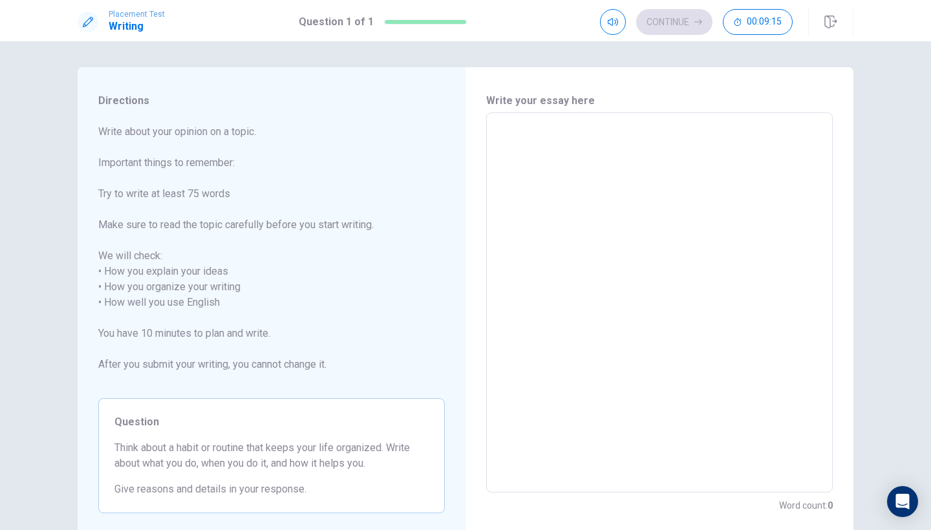
click at [511, 142] on textarea at bounding box center [659, 303] width 328 height 359
type textarea "x"
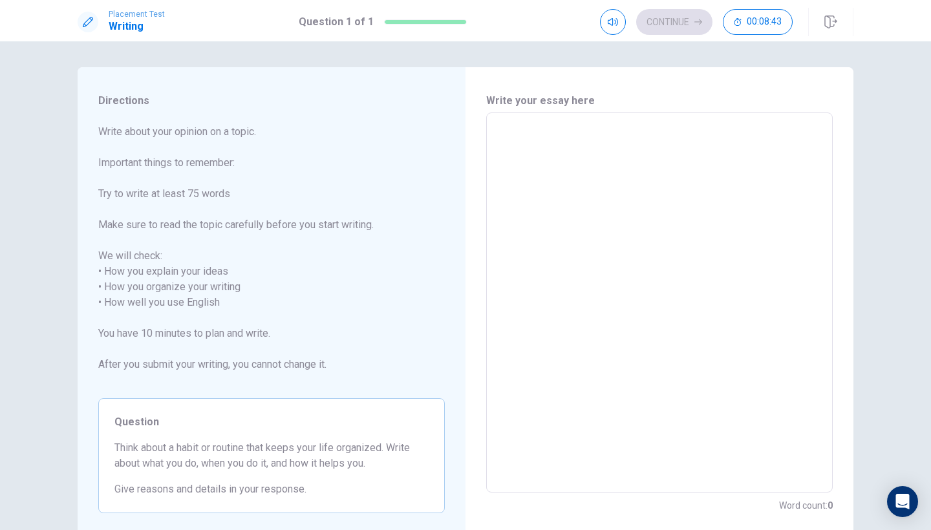
type textarea "x"
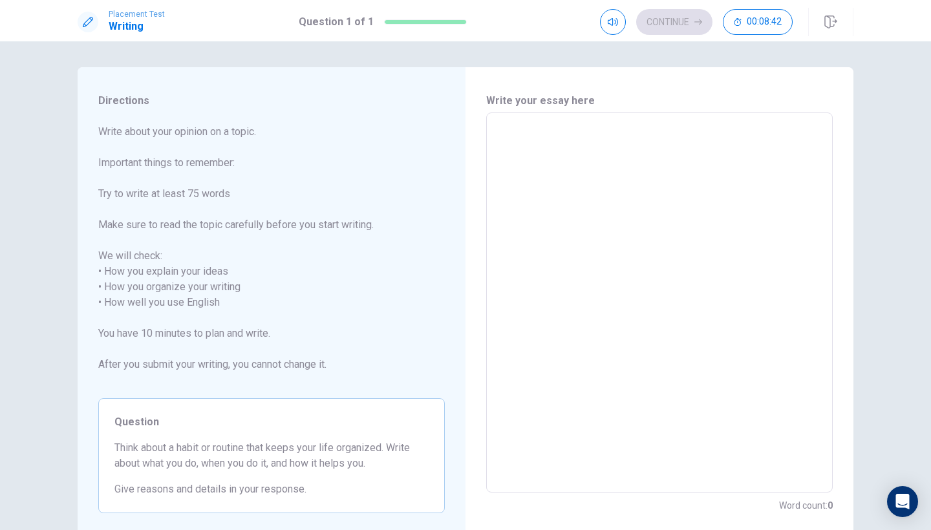
type textarea "x"
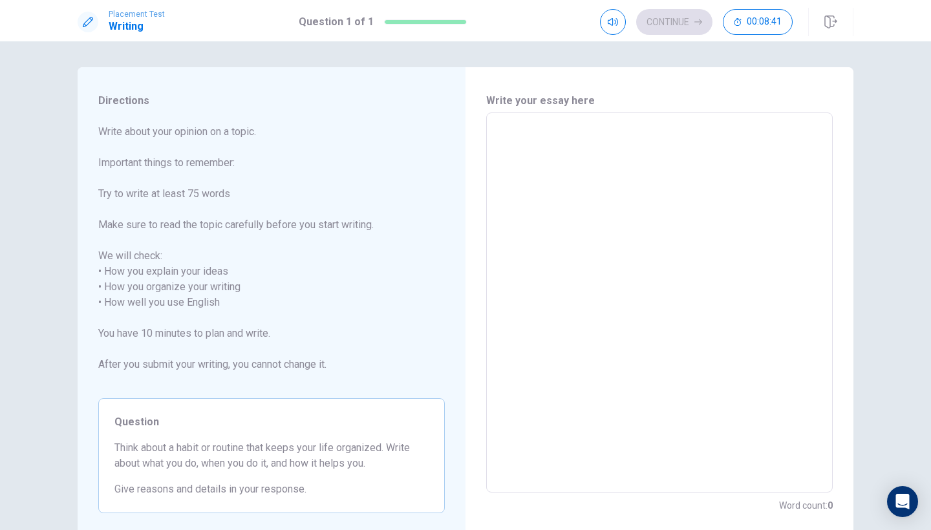
type textarea "x"
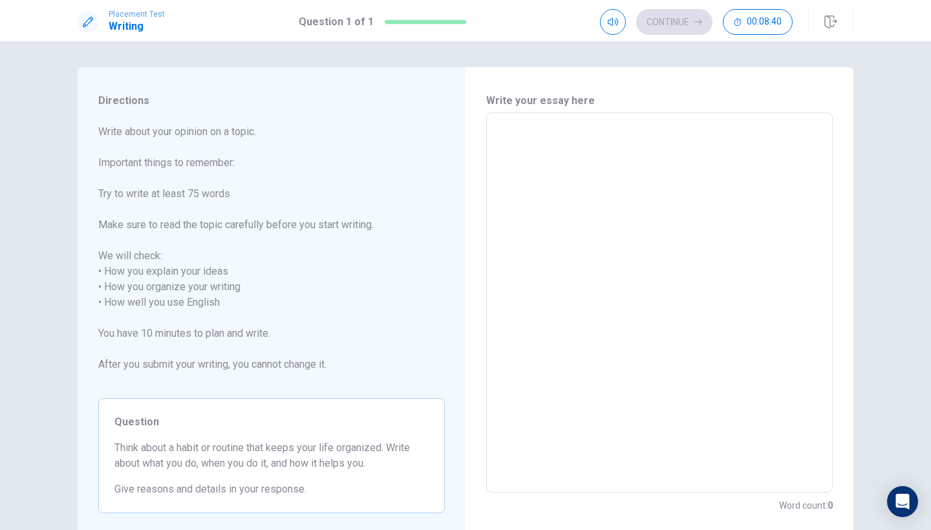
type textarea "x"
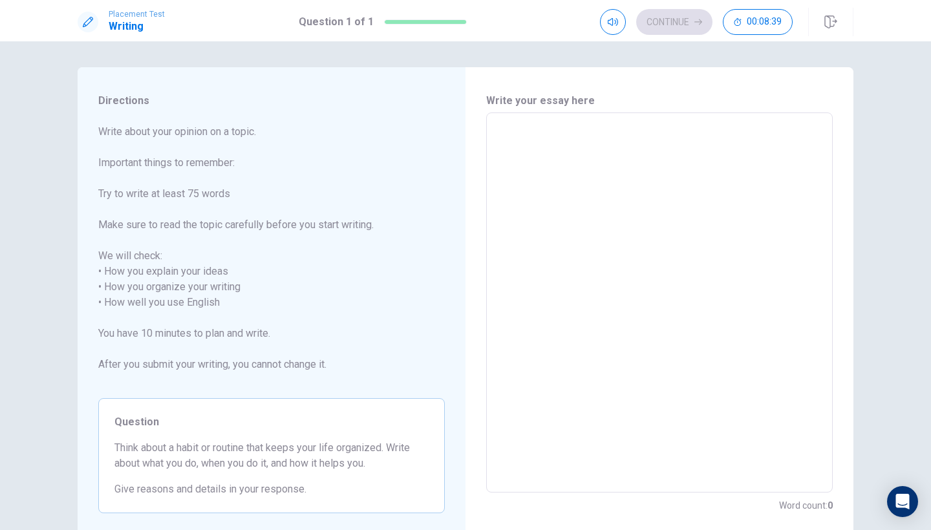
type textarea "x"
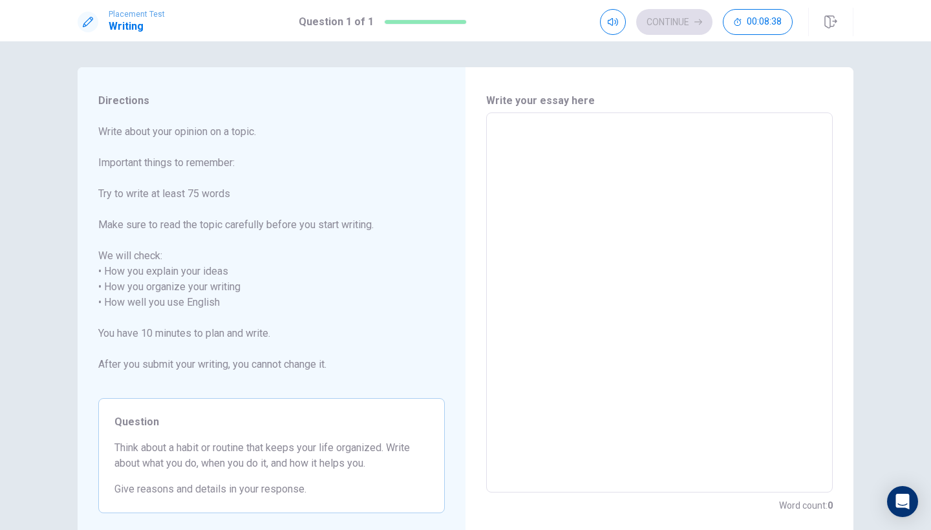
type textarea "x"
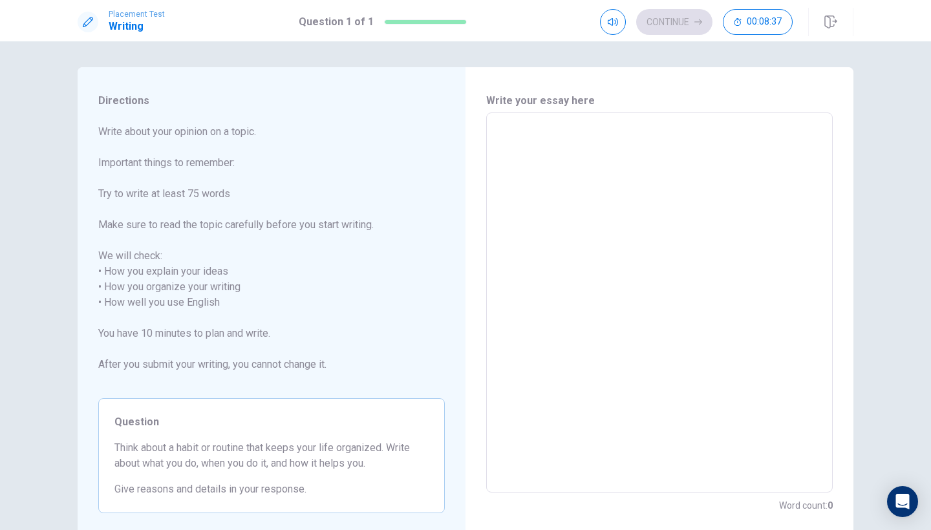
type textarea "x"
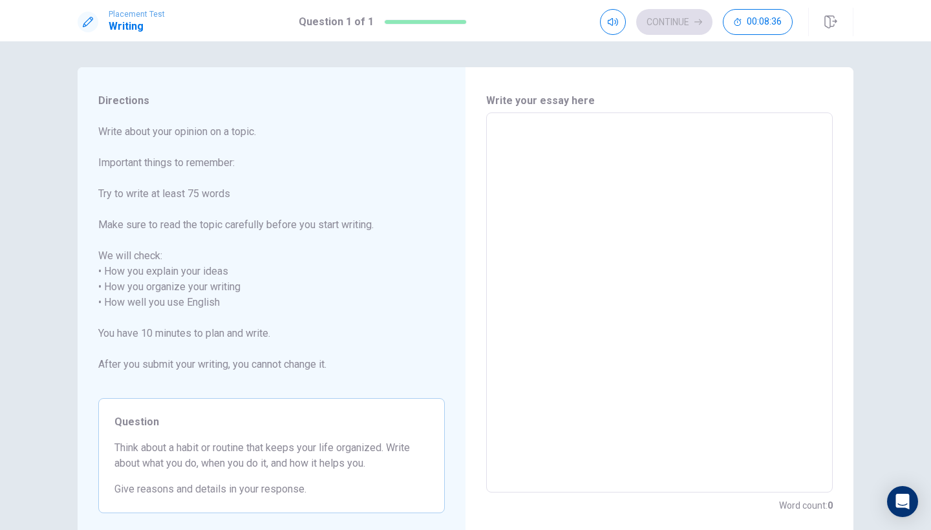
type textarea "x"
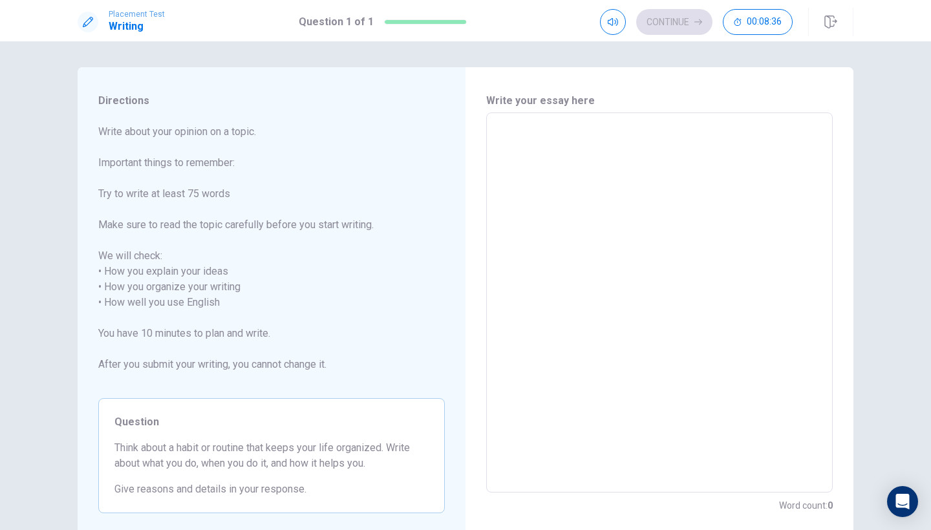
type textarea "x"
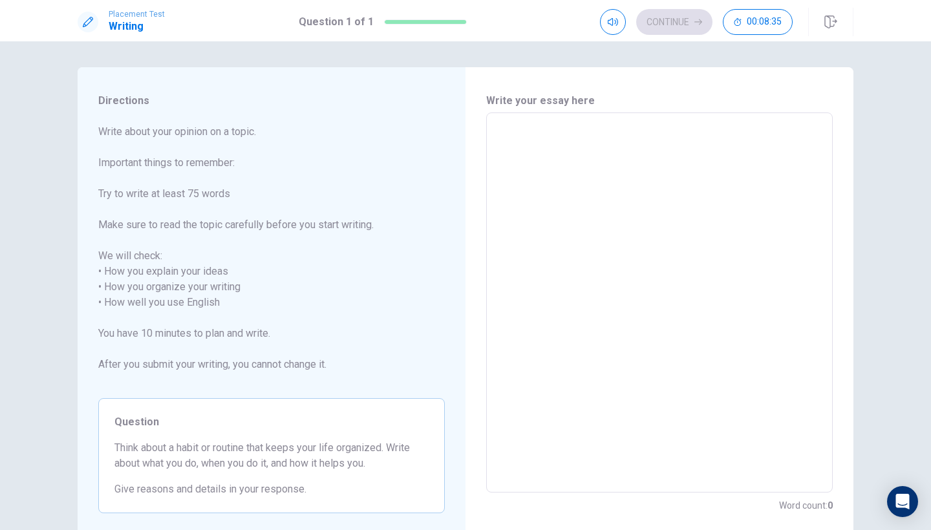
type textarea "x"
type textarea "f"
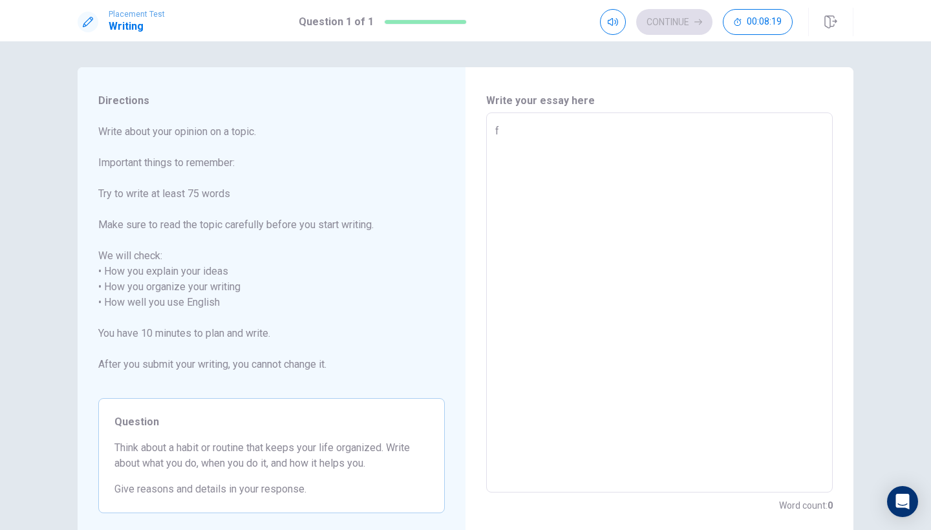
type textarea "x"
type textarea "fu"
type textarea "x"
type textarea "ful"
type textarea "x"
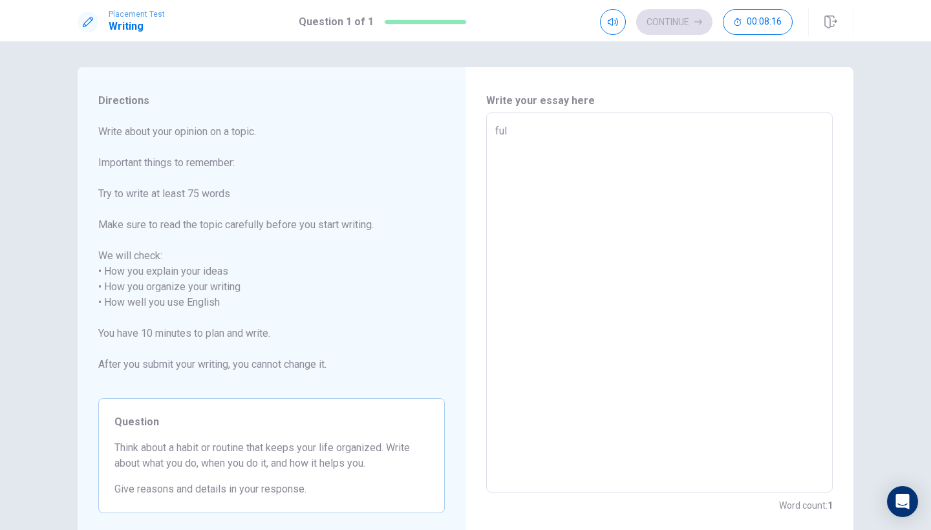
type textarea "full"
type textarea "x"
type textarea "fully"
type textarea "x"
type textarea "full"
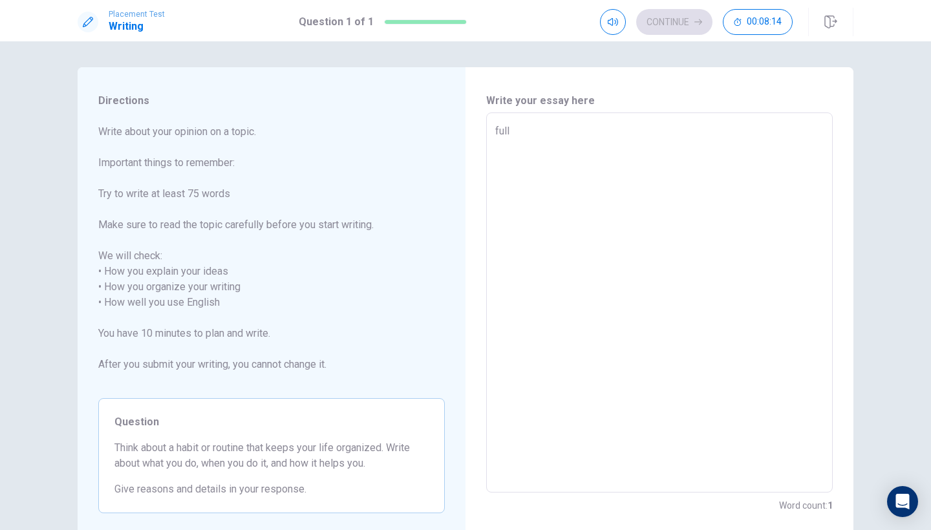
type textarea "x"
type textarea "ful"
type textarea "x"
type textarea "fu"
type textarea "x"
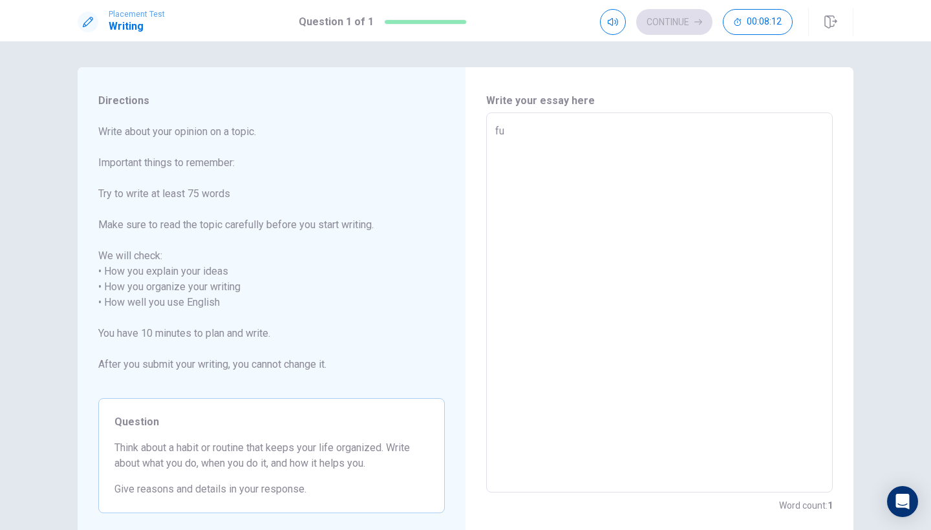
type textarea "fun"
type textarea "x"
type textarea "funn"
type textarea "x"
type textarea "fun"
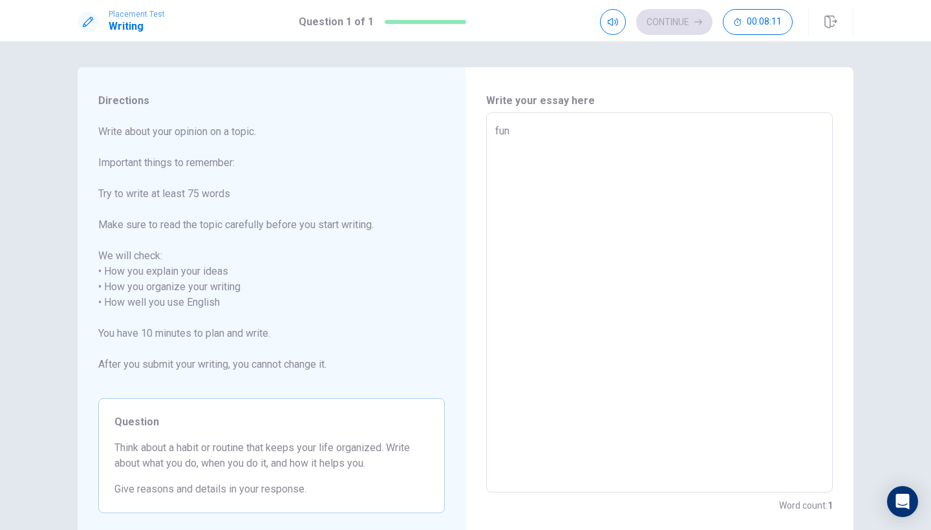
type textarea "x"
type textarea "funy"
type textarea "x"
type textarea "fun"
type textarea "x"
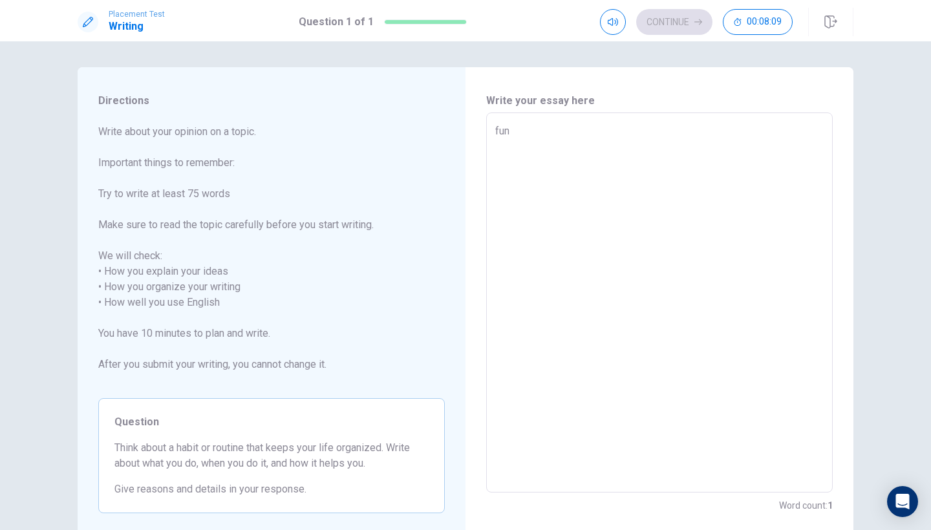
type textarea "funn"
type textarea "x"
type textarea "funny"
type textarea "x"
type textarea "funny"
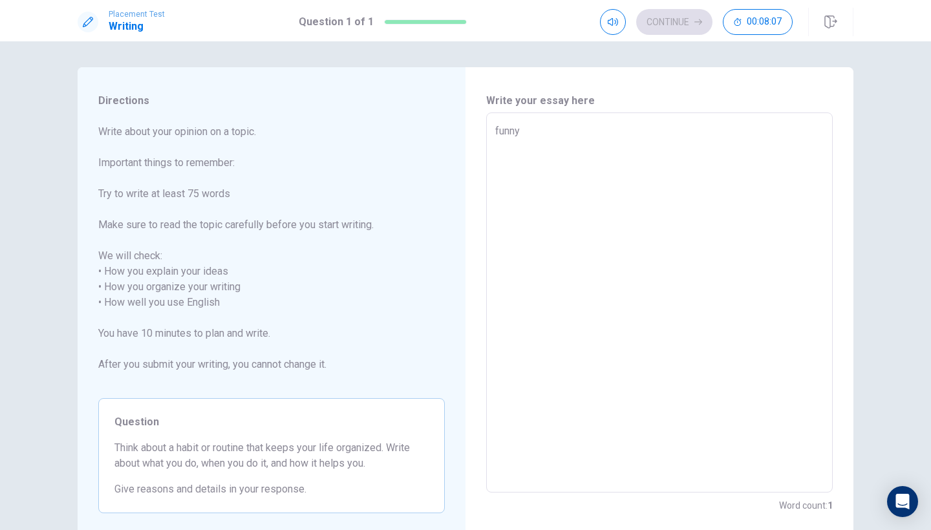
type textarea "x"
type textarea "funny t"
type textarea "x"
type textarea "funny th"
type textarea "x"
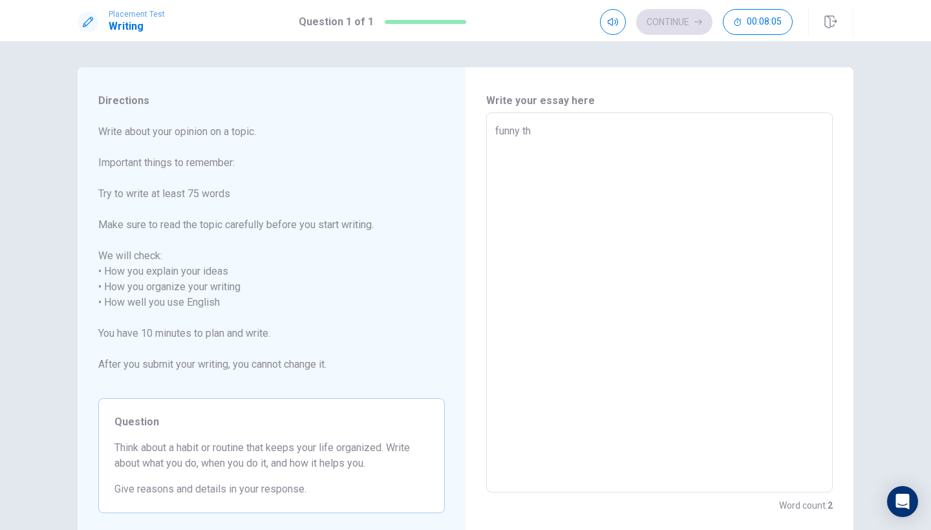
type textarea "funny thi"
type textarea "x"
type textarea "funny thin"
type textarea "x"
type textarea "funny thing"
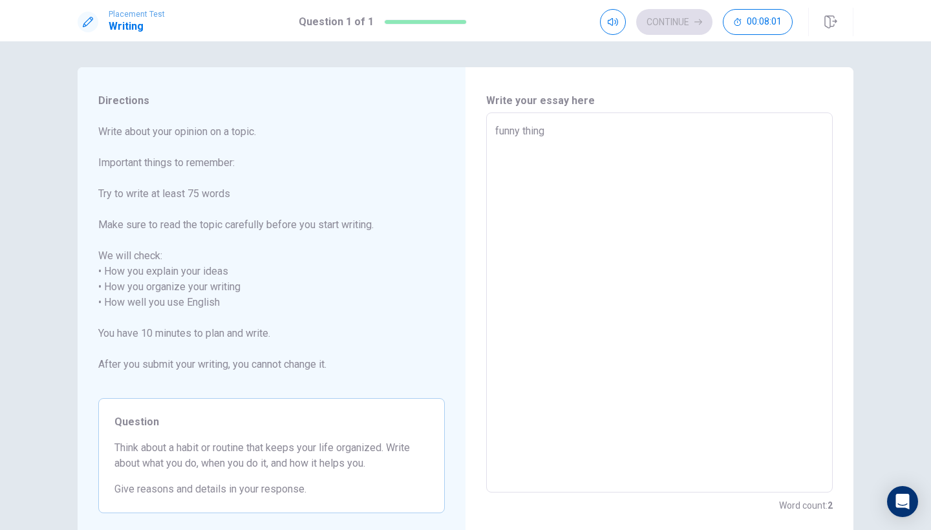
click at [624, 132] on textarea "funny thing" at bounding box center [659, 303] width 328 height 359
type textarea "x"
type textarea "unny thing"
type textarea "x"
type textarea "Funny thing"
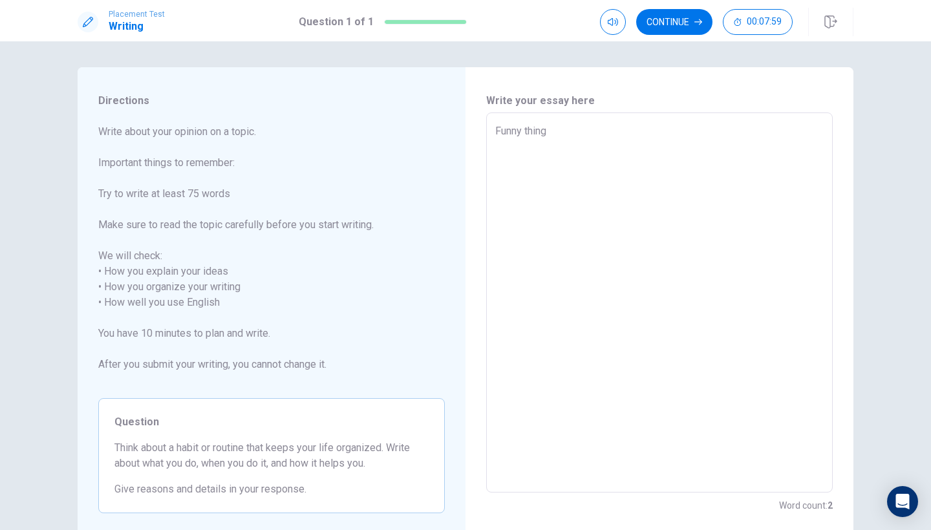
type textarea "x"
click at [684, 138] on textarea "Funny thing" at bounding box center [659, 303] width 328 height 359
type textarea "Funny thing"
type textarea "x"
type textarea "Funny thing l"
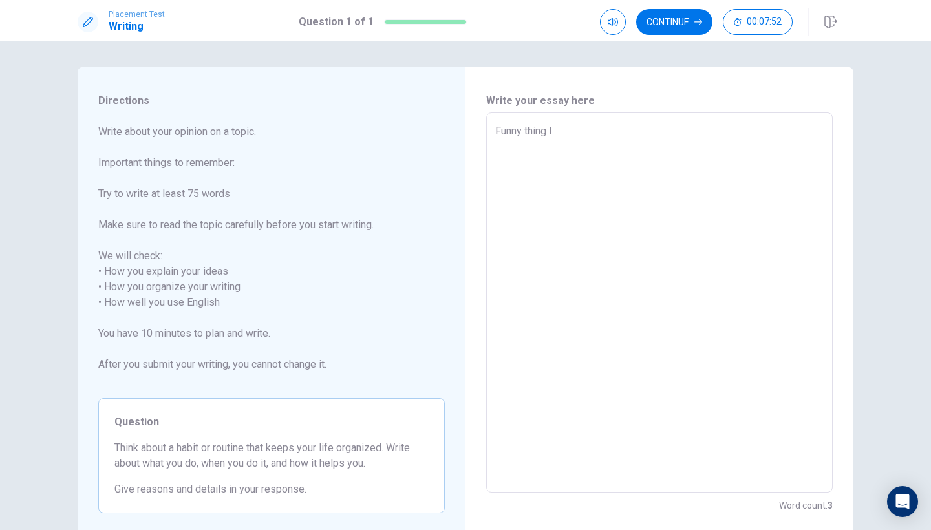
type textarea "x"
type textarea "Funny thing l"
type textarea "x"
type textarea "Funny thing l r"
type textarea "x"
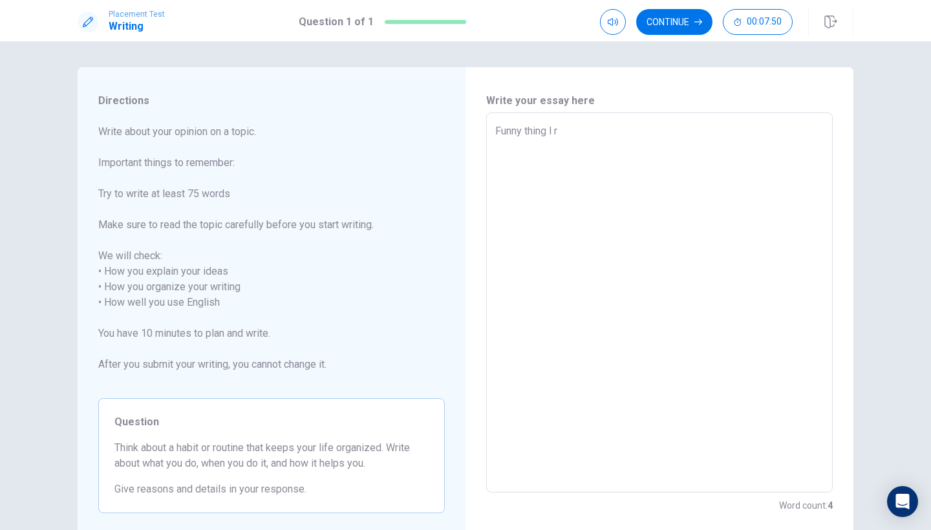
type textarea "Funny thing l re"
type textarea "x"
type textarea "Funny thing l rem"
type textarea "x"
type textarea "Funny thing l reme"
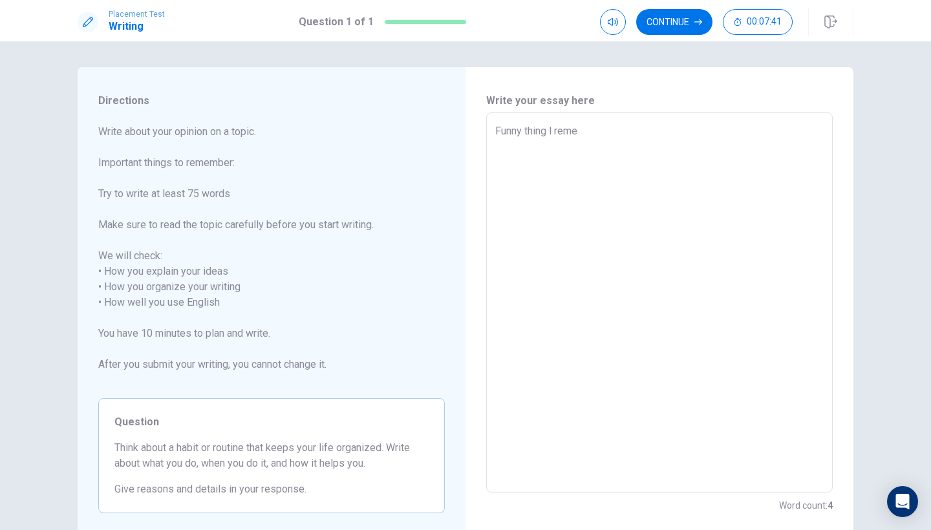
type textarea "x"
type textarea "Funny thing l remem"
type textarea "x"
type textarea "Funny thing l rememb"
type textarea "x"
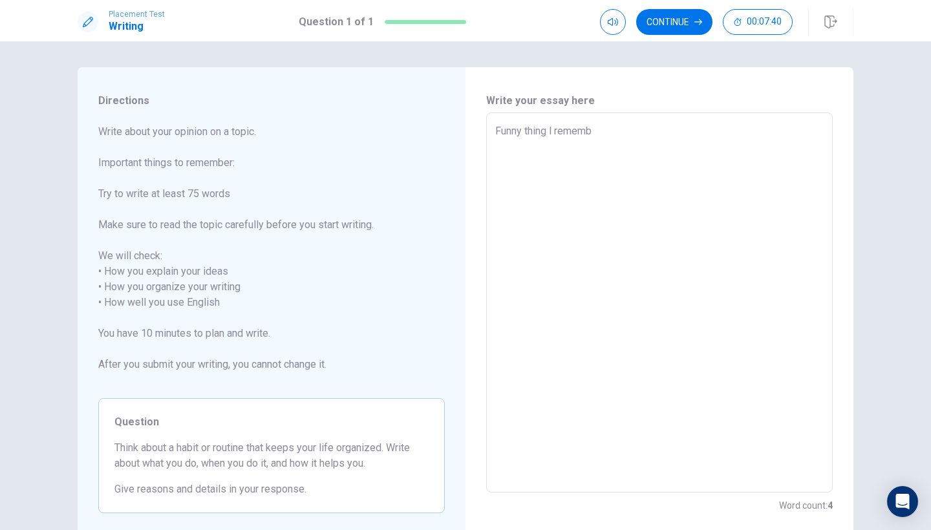
type textarea "Funny thing l remembe"
type textarea "x"
type textarea "Funny thing l remember"
click at [619, 132] on textarea "Funny thing l remember" at bounding box center [659, 303] width 328 height 359
type textarea "x"
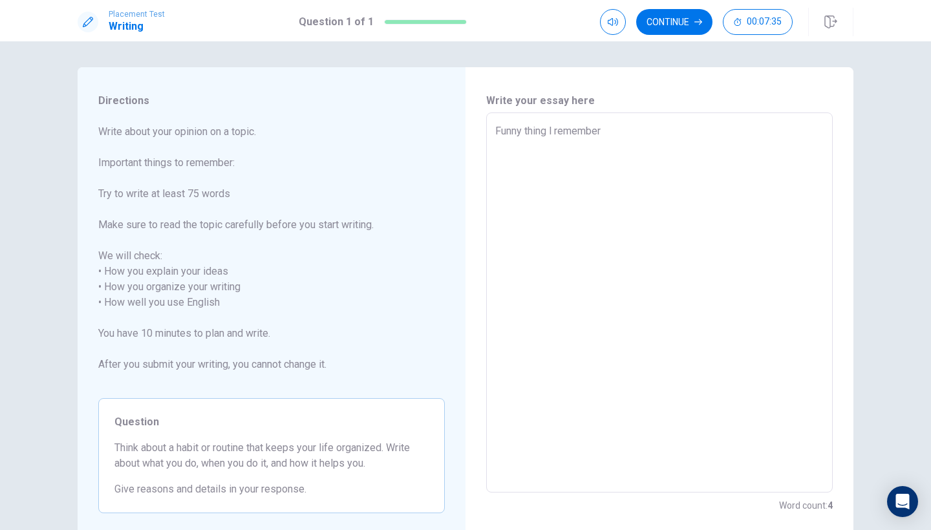
type textarea "Funny thing l remember"
type textarea "x"
type textarea "Funny thing l remember"
type textarea "x"
type textarea "Funny thing l remember"
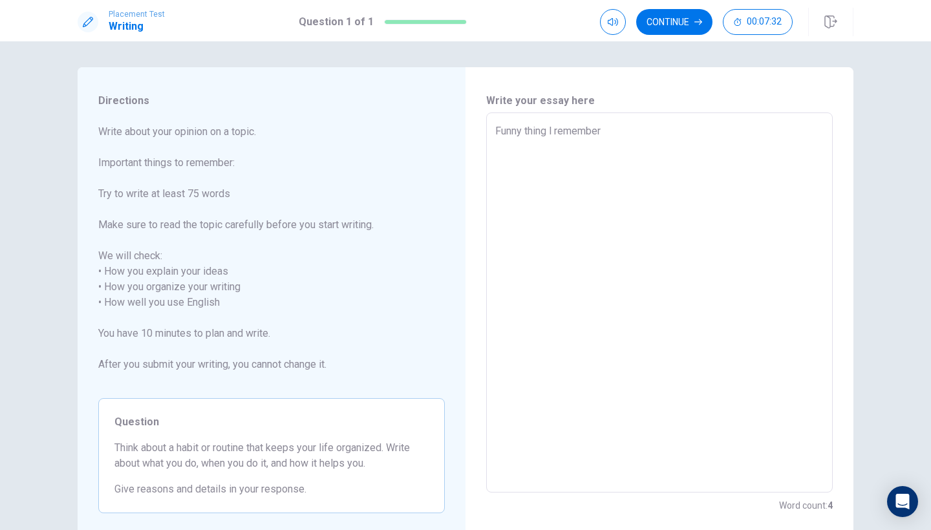
click at [724, 131] on textarea "Funny thing l remember" at bounding box center [659, 303] width 328 height 359
type textarea "x"
type textarea "Funny thing l remember"
type textarea "x"
type textarea "Funny thing l remember i"
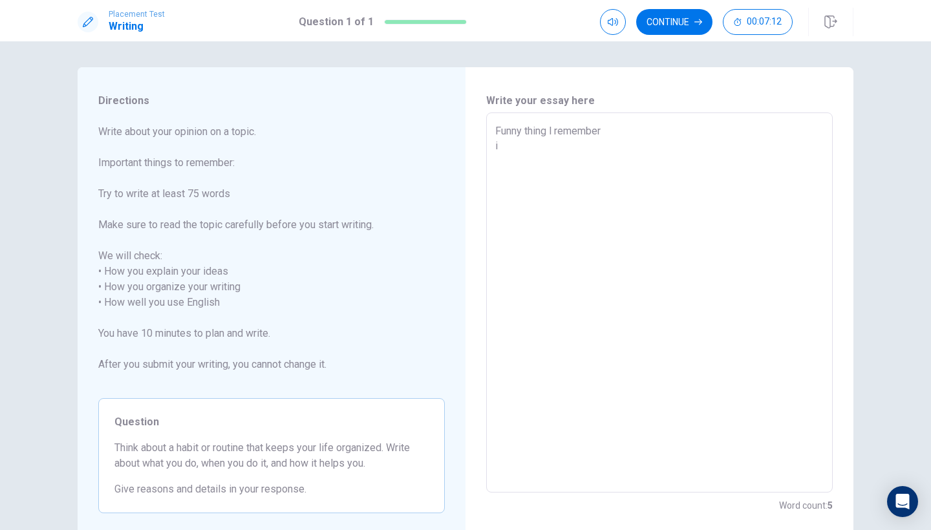
type textarea "x"
type textarea "Funny thing l remember"
type textarea "x"
type textarea "Funny thing l remember I"
type textarea "x"
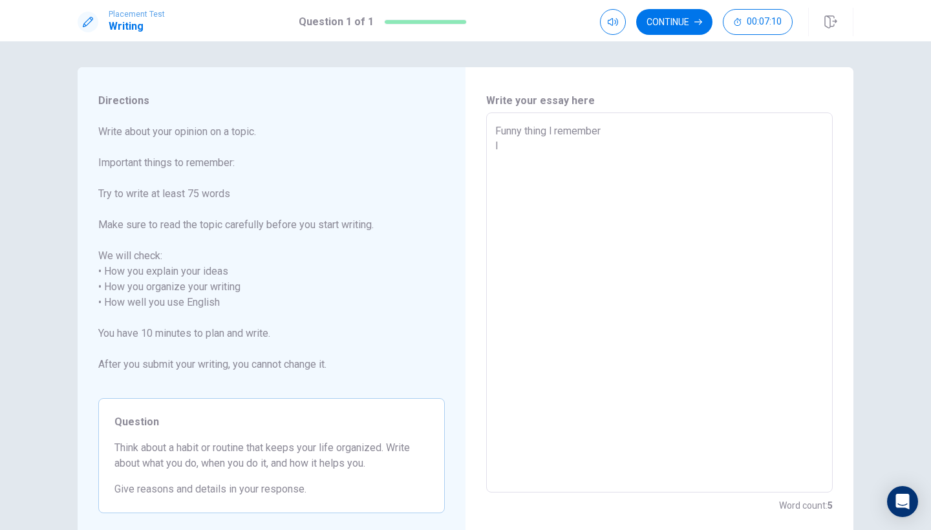
type textarea "Funny thing l remember I"
type textarea "x"
type textarea "Funny thing l remember I h"
type textarea "x"
type textarea "Funny thing l remember I ha"
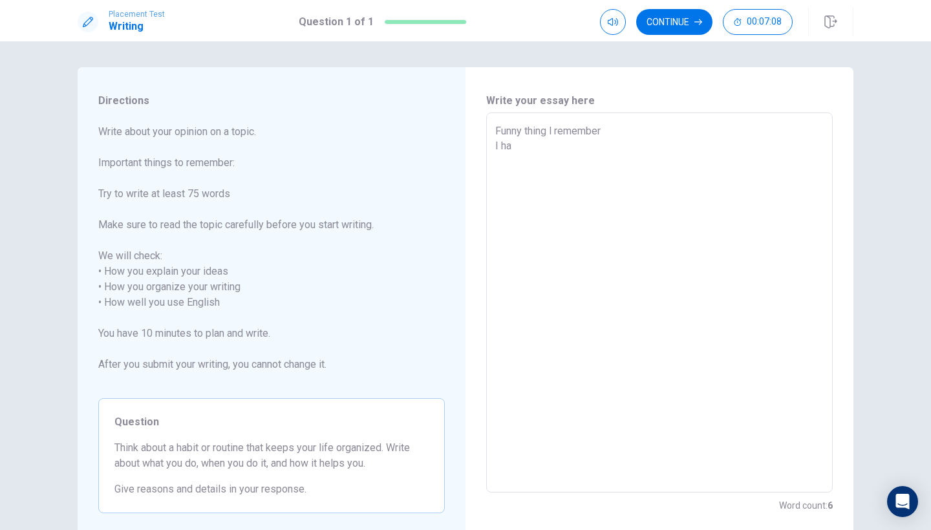
type textarea "x"
type textarea "Funny thing l remember I hav"
type textarea "x"
type textarea "Funny thing l remember I have"
click at [715, 136] on textarea "Funny thing l remember I have one" at bounding box center [659, 303] width 328 height 359
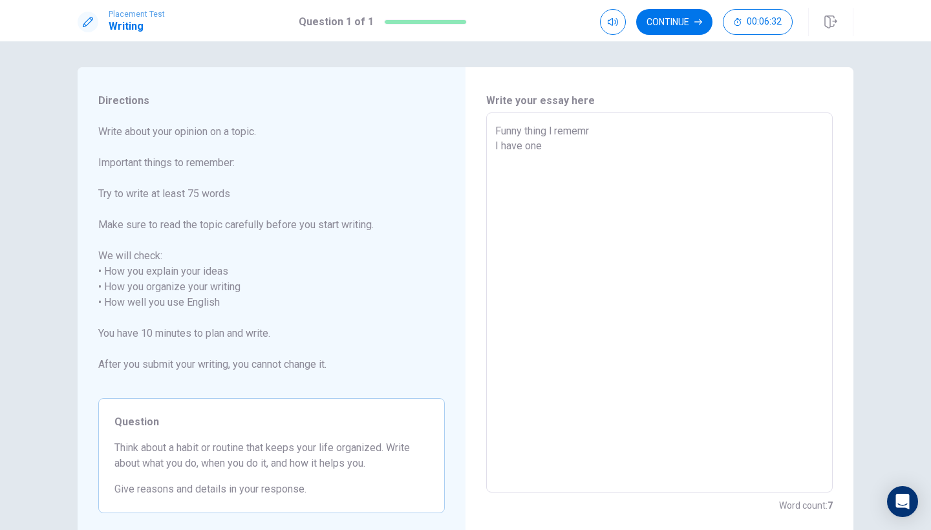
click at [746, 129] on textarea "Funny thing l rememr I have one" at bounding box center [659, 303] width 328 height 359
click at [564, 143] on textarea "I have one" at bounding box center [659, 303] width 328 height 359
click at [593, 145] on textarea "One Football match Has one day,our grade is make one football match,I and my br…" at bounding box center [659, 303] width 328 height 359
click at [596, 145] on textarea "One Football match Has one day,our grade is make one football match,I and my br…" at bounding box center [659, 303] width 328 height 359
click at [578, 148] on textarea "One Football match Has one day,our hame is make one football match,I and my bro…" at bounding box center [659, 303] width 328 height 359
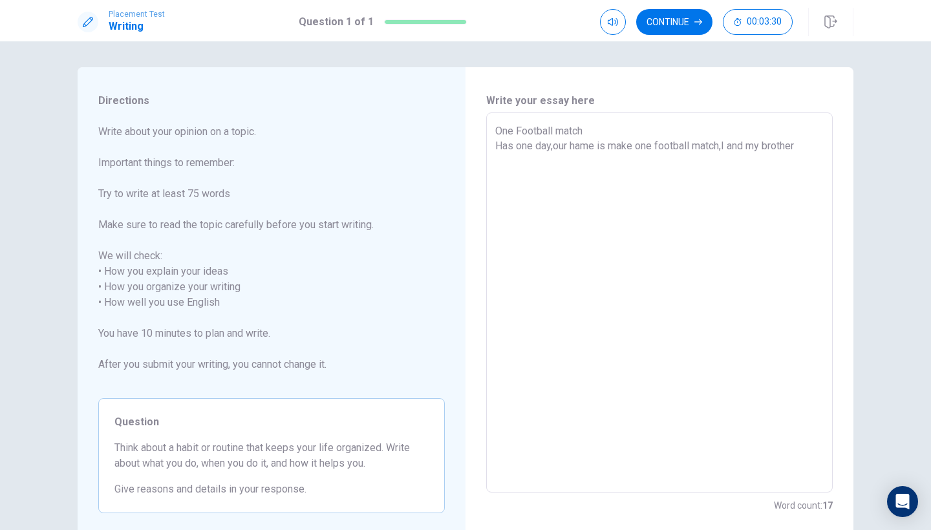
click at [578, 148] on textarea "One Football match Has one day,our hame is make one football match,I and my bro…" at bounding box center [659, 303] width 328 height 359
click at [580, 148] on textarea "One Football match Has one day,our hame is make one football match,I and my bro…" at bounding box center [659, 303] width 328 height 359
click at [799, 146] on textarea "One Football match Has one day,our home is make one football match,I and my bro…" at bounding box center [659, 303] width 328 height 359
click at [812, 149] on textarea "One Football match Has one day,our home is make one football match,I and my bro…" at bounding box center [659, 303] width 328 height 359
click at [502, 165] on textarea "One Football match Has one day,our home is make one football match,I and my bro…" at bounding box center [659, 303] width 328 height 359
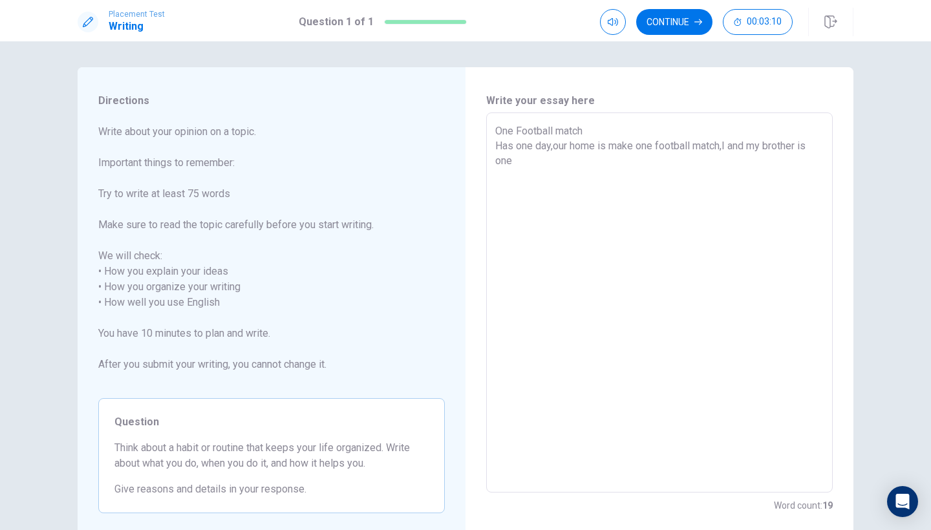
click at [556, 160] on textarea "One Football match Has one day,our home is make one football match,I and my bro…" at bounding box center [659, 303] width 328 height 359
click at [539, 164] on textarea "One Football match Has one day,our home is make one football match,I and my bro…" at bounding box center [659, 303] width 328 height 359
click at [575, 168] on textarea "One Football match Has one day,our home is make one football match,I and my bro…" at bounding box center [659, 303] width 328 height 359
click at [538, 166] on textarea "One Football match Has one day,our home is make one football match,I and my bro…" at bounding box center [659, 303] width 328 height 359
click at [541, 166] on textarea "One Football match Has one day,our home is make one football match,I and my bro…" at bounding box center [659, 303] width 328 height 359
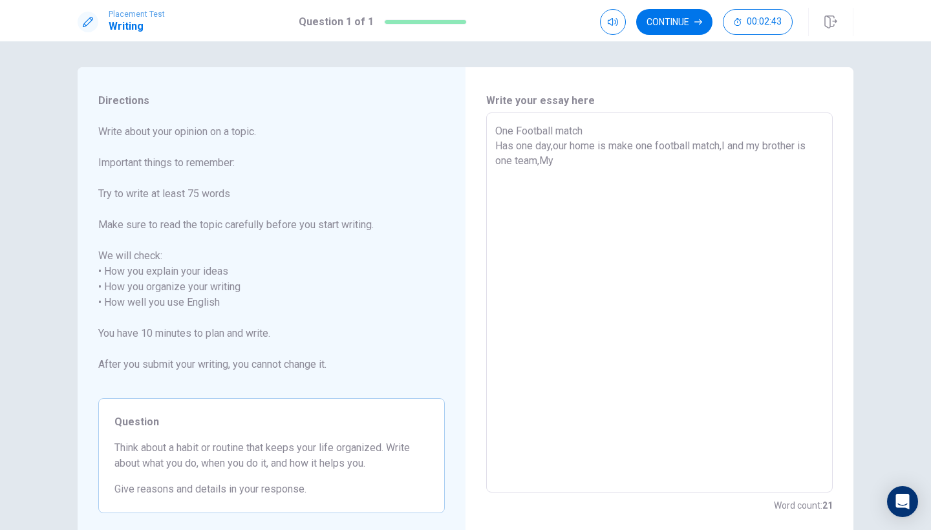
click at [580, 151] on textarea "One Football match Has one day,our home is make one football match,I and my bro…" at bounding box center [659, 303] width 328 height 359
click at [580, 162] on textarea "One Football match Has one day,our home is make one football match,I and my bro…" at bounding box center [659, 303] width 328 height 359
click at [522, 180] on textarea "One Football match Has one day,our home is make one football match,I and my bro…" at bounding box center [659, 303] width 328 height 359
click at [526, 174] on textarea "One Football match Has one day,our home is make one football match,I and my bro…" at bounding box center [659, 303] width 328 height 359
click at [525, 177] on textarea "One Football match Has one day,our home is make one football match,I and my bro…" at bounding box center [659, 303] width 328 height 359
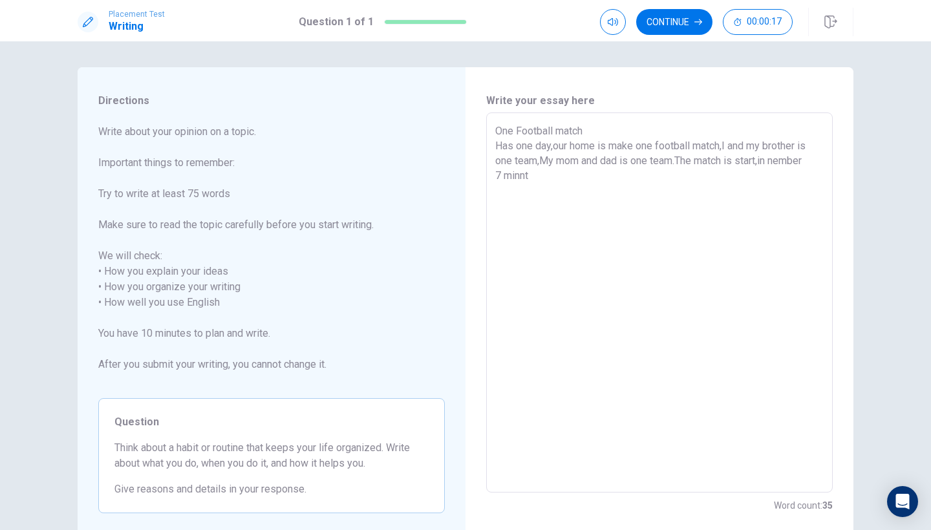
click at [528, 183] on textarea "One Football match Has one day,our home is make one football match,I and my bro…" at bounding box center [659, 303] width 328 height 359
click at [524, 181] on textarea "One Football match Has one day,our home is make one football match,I and my bro…" at bounding box center [659, 303] width 328 height 359
click at [541, 178] on textarea "One Football match Has one day,our home is make one football match,I and my bro…" at bounding box center [659, 303] width 328 height 359
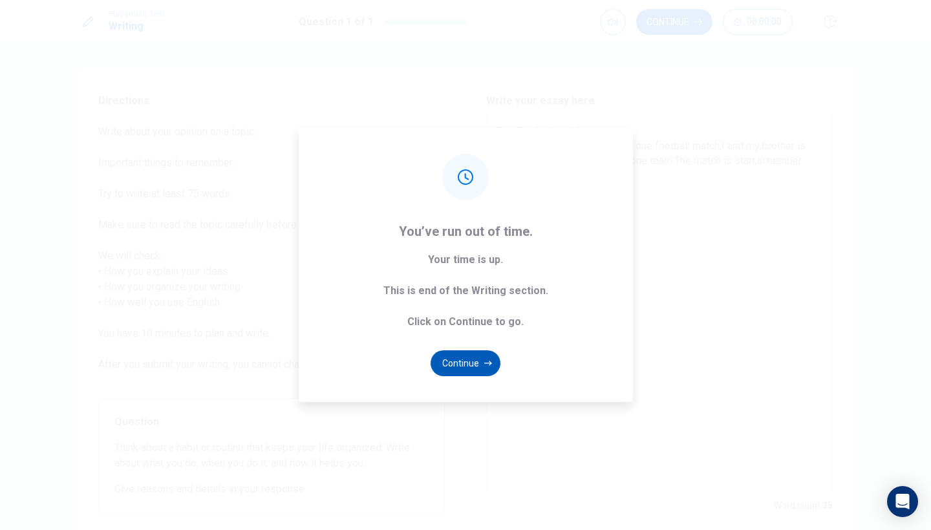
click at [452, 352] on button "Continue" at bounding box center [466, 363] width 70 height 26
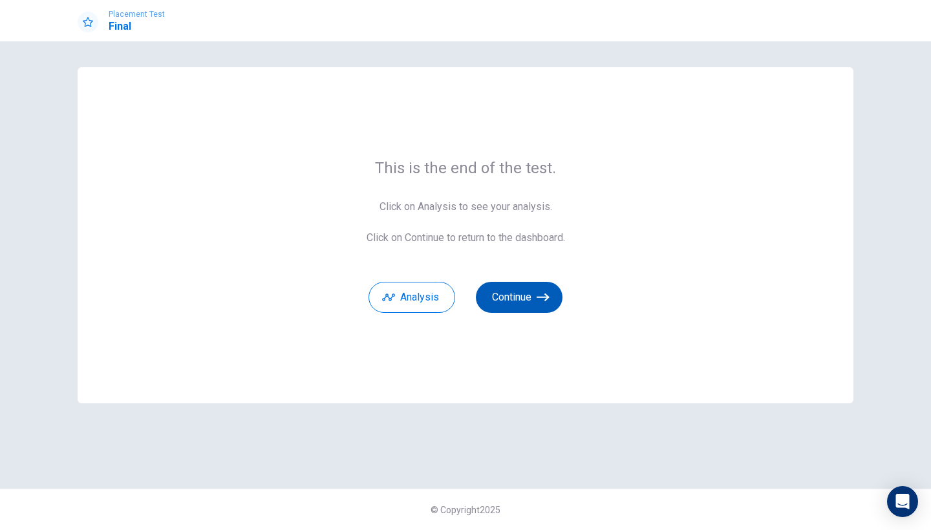
click at [524, 301] on button "Continue" at bounding box center [519, 297] width 87 height 31
